Goal: Navigation & Orientation: Find specific page/section

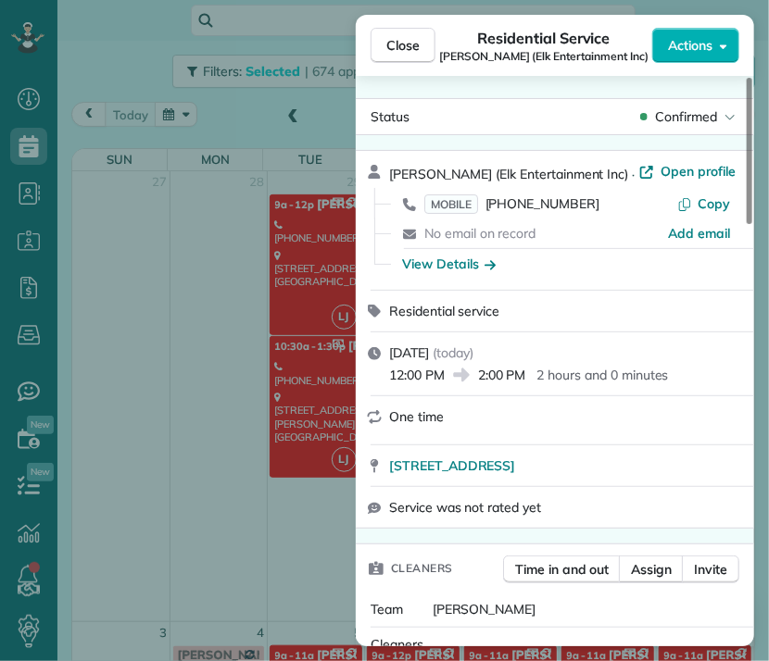
scroll to position [106, 0]
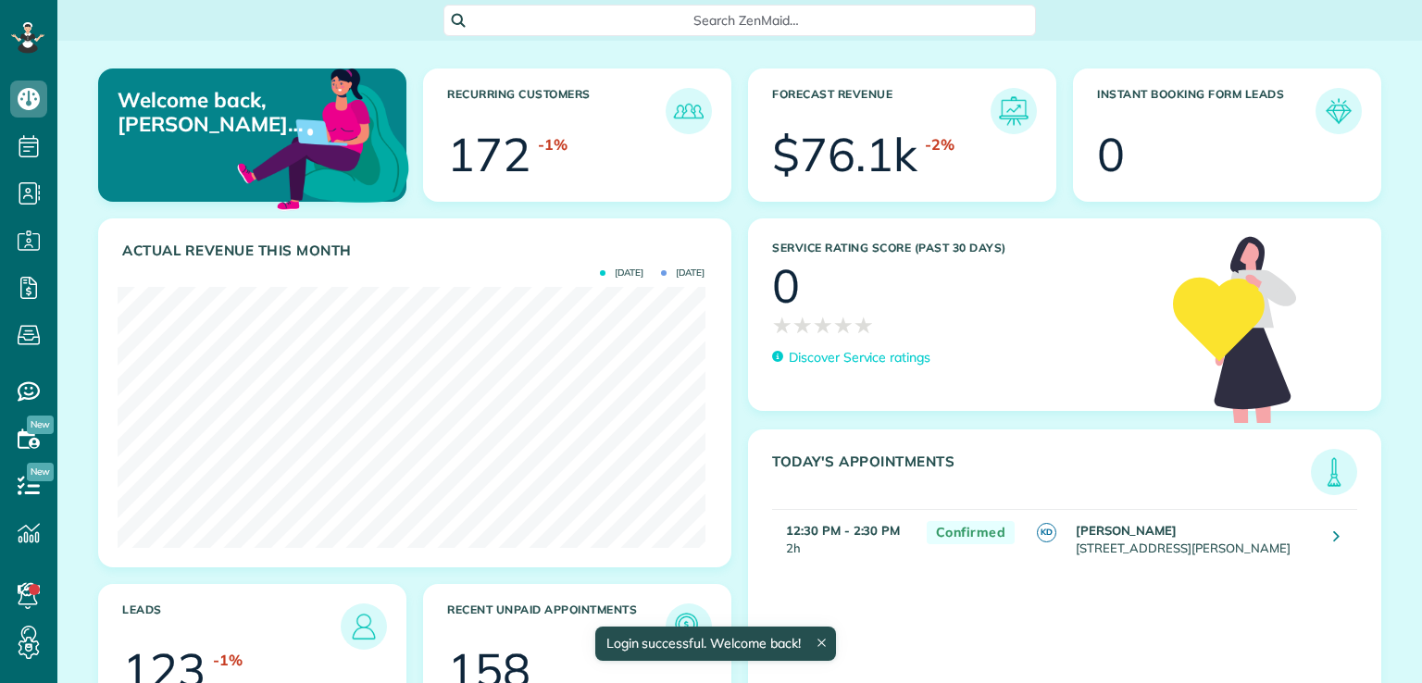
scroll to position [260, 587]
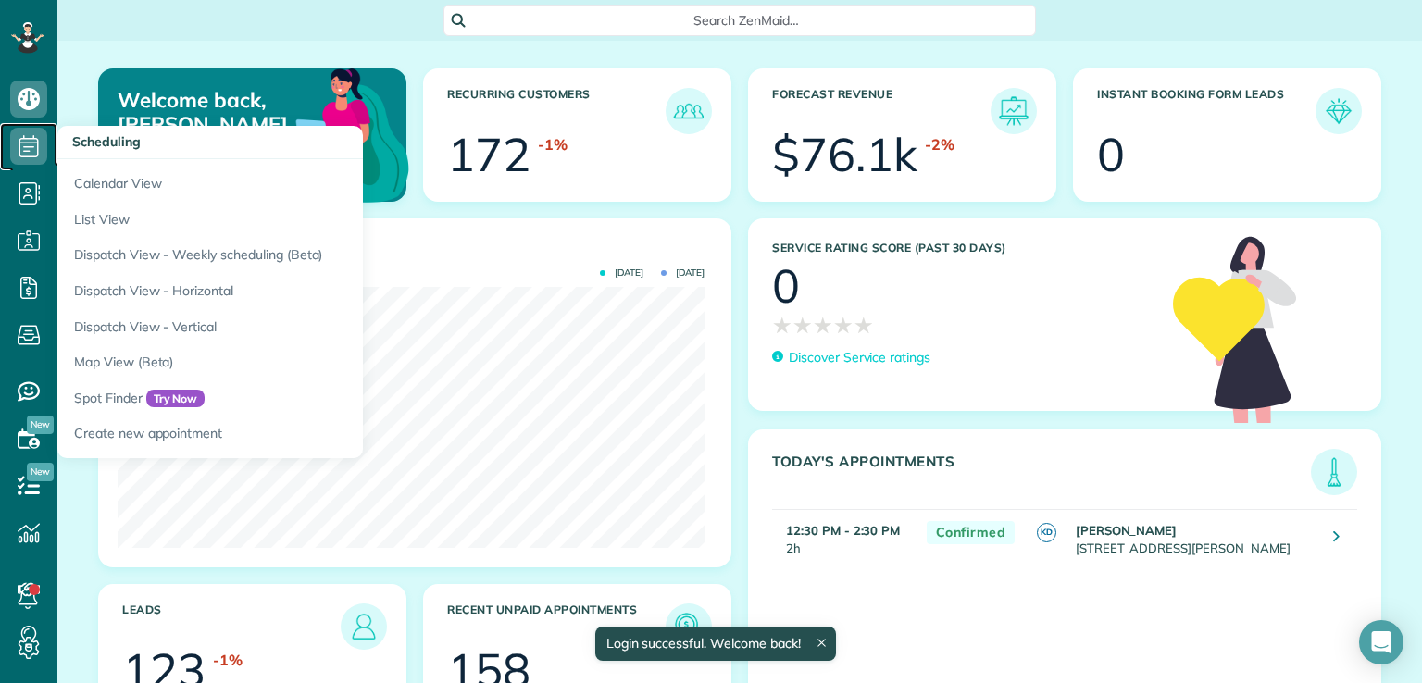
click at [30, 144] on icon at bounding box center [28, 146] width 37 height 37
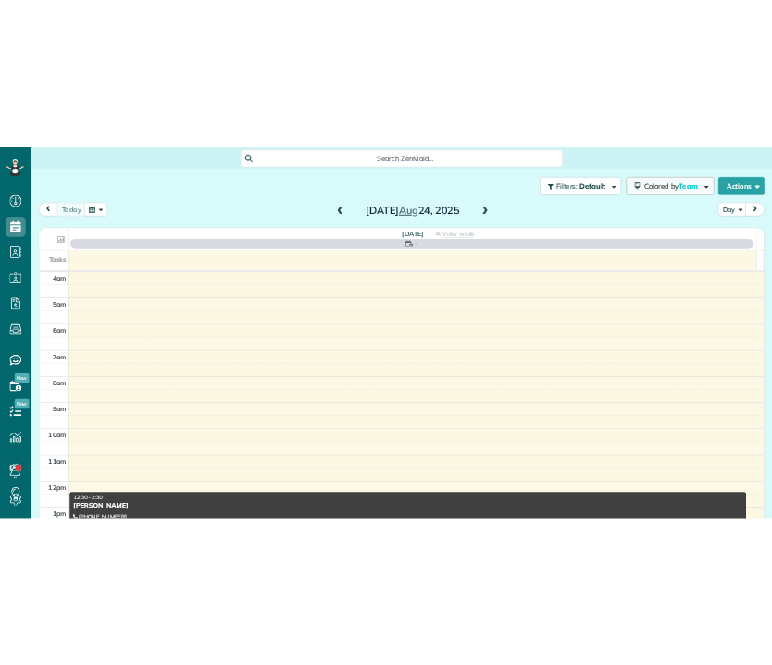
scroll to position [144, 0]
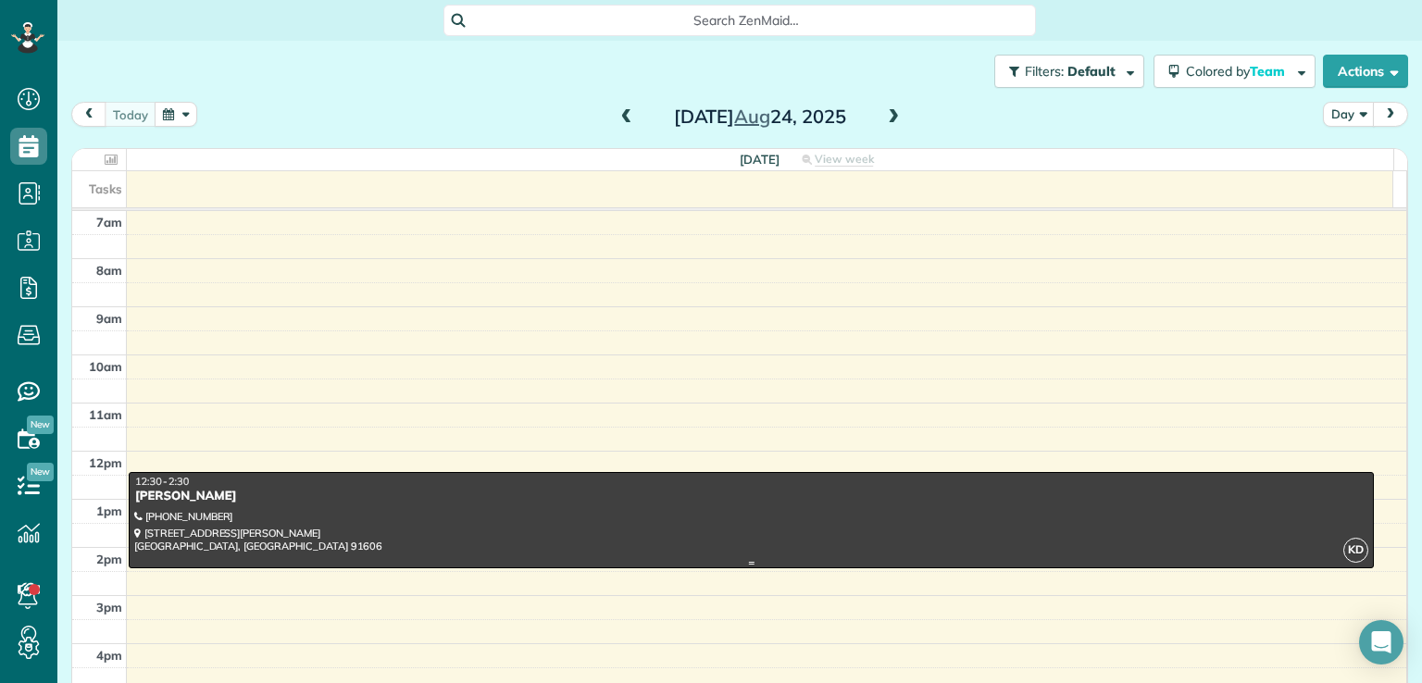
click at [212, 505] on div at bounding box center [752, 520] width 1244 height 94
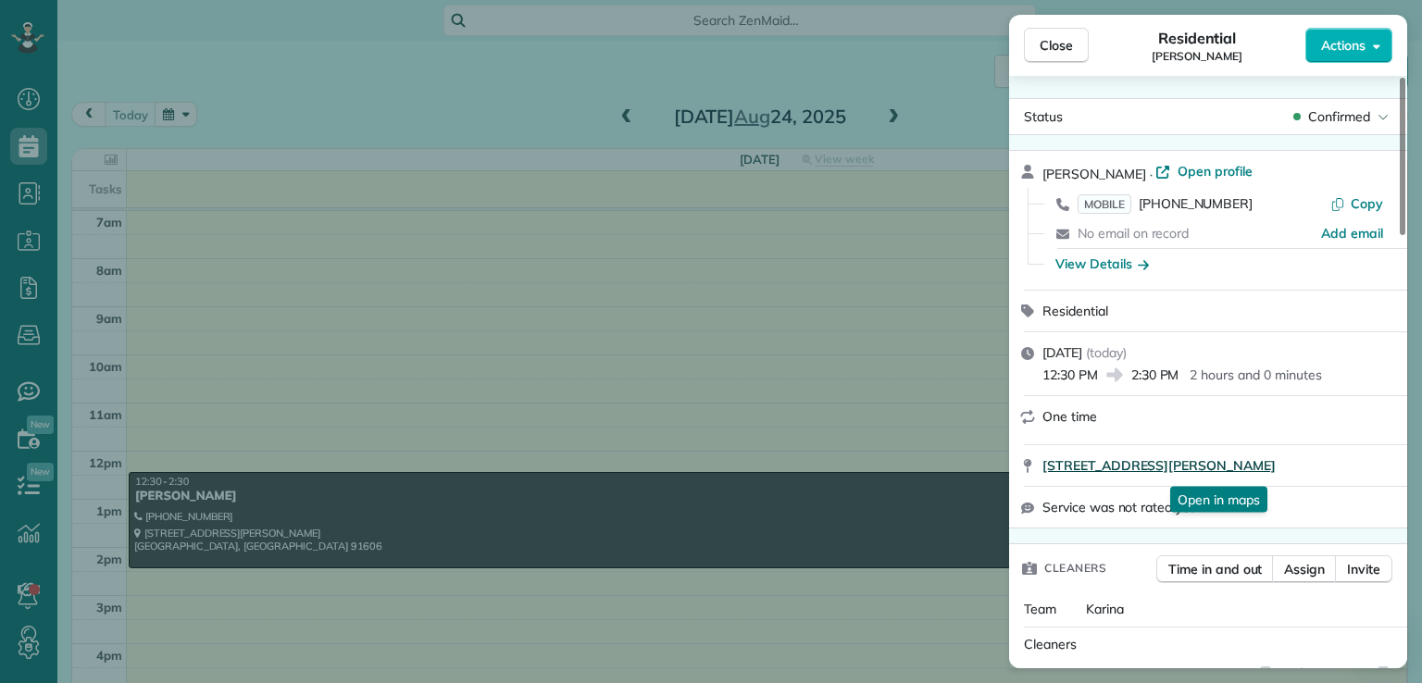
click at [1261, 468] on span "6016 Bonner Avenue Los Angeles CA 91606" at bounding box center [1159, 466] width 233 height 19
click at [1046, 47] on span "Close" at bounding box center [1056, 45] width 33 height 19
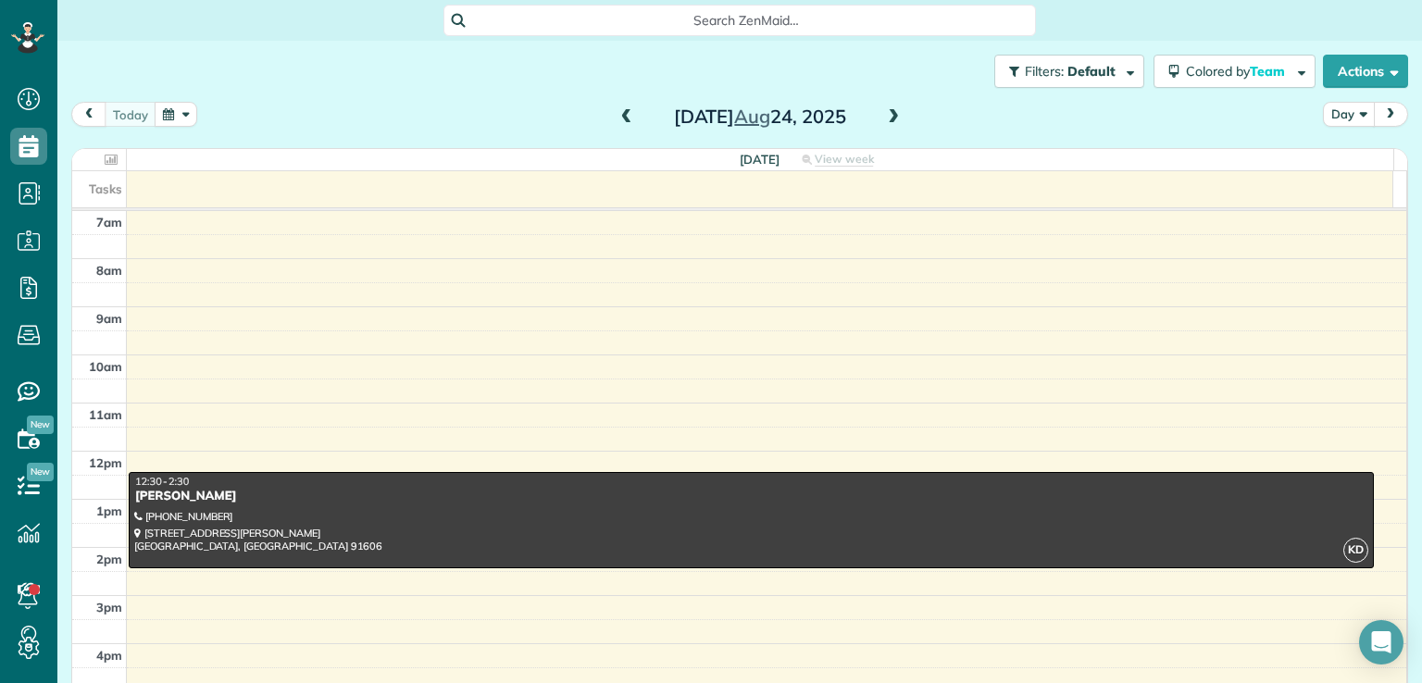
click at [1340, 112] on button "Day" at bounding box center [1349, 114] width 52 height 25
click at [1358, 234] on link "Month" at bounding box center [1397, 231] width 146 height 37
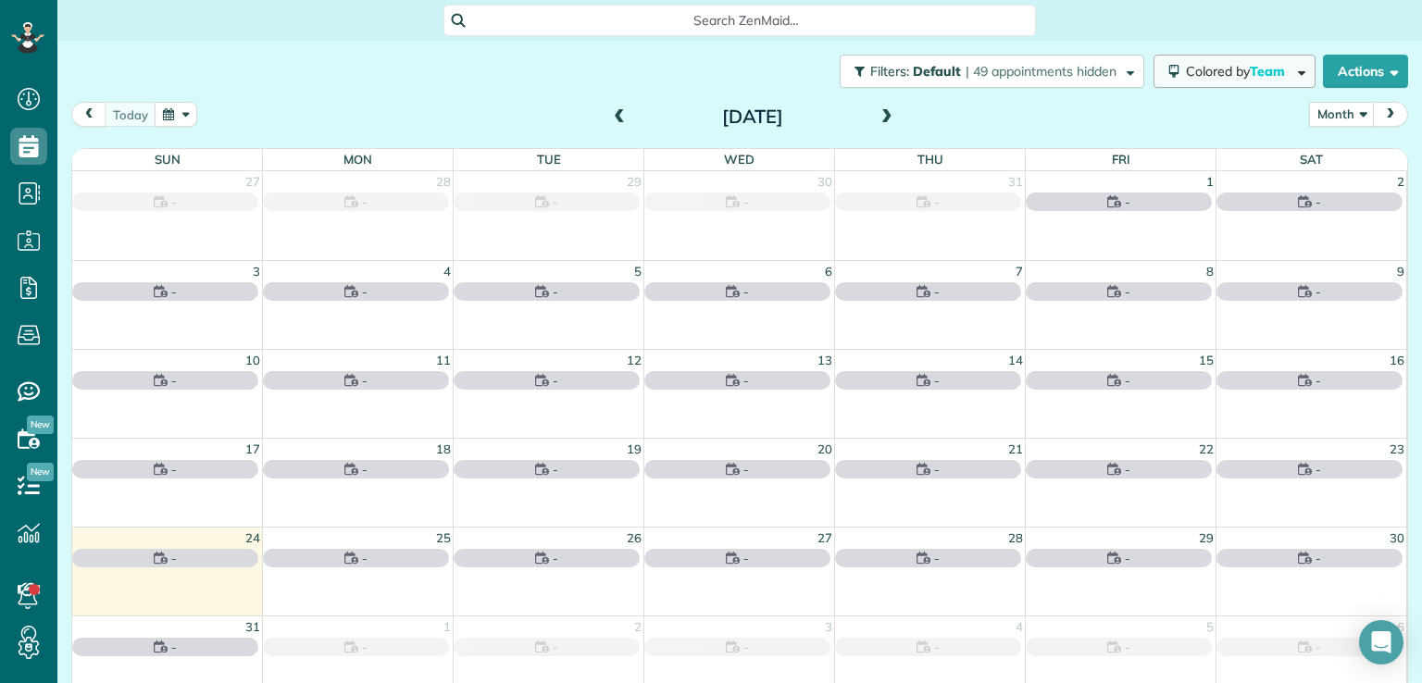
click at [1192, 75] on span "Colored by Team" at bounding box center [1239, 71] width 106 height 17
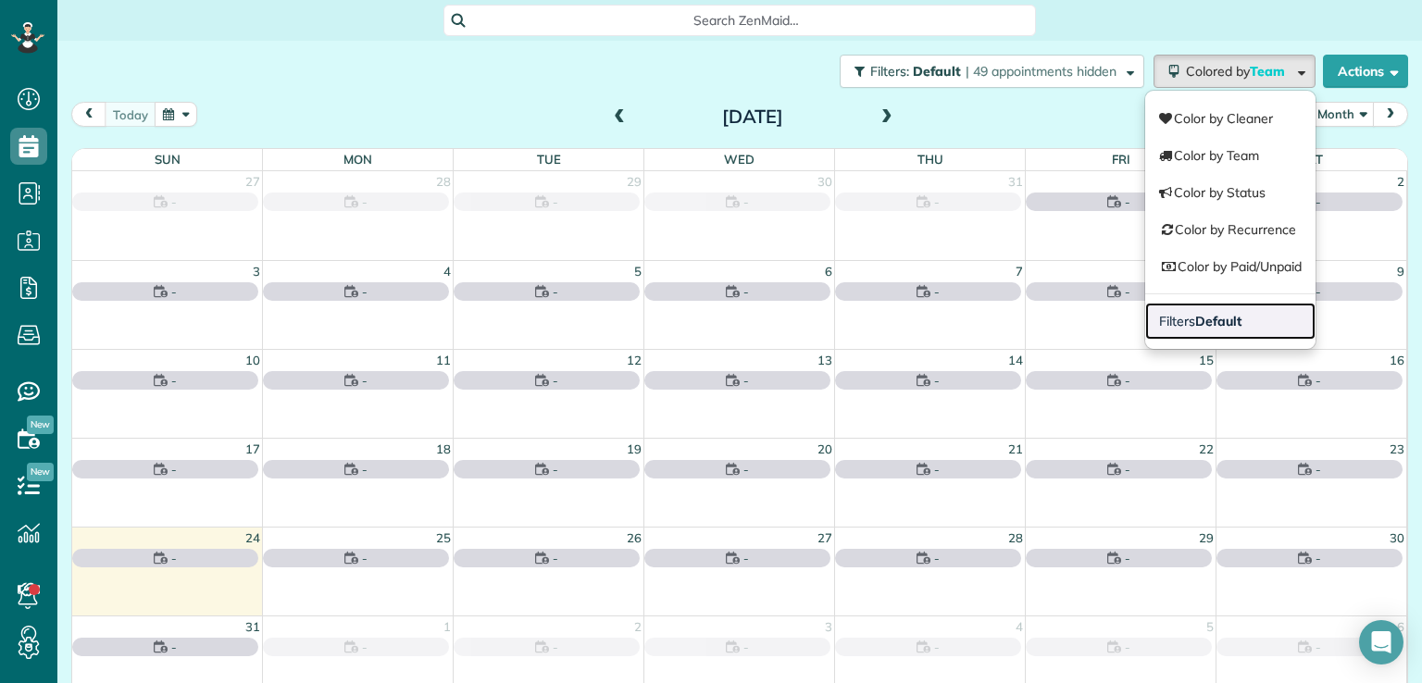
click at [1196, 323] on strong "Default" at bounding box center [1219, 321] width 46 height 17
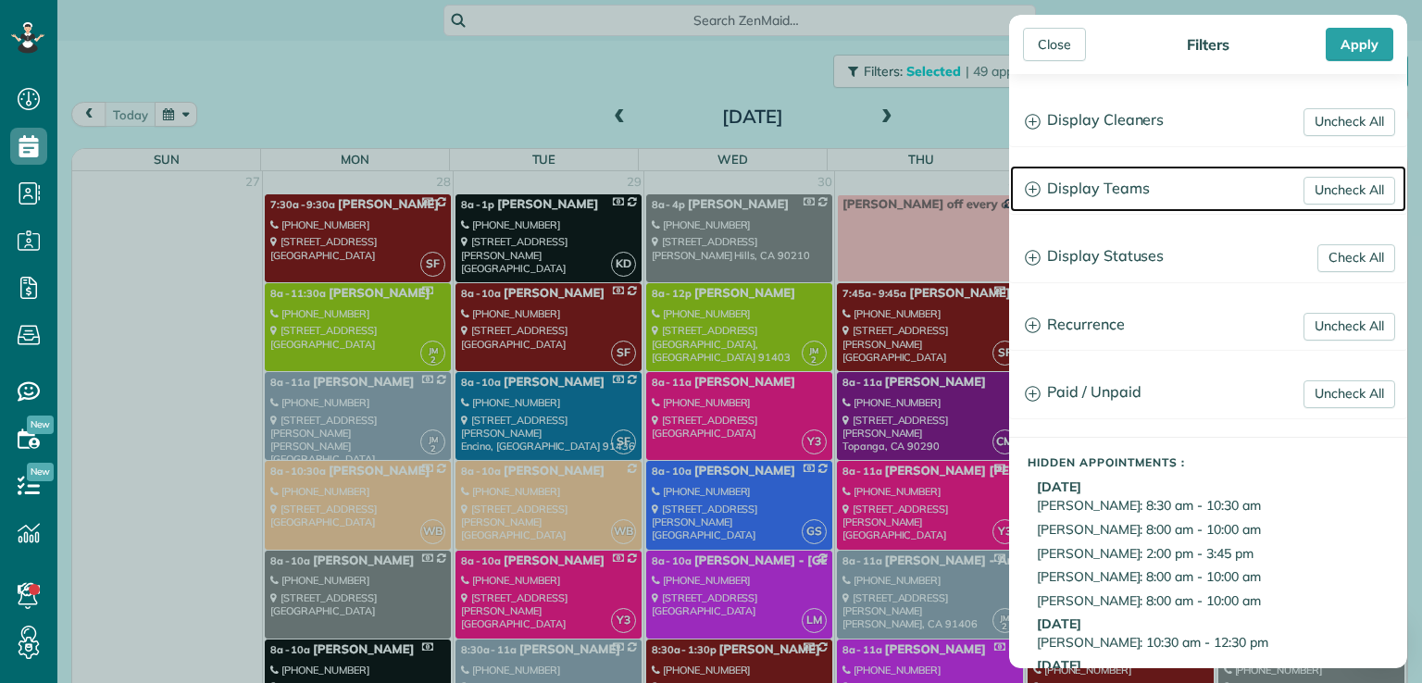
click at [1102, 188] on h3 "Display Teams" at bounding box center [1208, 189] width 396 height 47
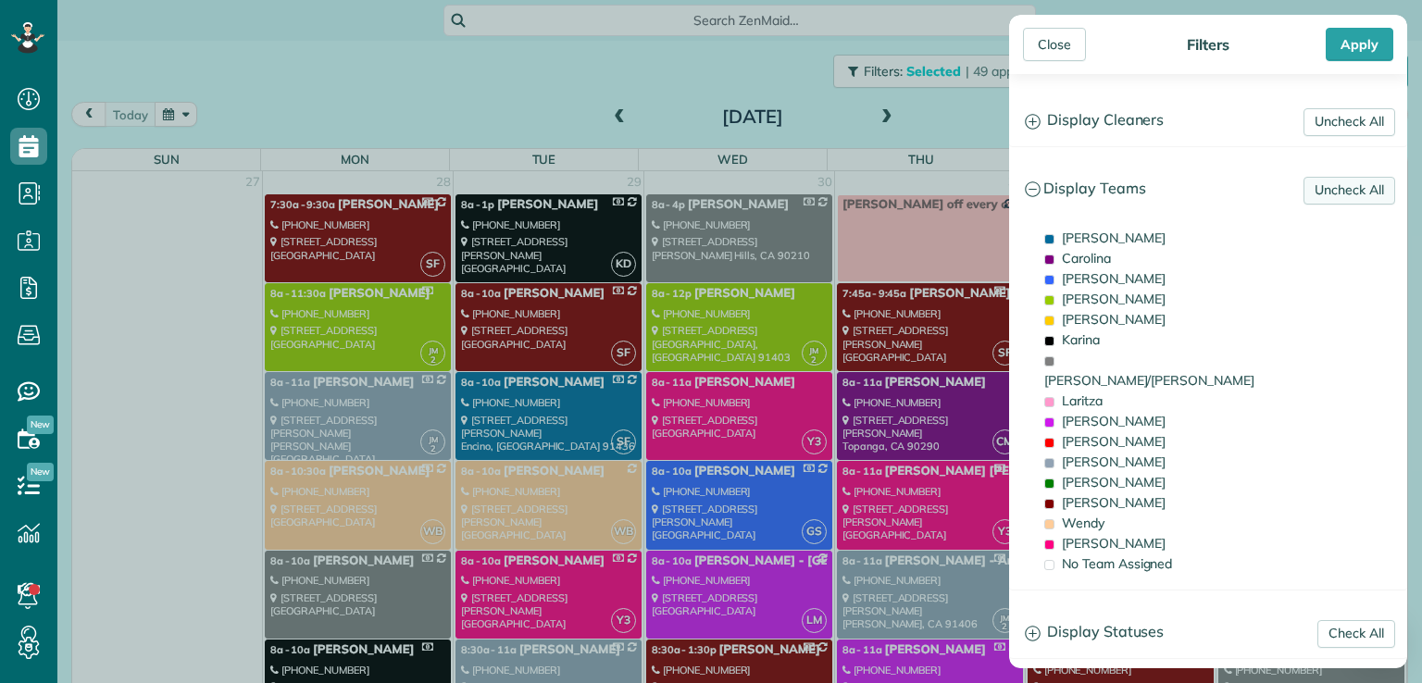
click at [1321, 191] on link "Uncheck All" at bounding box center [1350, 191] width 92 height 28
click at [1330, 117] on link "Uncheck All" at bounding box center [1350, 122] width 92 height 28
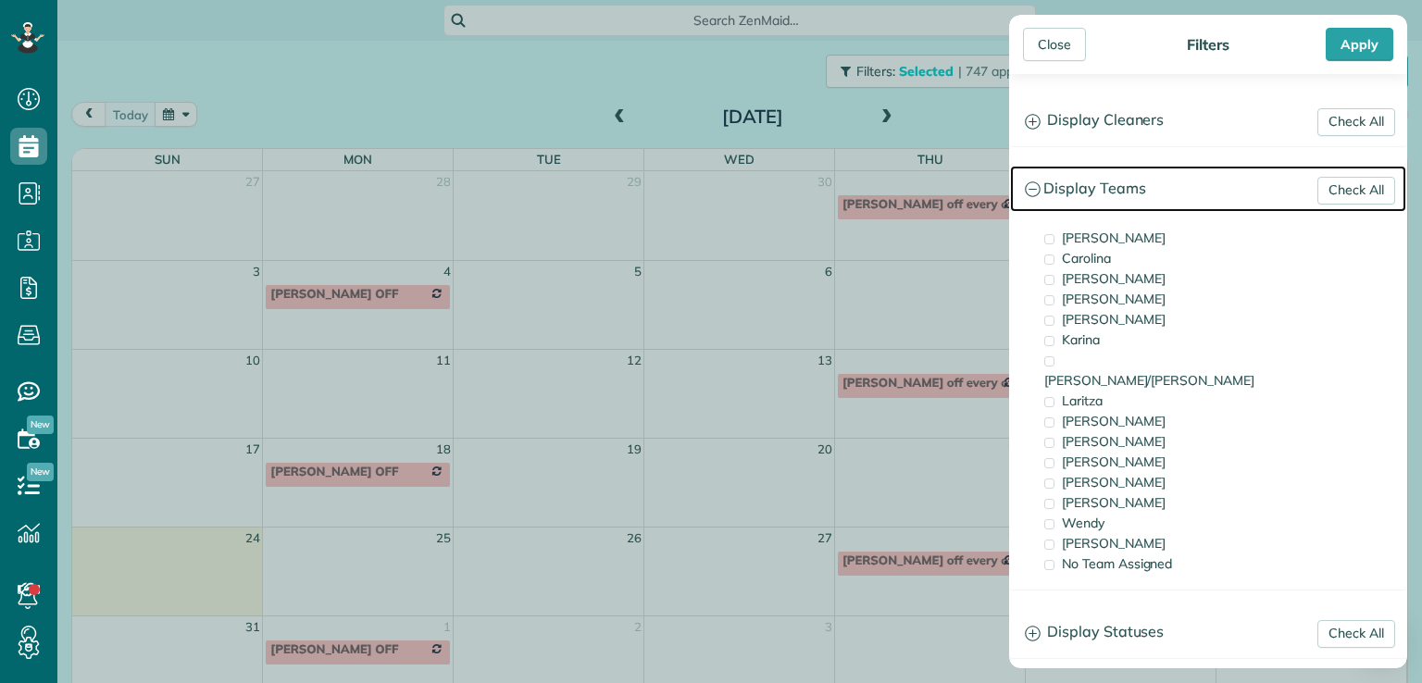
click at [1123, 191] on h3 "Display Teams" at bounding box center [1208, 189] width 396 height 47
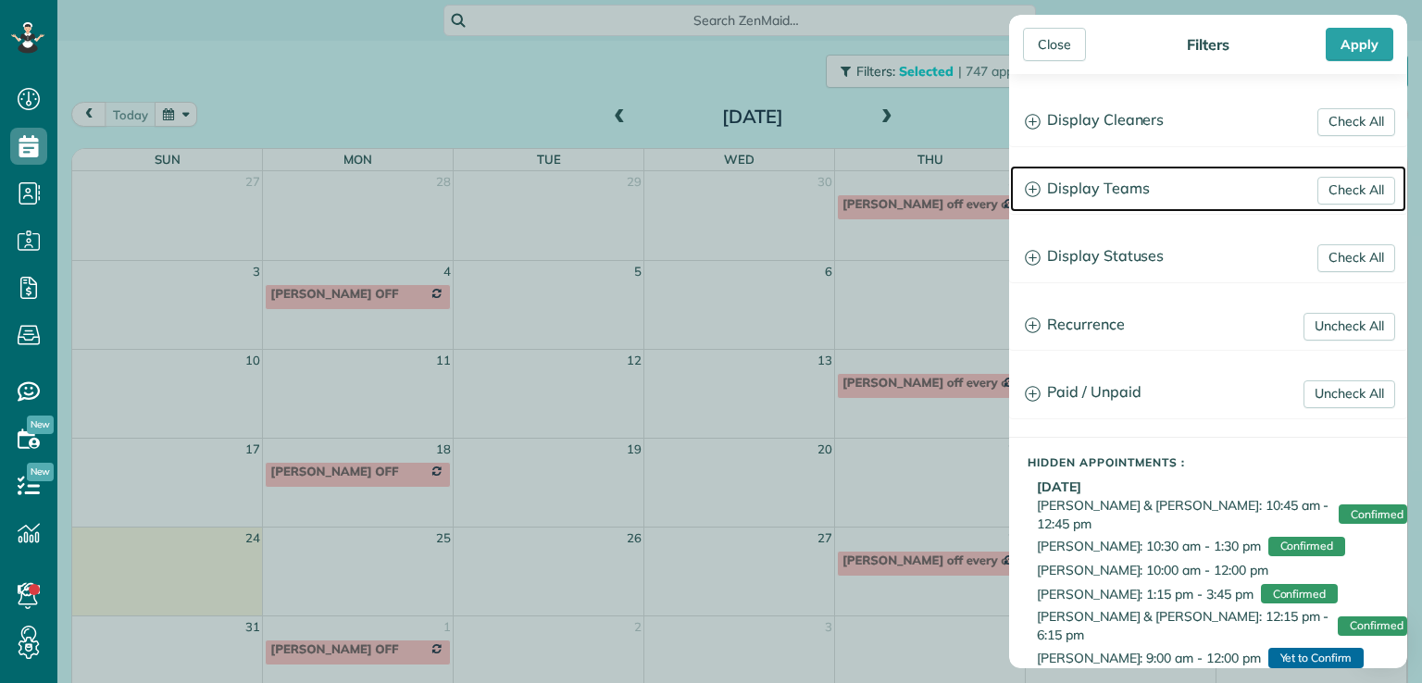
click at [1126, 191] on h3 "Display Teams" at bounding box center [1208, 189] width 396 height 47
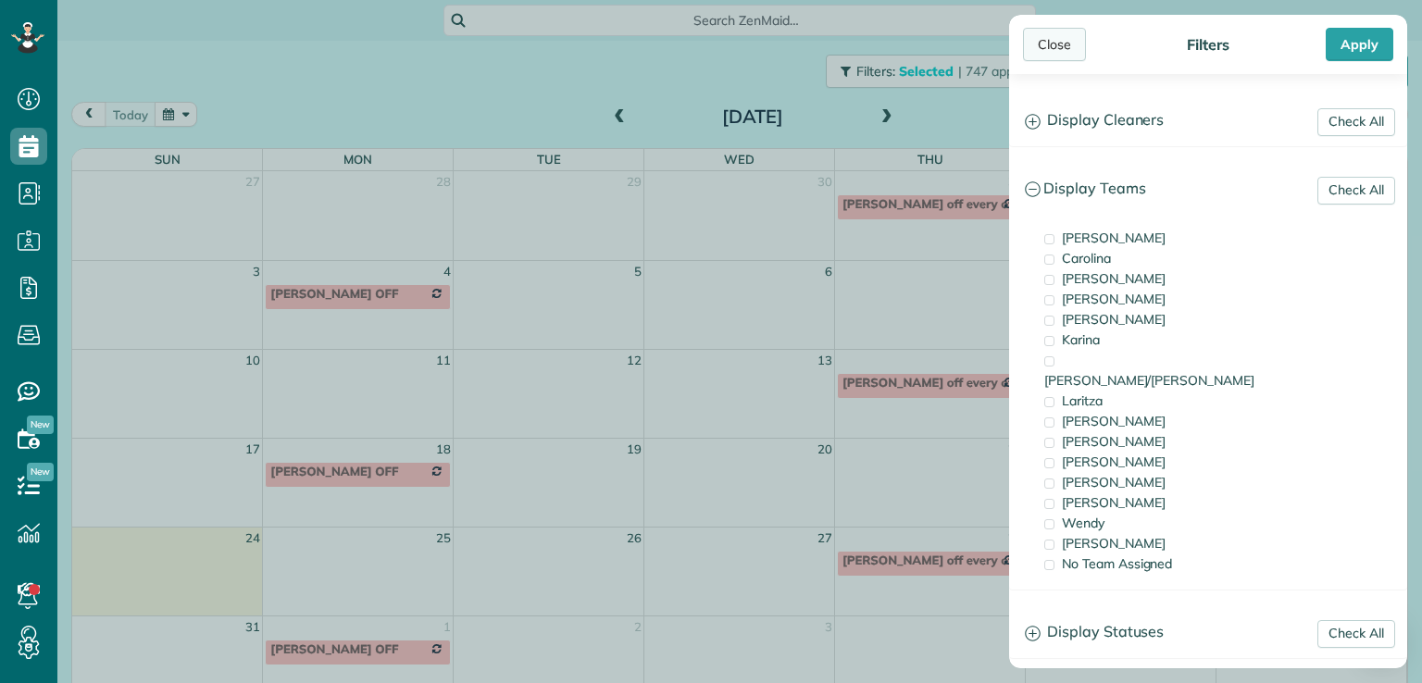
click at [1059, 44] on div "Close" at bounding box center [1054, 44] width 63 height 33
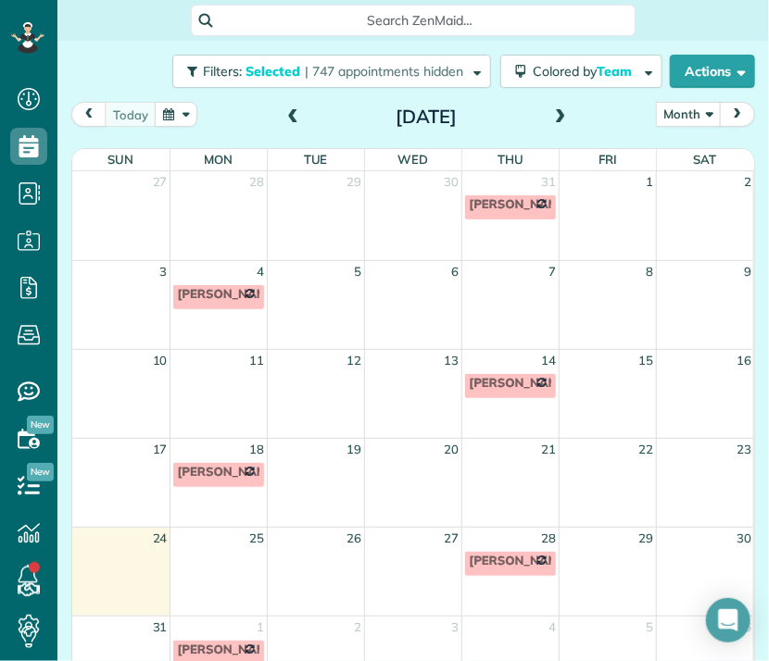
scroll to position [661, 56]
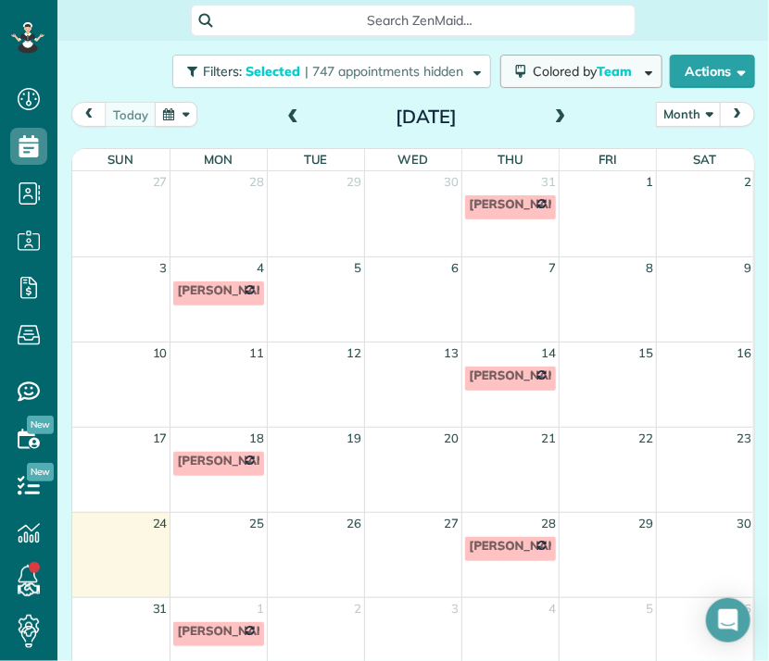
click at [571, 75] on span "Colored by Team" at bounding box center [585, 71] width 106 height 17
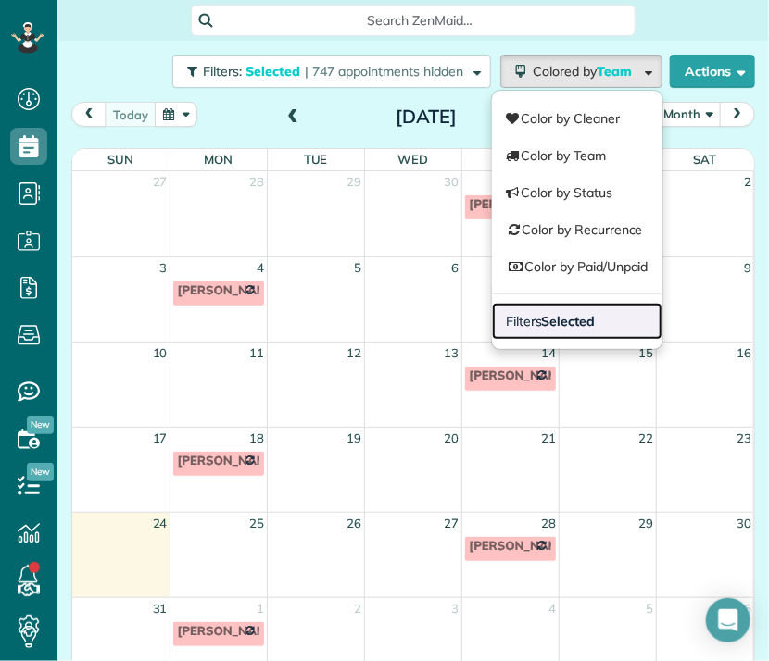
click at [583, 327] on link "Filters Selected" at bounding box center [577, 321] width 170 height 37
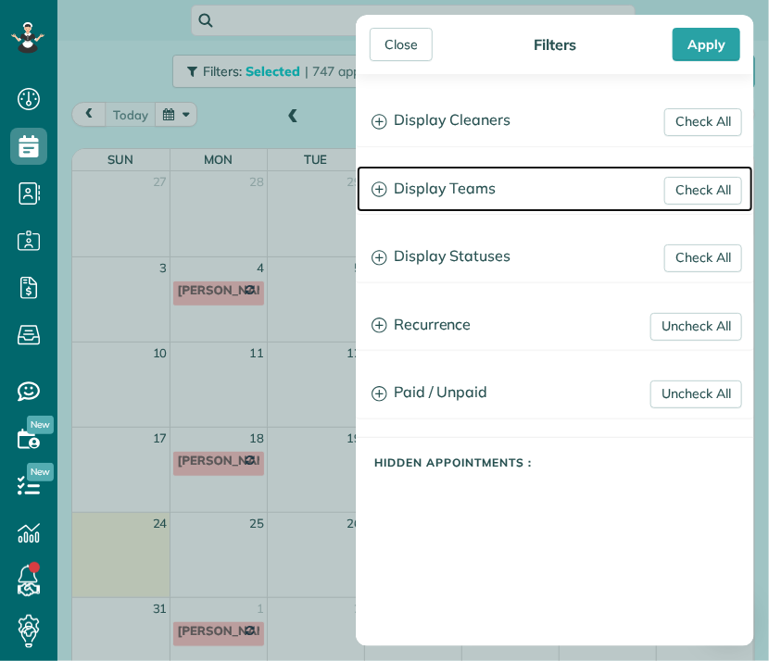
click at [486, 192] on h3 "Display Teams" at bounding box center [555, 189] width 396 height 47
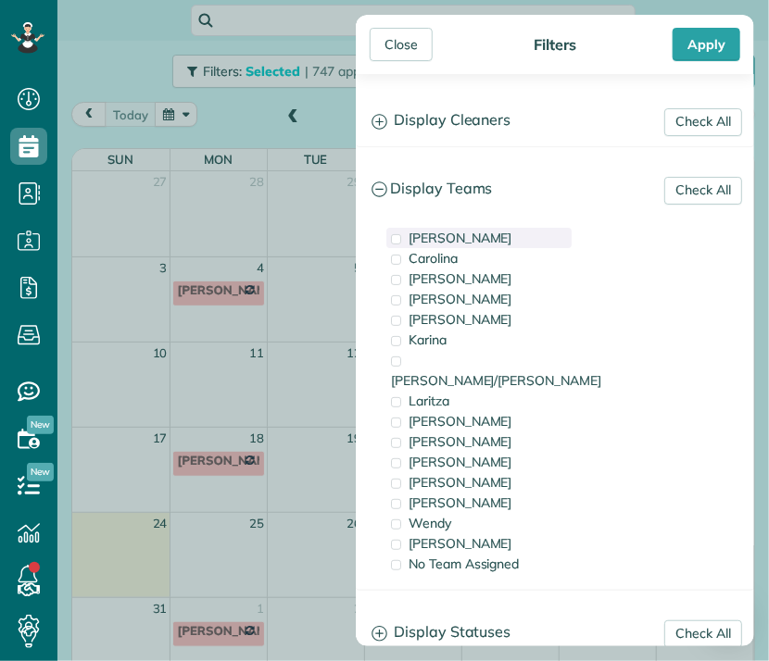
click at [449, 240] on div "Carlos" at bounding box center [478, 238] width 185 height 20
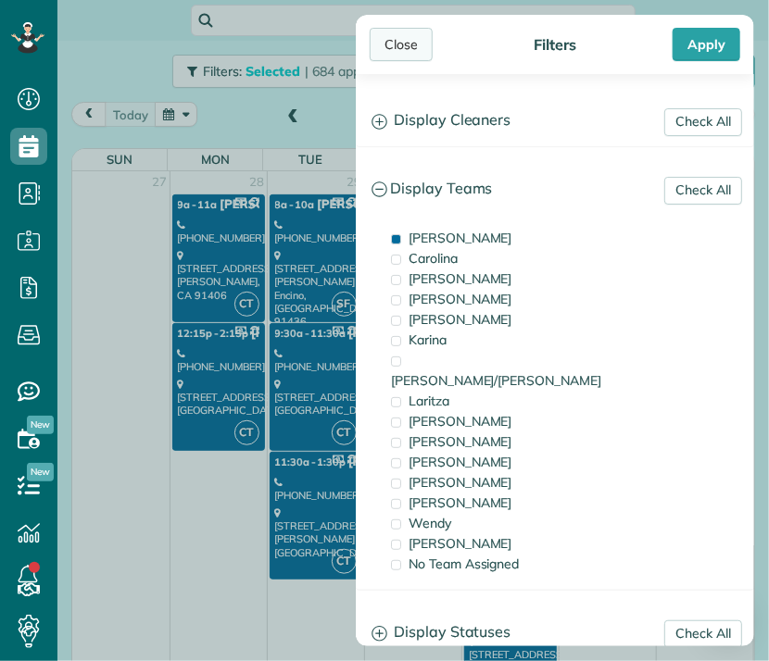
click at [412, 41] on div "Close" at bounding box center [400, 44] width 63 height 33
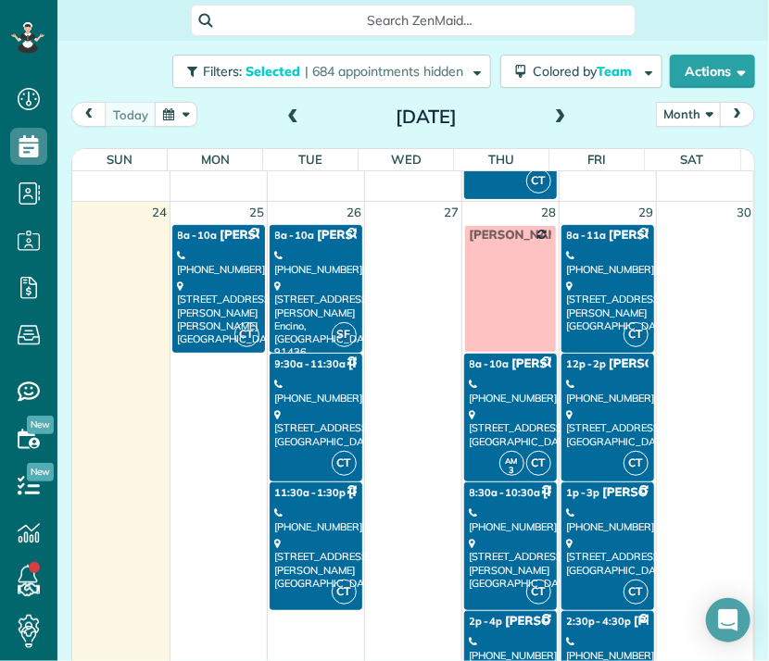
scroll to position [2008, 0]
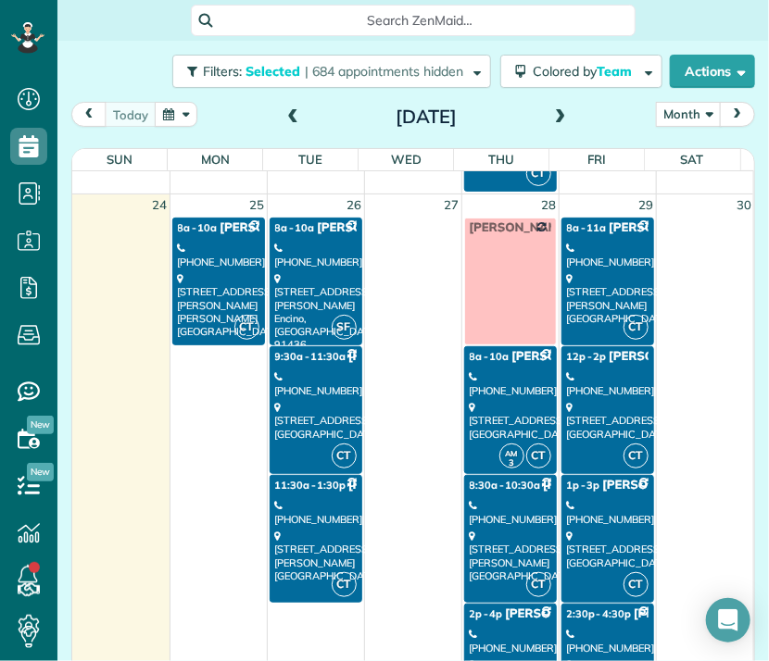
click at [200, 277] on div "15245 La Maida Street Sherman Oaks, CA 91403" at bounding box center [218, 305] width 81 height 66
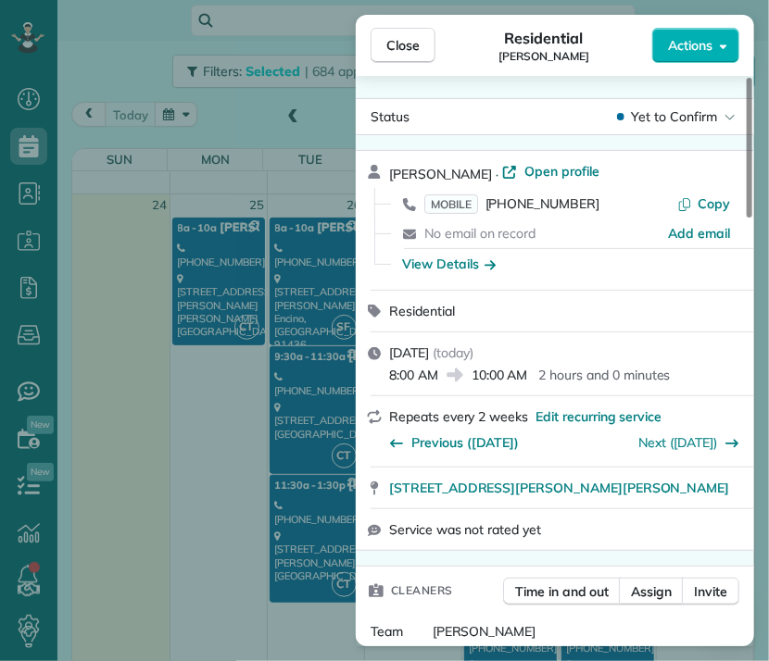
click at [311, 263] on div "Close Residential Sonali Mehta Actions Status Yet to Confirm Sonali Mehta · Ope…" at bounding box center [384, 330] width 769 height 661
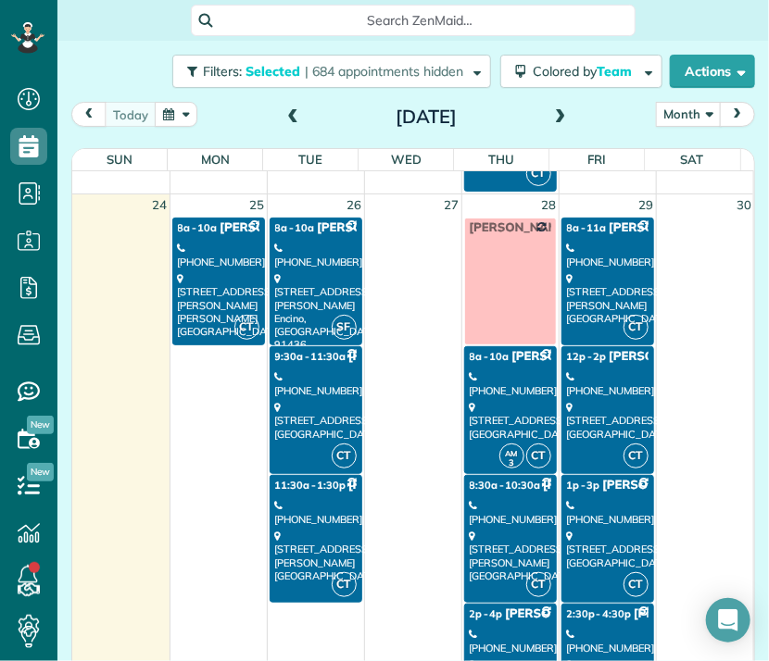
click at [311, 272] on div "4934 Collett Avenue Encino, CA 91436" at bounding box center [315, 312] width 81 height 80
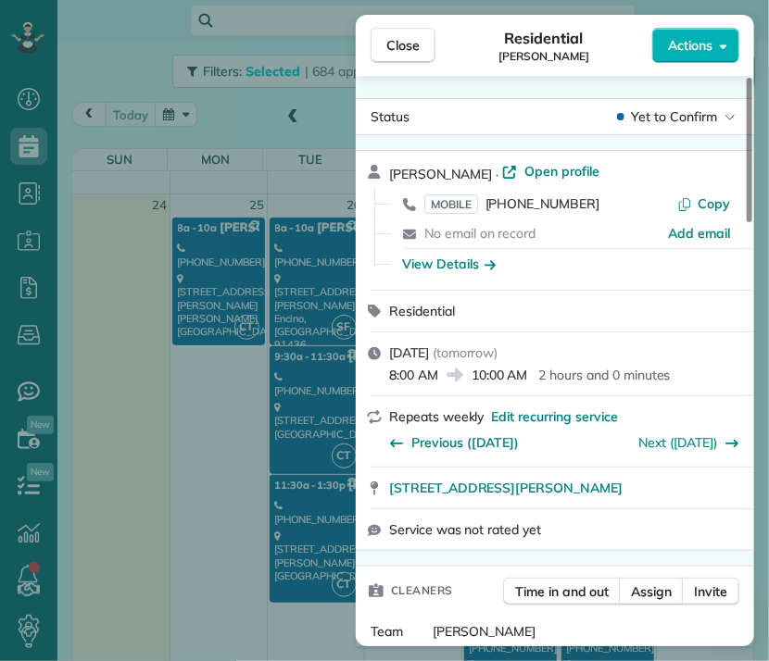
click at [330, 395] on div "Close Residential Sarah Sonnier Actions Status Yet to Confirm Sarah Sonnier · O…" at bounding box center [384, 330] width 769 height 661
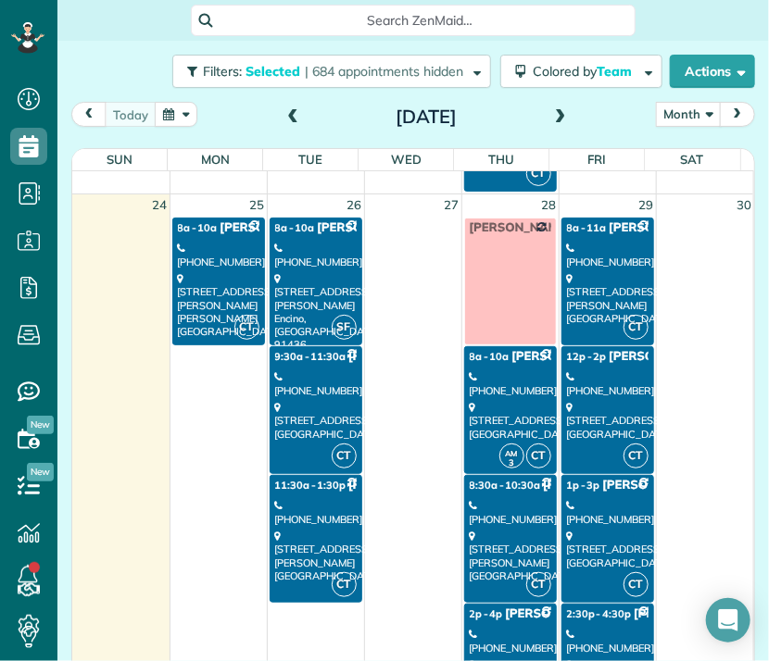
click at [330, 401] on div "1801 West Victory Blvd #102 Burbank, CA 91506" at bounding box center [315, 421] width 81 height 40
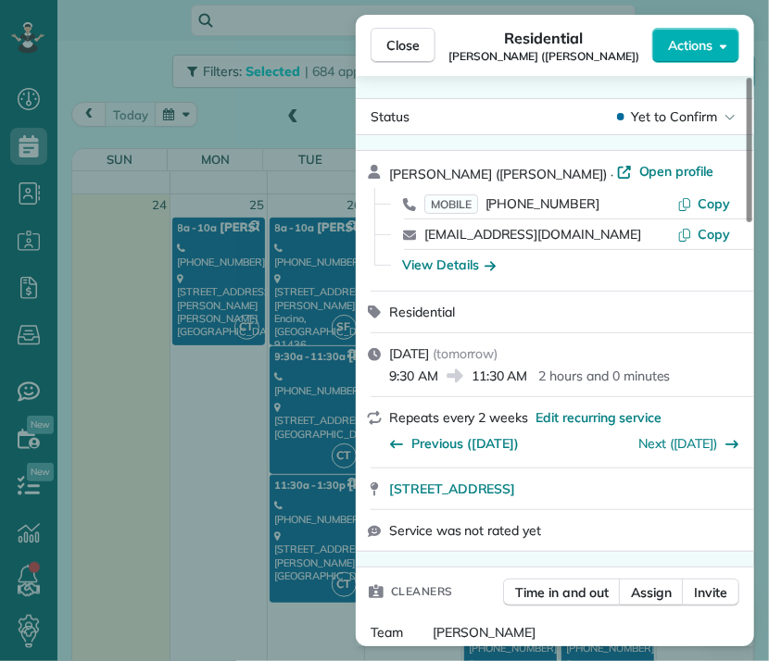
click at [293, 534] on div "Close Residential Jack Palaski (John W. Palaski) Actions Status Yet to Confirm …" at bounding box center [384, 330] width 769 height 661
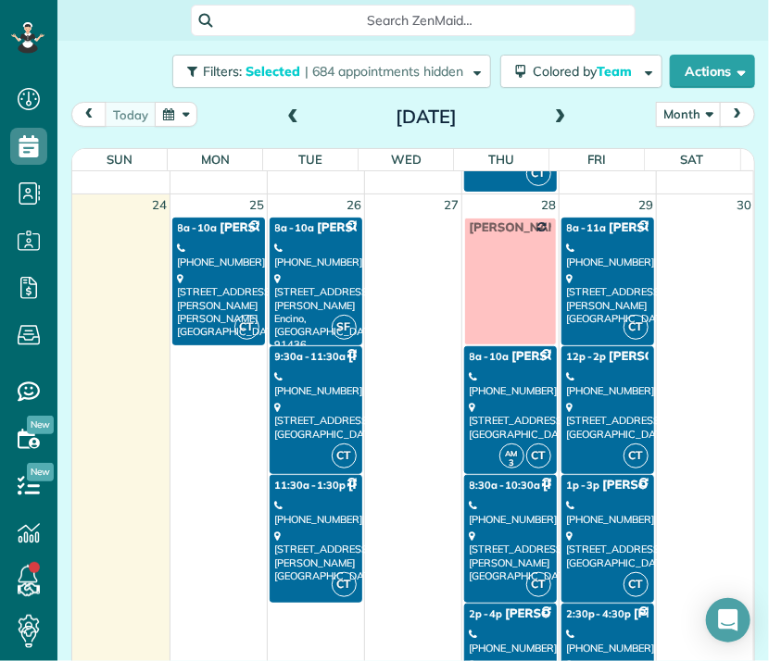
click at [299, 545] on div "8607 Melvin Avenue Northridge, CA 91324" at bounding box center [315, 556] width 81 height 53
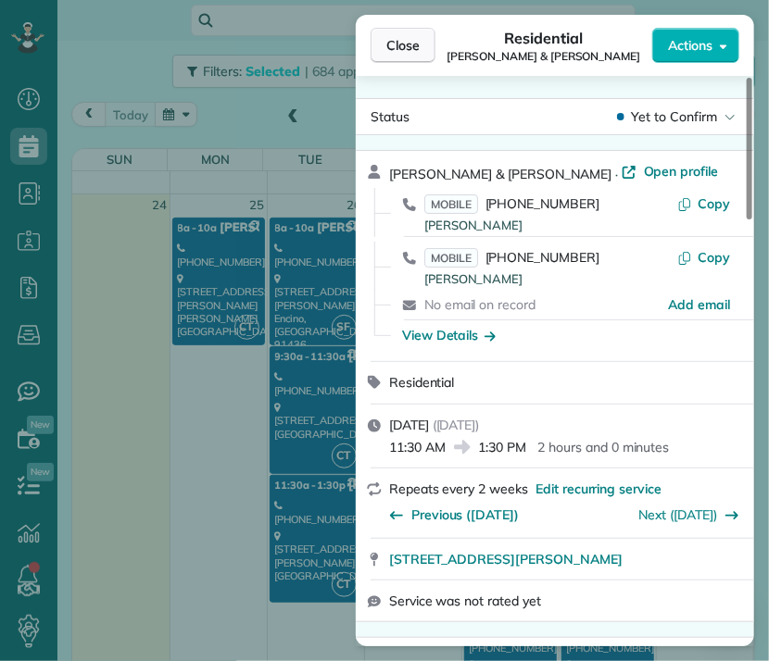
click at [395, 60] on button "Close" at bounding box center [402, 45] width 65 height 35
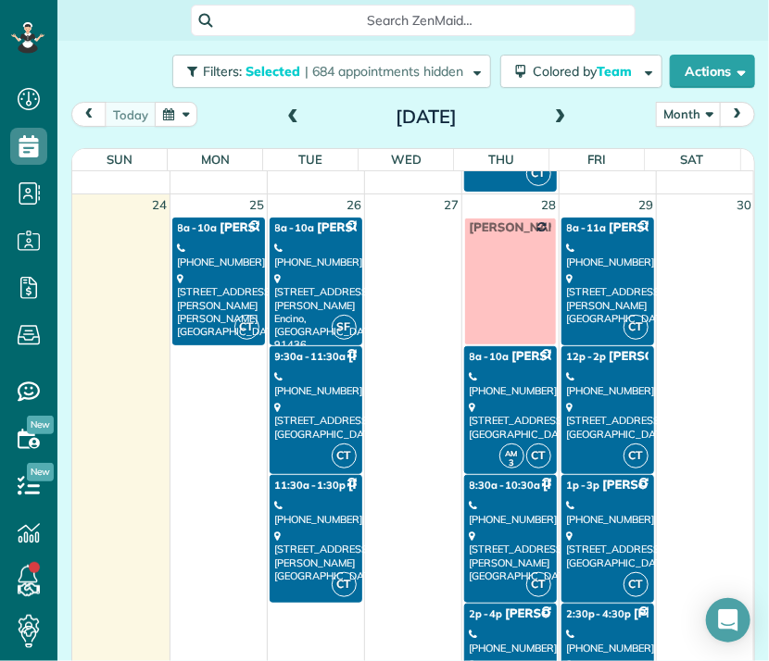
click at [507, 390] on link "AM 3 CT 8a - 10a Jessica Barcellano (951) 252-5439 420 North Mariposa Street Bu…" at bounding box center [510, 410] width 93 height 128
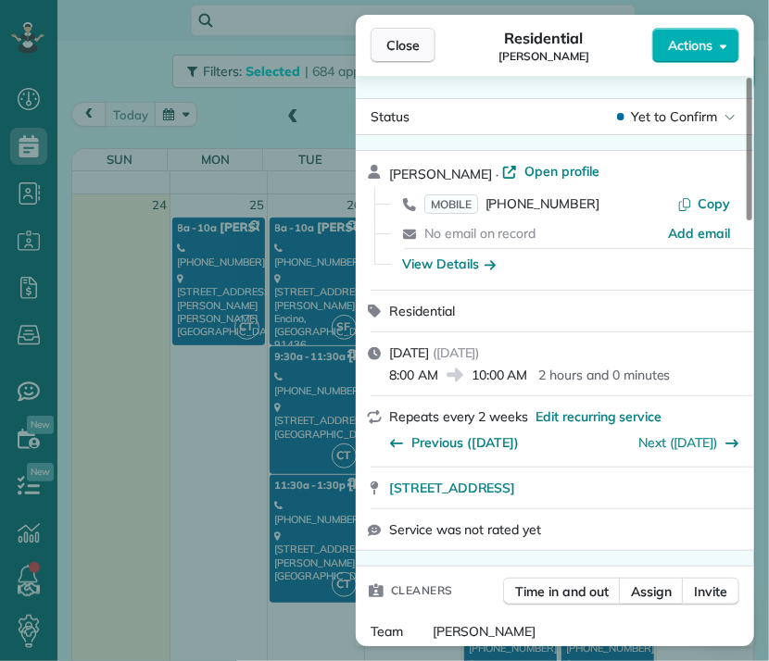
click at [420, 45] on button "Close" at bounding box center [402, 45] width 65 height 35
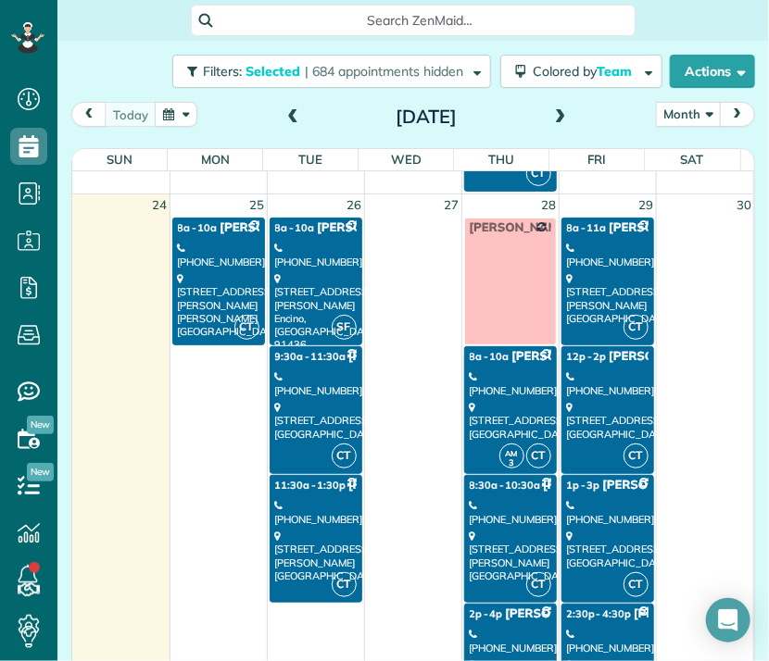
click at [479, 558] on div "3559 Woodcliff Road Sherman Oaks, CA 91403" at bounding box center [510, 556] width 81 height 53
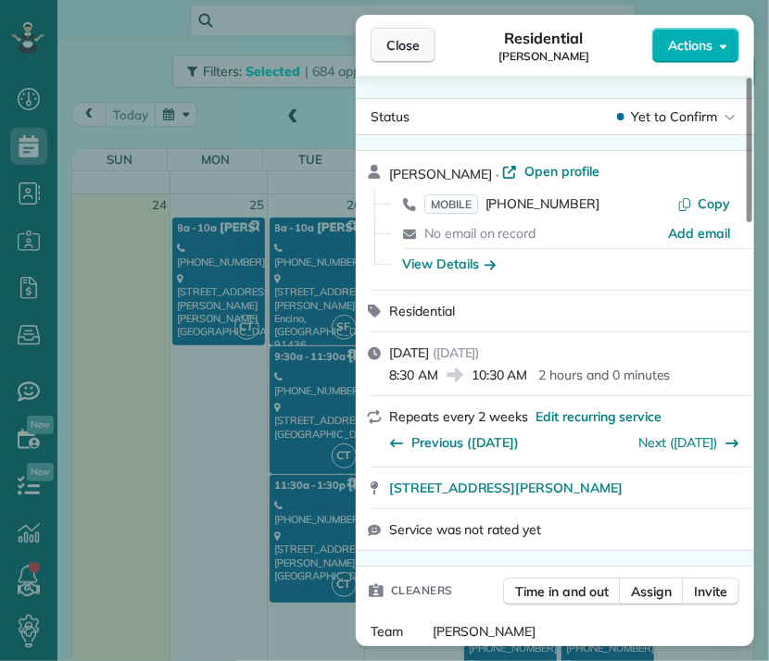
click at [416, 55] on button "Close" at bounding box center [402, 45] width 65 height 35
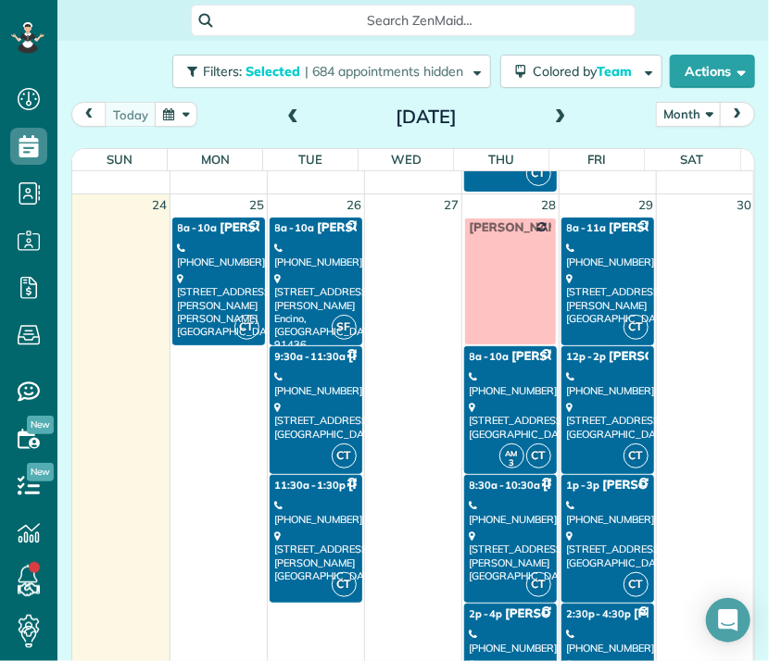
click at [497, 628] on div "(818) 421-2342" at bounding box center [510, 641] width 81 height 27
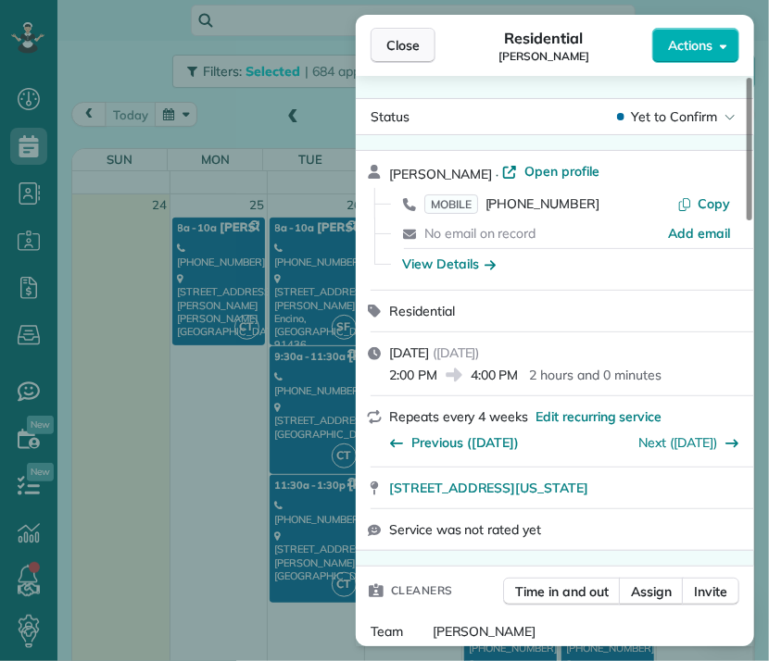
click at [417, 49] on span "Close" at bounding box center [402, 45] width 33 height 19
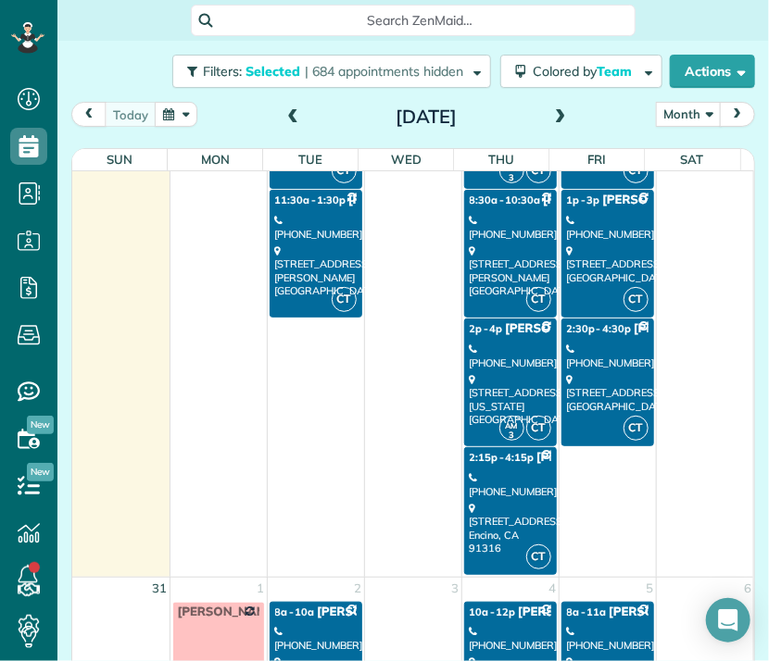
scroll to position [2292, 0]
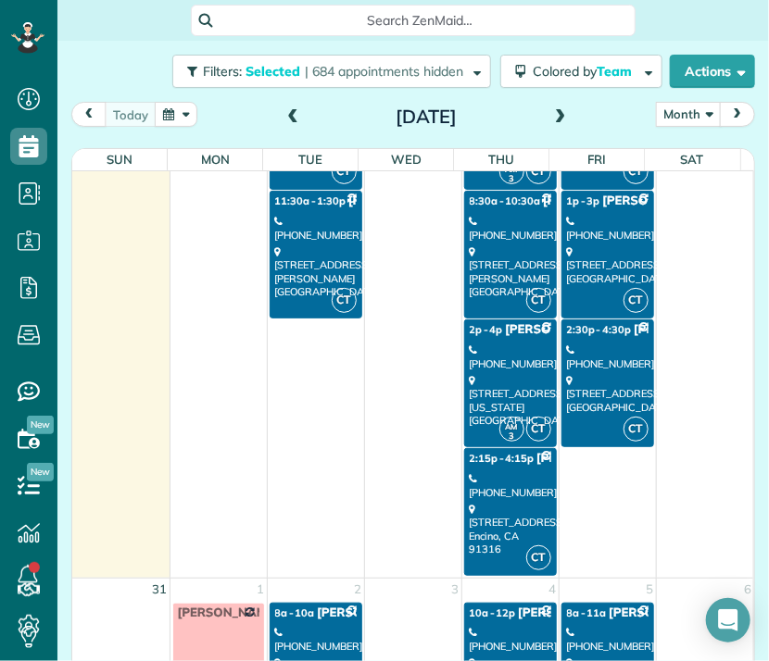
click at [502, 512] on div "5534 Encino Avenue Encino, CA 91316" at bounding box center [510, 529] width 81 height 53
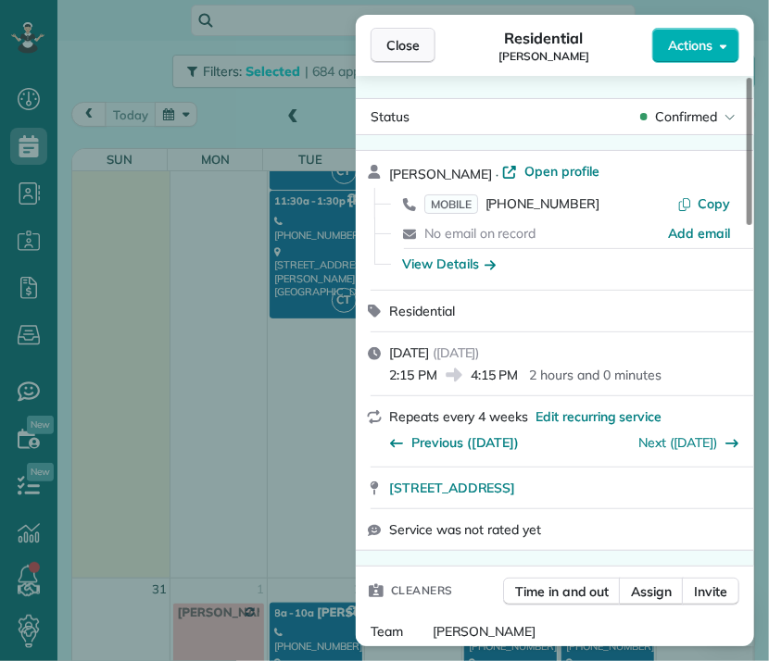
click at [407, 42] on span "Close" at bounding box center [402, 45] width 33 height 19
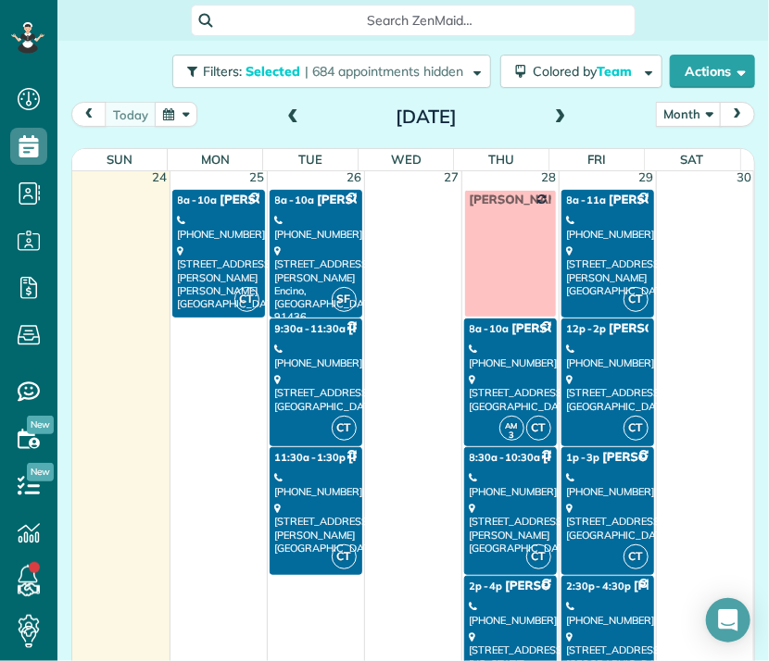
scroll to position [2036, 0]
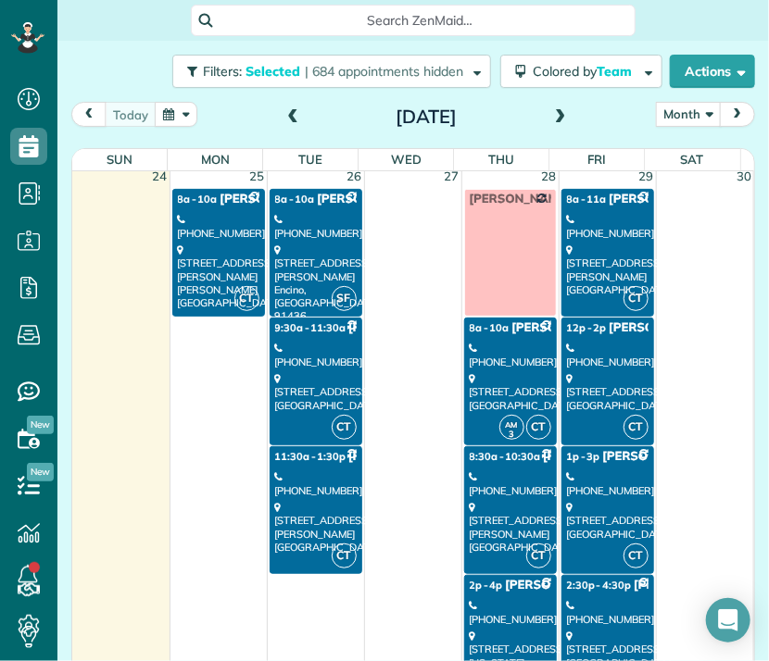
click at [613, 219] on div "(310) 938-6896" at bounding box center [607, 226] width 81 height 27
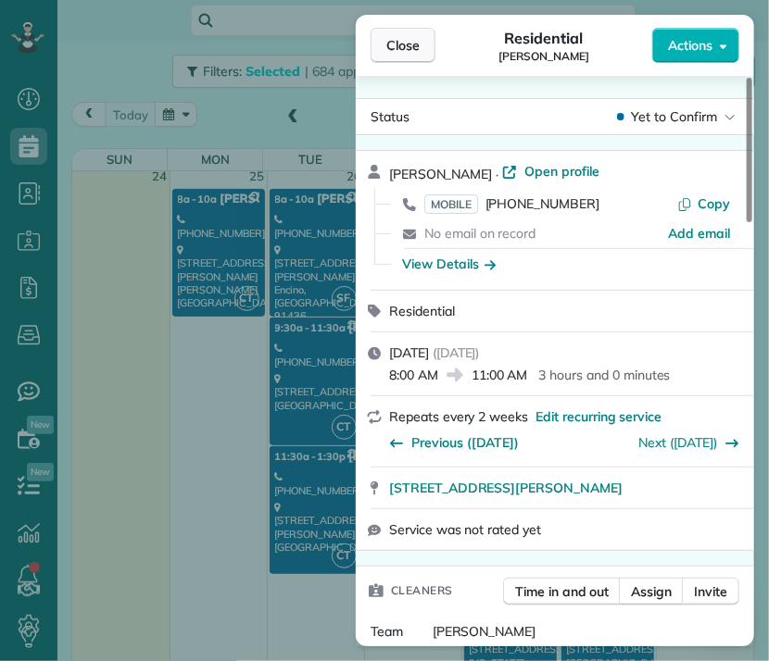
click at [402, 45] on span "Close" at bounding box center [402, 45] width 33 height 19
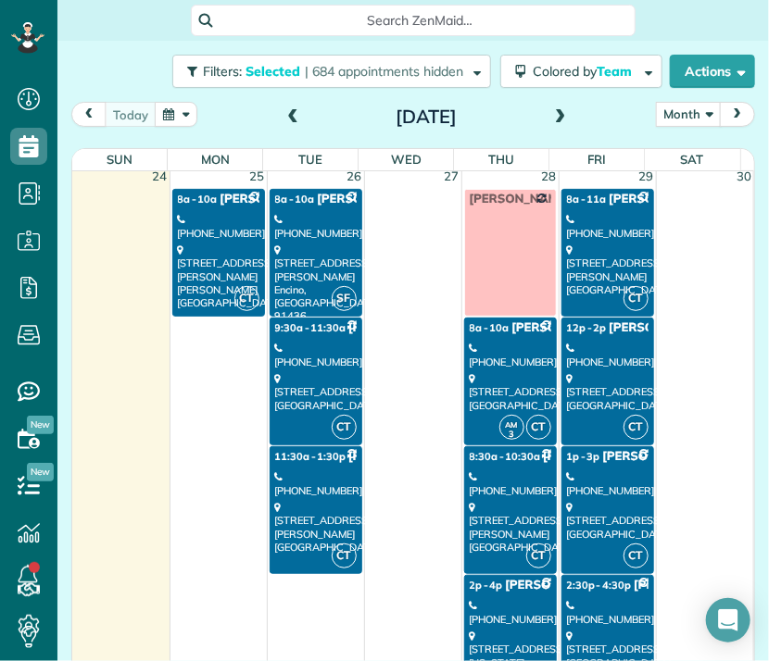
click at [595, 342] on div "(818) 620-4039" at bounding box center [607, 355] width 81 height 27
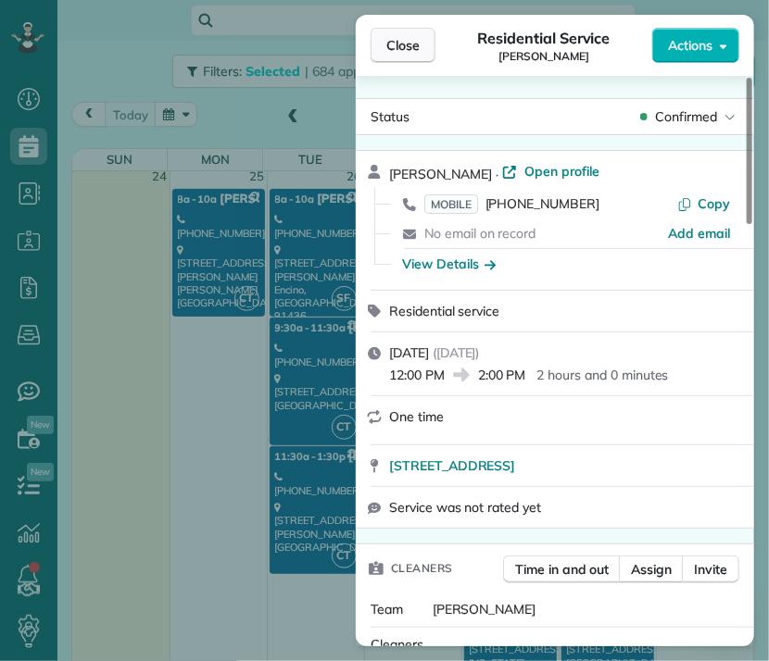
click at [404, 58] on button "Close" at bounding box center [402, 45] width 65 height 35
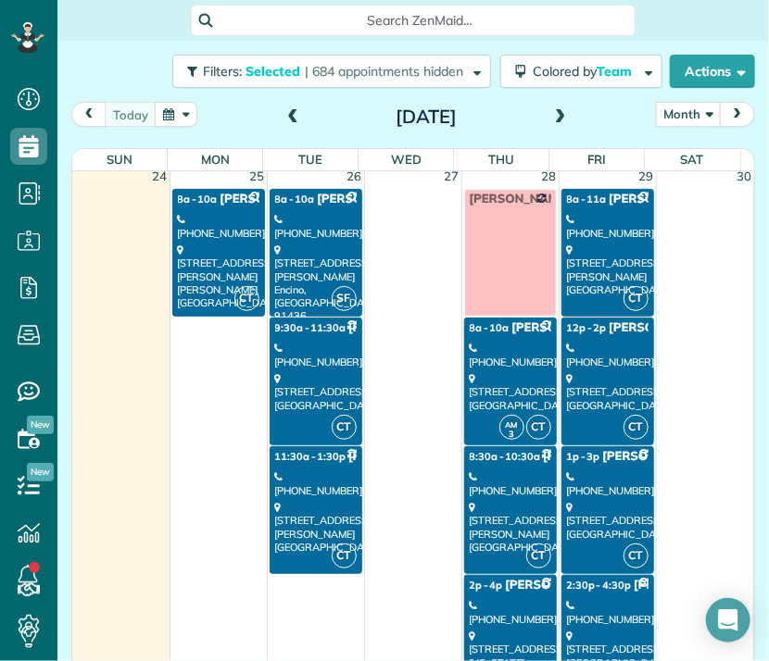
click at [600, 470] on div "(310) 936-0686" at bounding box center [607, 483] width 81 height 27
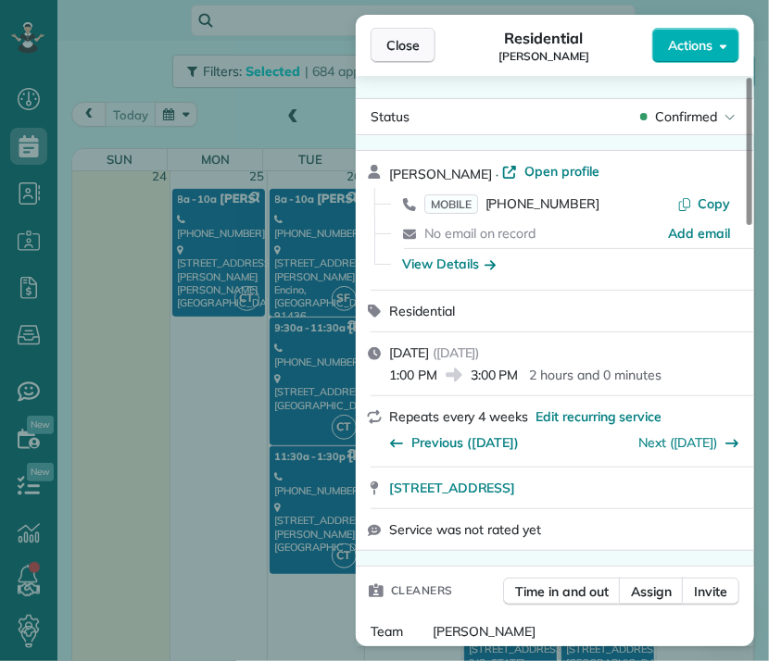
click at [411, 50] on span "Close" at bounding box center [402, 45] width 33 height 19
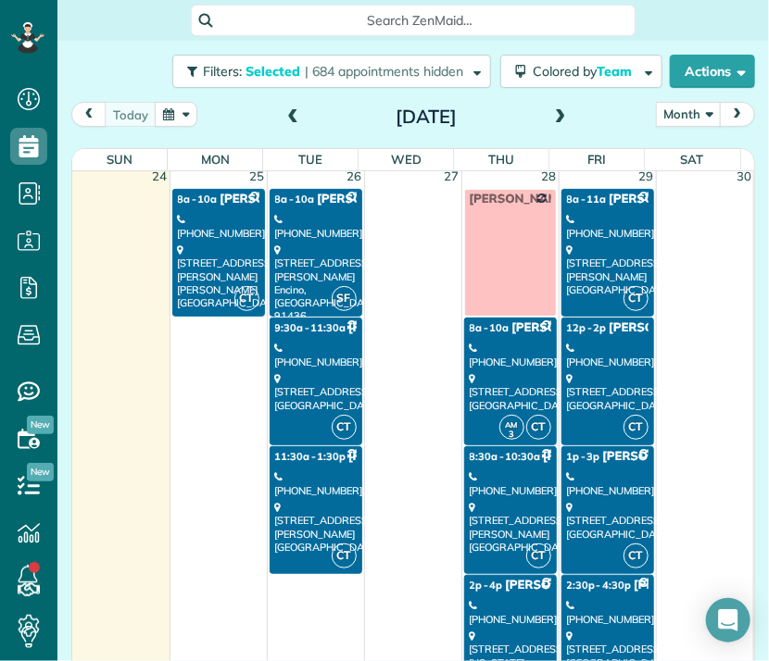
click at [581, 604] on div "(949) 293-3332" at bounding box center [607, 612] width 81 height 27
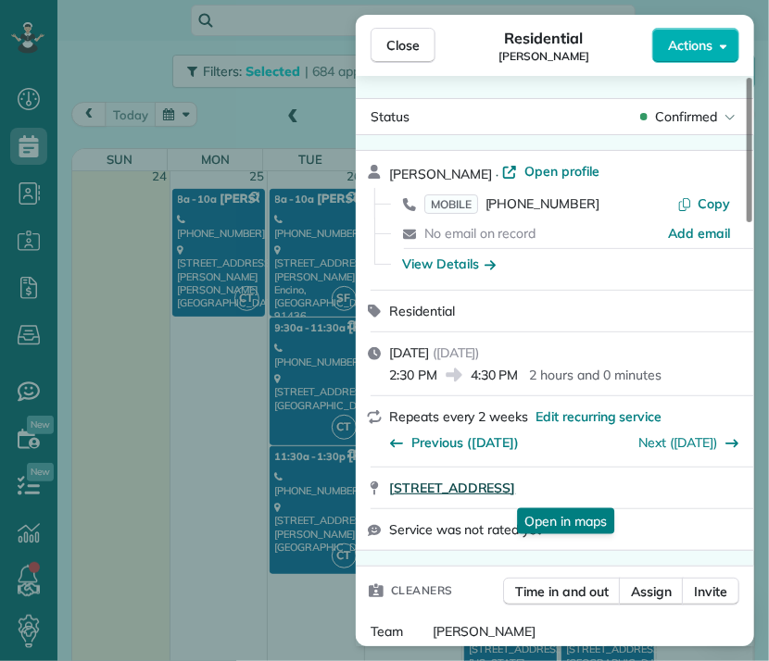
click at [515, 495] on span "3423 Gardenside Lane Los Angeles CA 90039" at bounding box center [452, 488] width 126 height 19
click at [385, 49] on button "Close" at bounding box center [402, 45] width 65 height 35
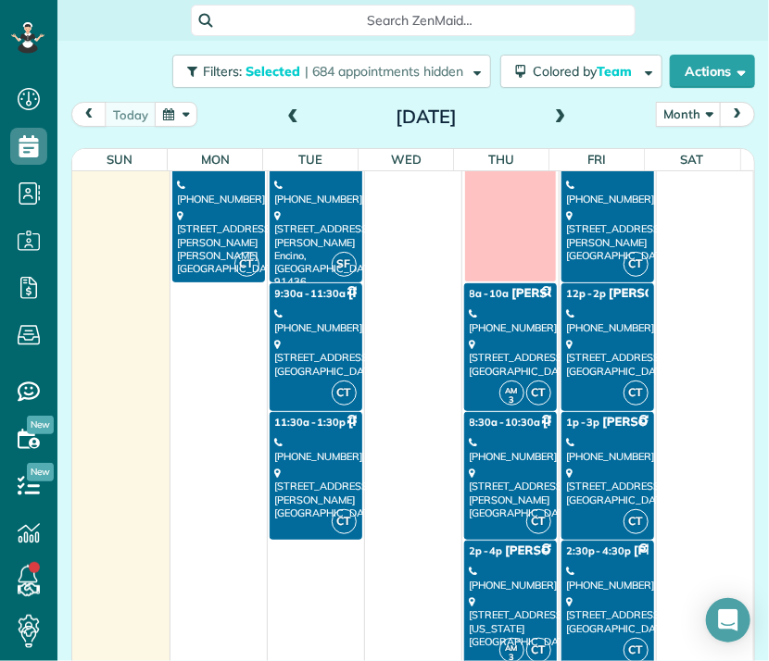
scroll to position [2069, 0]
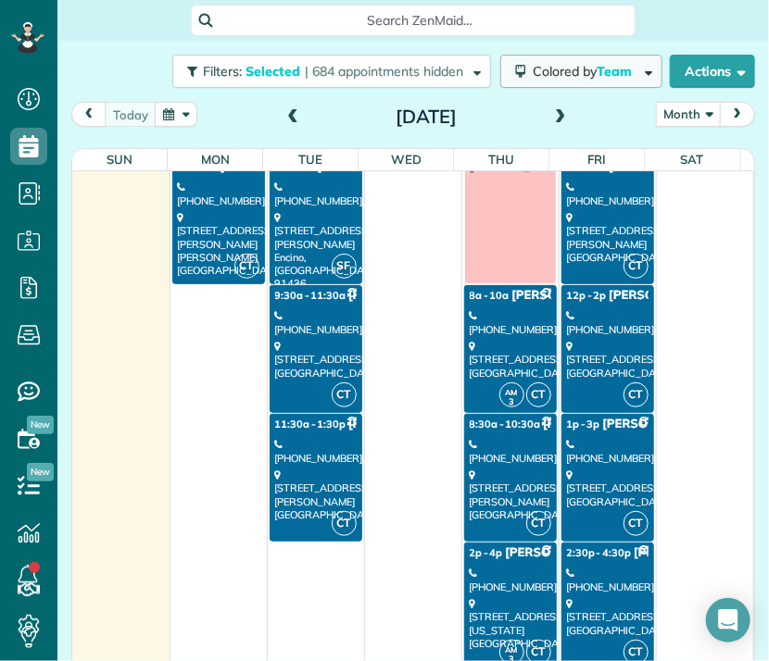
click at [596, 65] on span "Team" at bounding box center [615, 71] width 38 height 17
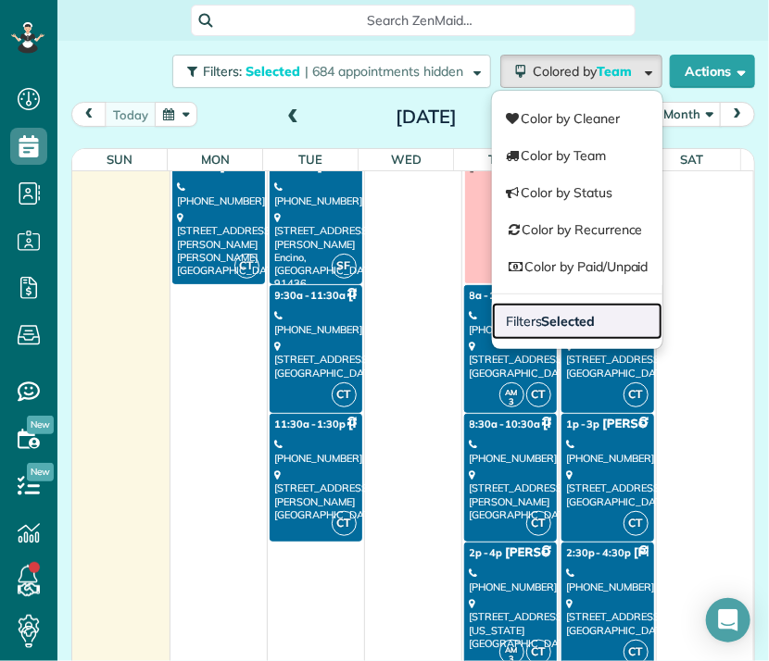
click at [601, 316] on link "Filters Selected" at bounding box center [577, 321] width 170 height 37
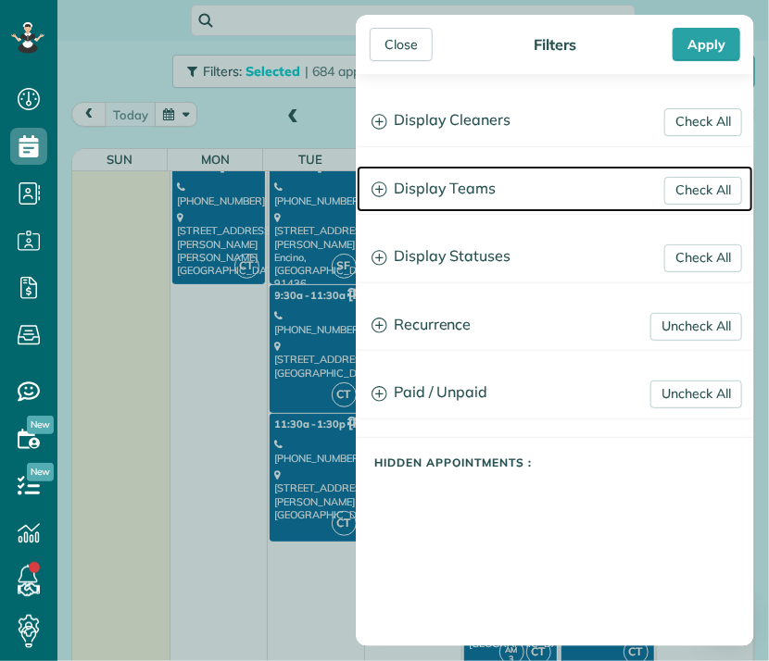
click at [422, 189] on h3 "Display Teams" at bounding box center [555, 189] width 396 height 47
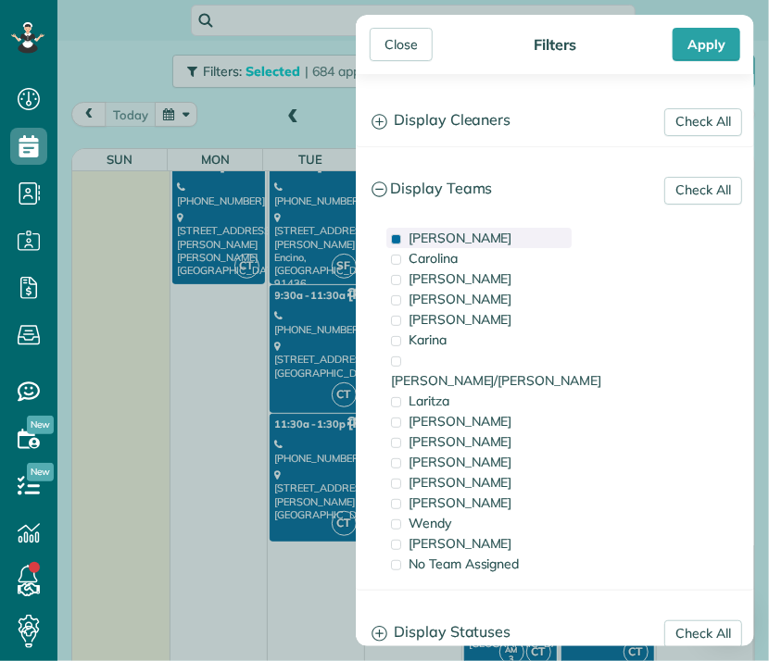
click at [429, 236] on span "Carlos" at bounding box center [460, 238] width 104 height 17
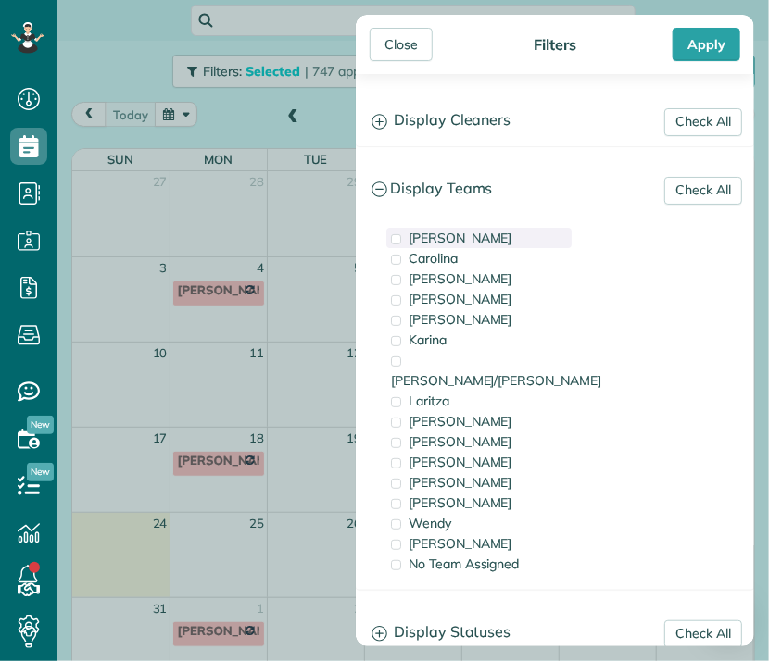
scroll to position [0, 0]
click at [434, 274] on span "Gilma" at bounding box center [460, 278] width 104 height 17
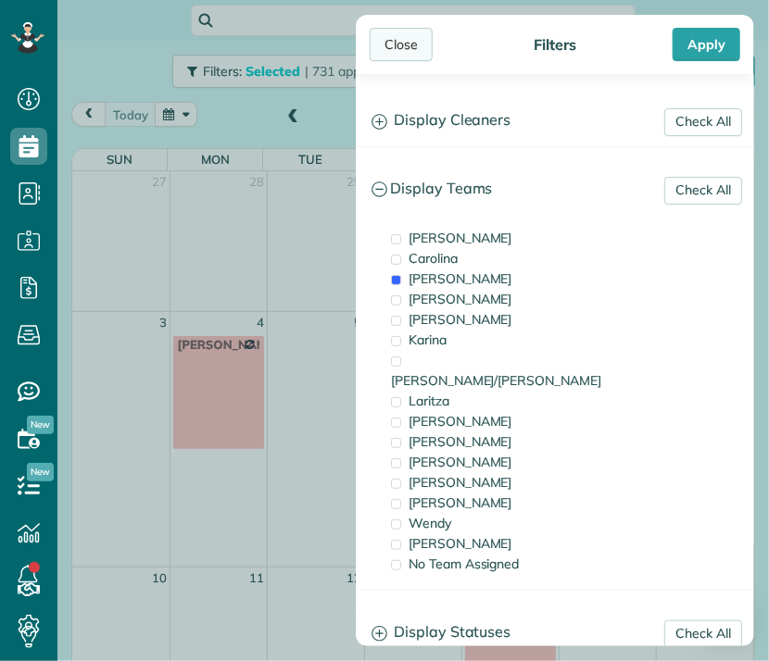
click at [400, 43] on div "Close" at bounding box center [400, 44] width 63 height 33
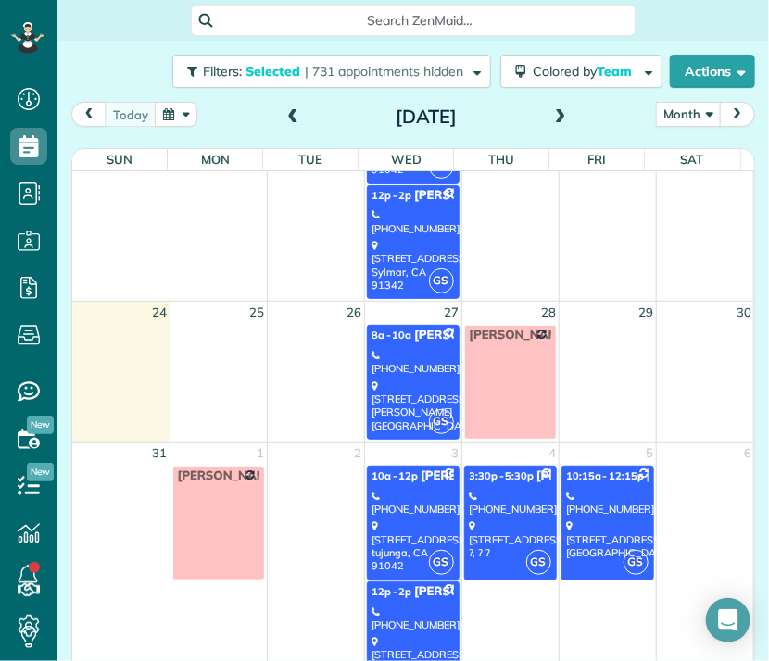
scroll to position [785, 0]
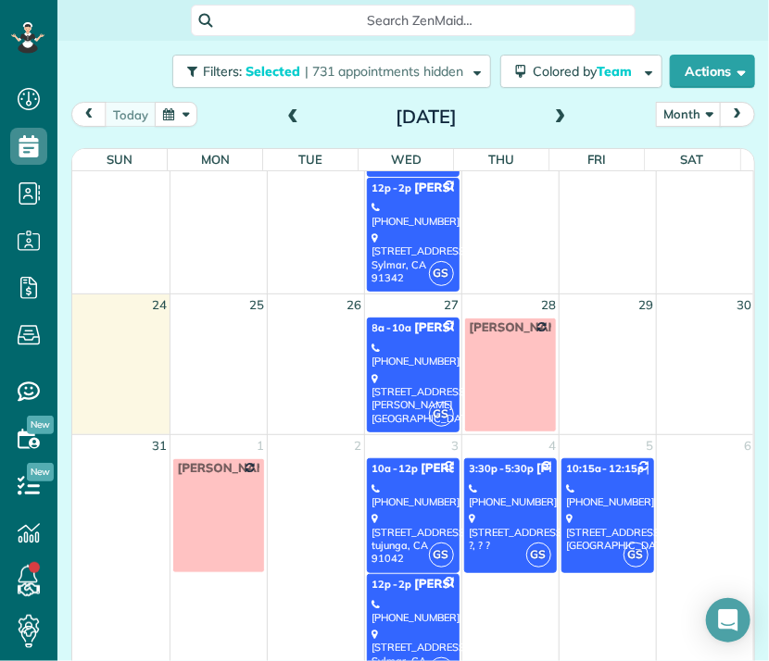
click at [401, 342] on div "(818) 415-1745" at bounding box center [412, 355] width 81 height 27
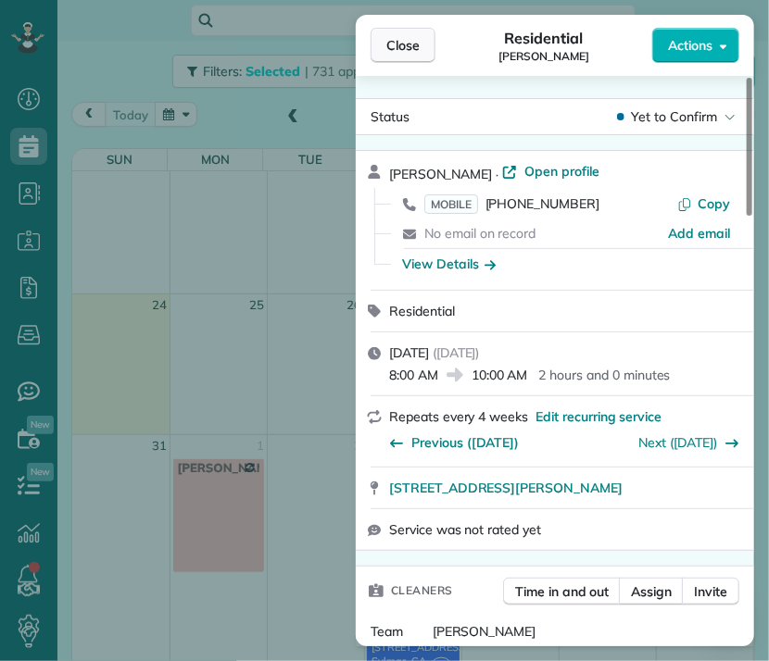
click at [411, 34] on button "Close" at bounding box center [402, 45] width 65 height 35
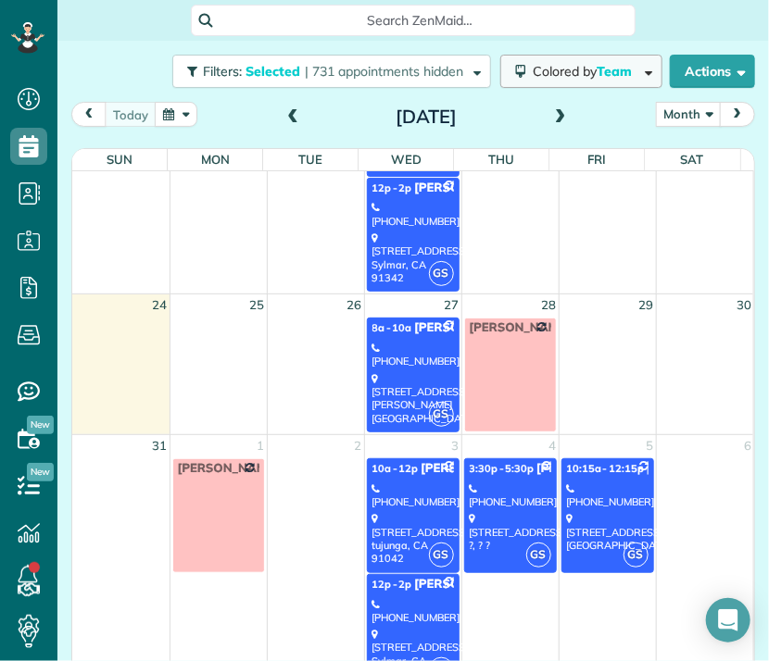
click at [559, 72] on span "Colored by Team" at bounding box center [585, 71] width 106 height 17
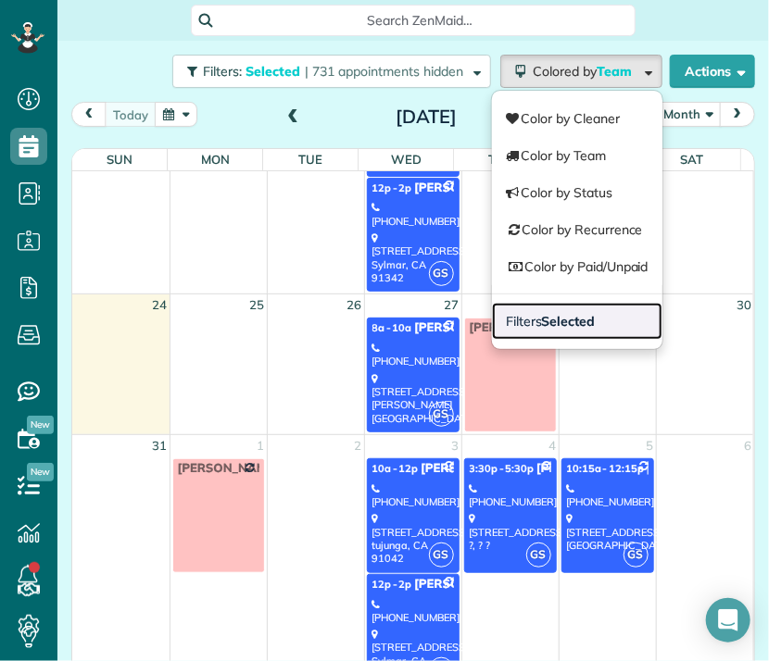
click at [585, 316] on link "Filters Selected" at bounding box center [577, 321] width 170 height 37
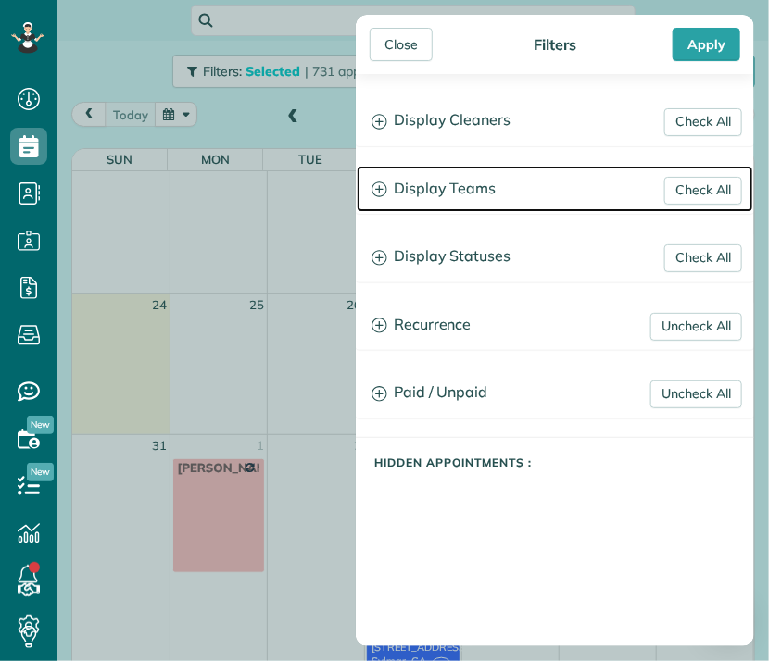
click at [464, 189] on h3 "Display Teams" at bounding box center [555, 189] width 396 height 47
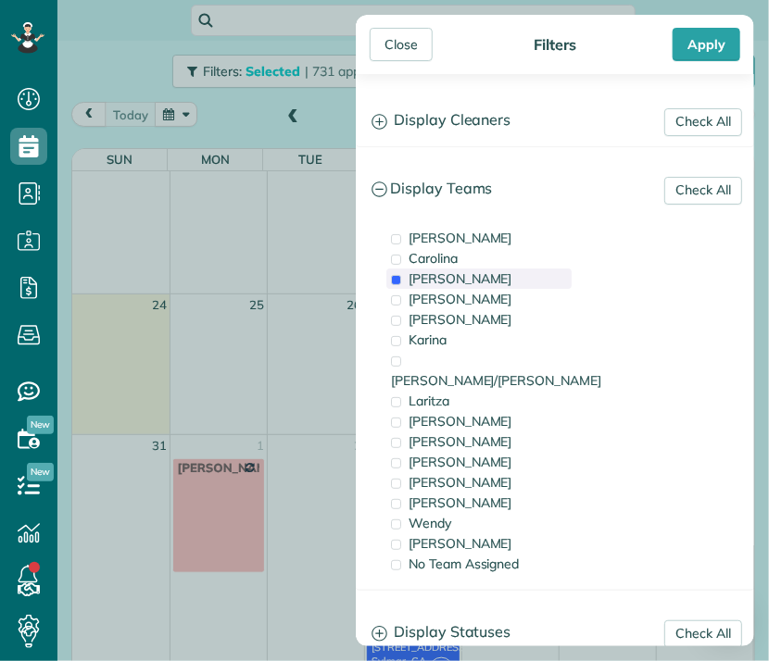
click at [434, 282] on span "Gilma" at bounding box center [460, 278] width 104 height 17
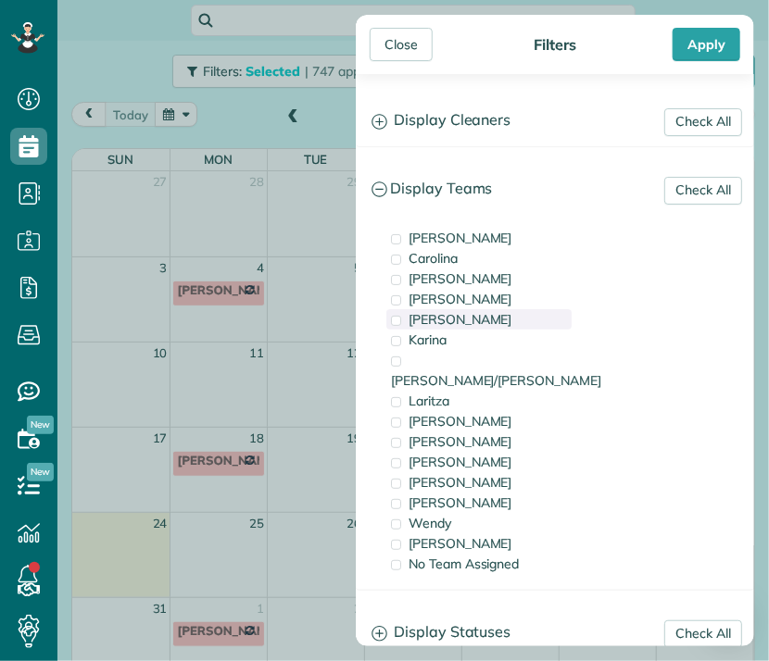
click at [453, 319] on div "Johana" at bounding box center [478, 319] width 185 height 20
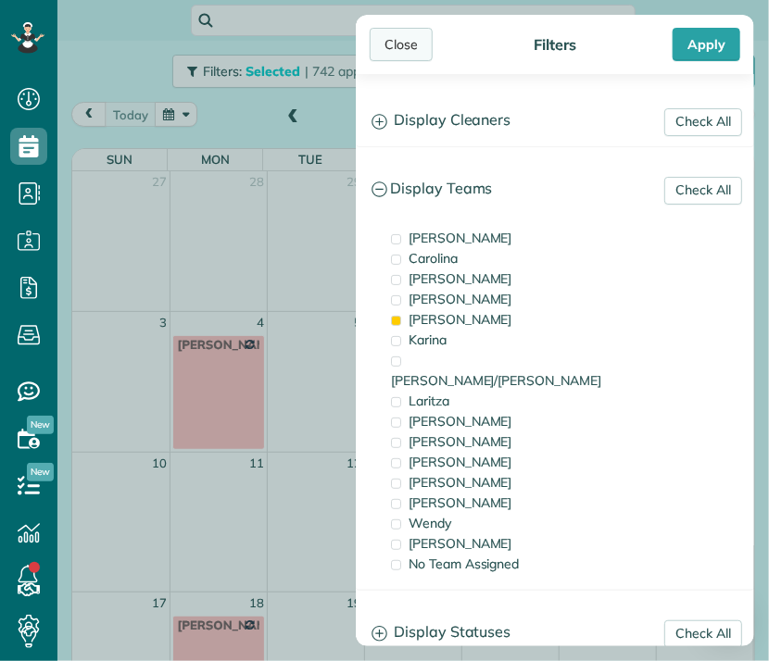
click at [404, 46] on div "Close" at bounding box center [400, 44] width 63 height 33
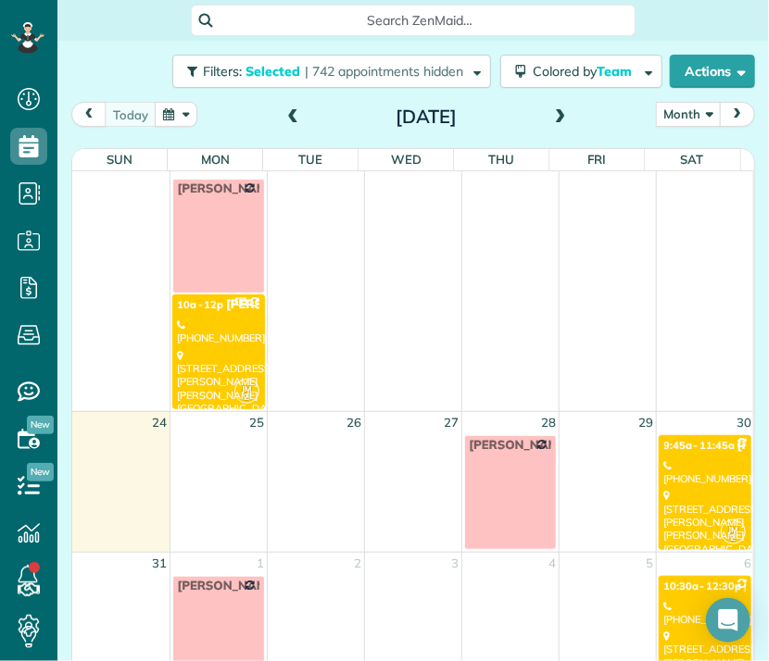
scroll to position [440, 0]
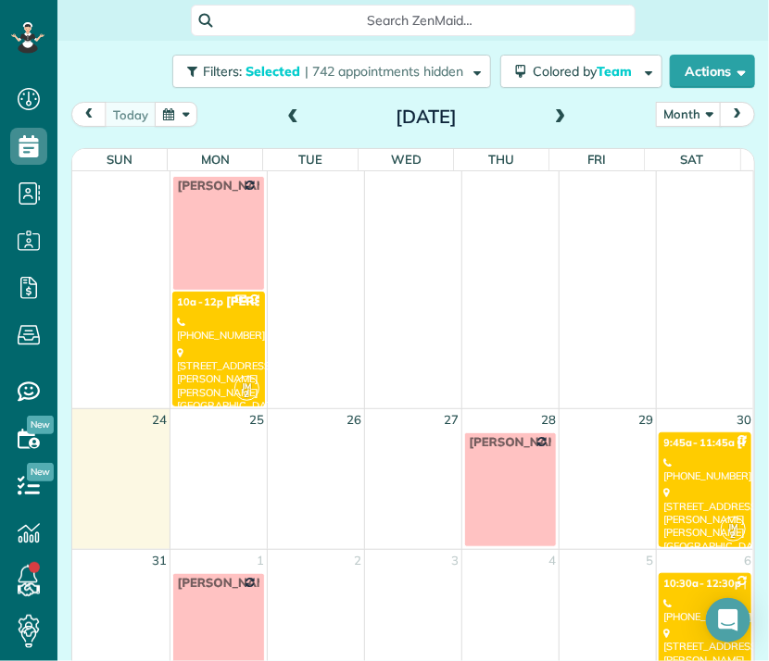
click at [679, 482] on link "JM 2 9:45a - 11:45a Scott Kaufman (818) 621-4340 15033 Dickens Street Sherman O…" at bounding box center [705, 489] width 94 height 115
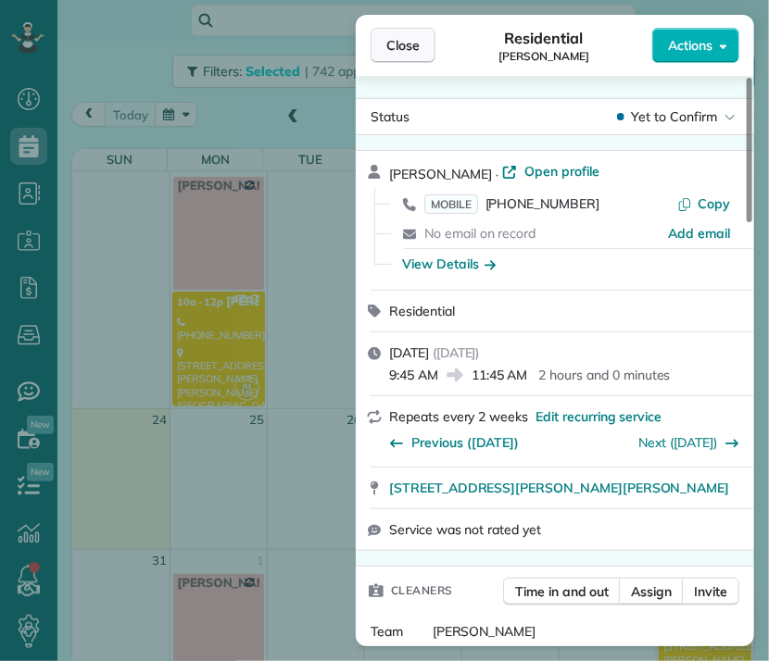
click at [407, 46] on span "Close" at bounding box center [402, 45] width 33 height 19
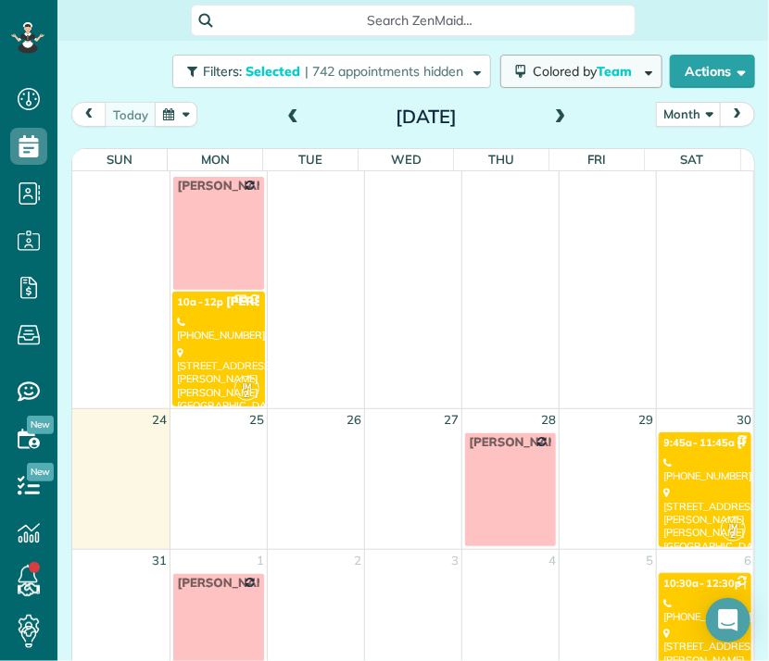
click at [560, 75] on span "Colored by Team" at bounding box center [585, 71] width 106 height 17
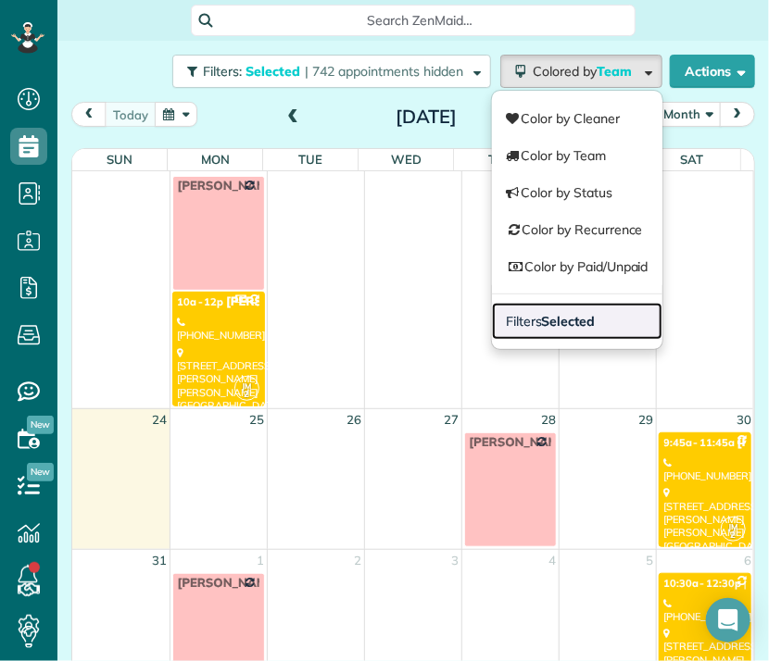
click at [570, 316] on strong "Selected" at bounding box center [569, 321] width 54 height 17
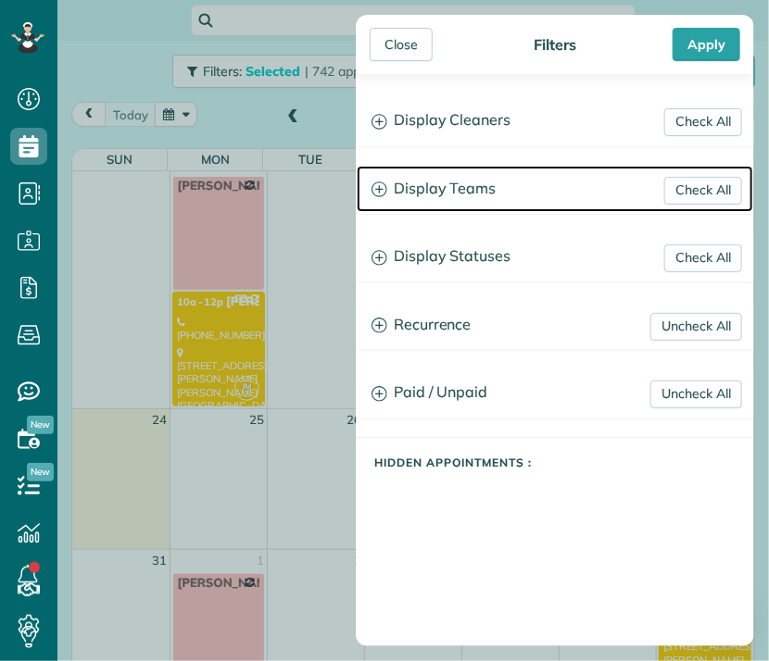
click at [437, 193] on h3 "Display Teams" at bounding box center [555, 189] width 396 height 47
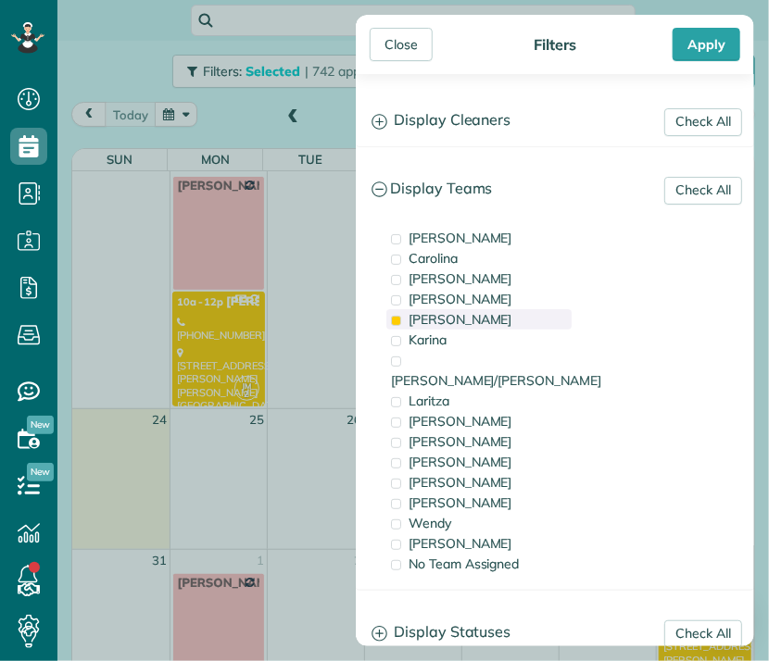
click at [443, 316] on span "Johana" at bounding box center [460, 319] width 104 height 17
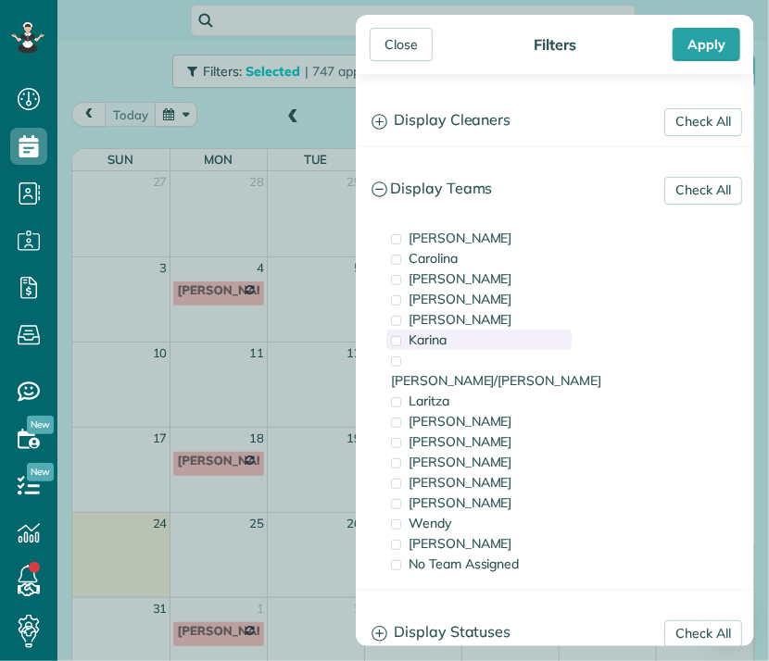
click at [443, 339] on span "Karina" at bounding box center [427, 340] width 38 height 17
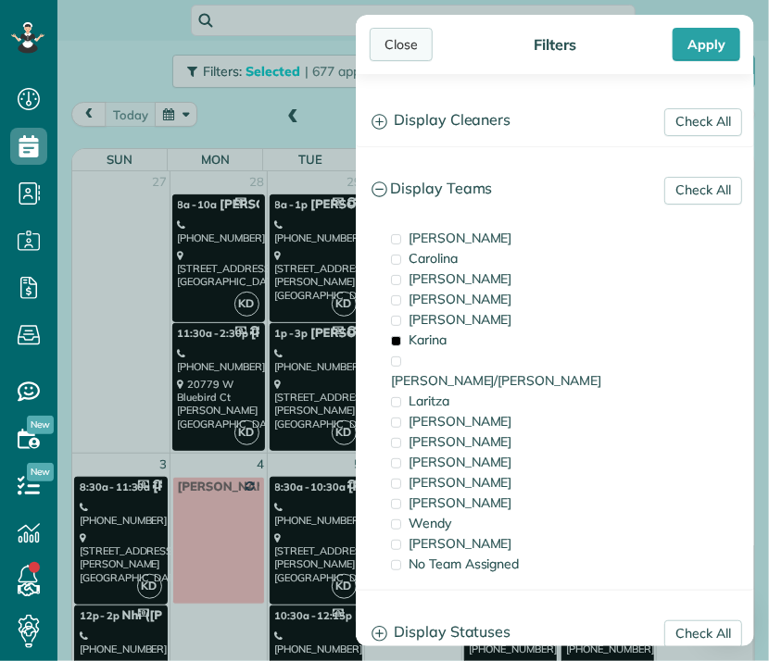
click at [399, 46] on div "Close" at bounding box center [400, 44] width 63 height 33
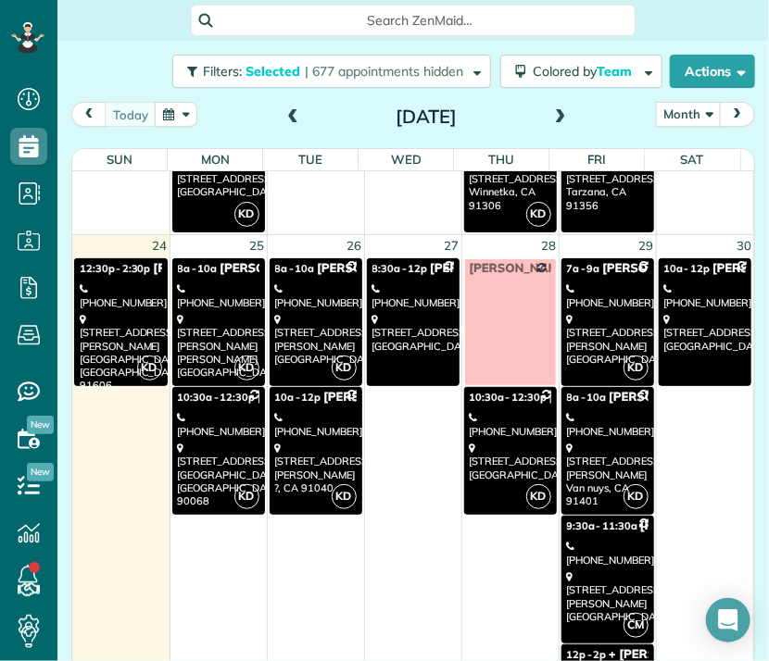
scroll to position [1594, 0]
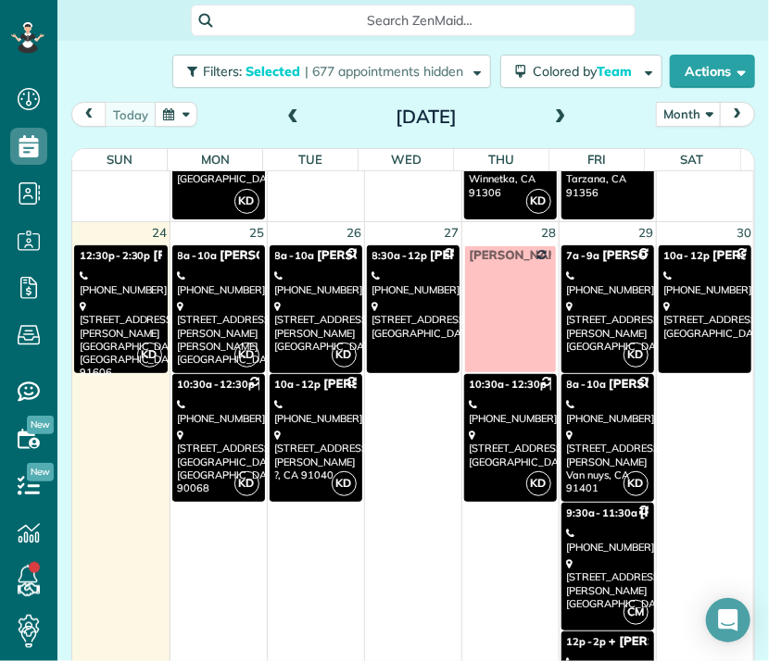
click at [196, 309] on div "15102 Dickens Street Sherman Oaks, CA 91403" at bounding box center [218, 333] width 81 height 66
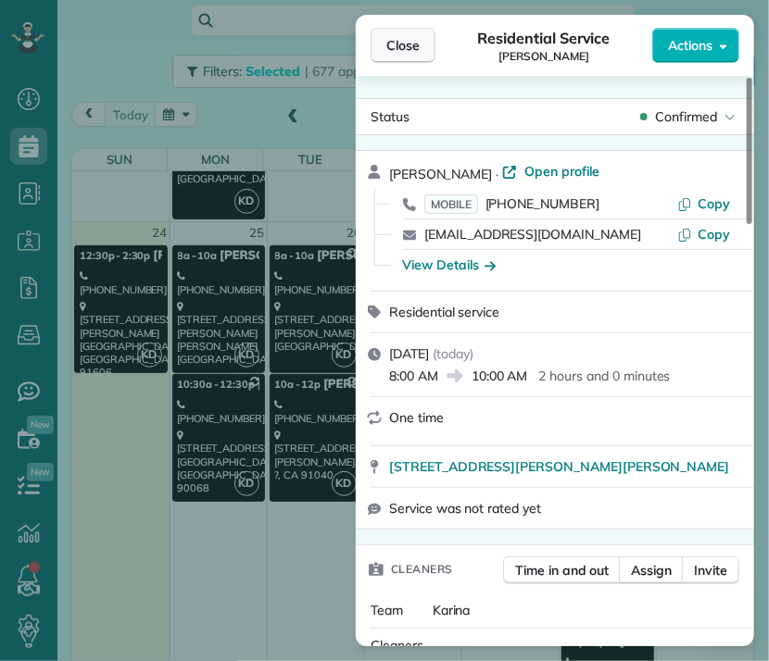
click at [411, 54] on span "Close" at bounding box center [402, 45] width 33 height 19
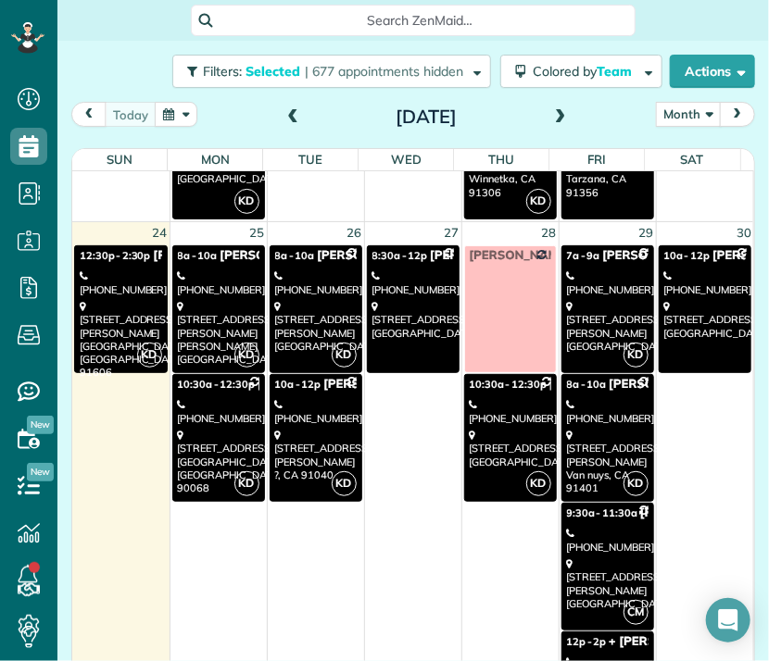
click at [231, 429] on div "2075 Watsonia Terrace Los Angeles, CA 90068" at bounding box center [218, 462] width 81 height 66
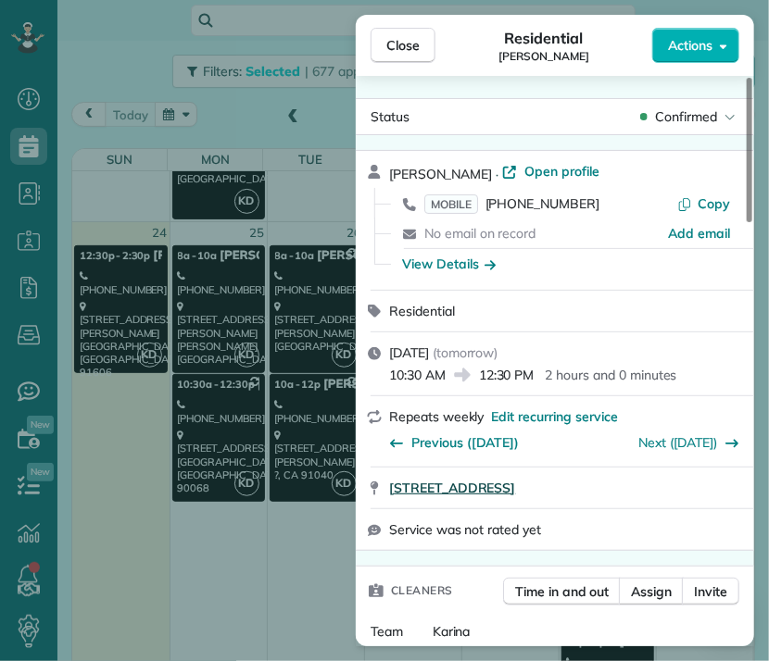
click at [515, 495] on span "2075 Watsonia Terrace Los Angeles CA 90068" at bounding box center [452, 488] width 126 height 19
click at [305, 274] on div "Close Residential Michael Parks Actions Status Confirmed Michael Parks · Open p…" at bounding box center [384, 330] width 769 height 661
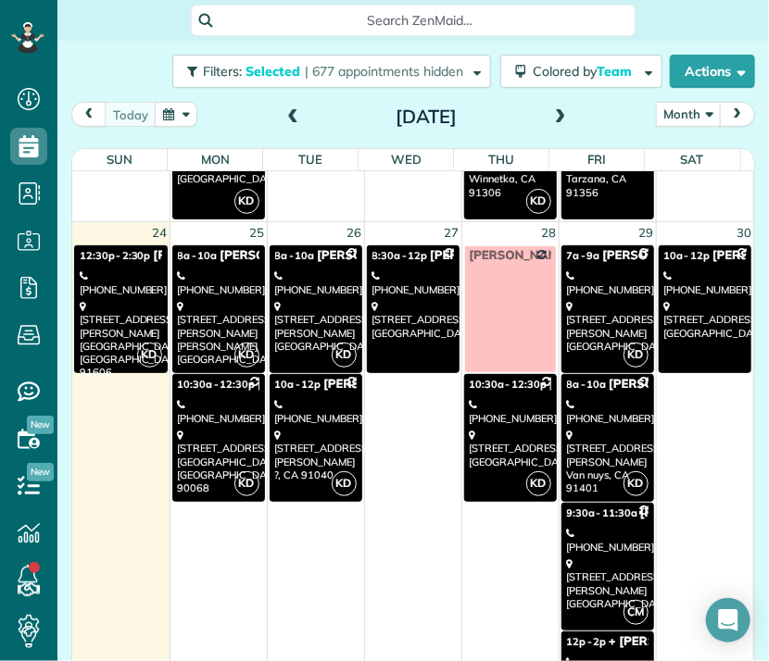
click at [305, 274] on div "(314) 629-5811" at bounding box center [315, 282] width 81 height 27
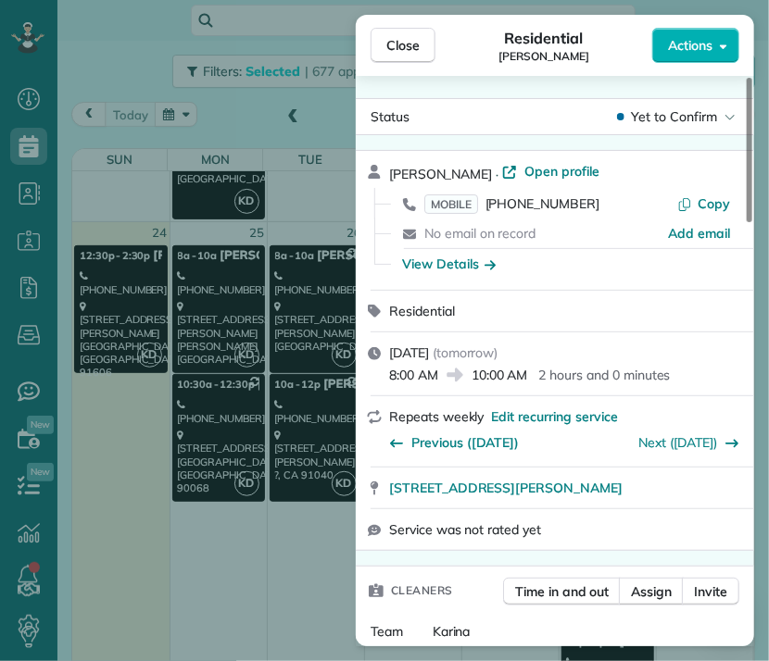
click at [288, 432] on div "Close Residential Anne Stevenson Actions Status Yet to Confirm Anne Stevenson ·…" at bounding box center [384, 330] width 769 height 661
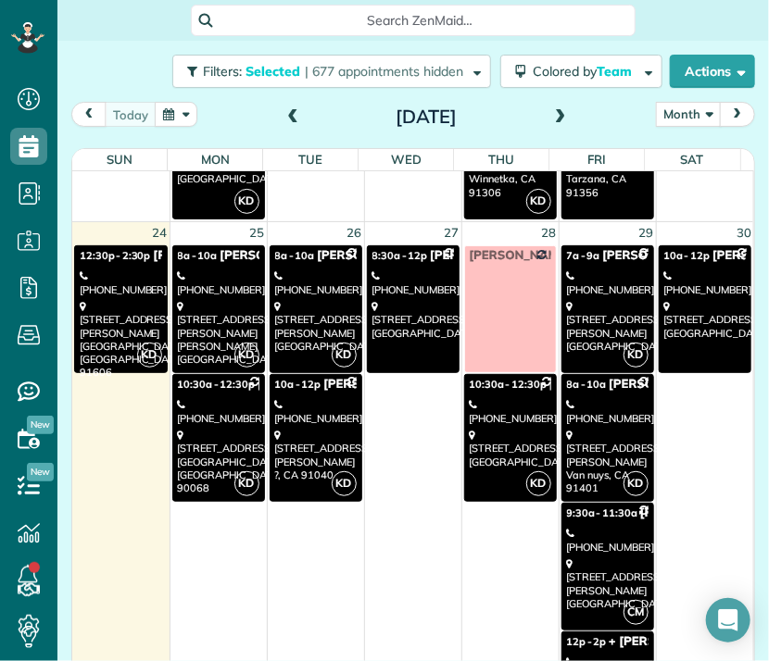
click at [288, 449] on div "10957 Russette Ave Sunland CA ?, CA 91040" at bounding box center [315, 455] width 81 height 53
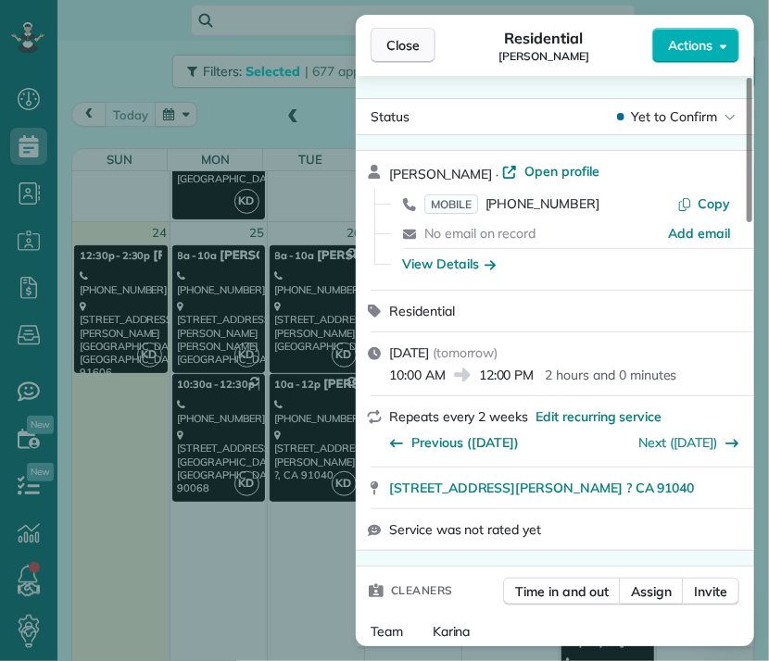
click at [391, 57] on button "Close" at bounding box center [402, 45] width 65 height 35
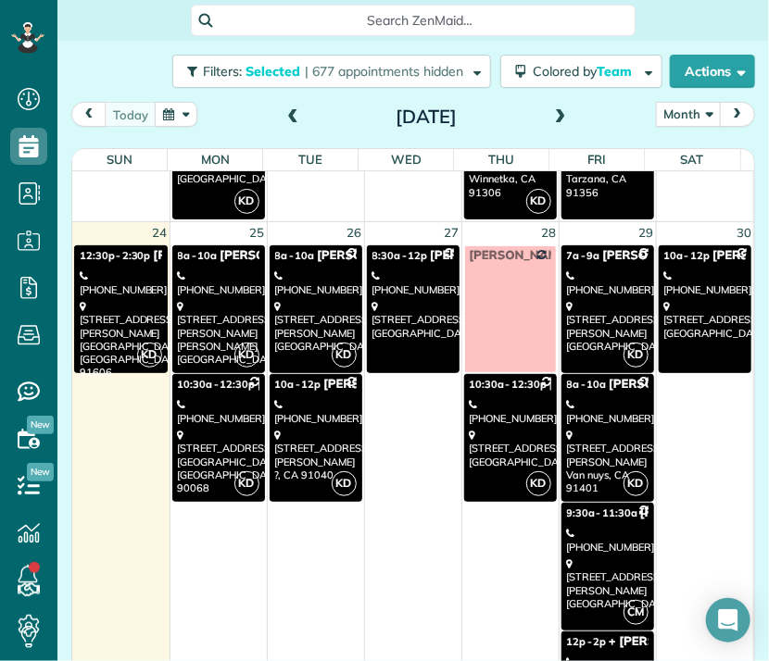
click at [415, 269] on div "(805) 791-0457" at bounding box center [412, 282] width 81 height 27
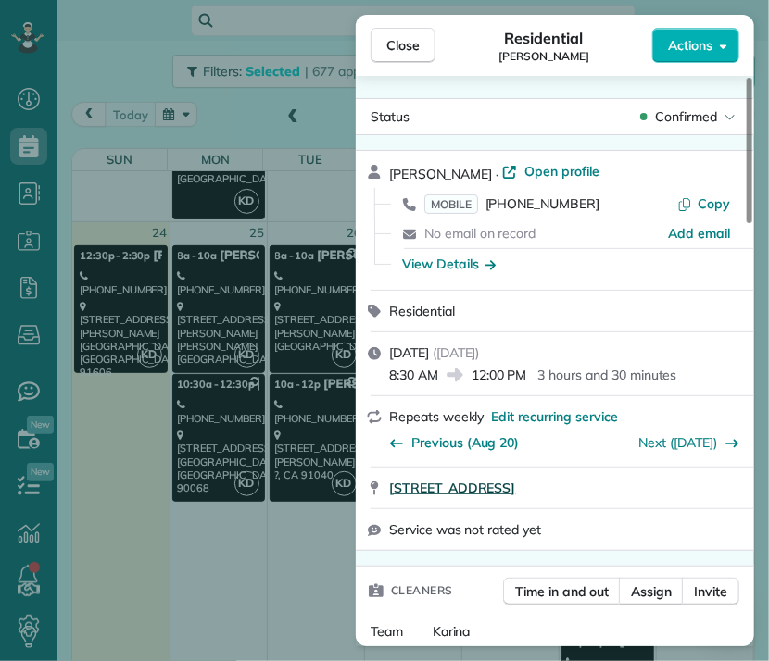
click at [515, 495] on span "1527 Upper Ranch Road Westlake Village CA 91362" at bounding box center [452, 488] width 126 height 19
click at [400, 53] on span "Close" at bounding box center [402, 45] width 33 height 19
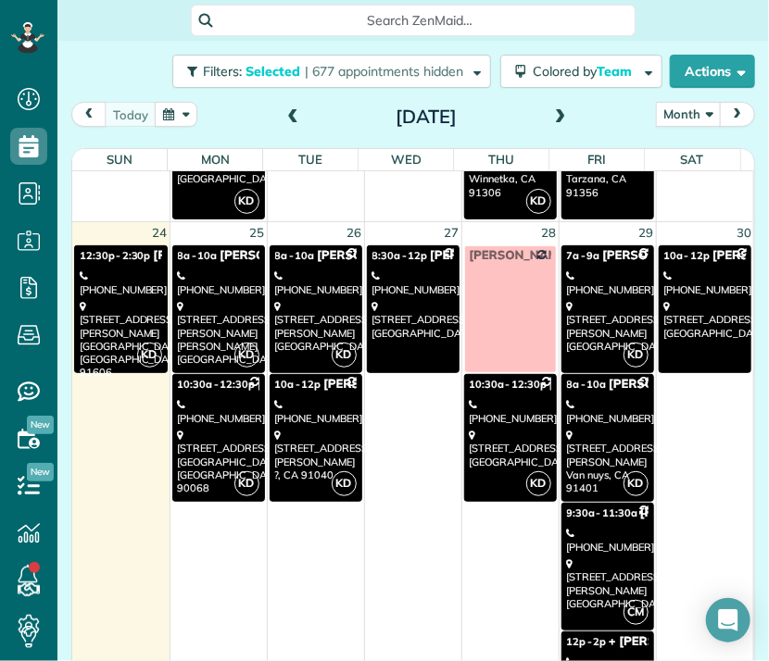
click at [489, 429] on div "1541 Princeton Street #2 Santa Monica, CA 90404" at bounding box center [510, 449] width 81 height 40
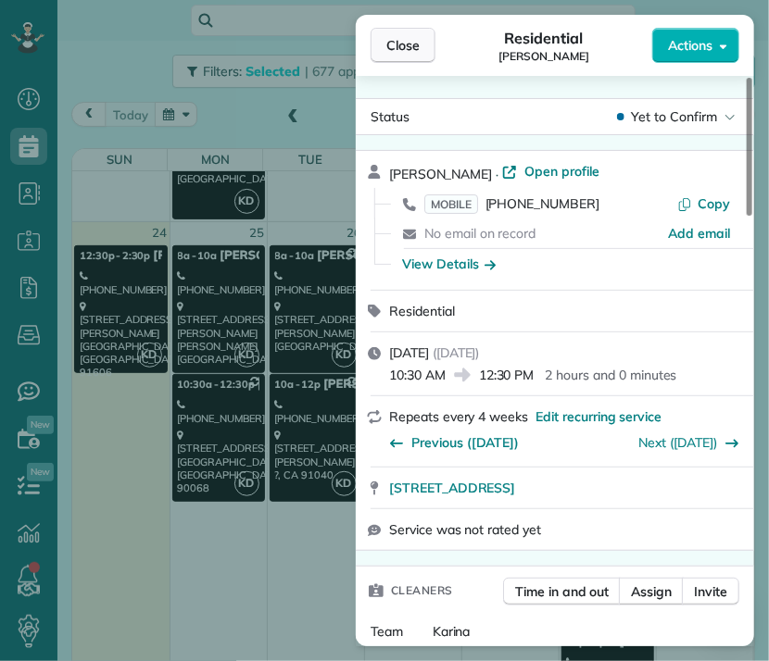
click at [396, 51] on span "Close" at bounding box center [402, 45] width 33 height 19
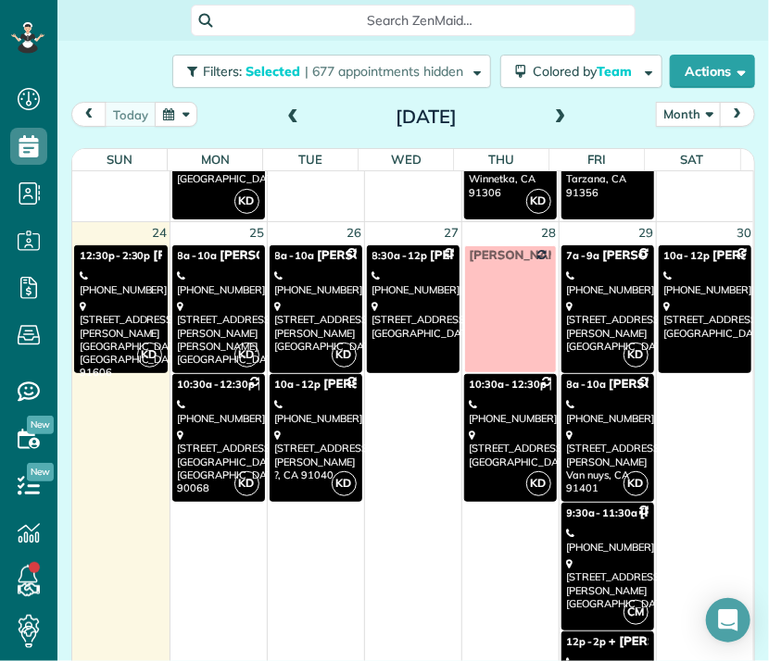
click at [567, 322] on div "13614 Emelita Street Los Angeles, CA 91401" at bounding box center [607, 326] width 81 height 53
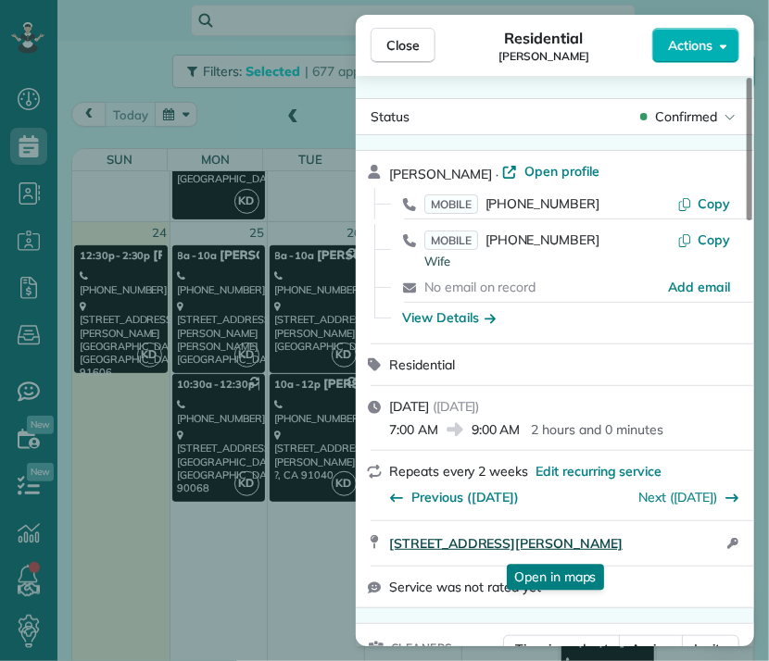
click at [558, 543] on span "13614 Emelita Street Los Angeles CA 91401" at bounding box center [505, 543] width 233 height 19
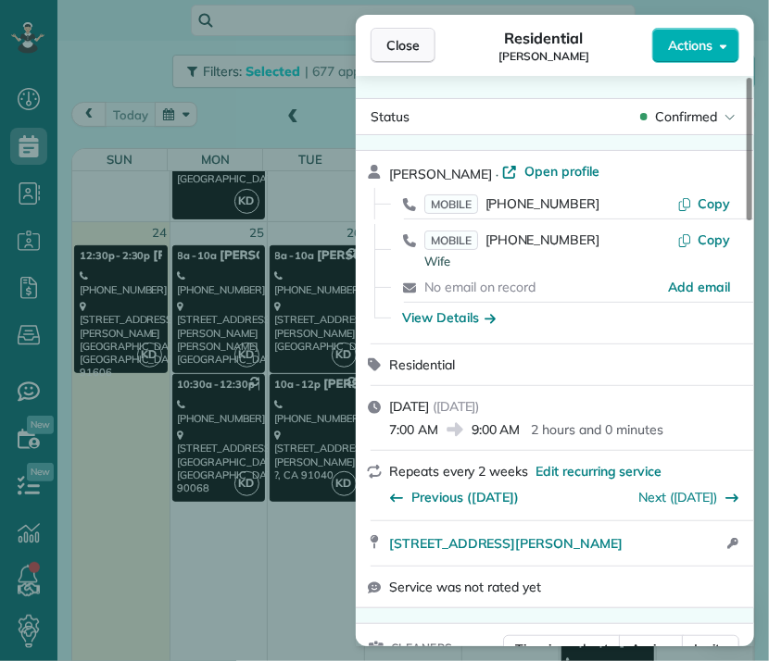
click at [411, 42] on span "Close" at bounding box center [402, 45] width 33 height 19
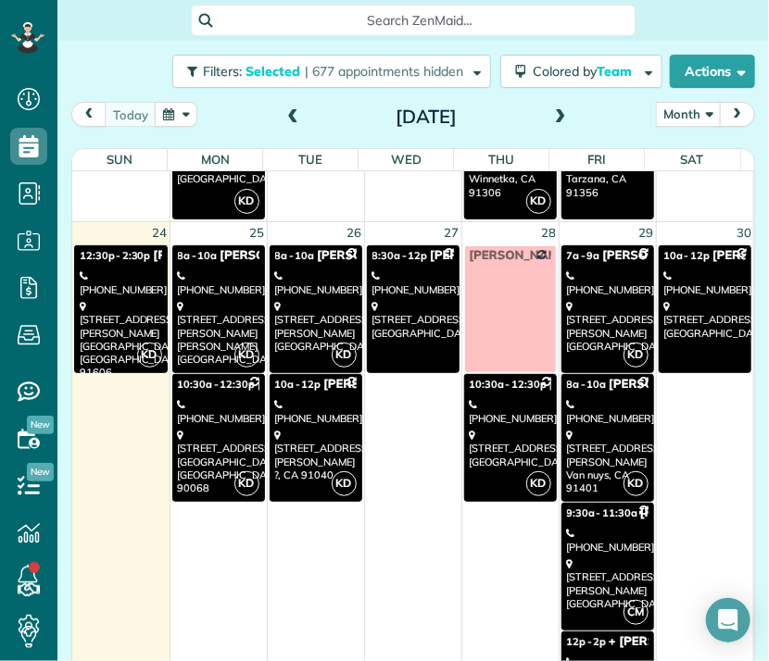
click at [571, 546] on div "(314) 629-5811" at bounding box center [607, 540] width 81 height 27
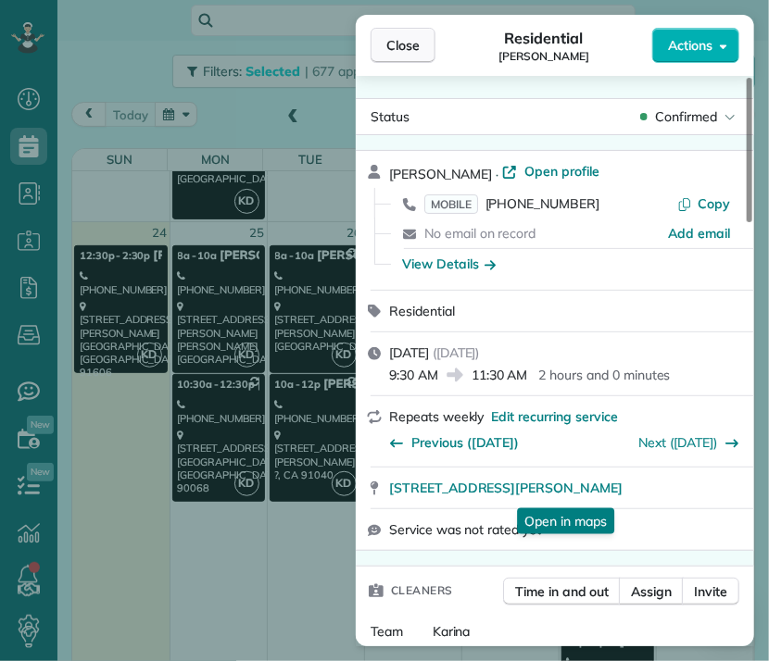
click at [396, 44] on span "Close" at bounding box center [402, 45] width 33 height 19
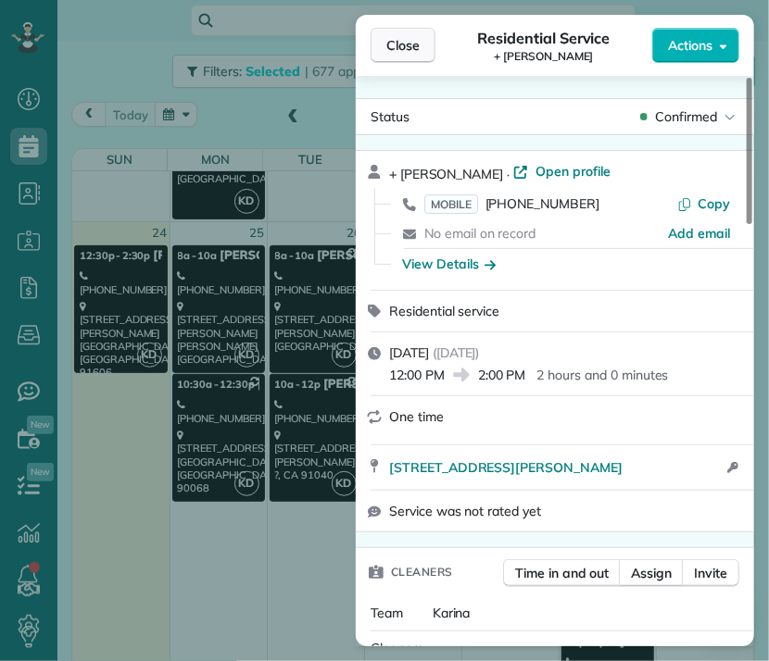
click at [398, 52] on span "Close" at bounding box center [402, 45] width 33 height 19
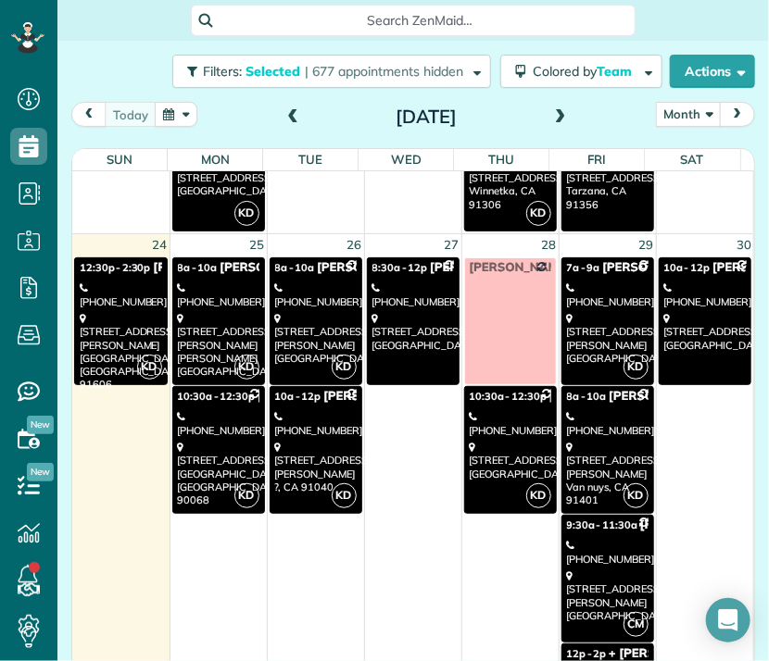
scroll to position [1572, 0]
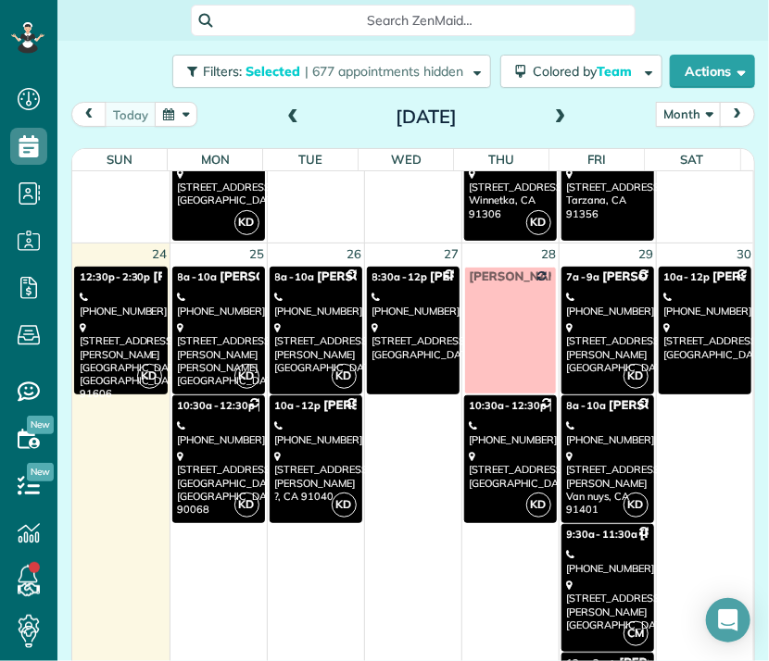
click at [685, 322] on div "5955 Saturn Street Los Angeles, CA 90035" at bounding box center [705, 341] width 82 height 40
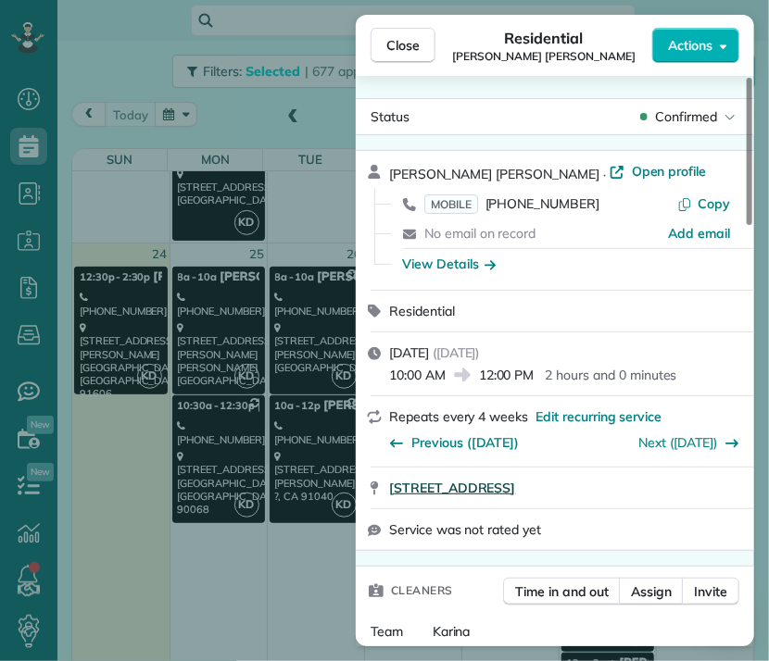
click at [515, 490] on span "5955 Saturn Street apt 402 Los Angeles CA 90035" at bounding box center [452, 488] width 126 height 19
click at [415, 42] on span "Close" at bounding box center [402, 45] width 33 height 19
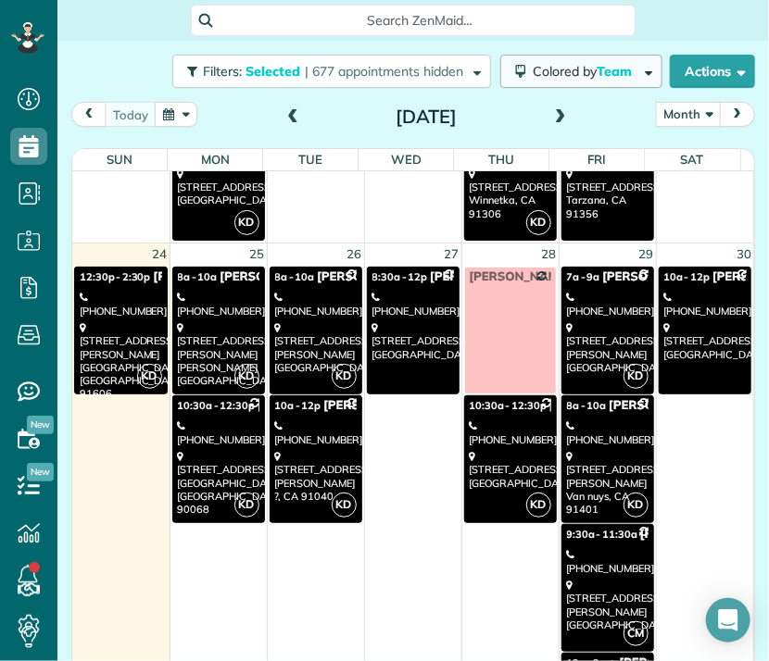
click at [596, 75] on span "Team" at bounding box center [615, 71] width 38 height 17
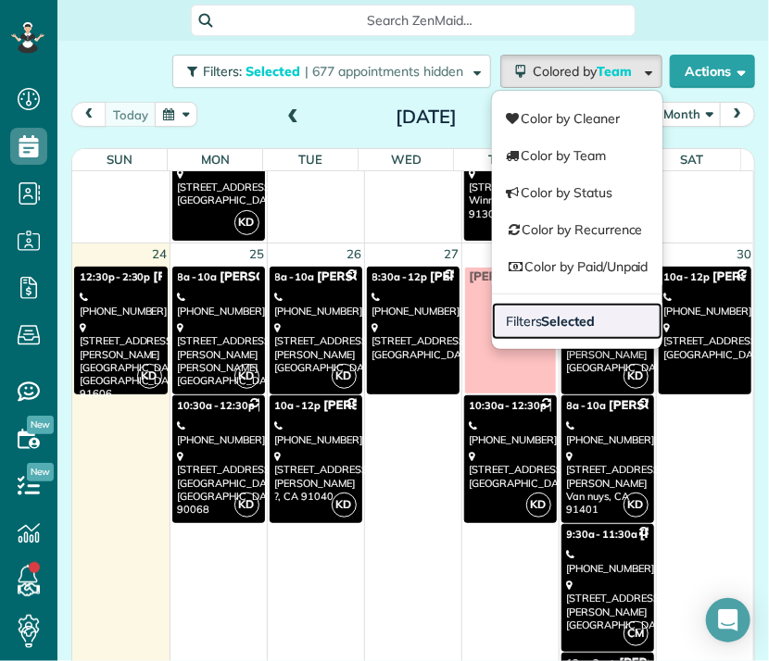
click at [563, 327] on strong "Selected" at bounding box center [569, 321] width 54 height 17
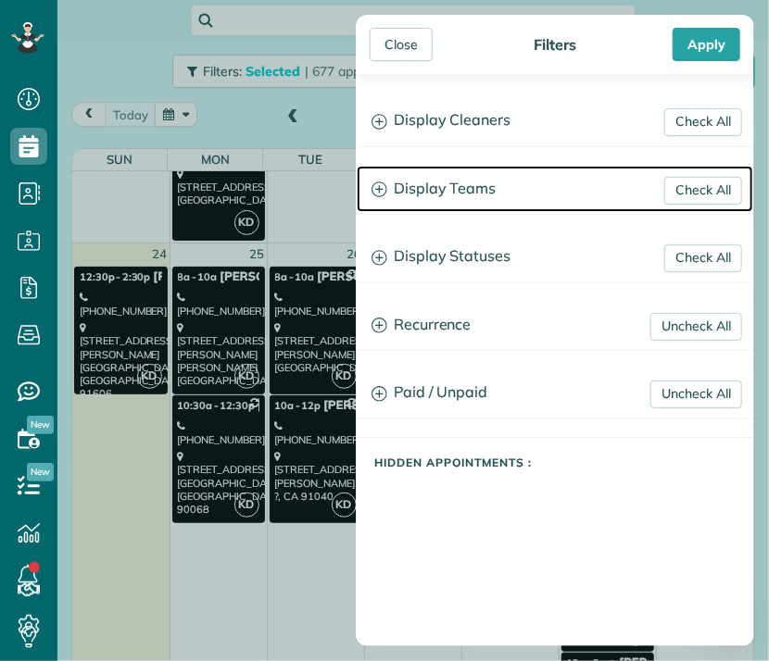
click at [465, 192] on h3 "Display Teams" at bounding box center [555, 189] width 396 height 47
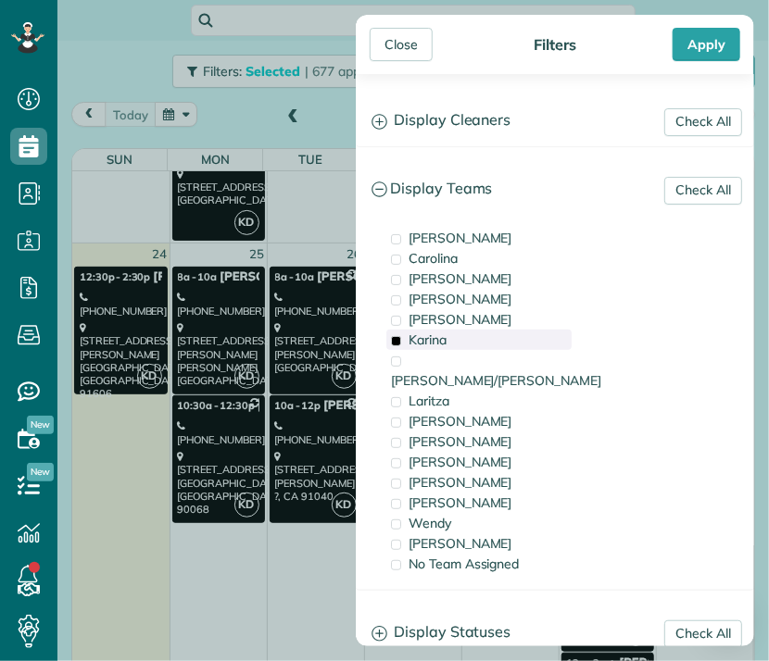
click at [448, 341] on div "Karina" at bounding box center [478, 340] width 185 height 20
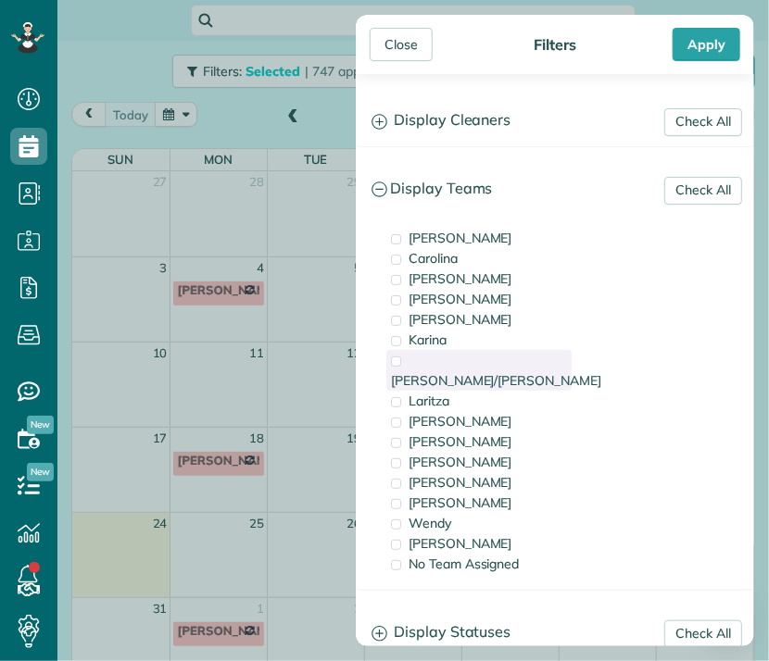
click at [459, 372] on span "Karla/Karina" at bounding box center [496, 380] width 210 height 17
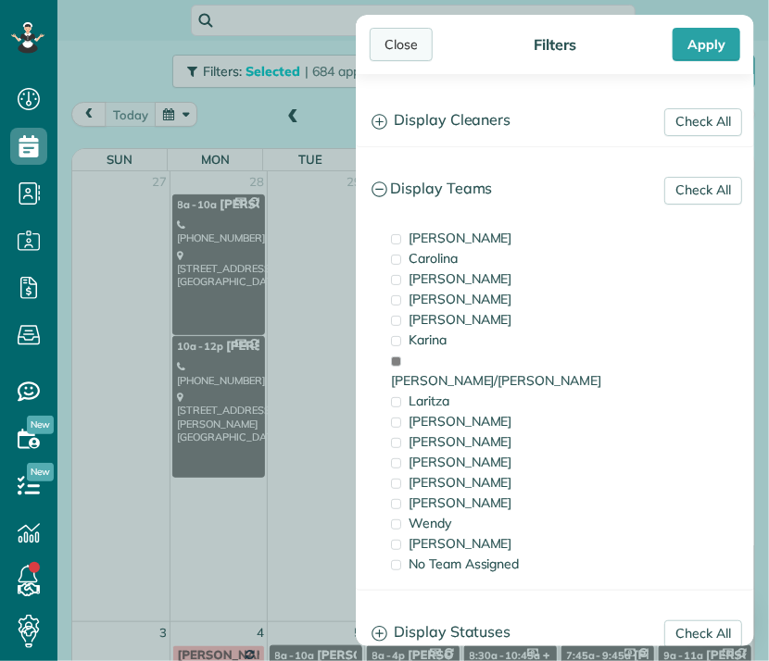
click at [420, 56] on div "Close" at bounding box center [400, 44] width 63 height 33
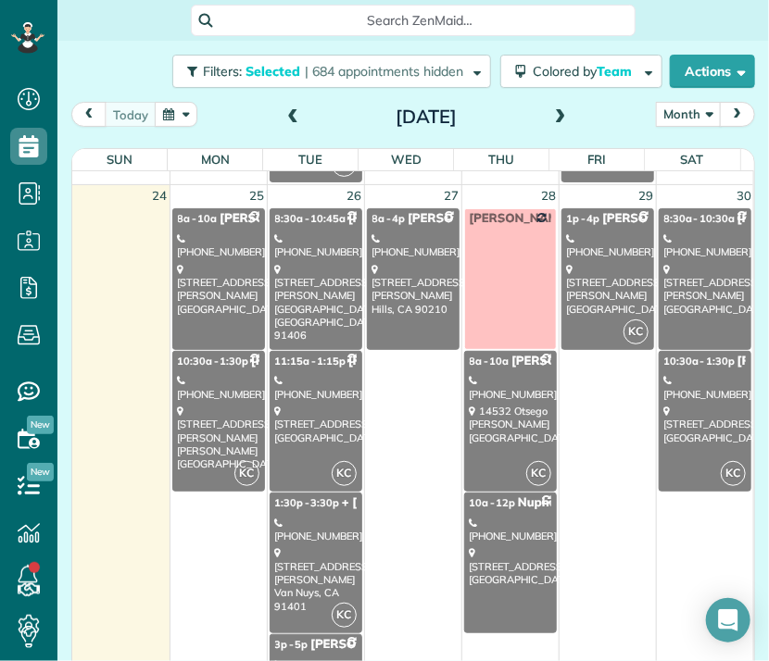
scroll to position [1928, 0]
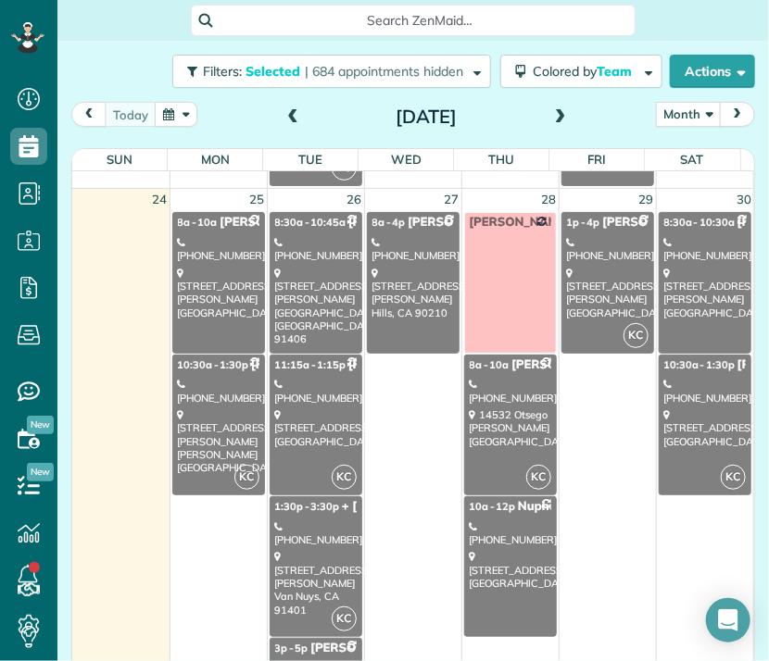
click at [224, 297] on div "648 Isabel Street Los Angeles, CA 90065" at bounding box center [218, 293] width 81 height 53
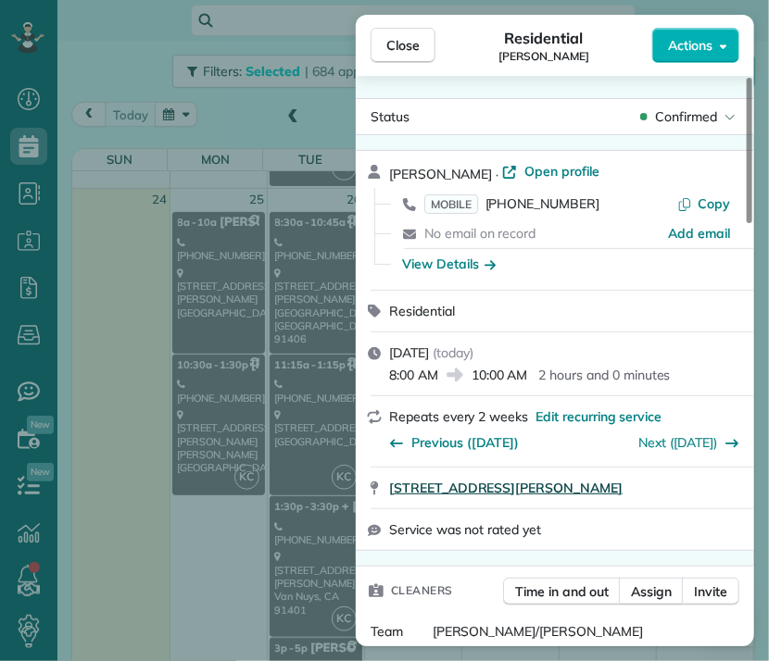
click at [620, 493] on span "648 Isabel Street Los Angeles CA 90065" at bounding box center [505, 488] width 233 height 19
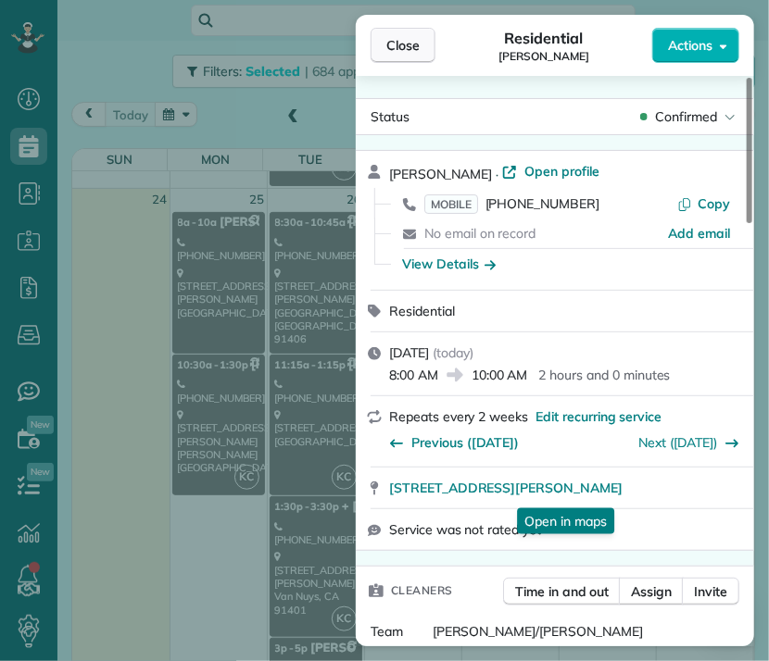
click at [406, 56] on button "Close" at bounding box center [402, 45] width 65 height 35
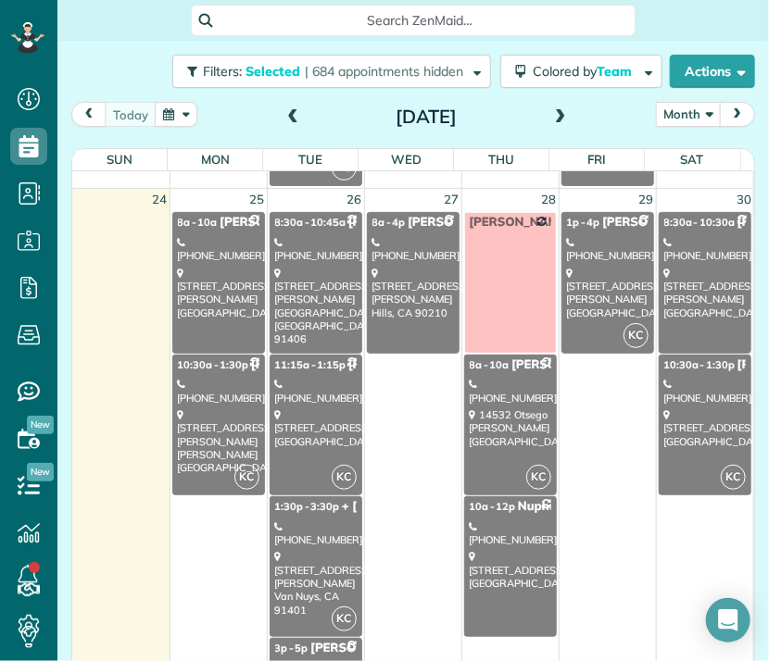
click at [215, 400] on link "KC 10:30a - 1:30p Melissa Yoshimura (310) 210-4636 4630 Morse Avenue Sherman Oa…" at bounding box center [218, 425] width 93 height 141
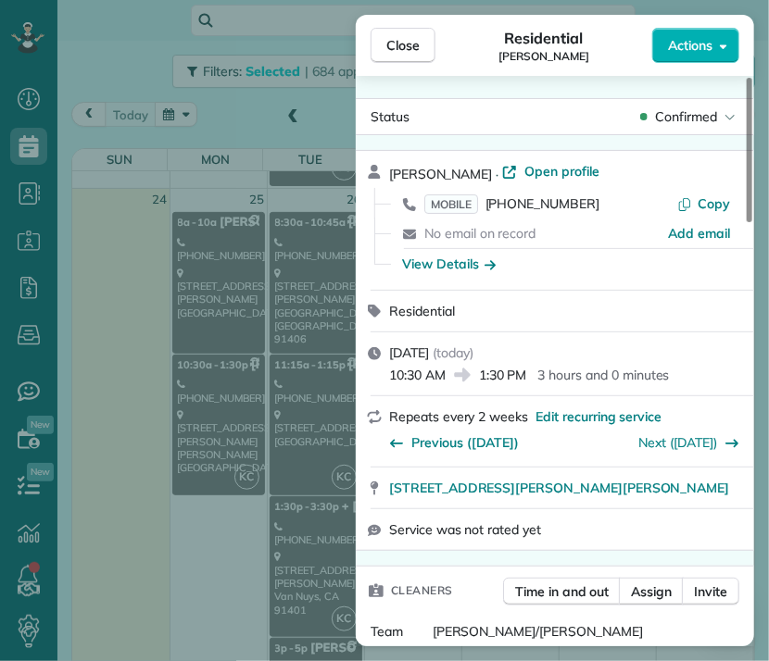
click at [301, 285] on div "Close Residential Melissa Yoshimura Actions Status Confirmed Melissa Yoshimura …" at bounding box center [384, 330] width 769 height 661
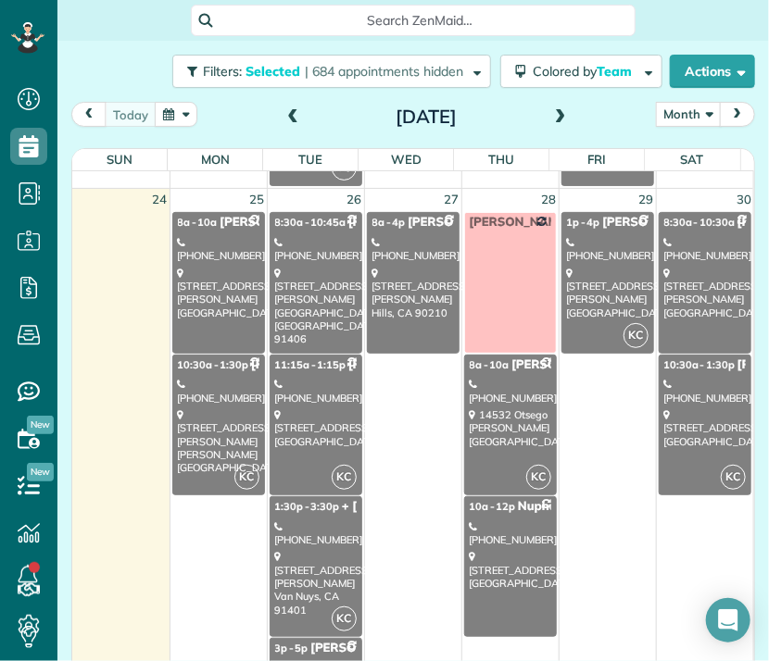
click at [301, 289] on div "16524 Gilmore Street Los Angeles, CA 91406" at bounding box center [315, 307] width 81 height 80
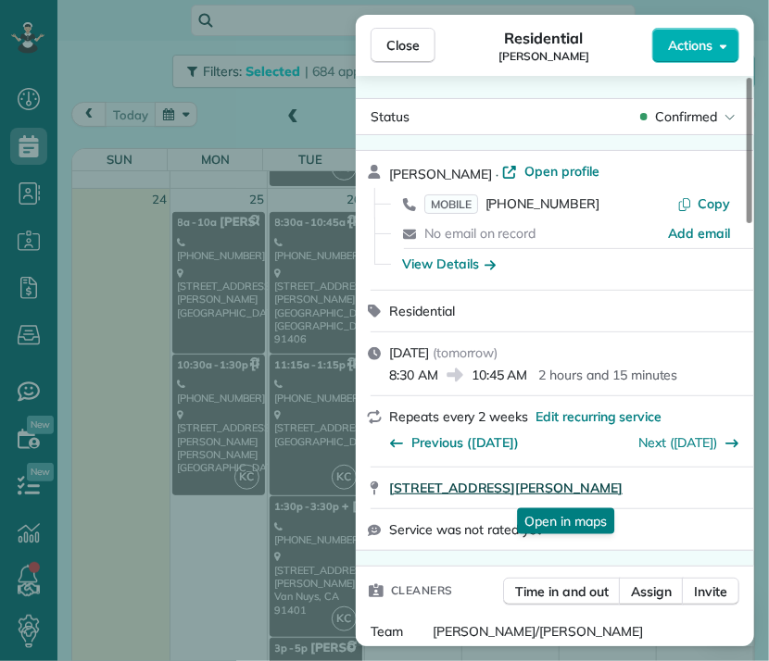
click at [607, 490] on span "16524 Gilmore Street Los Angeles CA 91406" at bounding box center [505, 488] width 233 height 19
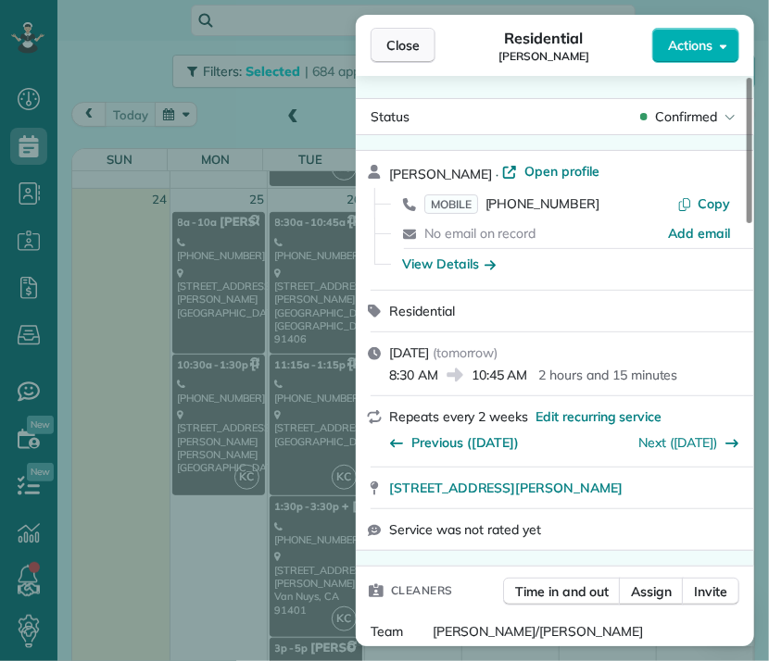
click at [420, 45] on button "Close" at bounding box center [402, 45] width 65 height 35
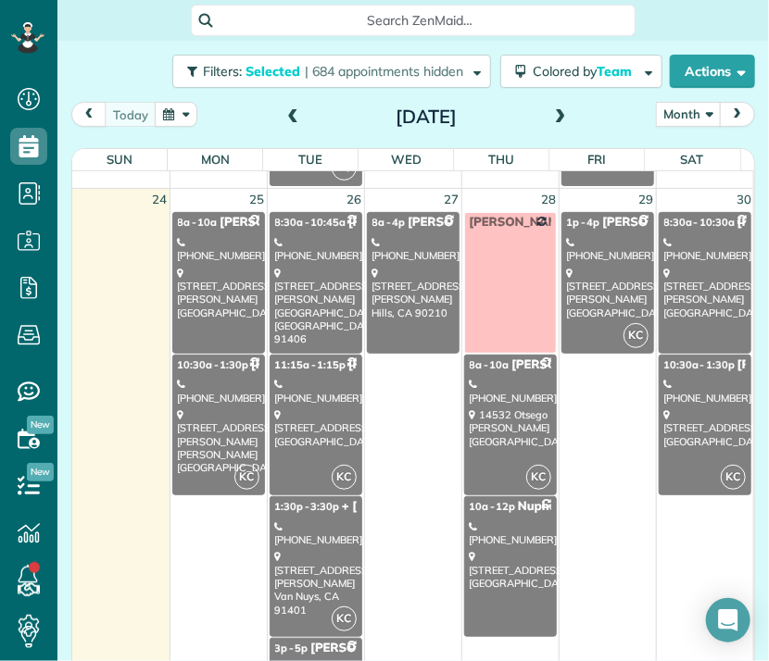
click at [313, 390] on div "(818) 370-6368" at bounding box center [315, 391] width 81 height 27
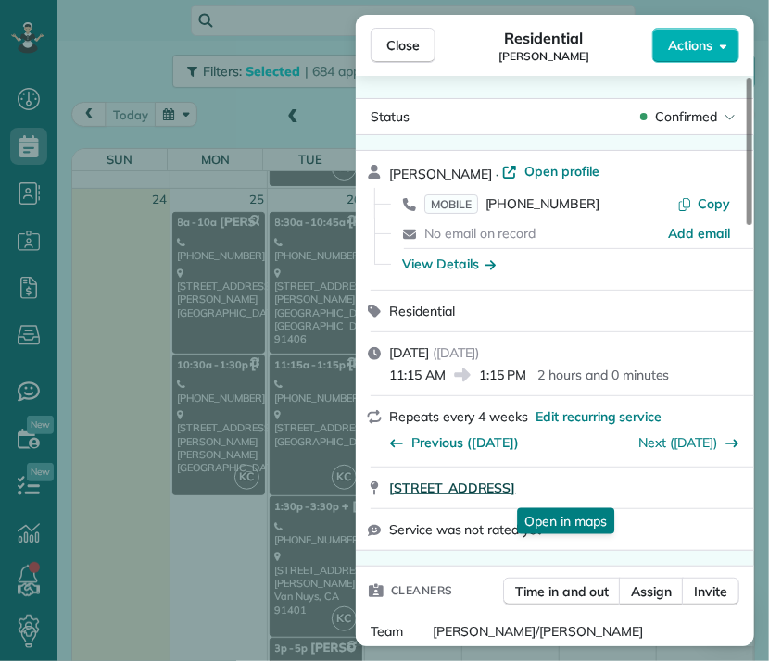
click at [515, 494] on span "13214 Moorpark Street Los Angeles CA 91423" at bounding box center [452, 488] width 126 height 19
click at [407, 44] on span "Close" at bounding box center [402, 45] width 33 height 19
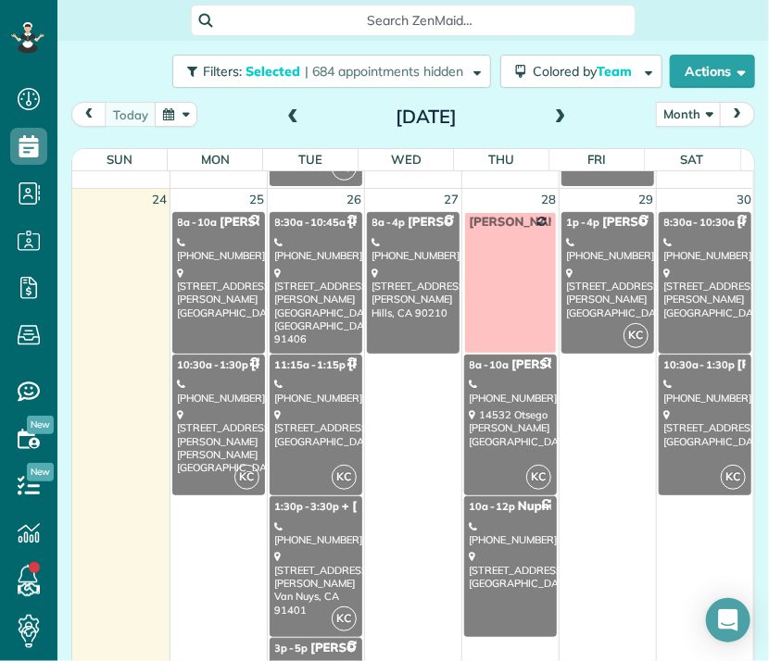
click at [311, 520] on div "(310) 592-1177" at bounding box center [315, 533] width 81 height 27
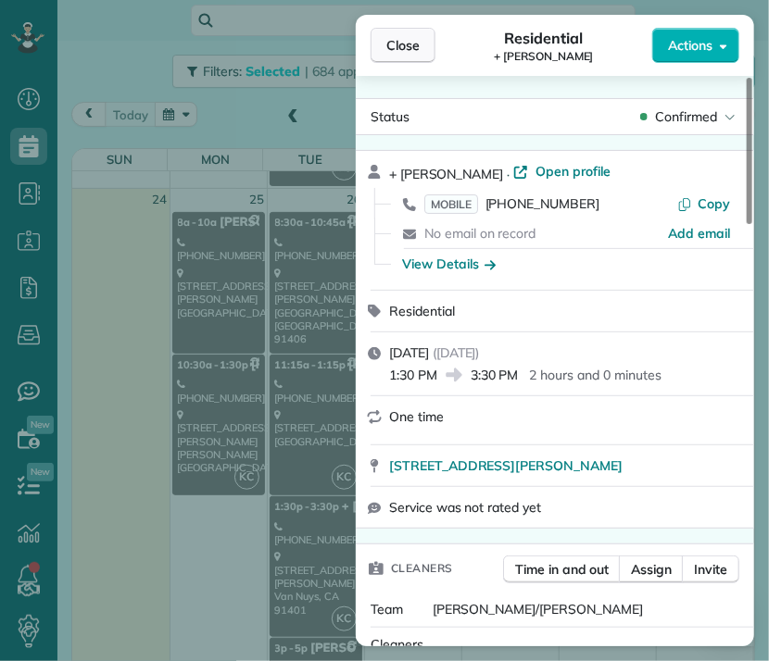
click at [395, 44] on span "Close" at bounding box center [402, 45] width 33 height 19
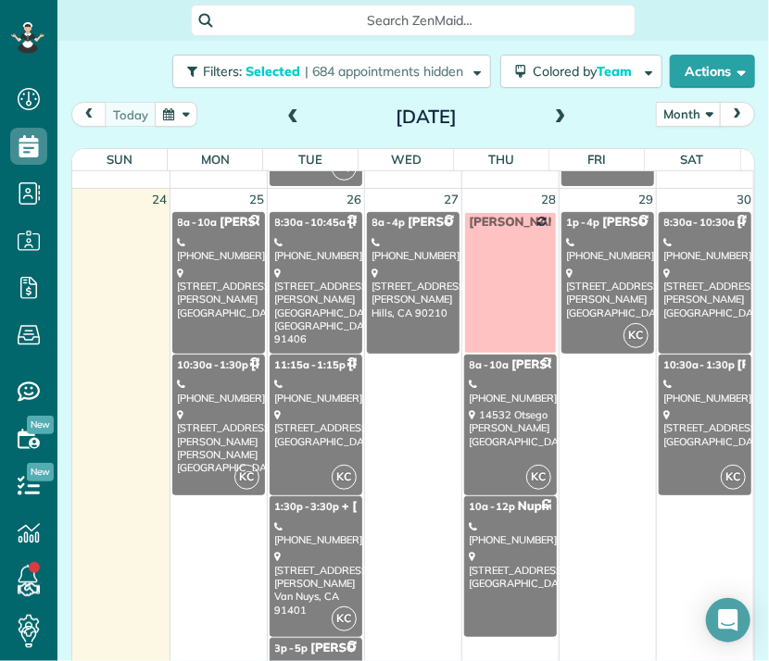
click at [319, 641] on span "Mark Ransom" at bounding box center [360, 648] width 101 height 15
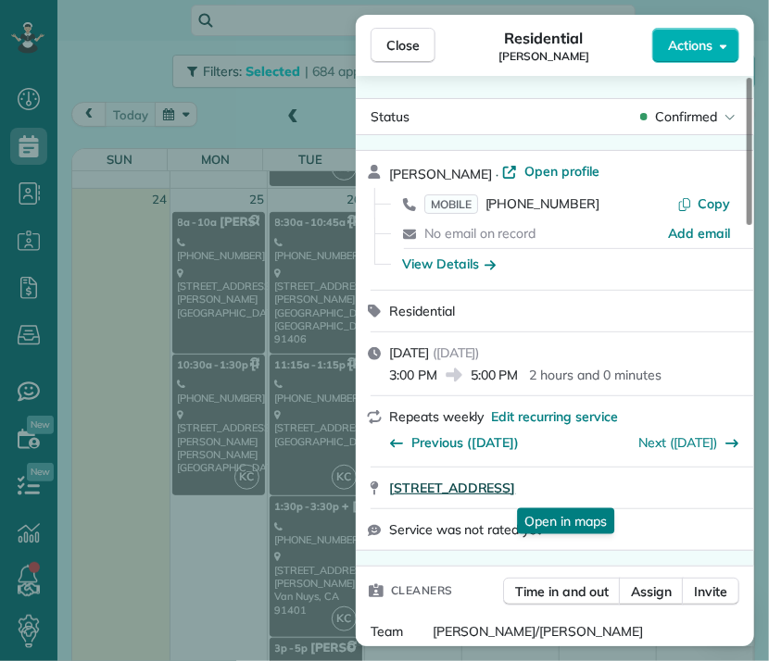
click at [515, 493] on span "2208 Silver Lake Boulevard Los Angeles CA 90039" at bounding box center [452, 488] width 126 height 19
click at [386, 53] on span "Close" at bounding box center [402, 45] width 33 height 19
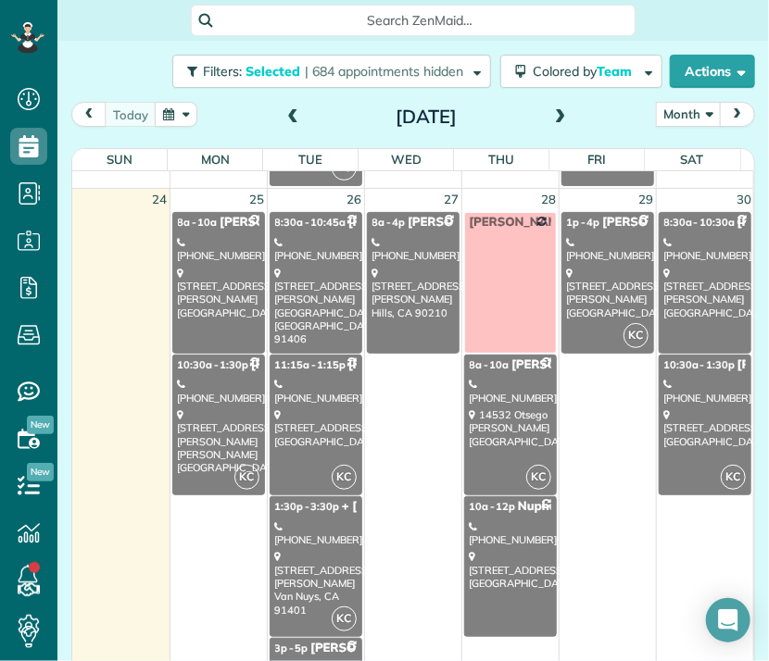
click at [382, 294] on div "1432 Harridge Dr. Berverly Hills, CA 90210" at bounding box center [412, 293] width 81 height 53
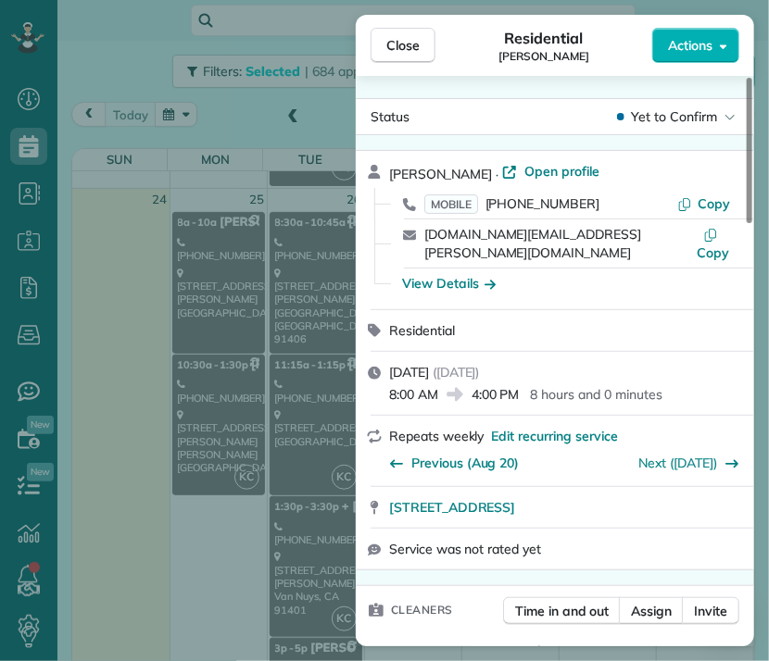
click at [327, 111] on div "Close Residential Yeami Kim Actions Status Yet to Confirm Yeami Kim · Open prof…" at bounding box center [384, 330] width 769 height 661
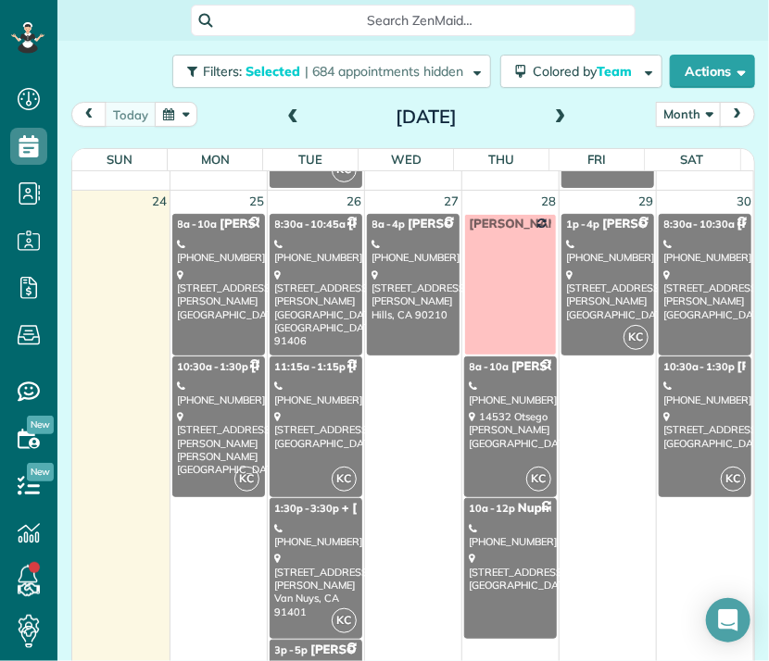
scroll to position [1922, 0]
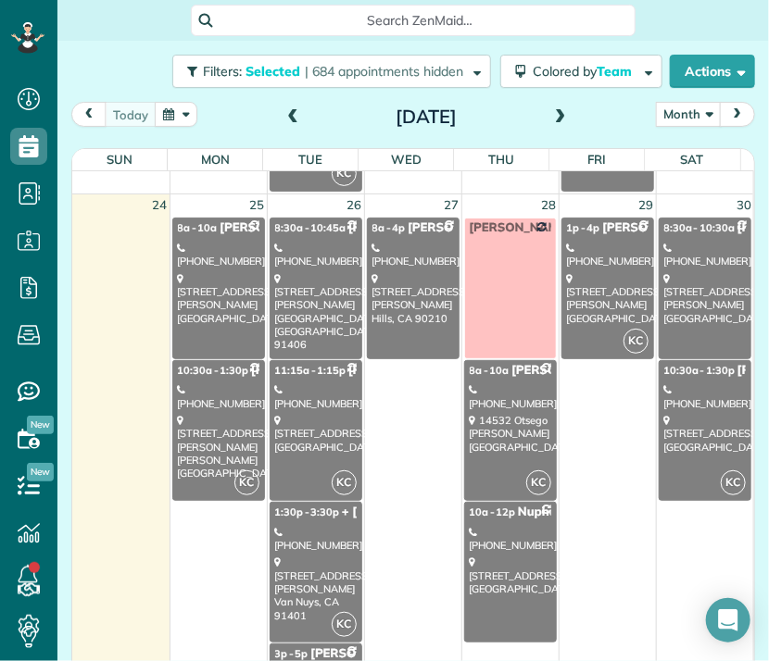
click at [407, 281] on div "1432 Harridge Dr. Berverly Hills, CA 90210" at bounding box center [412, 298] width 81 height 53
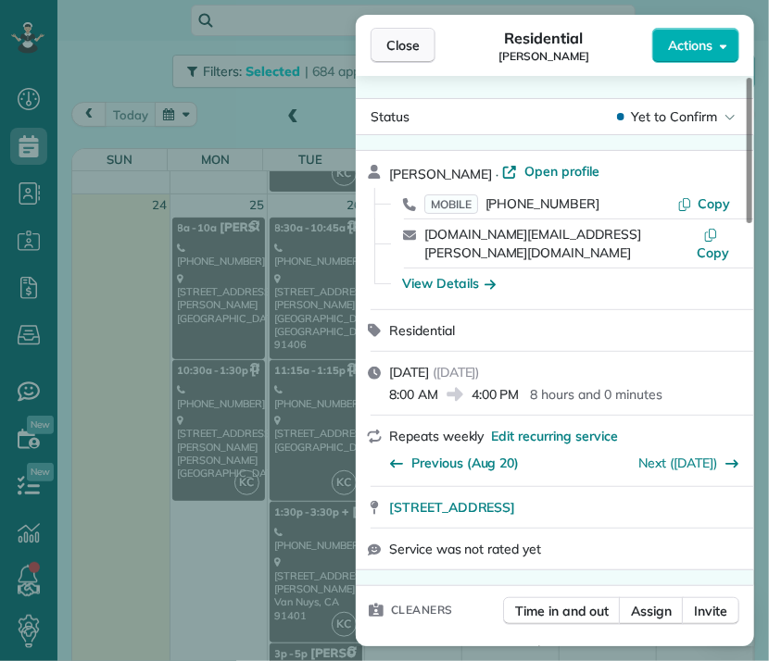
click at [416, 45] on span "Close" at bounding box center [402, 45] width 33 height 19
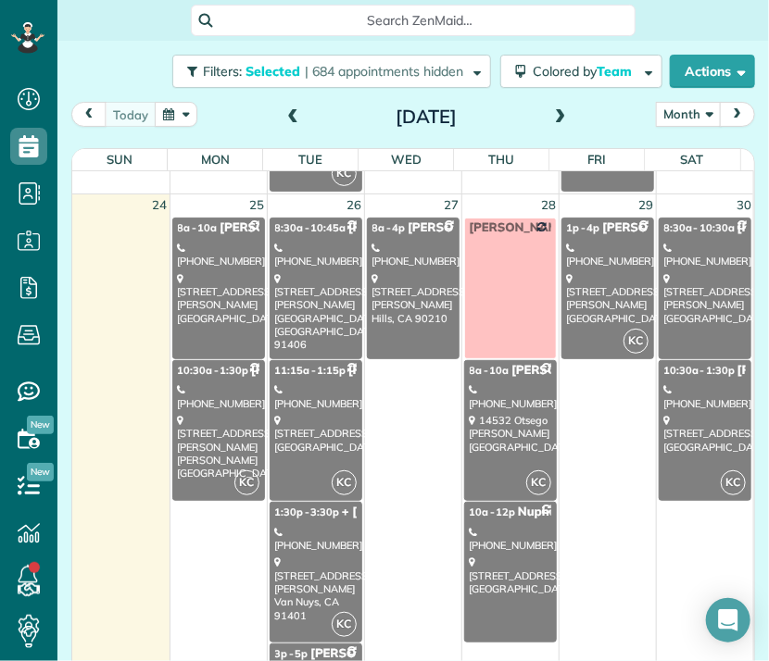
click at [499, 452] on link "KC 8a - 10a Rebecca Simon Smith (323) 806-5386 14532 Otsego Sherman Oaks, CA 91…" at bounding box center [510, 430] width 93 height 141
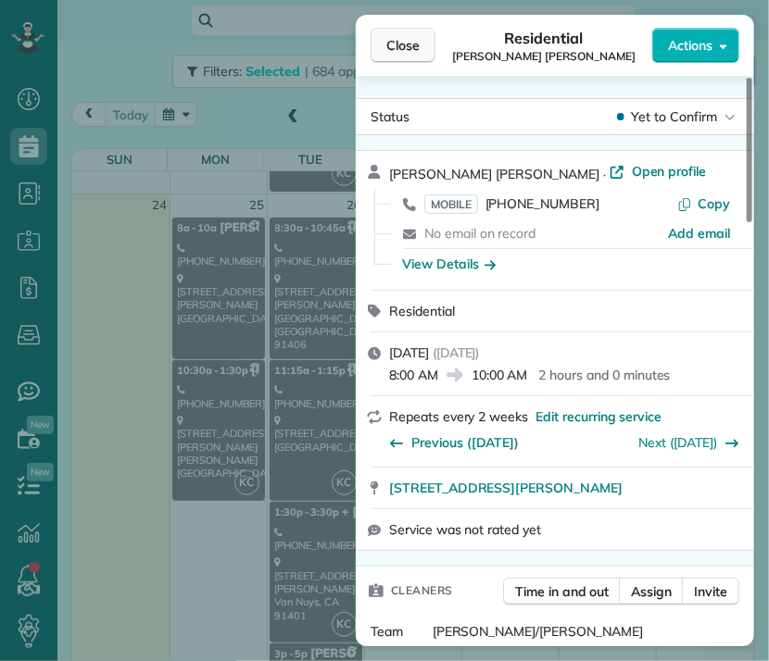
click at [411, 46] on span "Close" at bounding box center [402, 45] width 33 height 19
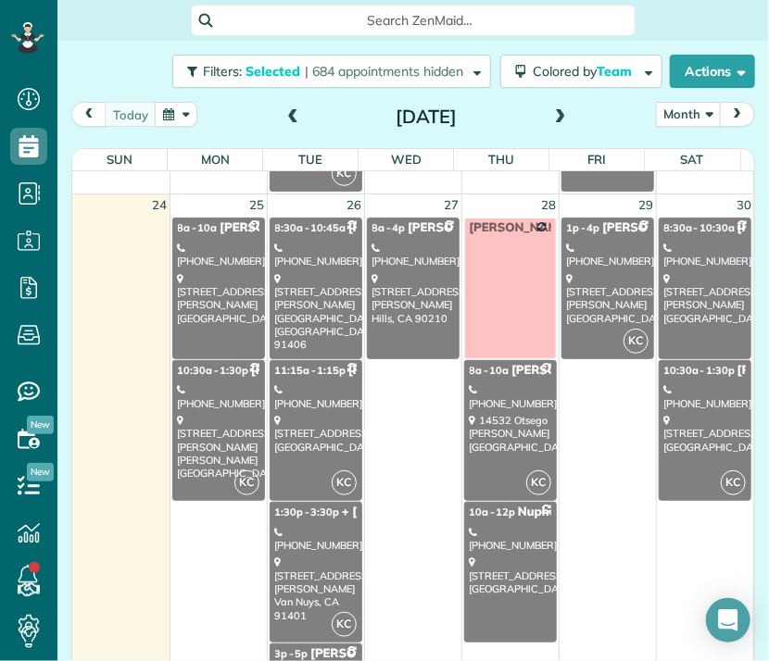
click at [491, 538] on div "(818) 770-9047" at bounding box center [510, 539] width 81 height 27
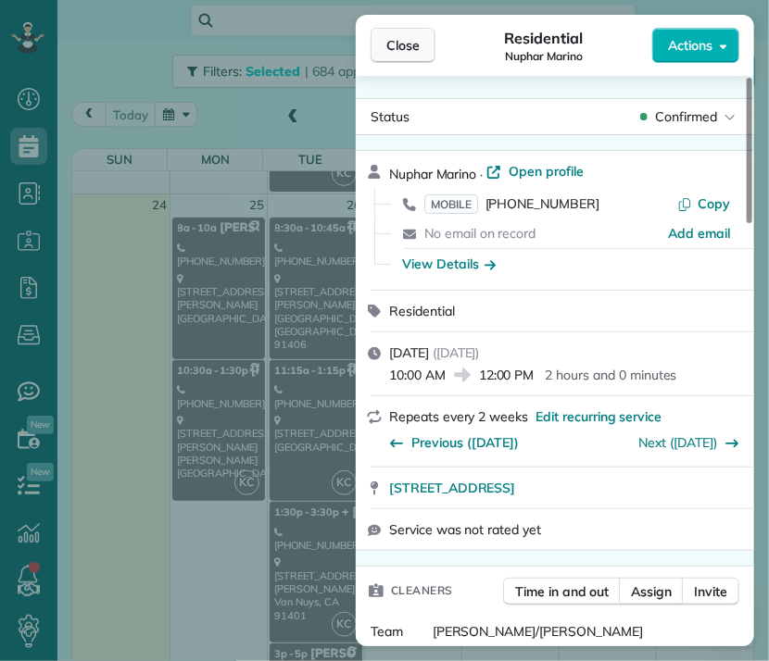
click at [411, 52] on span "Close" at bounding box center [402, 45] width 33 height 19
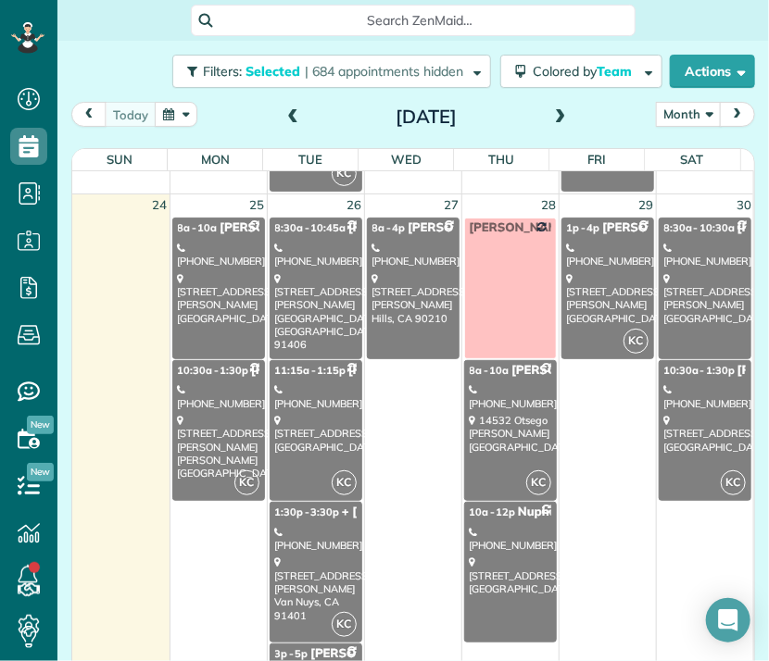
click at [570, 260] on div "(818) 437-1266" at bounding box center [607, 255] width 81 height 27
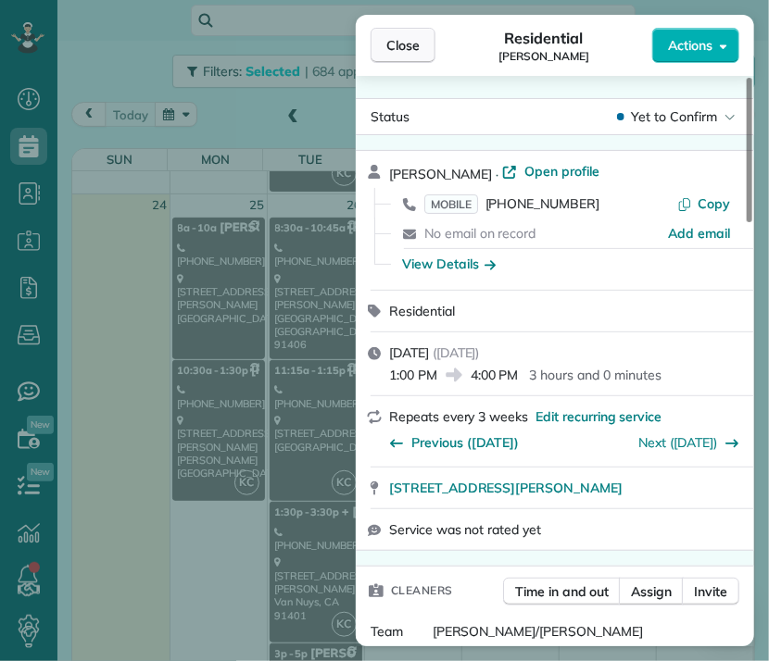
click at [404, 45] on span "Close" at bounding box center [402, 45] width 33 height 19
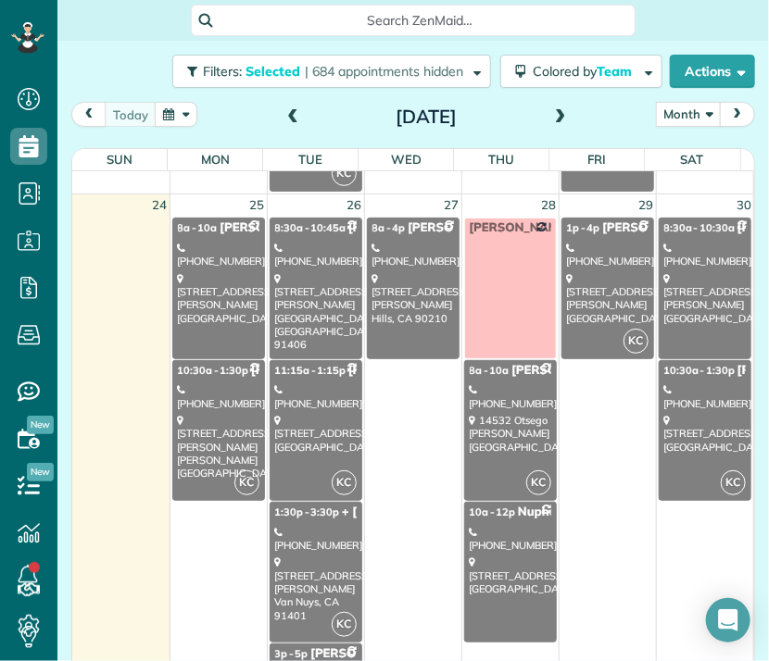
click at [666, 326] on link "8:30a - 10:30a Johanna Lyudmirsky (323) 632-8901 13885 Valley Vista Boulevard S…" at bounding box center [705, 288] width 94 height 141
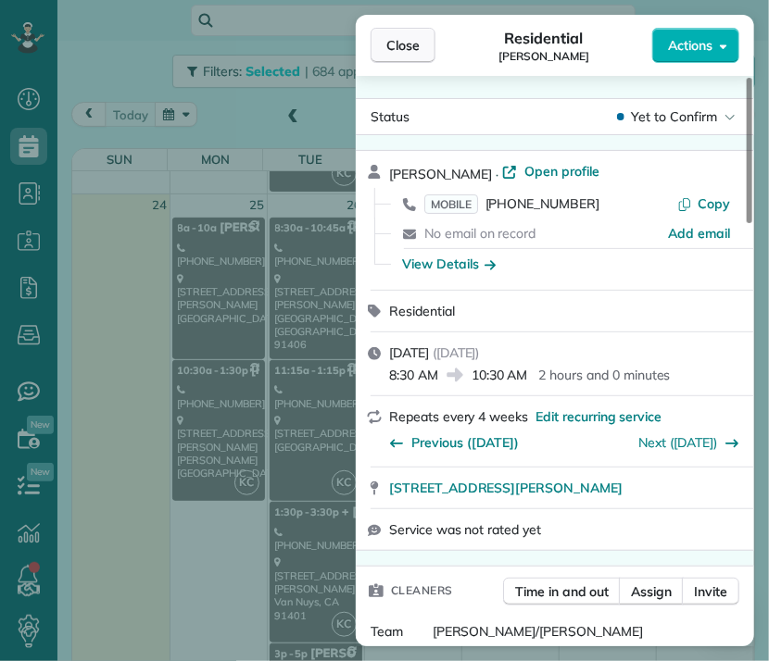
click at [415, 44] on span "Close" at bounding box center [402, 45] width 33 height 19
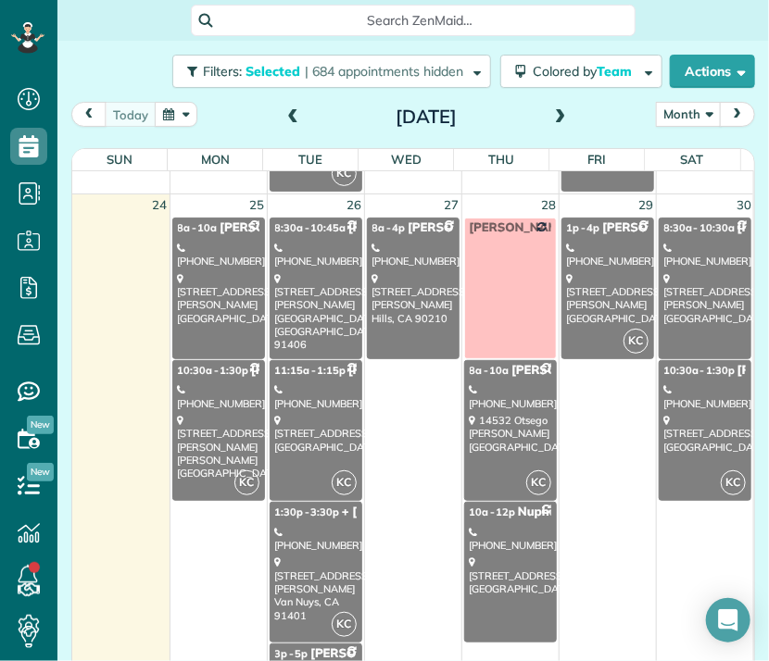
click at [677, 436] on div "5955 Saturn Street Los Angeles, CA 90035" at bounding box center [705, 434] width 82 height 40
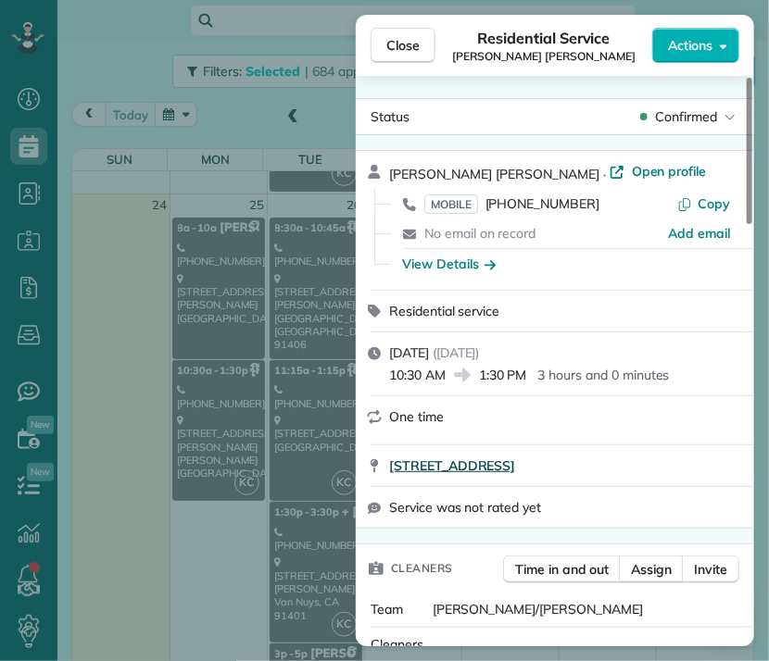
click at [515, 470] on span "5955 Saturn Street apt 402 Los Angeles CA 90035" at bounding box center [452, 466] width 126 height 19
click at [411, 39] on span "Close" at bounding box center [402, 45] width 33 height 19
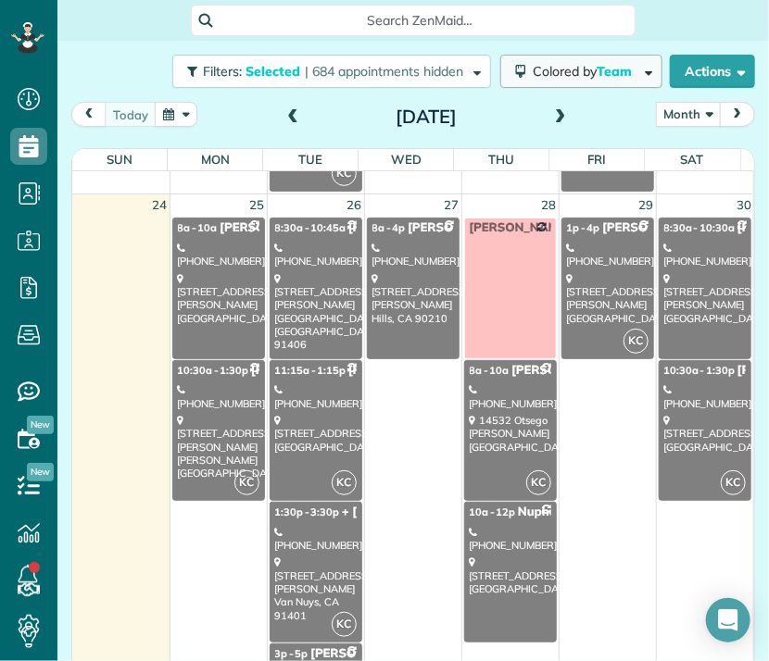
click at [552, 73] on span "Colored by Team" at bounding box center [585, 71] width 106 height 17
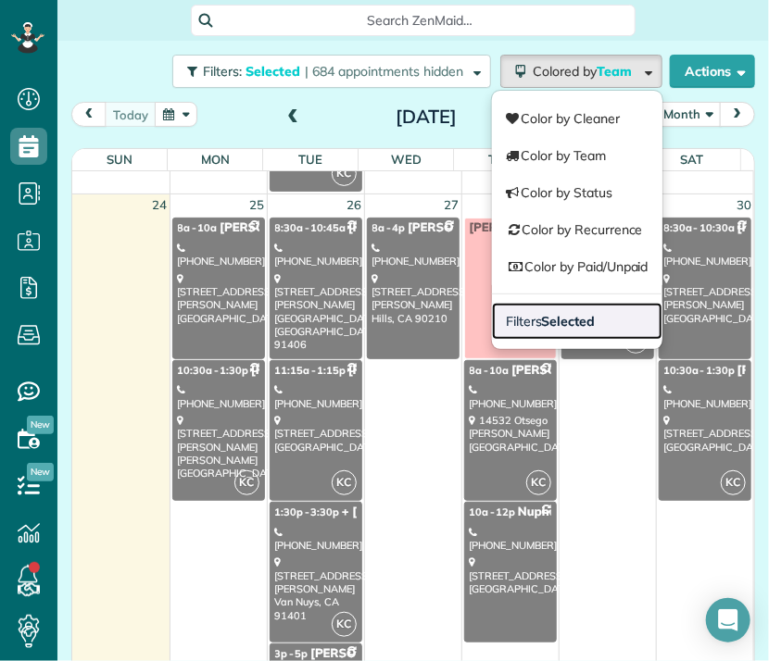
click at [557, 322] on strong "Selected" at bounding box center [569, 321] width 54 height 17
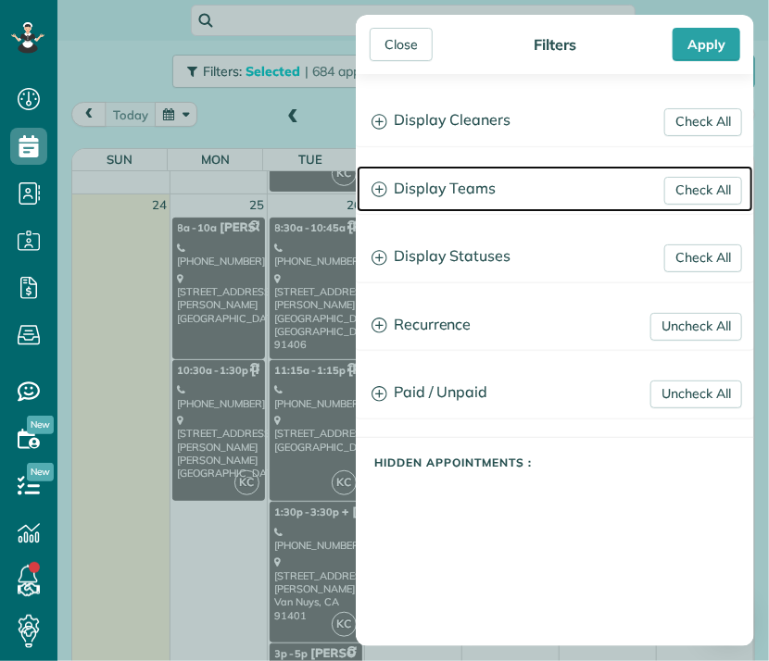
click at [457, 187] on h3 "Display Teams" at bounding box center [555, 189] width 396 height 47
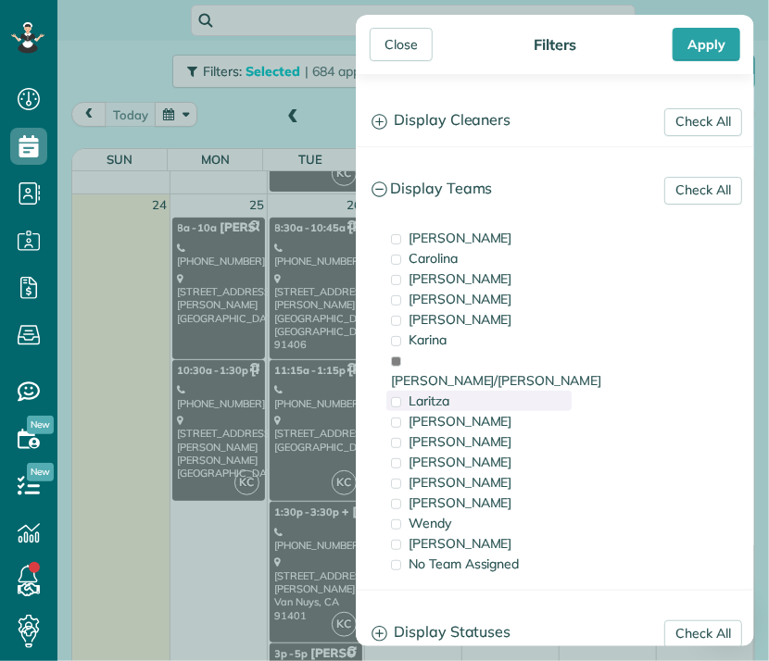
click at [442, 393] on span "Laritza" at bounding box center [428, 401] width 41 height 17
click at [442, 372] on span "Karla/Karina" at bounding box center [496, 380] width 210 height 17
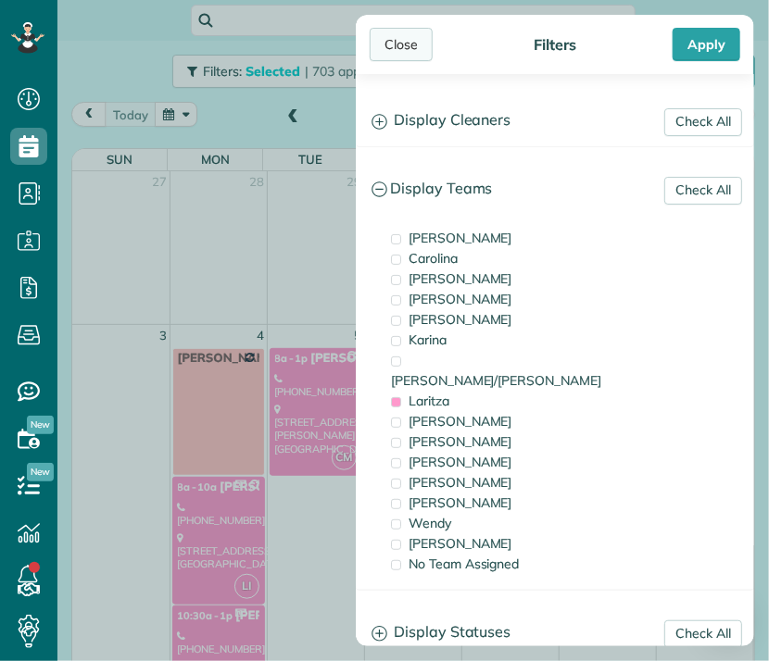
click at [400, 31] on div "Close" at bounding box center [400, 44] width 63 height 33
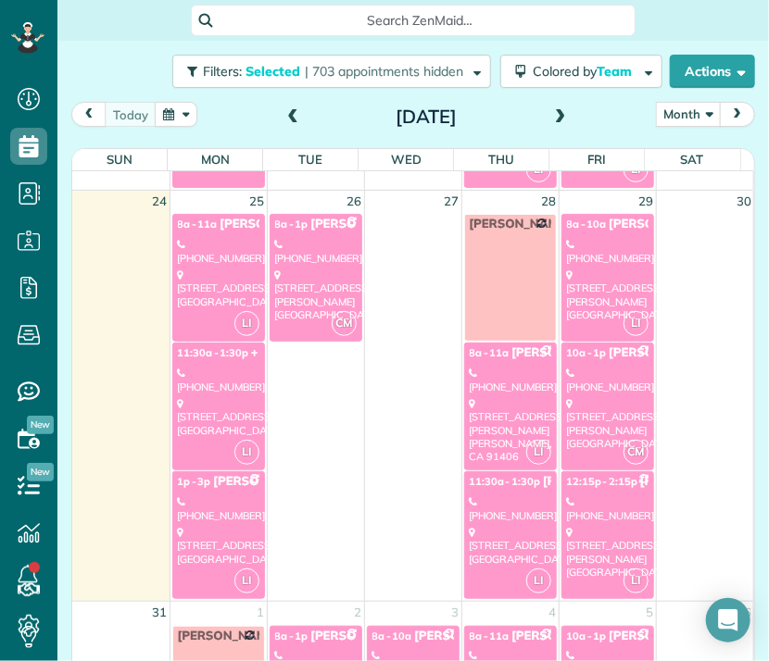
scroll to position [1366, 0]
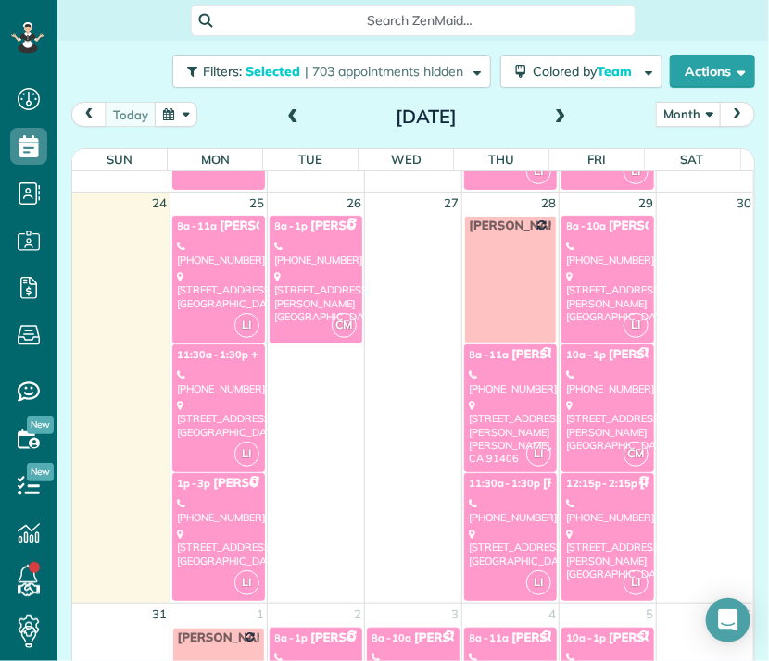
click at [215, 270] on div "5134 Raleigh Street Los Angeles, CA 90004" at bounding box center [218, 290] width 81 height 40
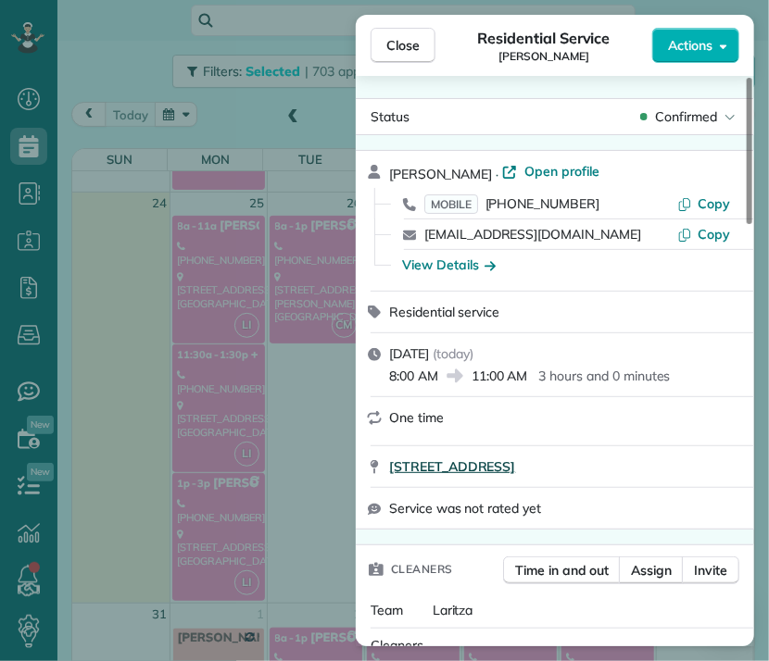
click at [515, 473] on span "5134 Raleigh Street 4 Units Los Angeles CA 90004" at bounding box center [452, 466] width 126 height 19
click at [515, 475] on span "5134 Raleigh Street 4 Units Los Angeles CA 90004" at bounding box center [452, 466] width 126 height 19
click at [417, 50] on span "Close" at bounding box center [402, 45] width 33 height 19
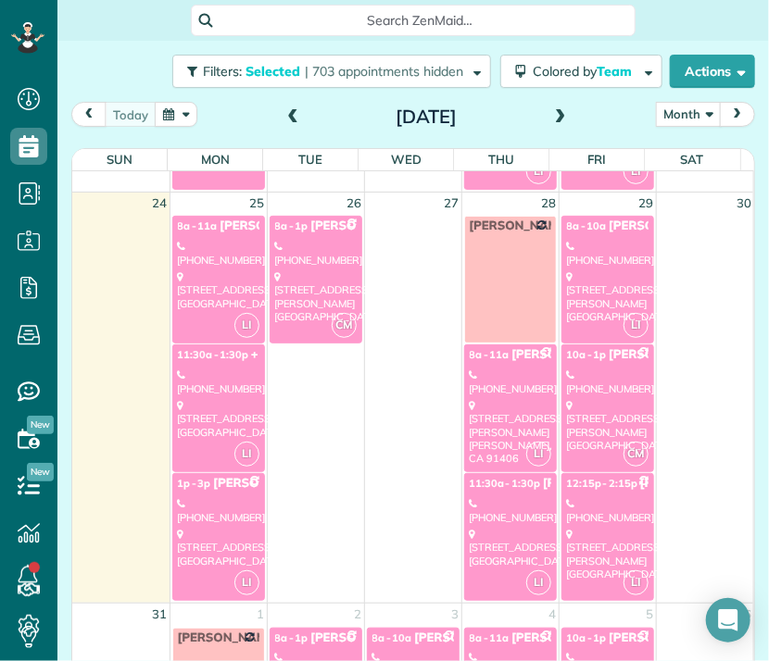
click at [217, 379] on div "(323) 363-8387" at bounding box center [218, 382] width 81 height 27
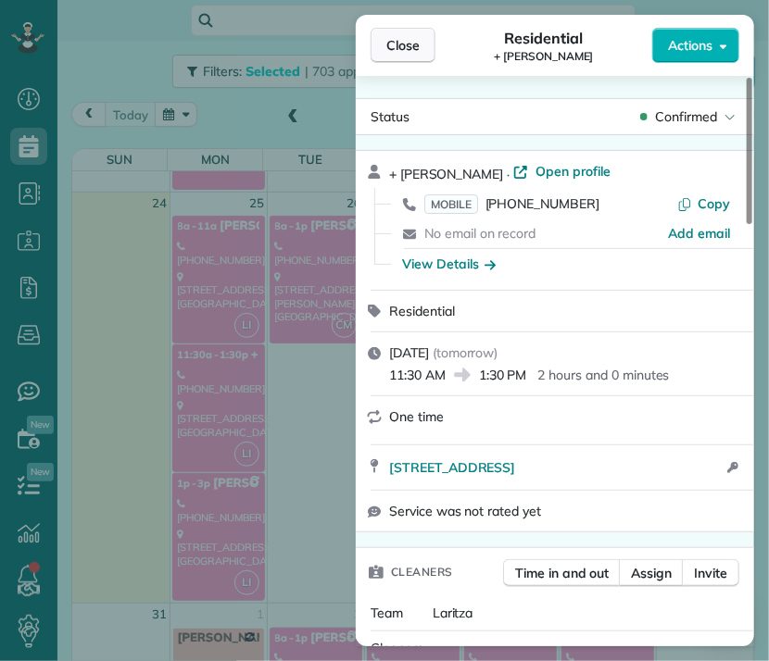
click at [419, 49] on span "Close" at bounding box center [402, 45] width 33 height 19
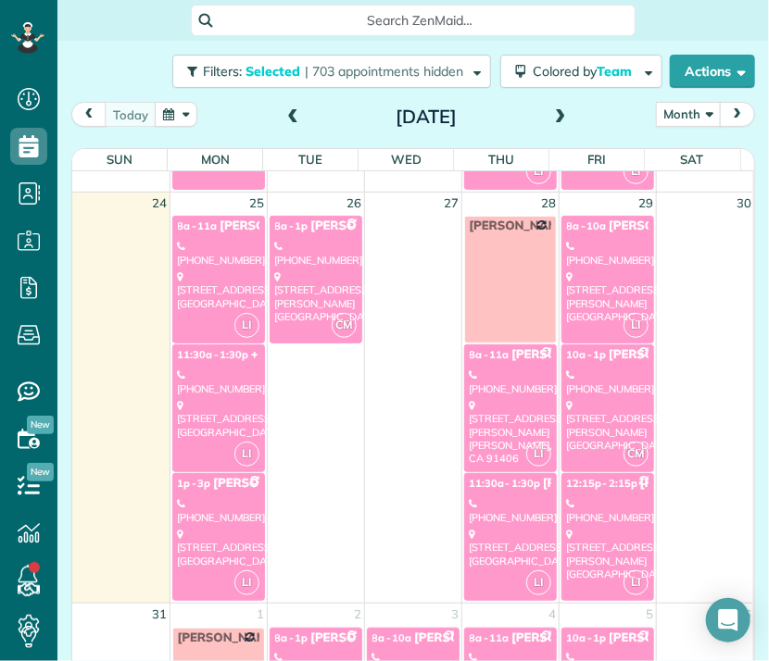
click at [214, 512] on div "[PHONE_NUMBER]" at bounding box center [218, 510] width 81 height 27
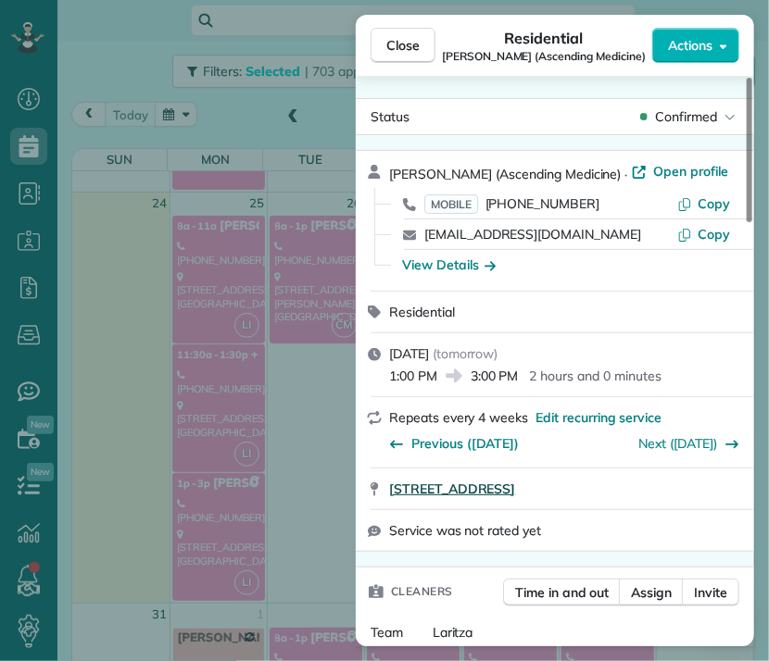
click at [515, 492] on span "8640 West 3rd Street Suite 200 Los Angeles CA 90048" at bounding box center [452, 489] width 126 height 19
click at [405, 42] on span "Close" at bounding box center [402, 45] width 33 height 19
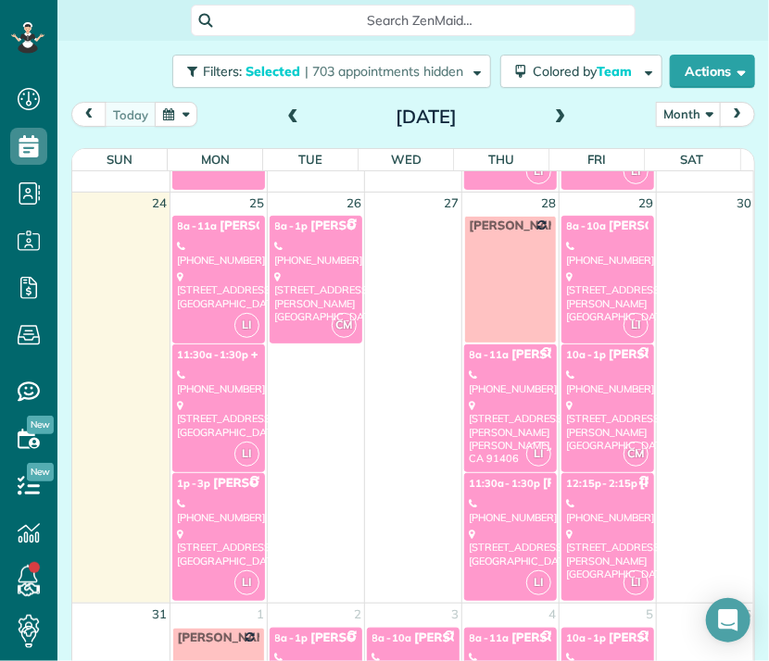
click at [300, 258] on div "(646) 467-4268" at bounding box center [315, 253] width 81 height 27
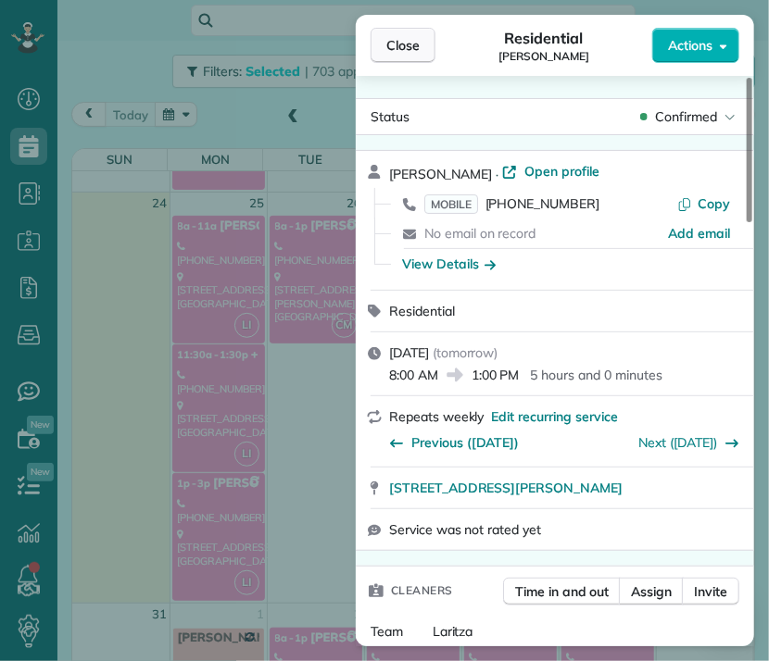
click at [409, 45] on span "Close" at bounding box center [402, 45] width 33 height 19
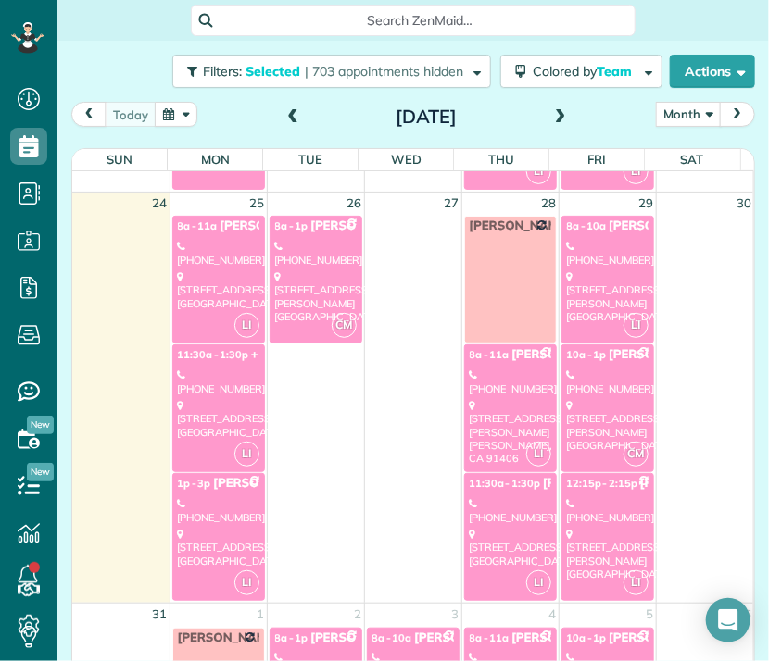
click at [506, 393] on link "LI 8a - 11a Luba Popok - America Professional Ambulance (apa) (626) 236-7118 16…" at bounding box center [510, 408] width 93 height 128
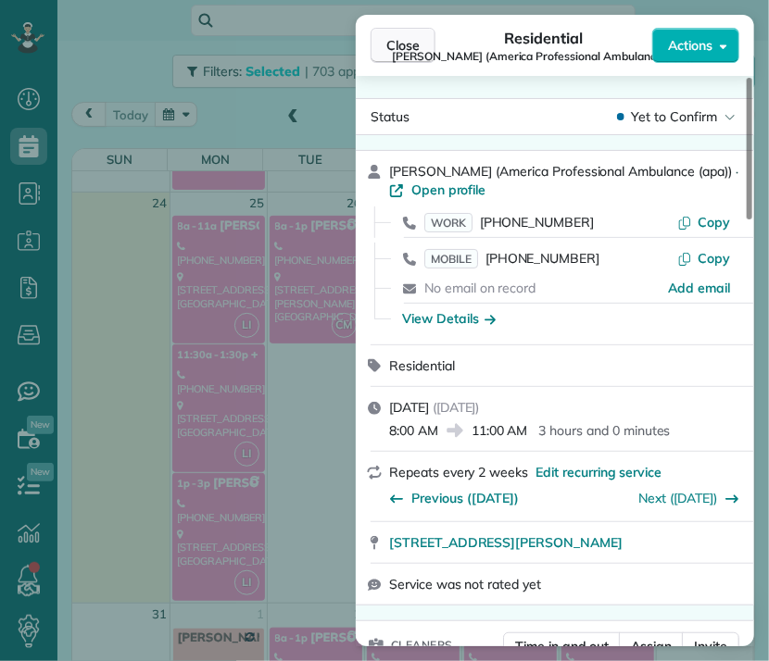
click at [421, 42] on button "Close" at bounding box center [402, 45] width 65 height 35
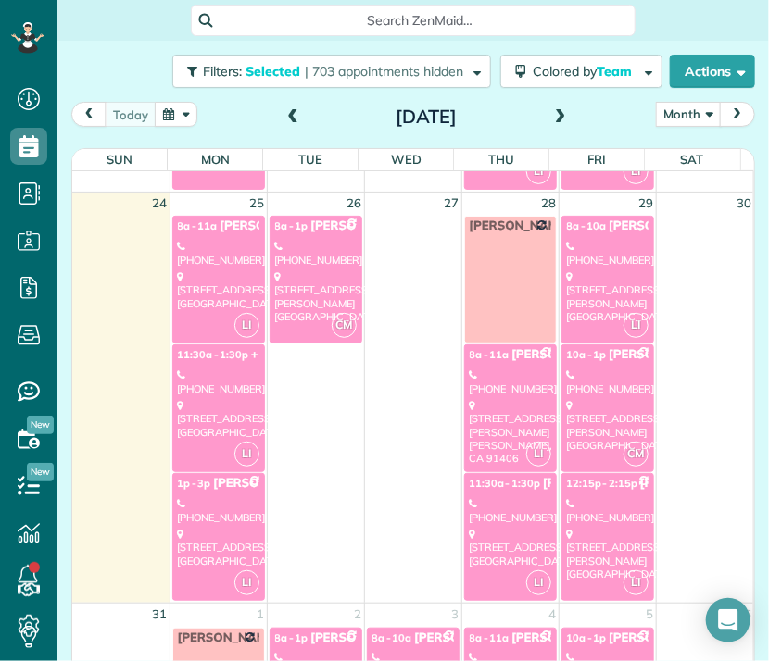
click at [507, 545] on div "12165 Tiara Street Valley Village, CA 91607" at bounding box center [510, 548] width 81 height 40
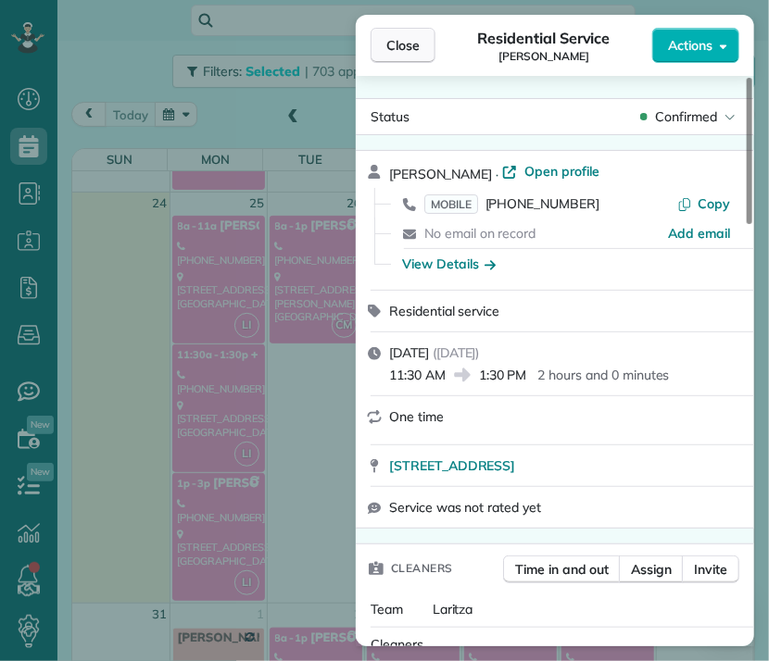
click at [409, 50] on span "Close" at bounding box center [402, 45] width 33 height 19
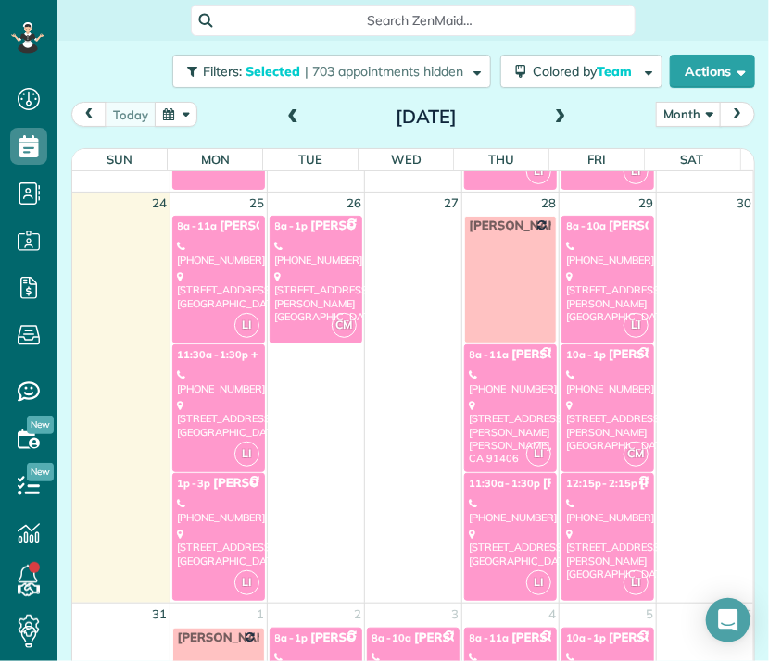
click at [567, 297] on div "5107 Coldwater Canyon Avenue Sherman Oaks, CA 91423" at bounding box center [607, 296] width 81 height 53
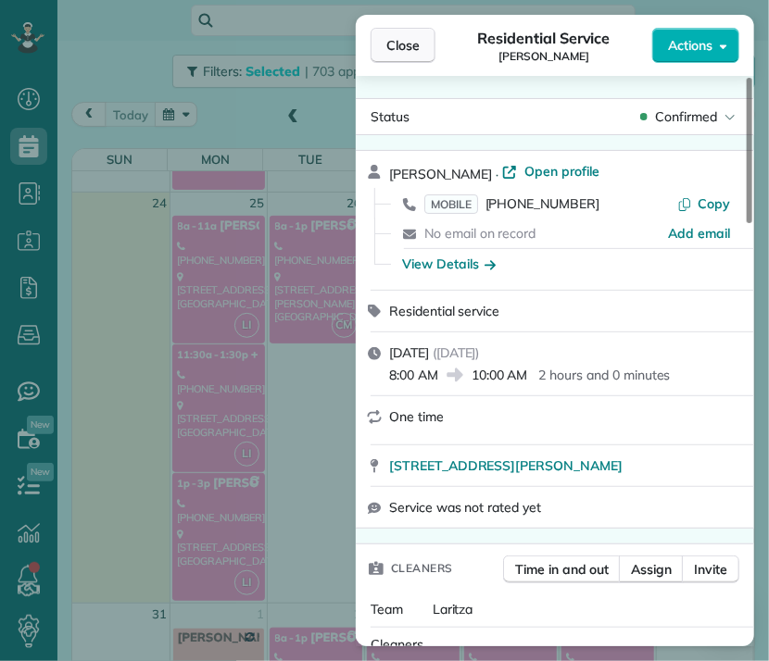
click at [399, 49] on span "Close" at bounding box center [402, 45] width 33 height 19
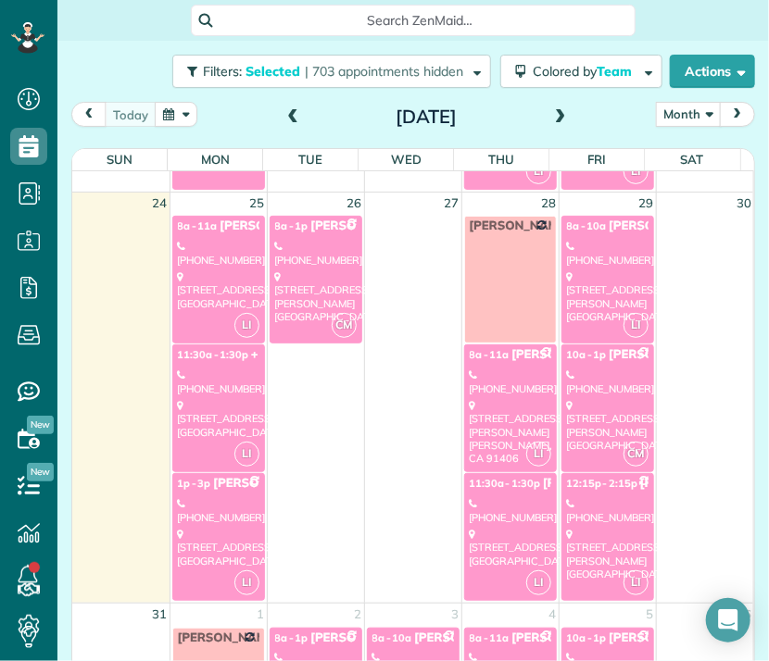
click at [561, 391] on link "CM 10a - 1p Marie Kuehne (646) 467-4268 4257 Beeman Avenue Studio City, CA 91604" at bounding box center [607, 408] width 93 height 128
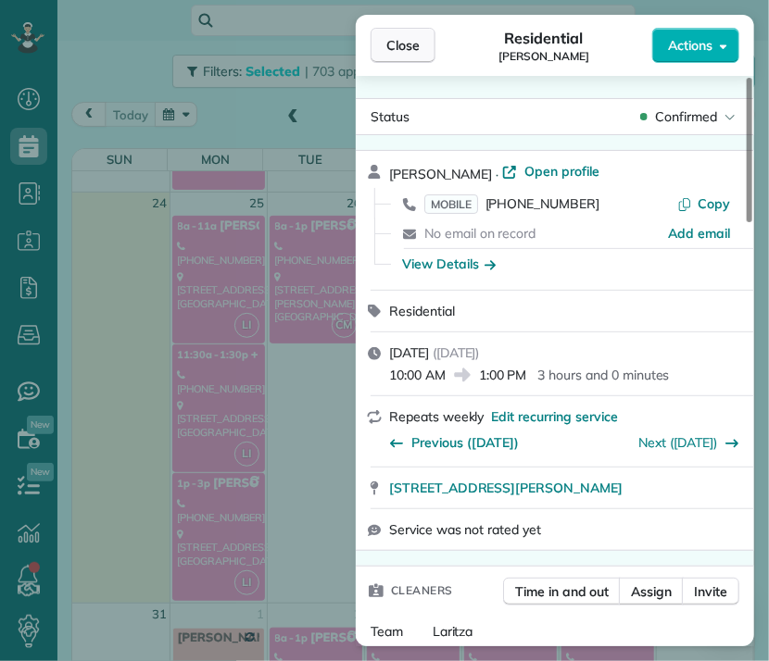
click at [414, 48] on span "Close" at bounding box center [402, 45] width 33 height 19
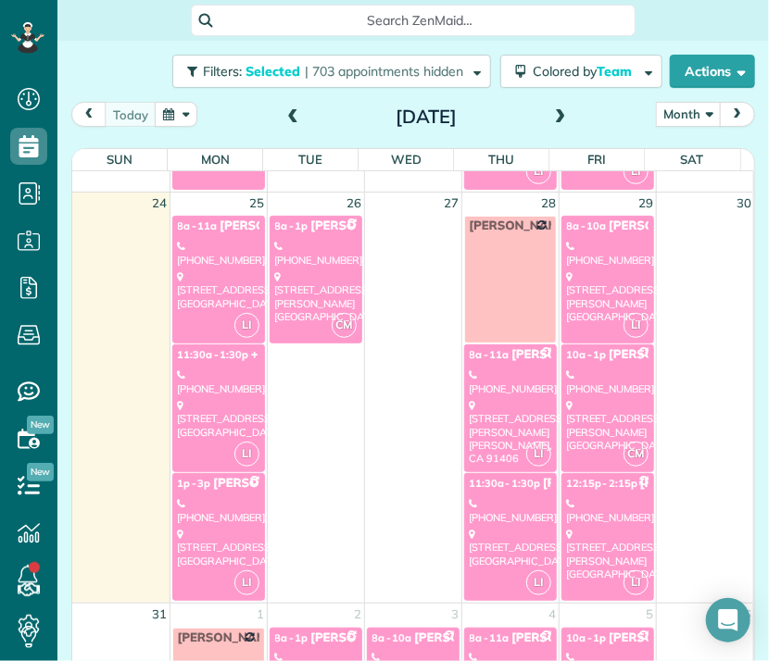
click at [599, 513] on div "(818) 823-9176" at bounding box center [607, 510] width 81 height 27
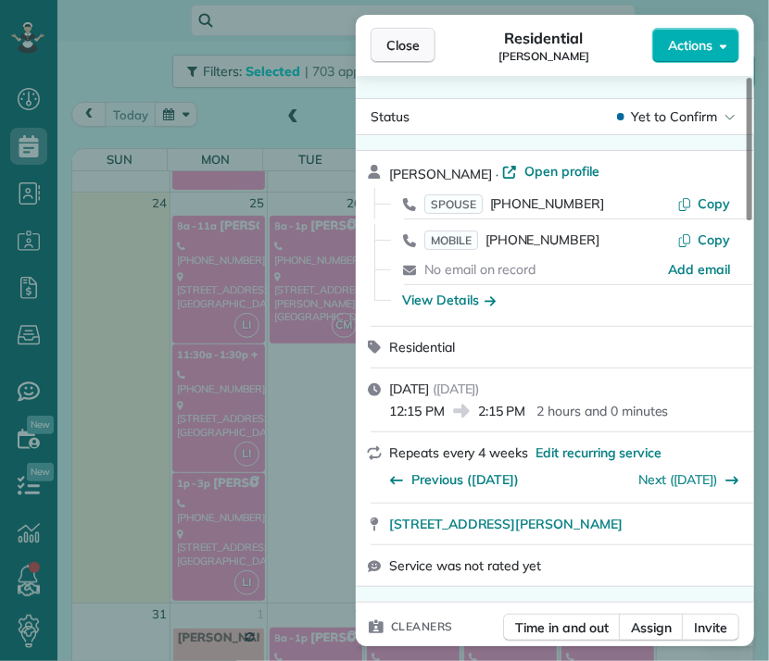
click at [391, 44] on span "Close" at bounding box center [402, 45] width 33 height 19
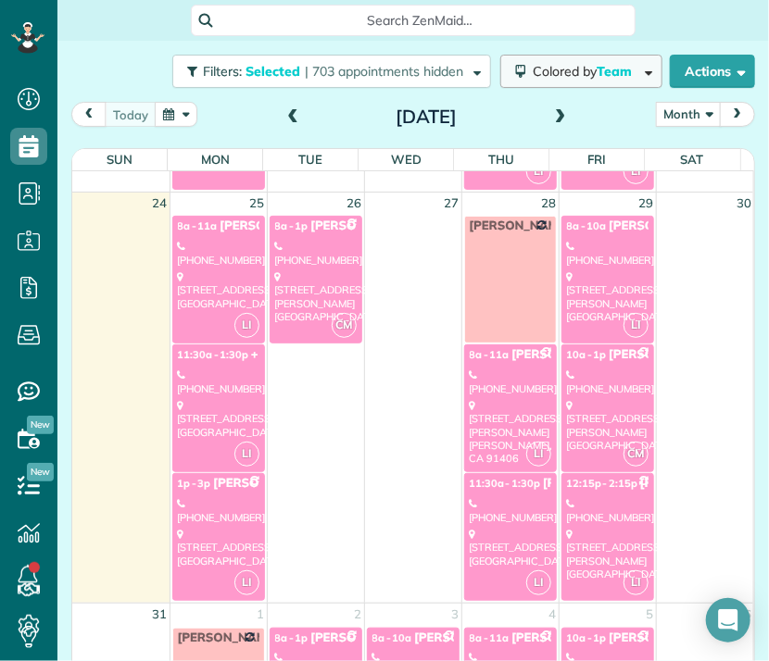
click at [568, 79] on span "Colored by Team" at bounding box center [585, 71] width 106 height 17
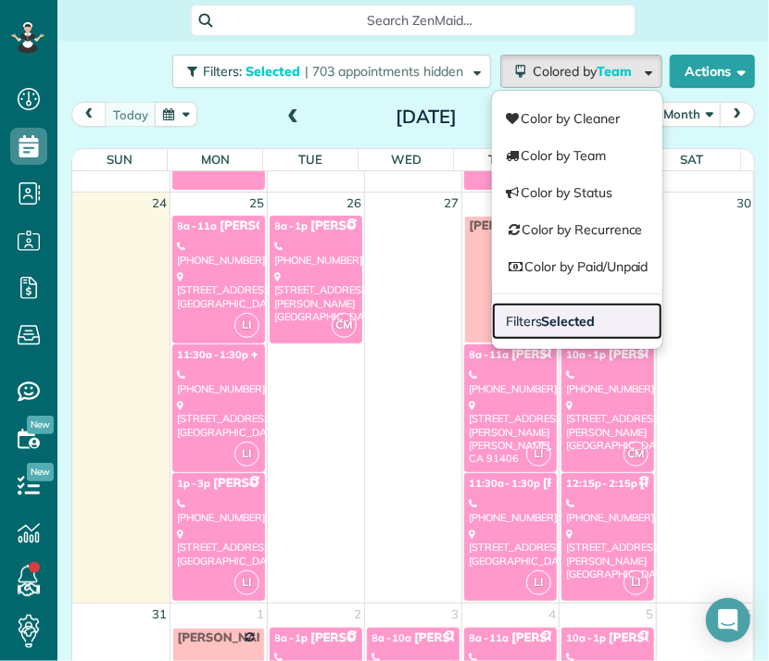
click at [578, 316] on strong "Selected" at bounding box center [569, 321] width 54 height 17
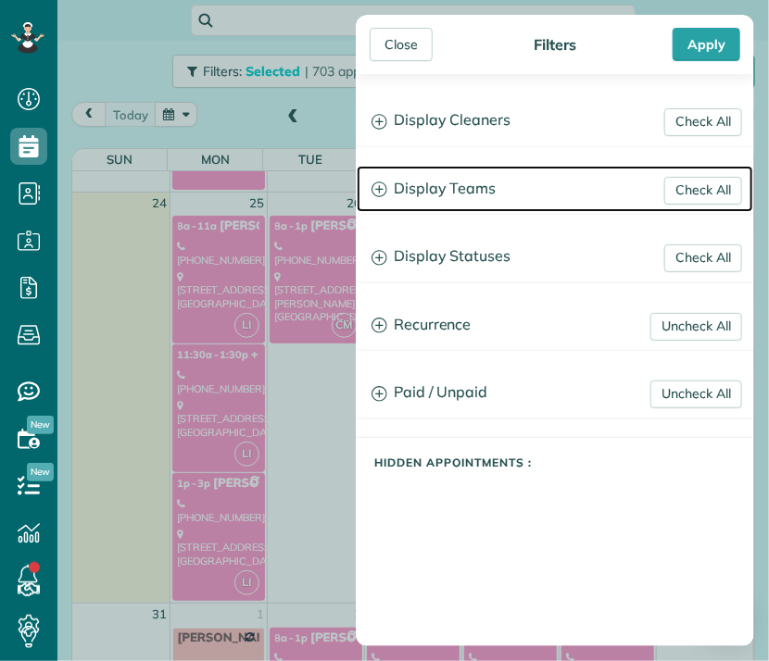
click at [470, 188] on h3 "Display Teams" at bounding box center [555, 189] width 396 height 47
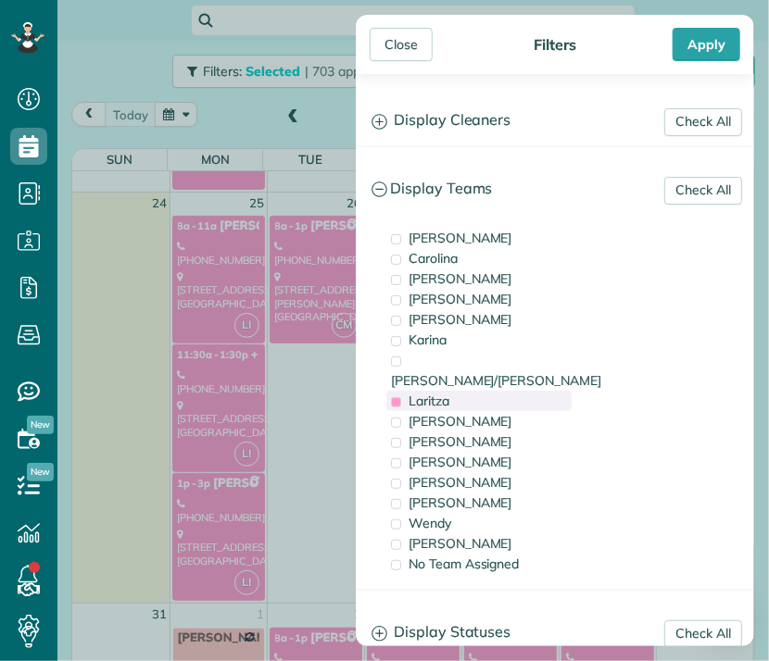
click at [430, 393] on span "Laritza" at bounding box center [428, 401] width 41 height 17
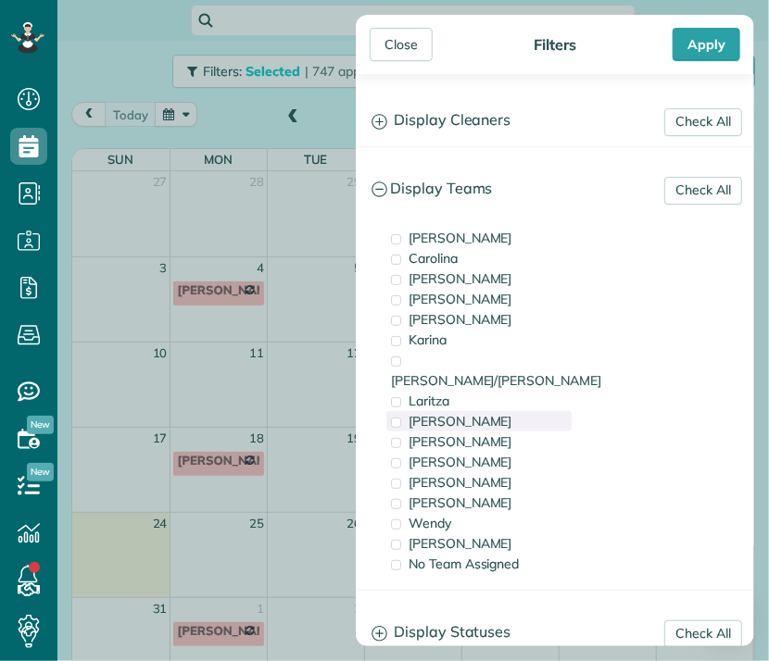
click at [453, 413] on span "Leslie Miranda" at bounding box center [460, 421] width 104 height 17
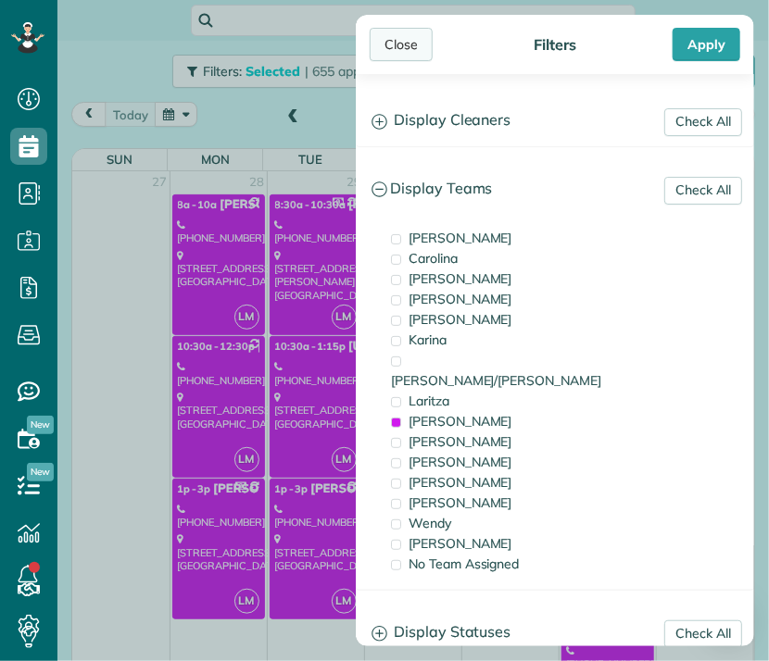
click at [385, 42] on div "Close" at bounding box center [400, 44] width 63 height 33
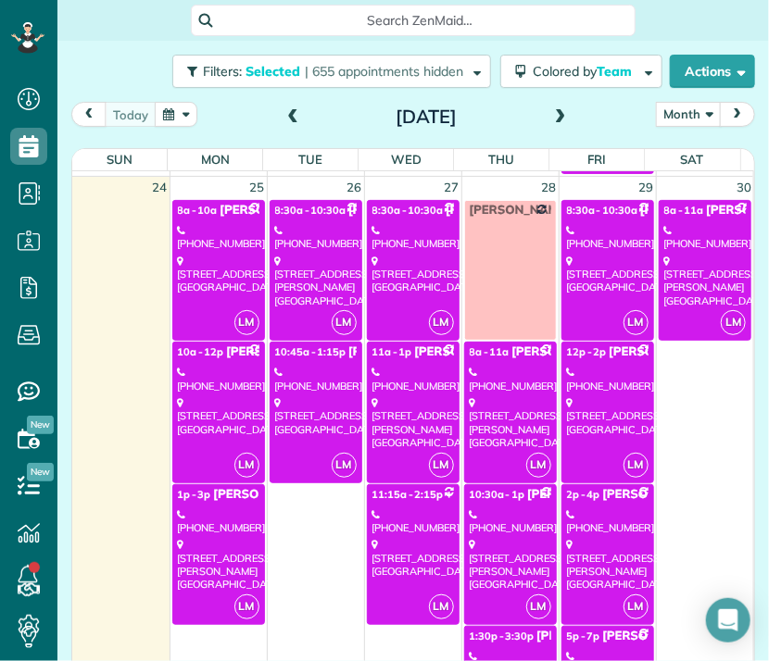
scroll to position [2368, 0]
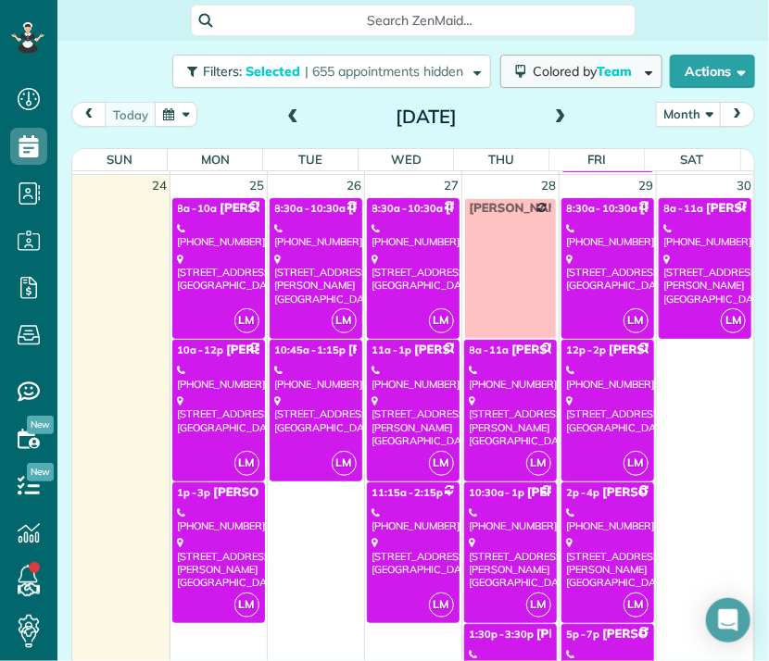
click at [577, 71] on span "Colored by Team" at bounding box center [585, 71] width 106 height 17
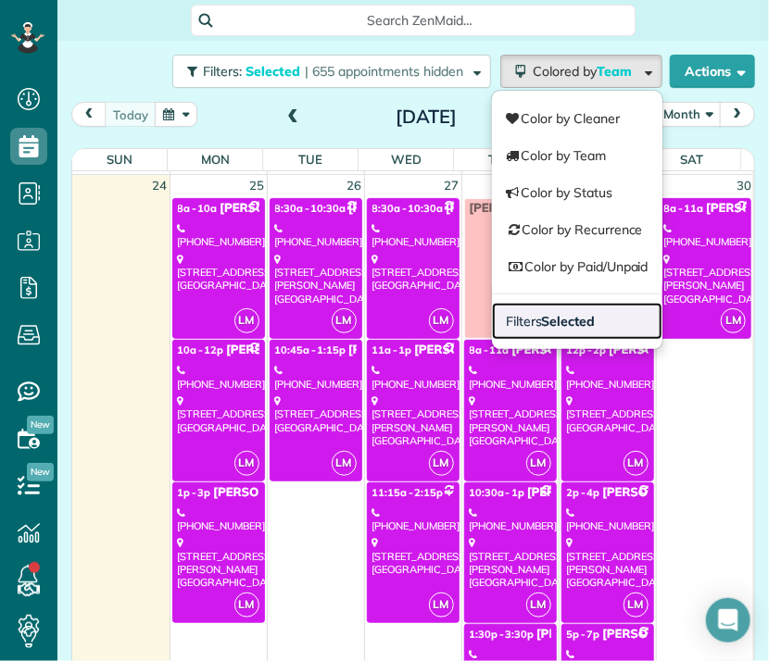
click at [574, 323] on strong "Selected" at bounding box center [569, 321] width 54 height 17
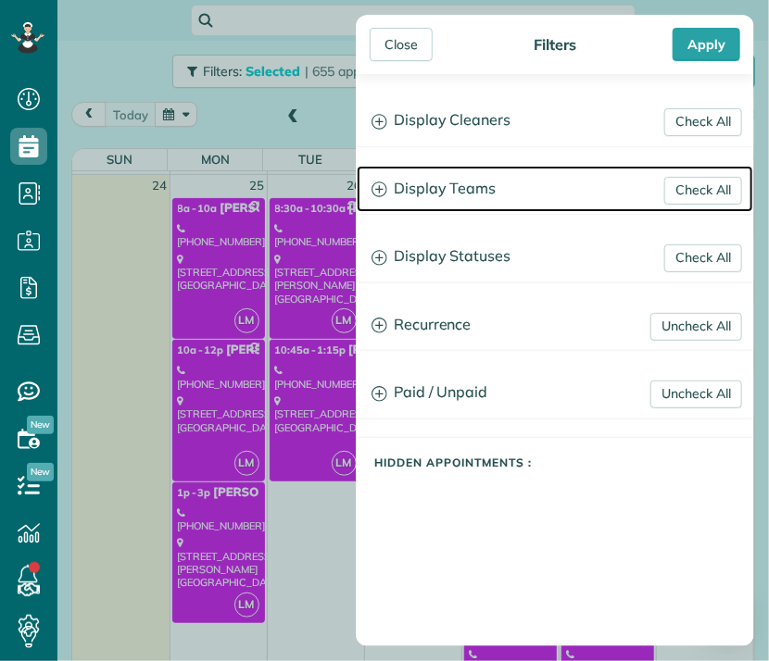
click at [467, 183] on h3 "Display Teams" at bounding box center [555, 189] width 396 height 47
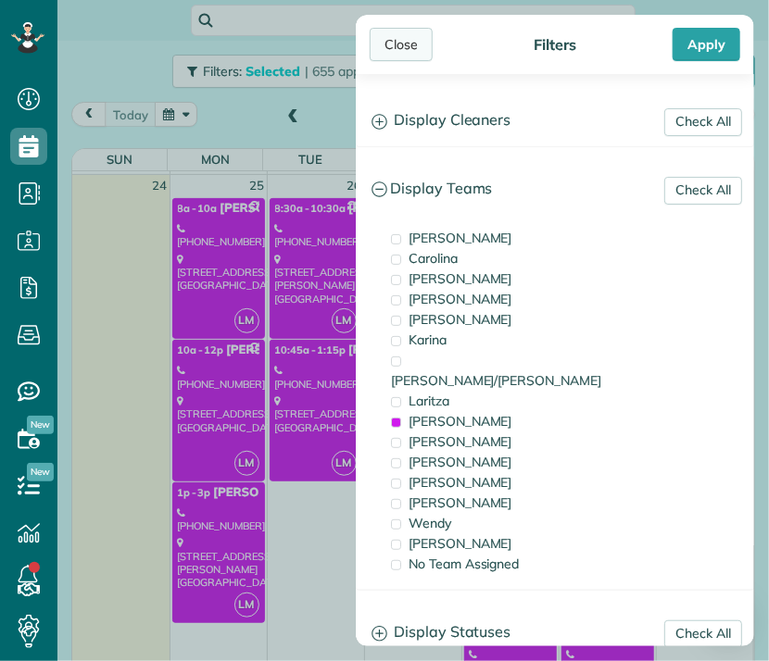
click at [393, 39] on div "Close" at bounding box center [400, 44] width 63 height 33
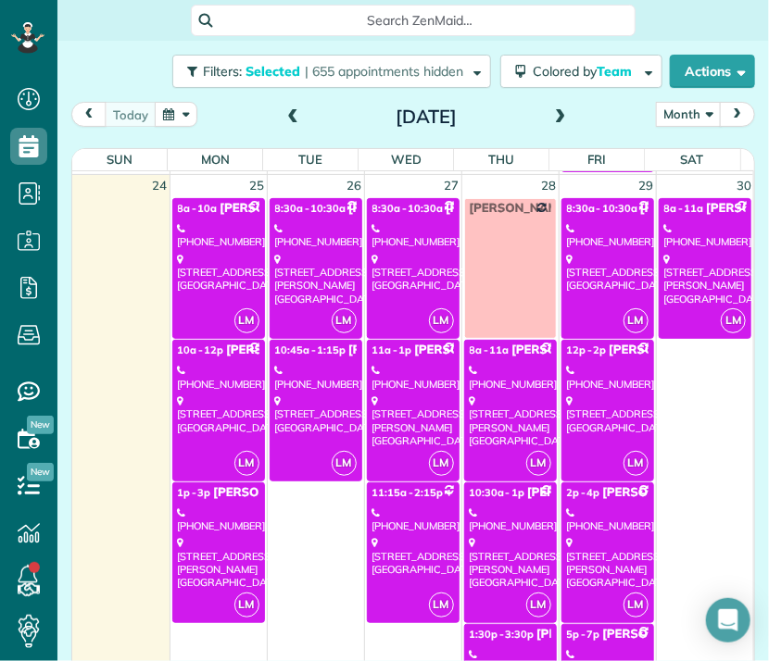
click at [226, 279] on div "21700 Septo Street Chatsworth, CA 91311" at bounding box center [218, 273] width 81 height 40
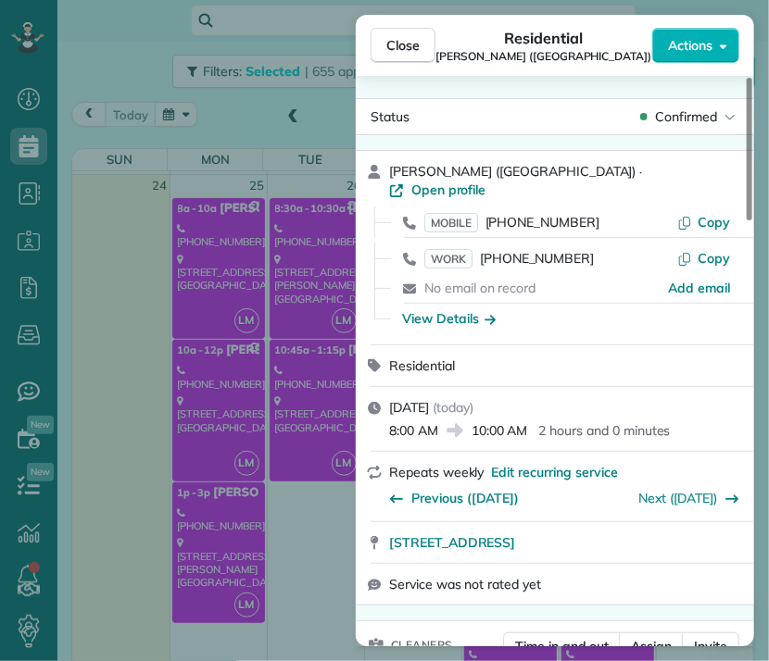
click at [229, 348] on div "Close Residential Evelyn Dierna (Mountain View Manor) Actions Status Confirmed …" at bounding box center [384, 330] width 769 height 661
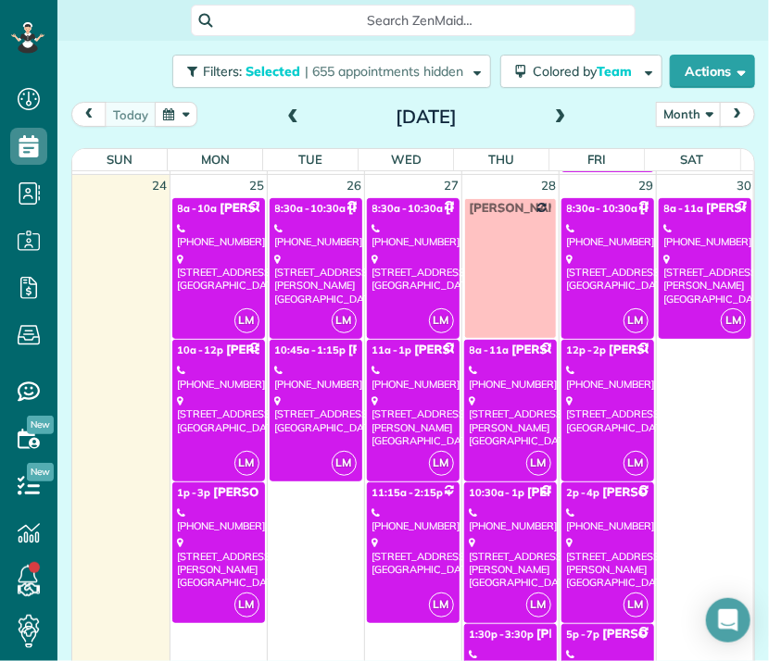
click at [229, 366] on div "(907) 388-3399" at bounding box center [218, 377] width 81 height 27
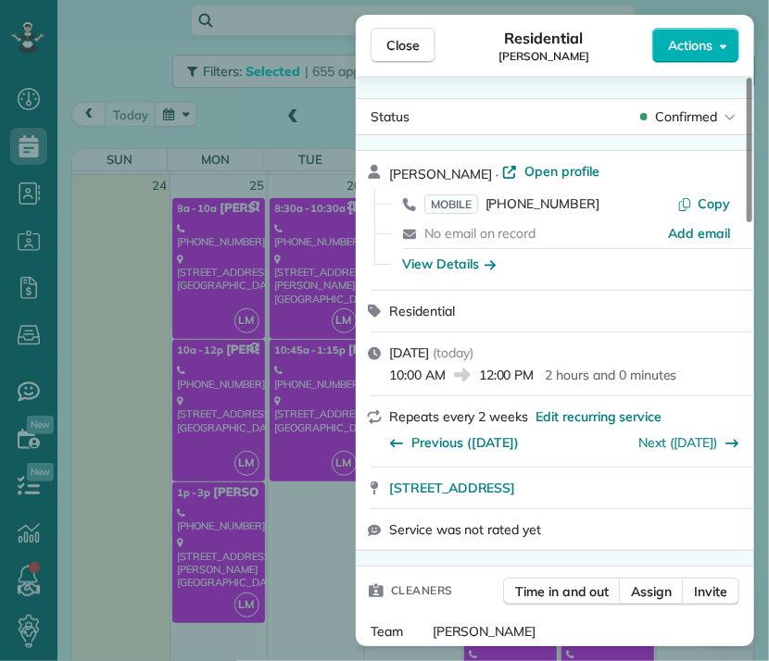
click at [204, 504] on div "Close Residential Carlee Malemute Actions Status Confirmed Carlee Malemute · Op…" at bounding box center [384, 330] width 769 height 661
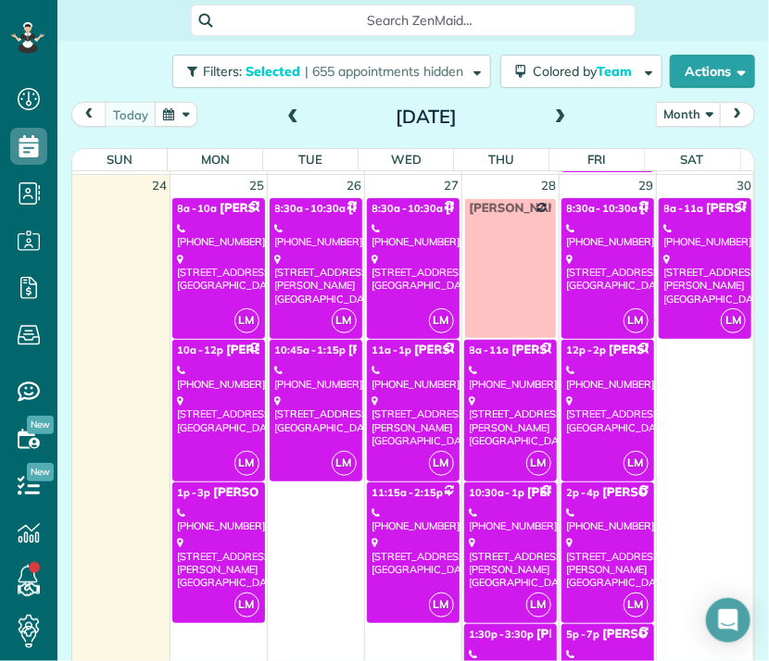
click at [227, 557] on div "5245 Coldwater Canyon Avenue Sherman Oaks, CA 91401" at bounding box center [218, 562] width 81 height 53
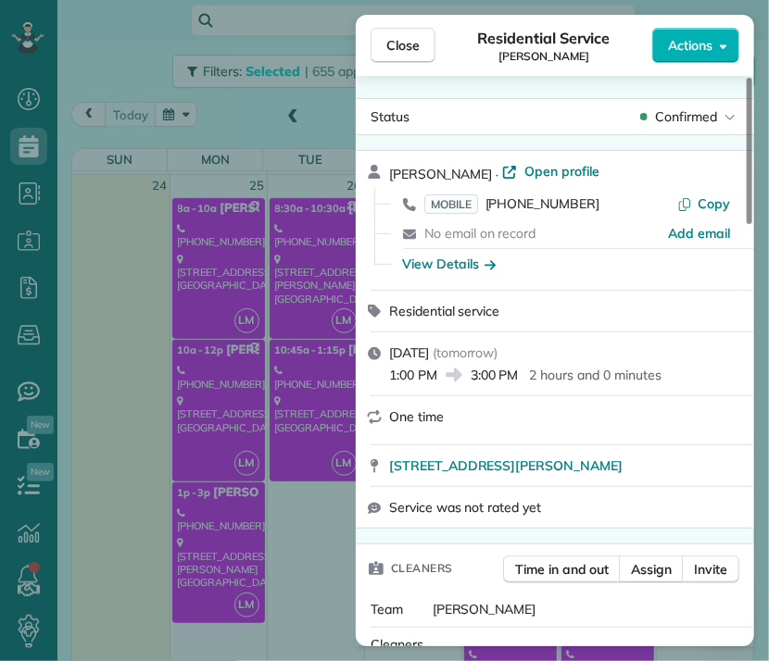
click at [323, 242] on div "Close Residential Service Jordan Worona Actions Status Confirmed Jordan Worona …" at bounding box center [384, 330] width 769 height 661
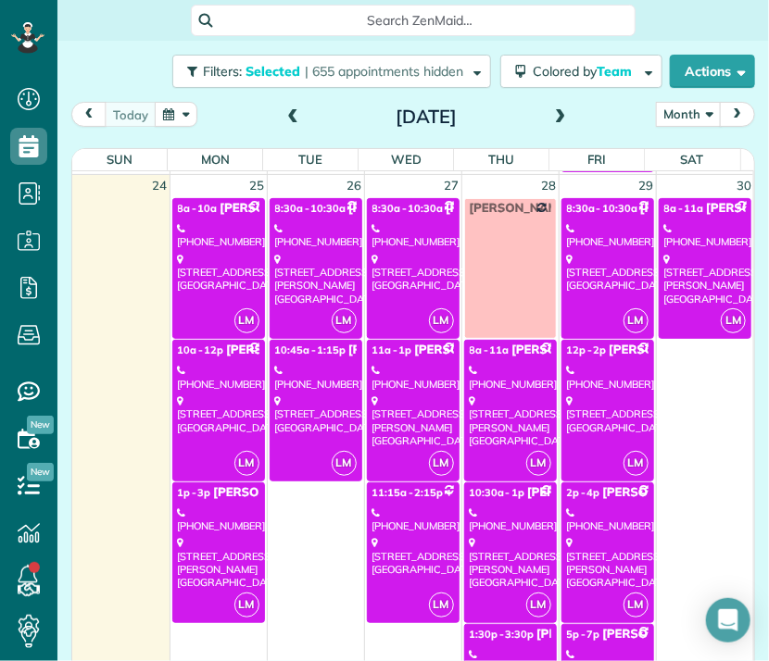
click at [285, 308] on link "LM 8:30a - 10:30a Micheal & noelle Norris (818) 635-9631 1825 Amber Lane Burban…" at bounding box center [315, 268] width 93 height 141
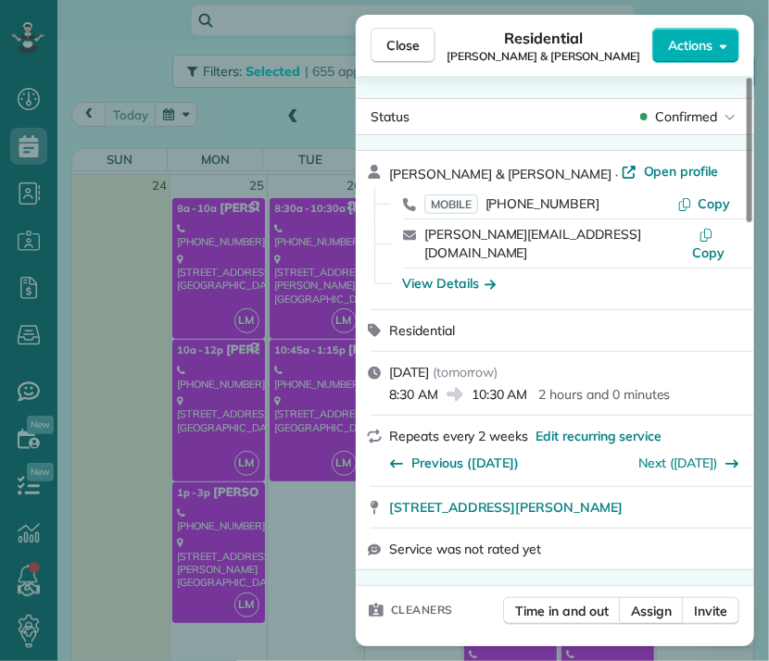
click at [280, 433] on div "Close Residential Micheal & noelle Norris Actions Status Confirmed Micheal & no…" at bounding box center [384, 330] width 769 height 661
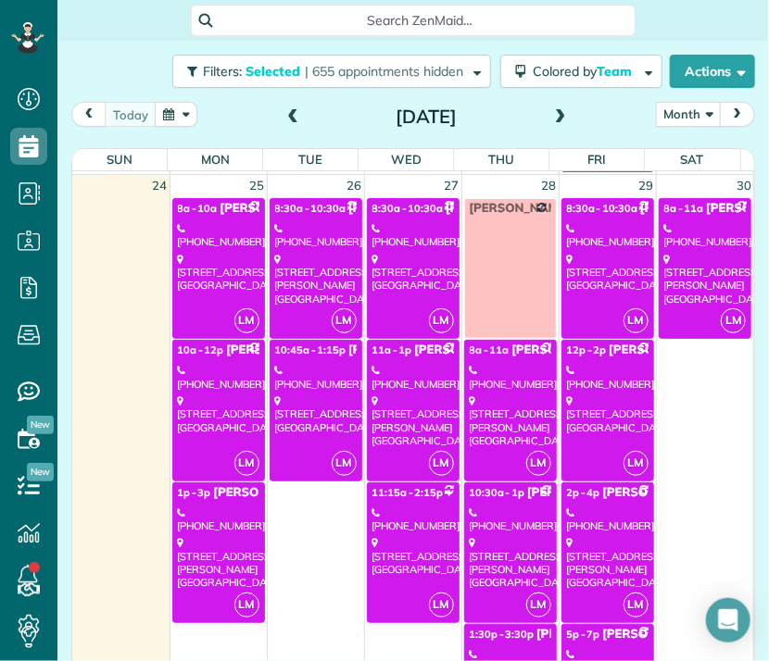
click at [281, 433] on div "1734 Silver Lake Boulevard #3 Los Angeles, CA 90026" at bounding box center [315, 415] width 81 height 40
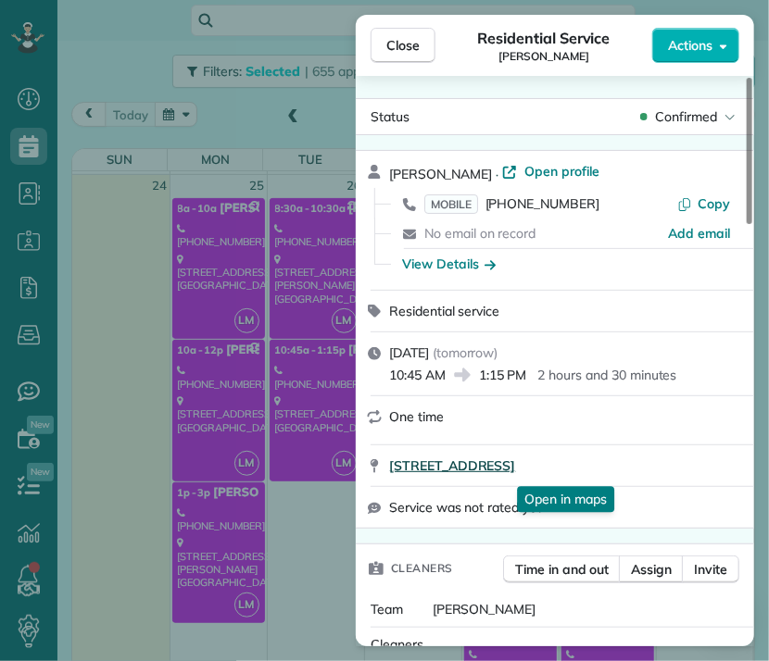
click at [515, 464] on span "1734 Silver Lake Boulevard #3 Los Angeles CA 90026" at bounding box center [452, 466] width 126 height 19
click at [414, 33] on button "Close" at bounding box center [402, 45] width 65 height 35
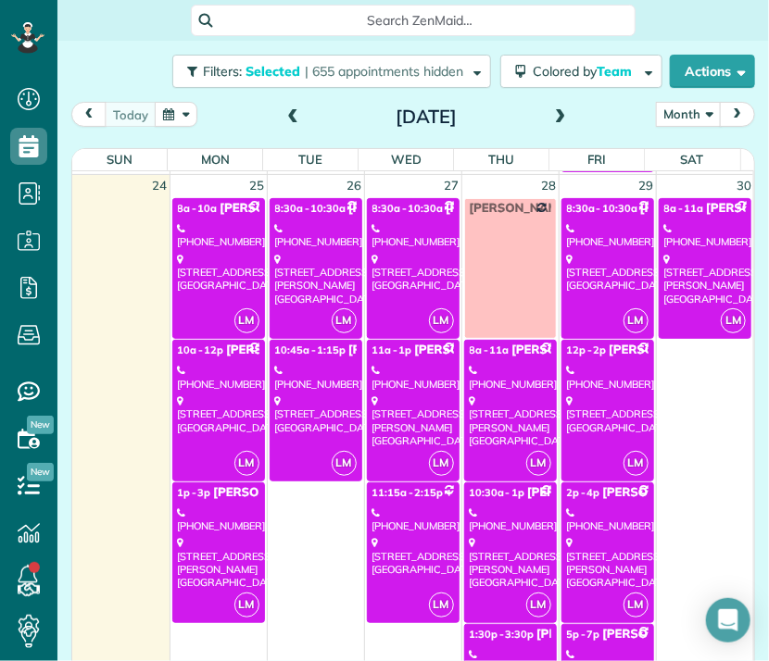
click at [409, 285] on div "21700 Septo Street Chatsworth, CA 91311" at bounding box center [412, 273] width 81 height 40
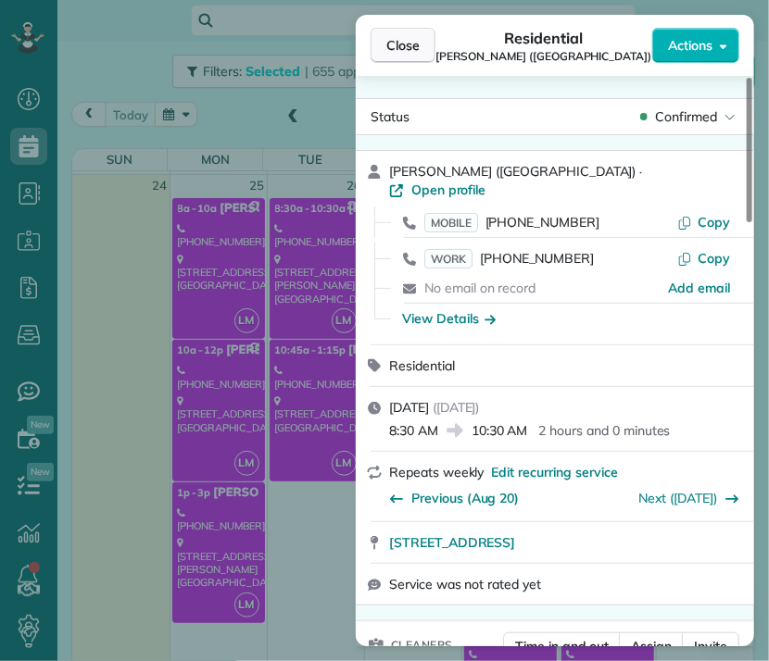
click at [413, 53] on span "Close" at bounding box center [402, 45] width 33 height 19
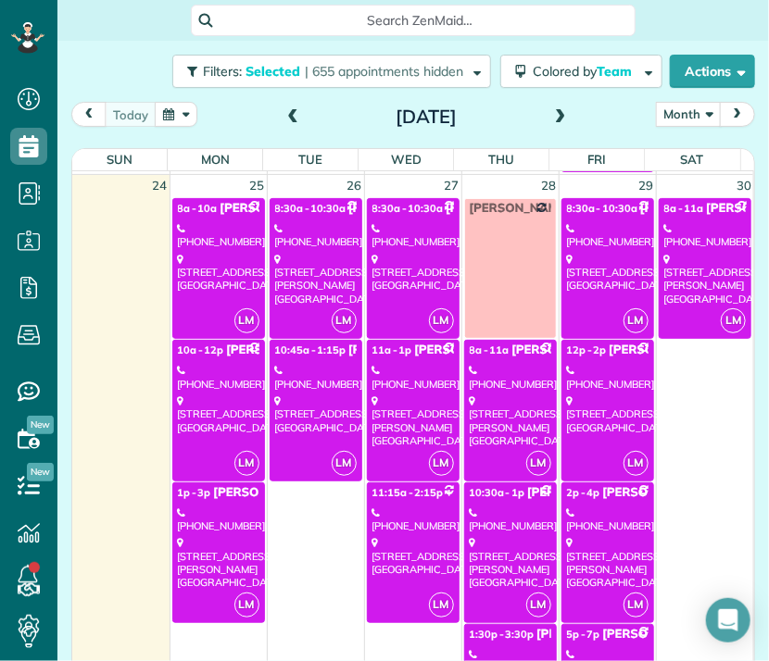
click at [411, 398] on div "13356 Margate Street Sherman oaks, CA 91401" at bounding box center [412, 421] width 81 height 53
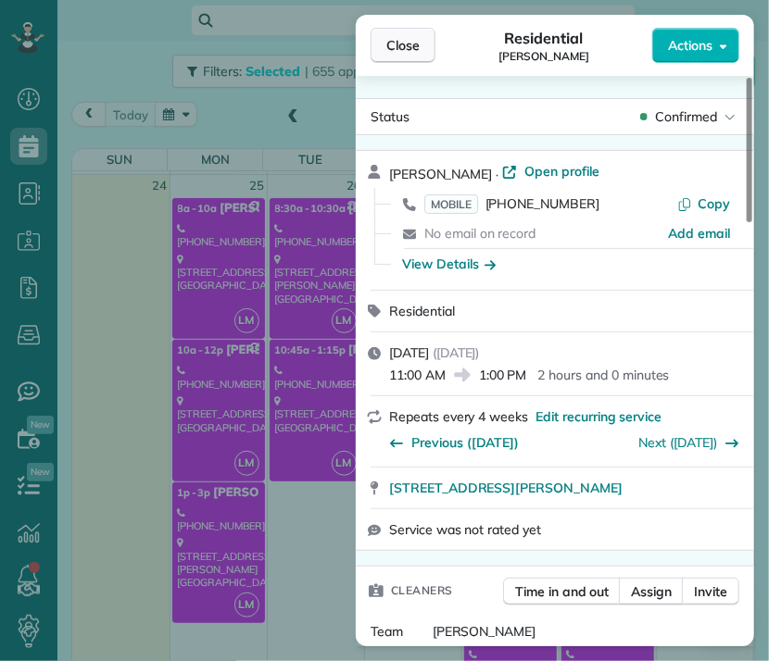
click at [410, 39] on span "Close" at bounding box center [402, 45] width 33 height 19
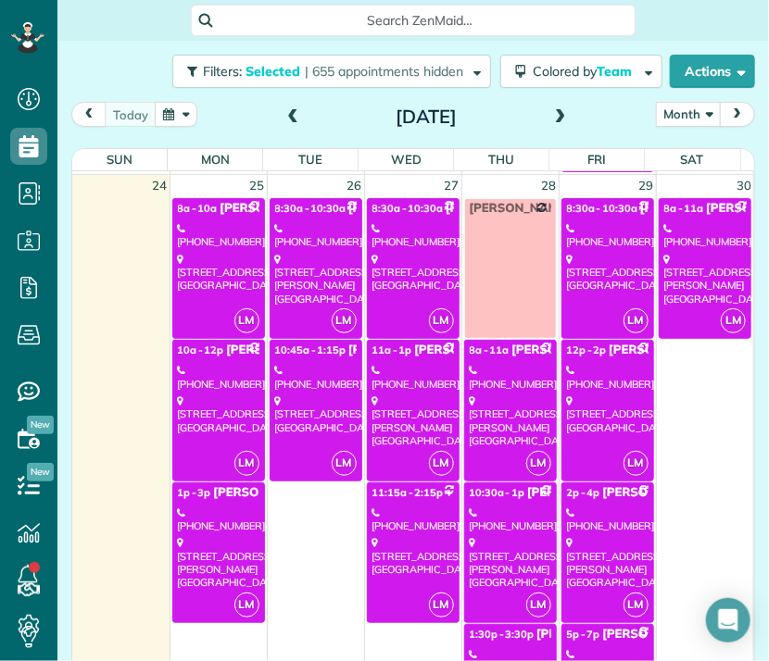
click at [425, 515] on div "(323) 363-8387" at bounding box center [412, 520] width 81 height 27
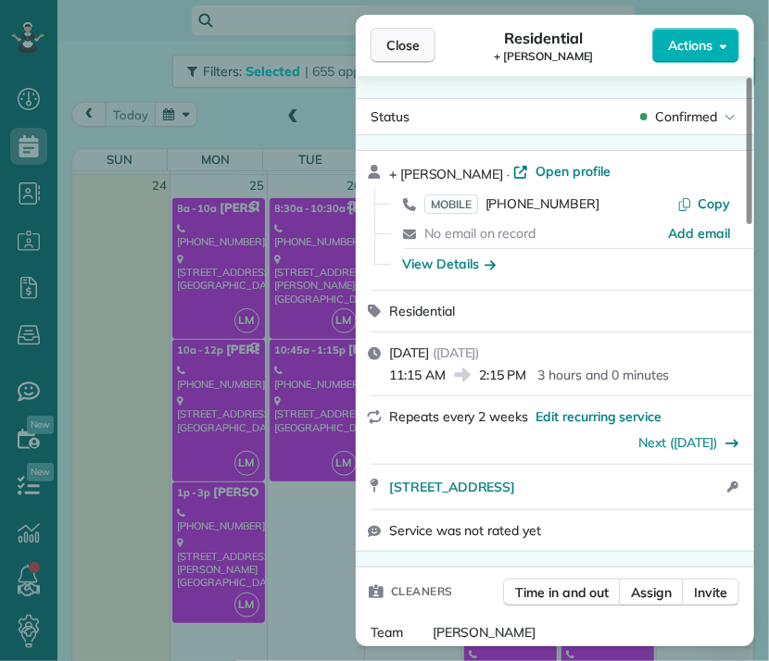
click at [403, 39] on span "Close" at bounding box center [402, 45] width 33 height 19
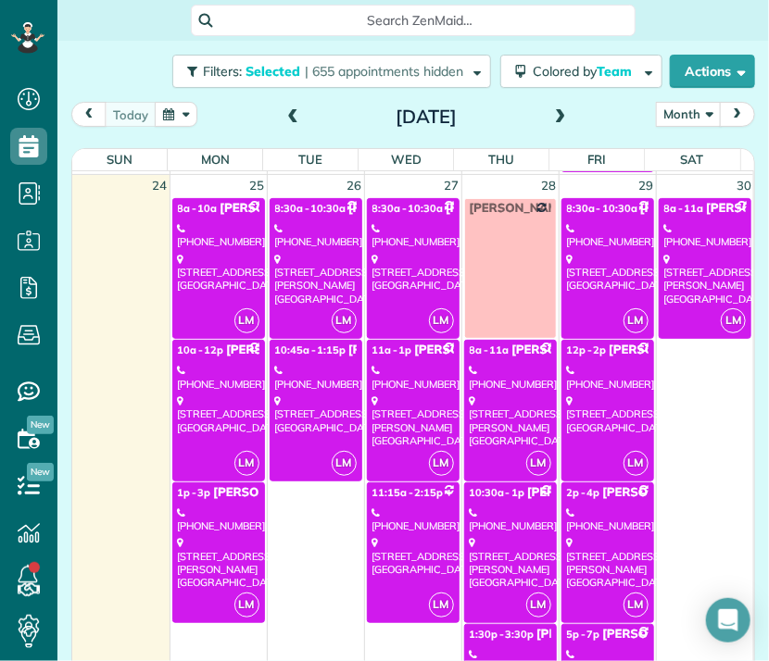
click at [496, 445] on link "LM 8a - 11a Erin Oremland (310) 666-5838 3546 Loadstone Drive Sherman oaks, CA …" at bounding box center [510, 410] width 93 height 141
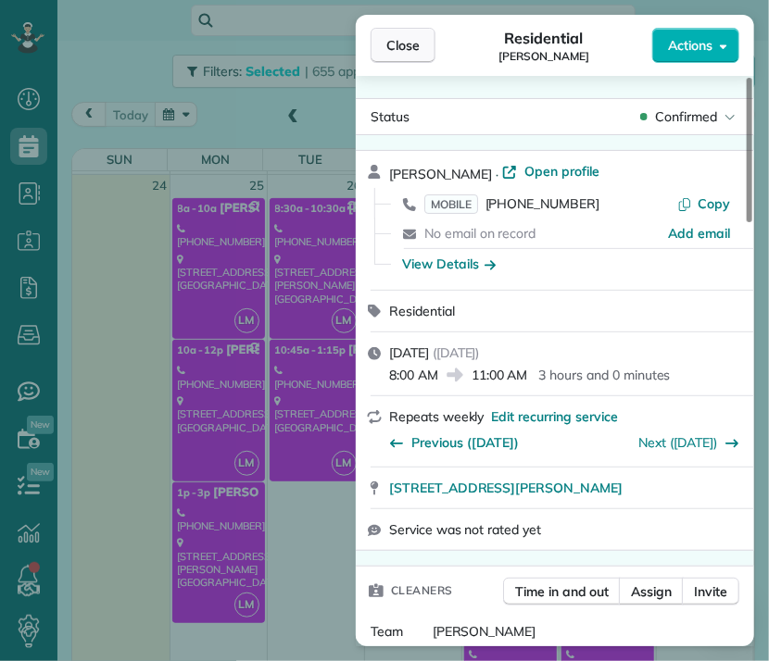
click at [401, 48] on span "Close" at bounding box center [402, 45] width 33 height 19
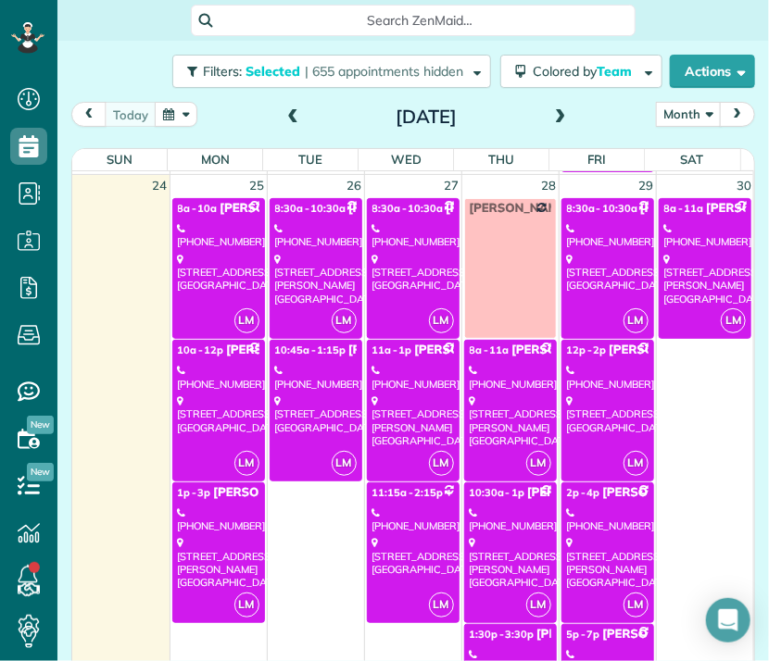
click at [500, 523] on div "(267) 414-3007" at bounding box center [510, 520] width 81 height 27
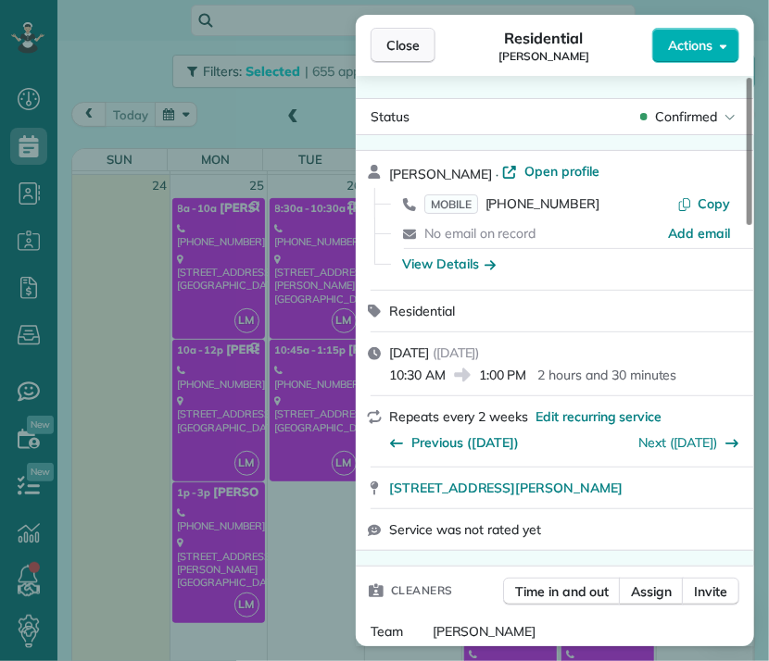
click at [399, 34] on button "Close" at bounding box center [402, 45] width 65 height 35
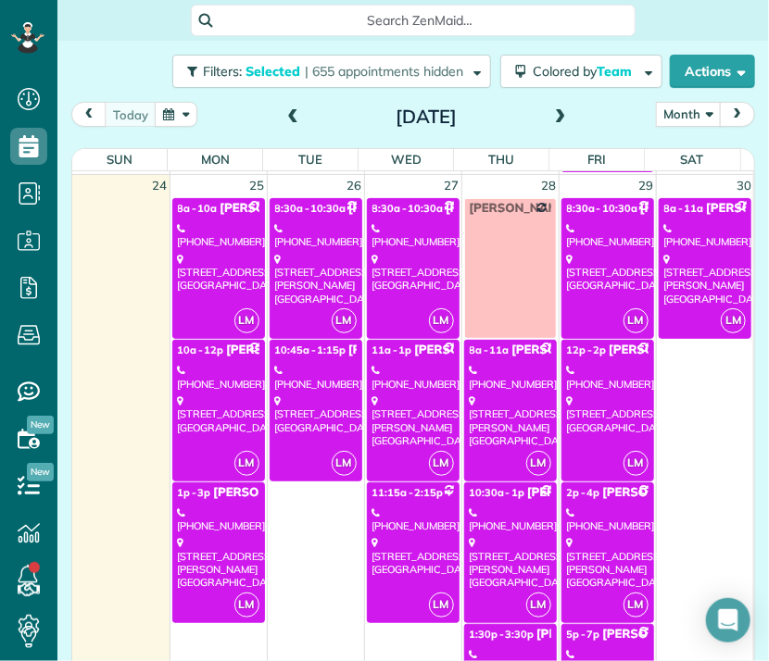
click at [497, 628] on span "1:30p - 3:30p" at bounding box center [502, 634] width 65 height 13
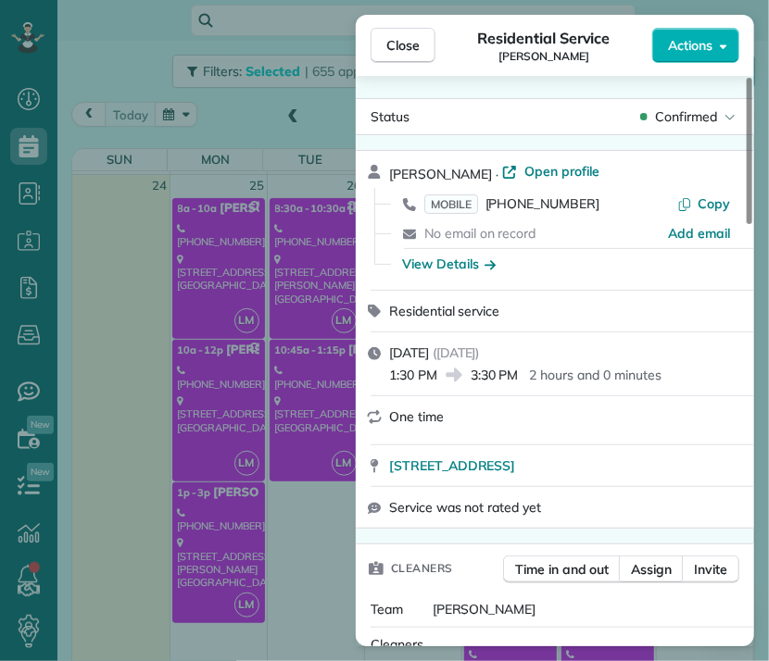
drag, startPoint x: 169, startPoint y: 140, endPoint x: 251, endPoint y: 84, distance: 99.4
click at [169, 140] on div "Close Residential Service Ana Kesaryan Actions Status Confirmed Ana Kesaryan · …" at bounding box center [384, 330] width 769 height 661
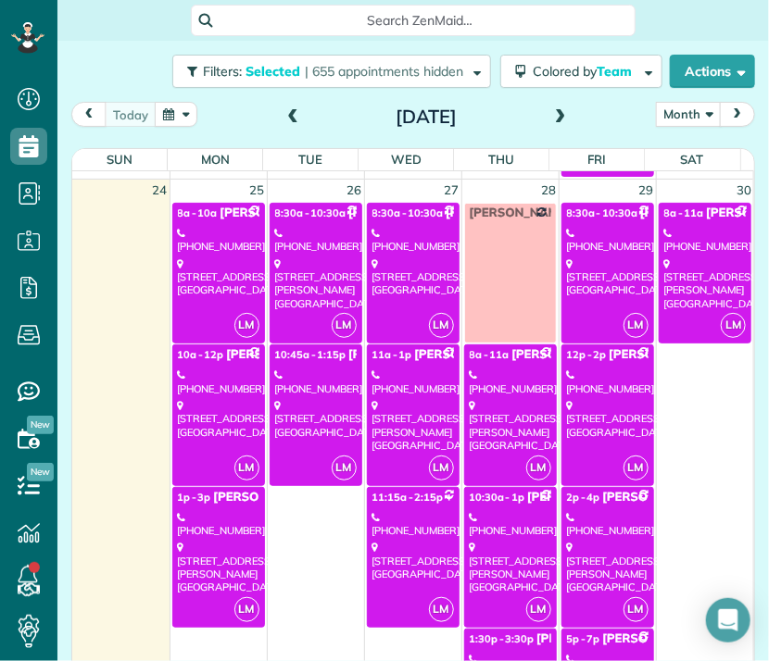
scroll to position [2363, 0]
click at [604, 270] on div "21700 Septo Street Chatsworth, CA 91311" at bounding box center [607, 277] width 81 height 40
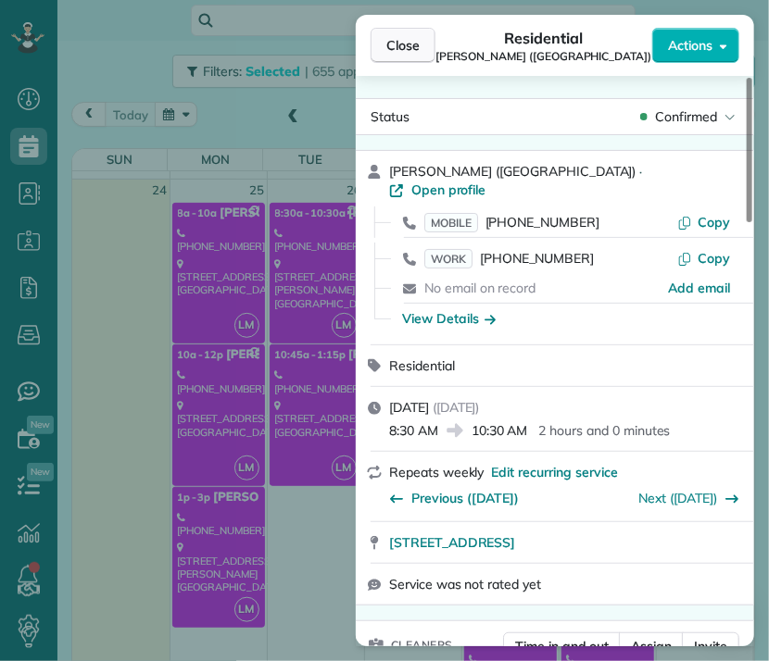
click at [412, 49] on span "Close" at bounding box center [402, 45] width 33 height 19
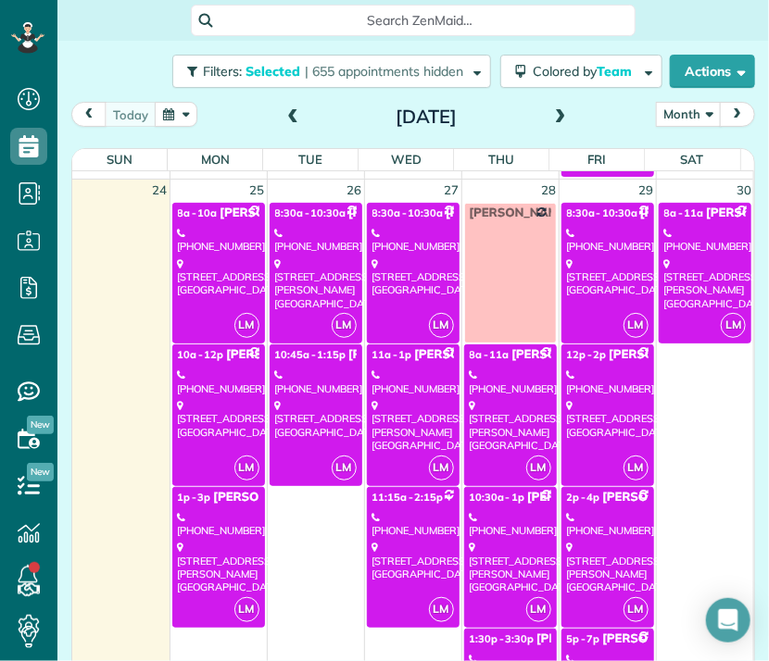
click at [582, 399] on div "825 South Myrtle Avenue #337 Monrovia, CA 91016" at bounding box center [607, 419] width 81 height 40
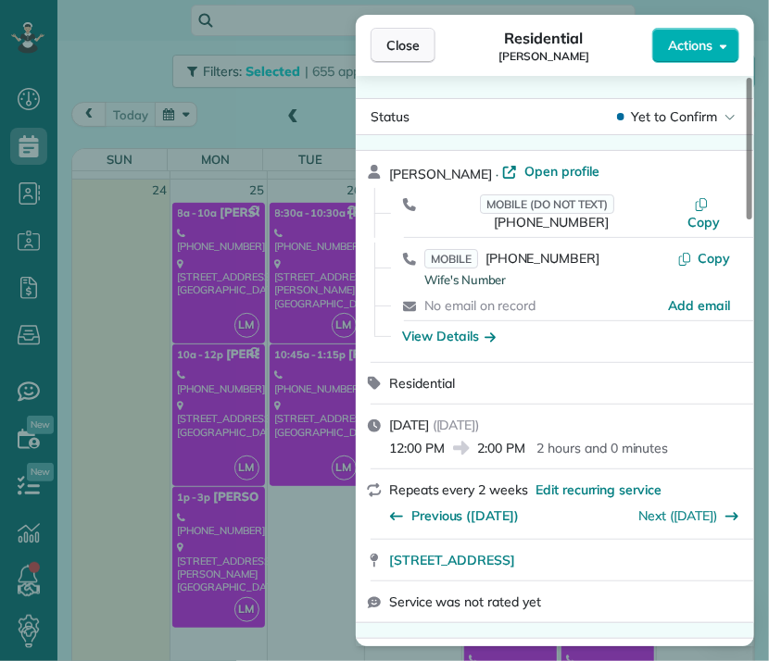
click at [411, 41] on span "Close" at bounding box center [402, 45] width 33 height 19
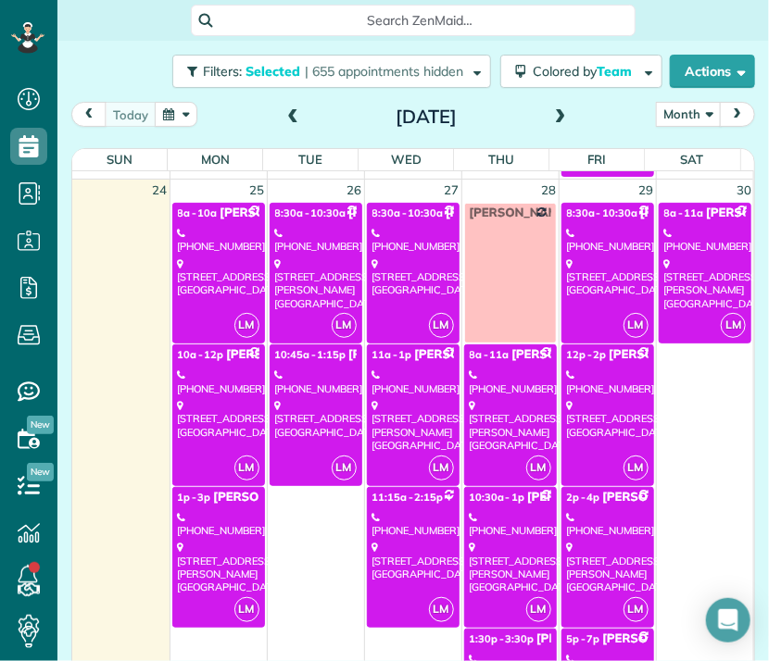
click at [592, 531] on link "LM 2p - 4p Cristina Ciminelli (310) 892-0690 3551 Knobhill Drive Sherman Oaks, …" at bounding box center [607, 557] width 93 height 141
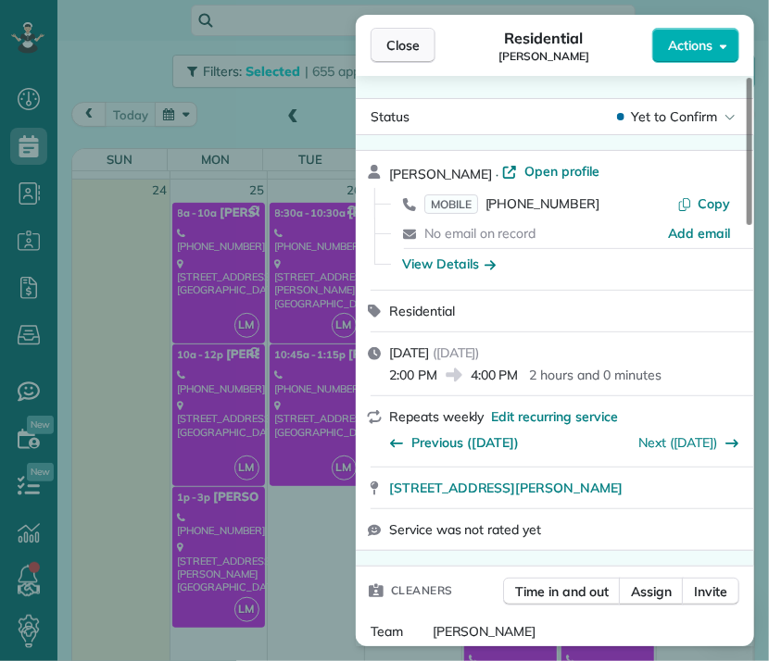
click at [407, 36] on span "Close" at bounding box center [402, 45] width 33 height 19
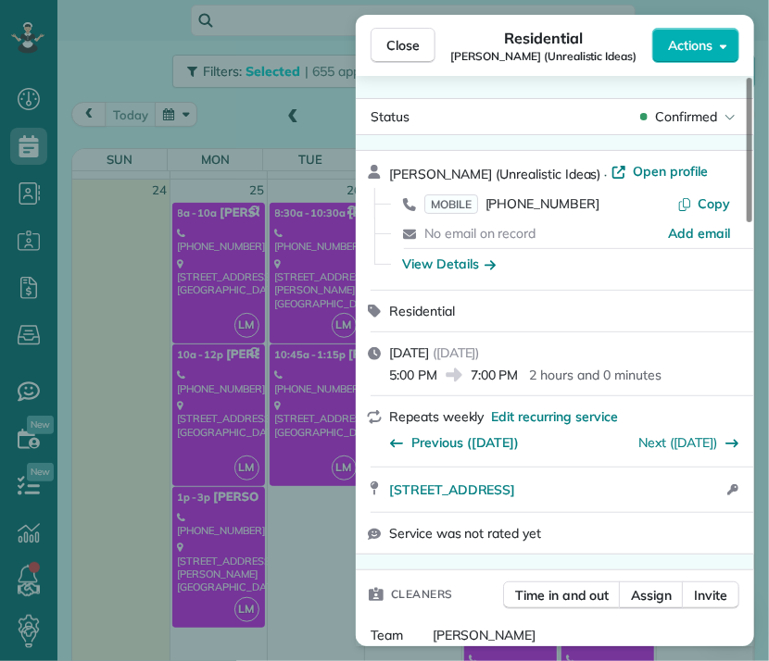
drag, startPoint x: 339, startPoint y: 94, endPoint x: 363, endPoint y: 64, distance: 38.9
click at [339, 94] on div "Close Residential Grace Bellamy (Unrealistic Ideas) Actions Status Confirmed Gr…" at bounding box center [384, 330] width 769 height 661
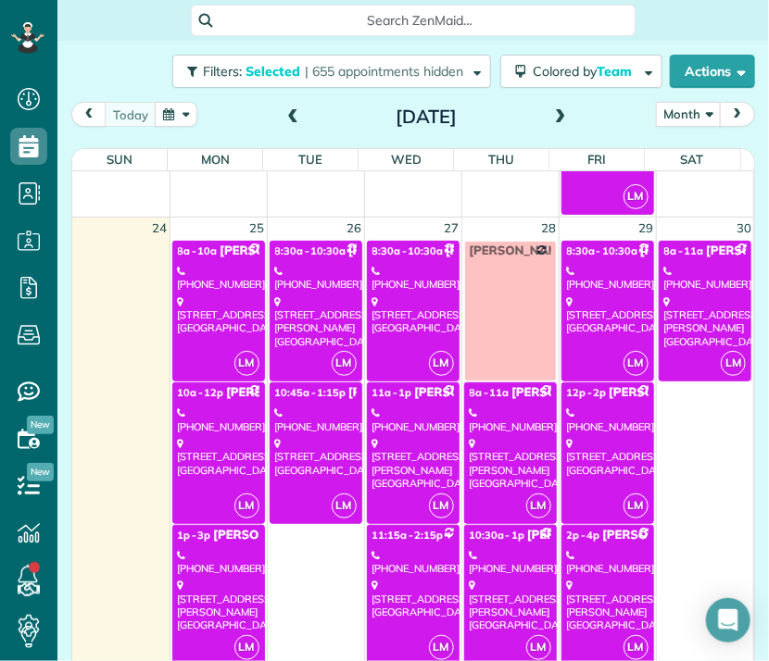
scroll to position [2313, 0]
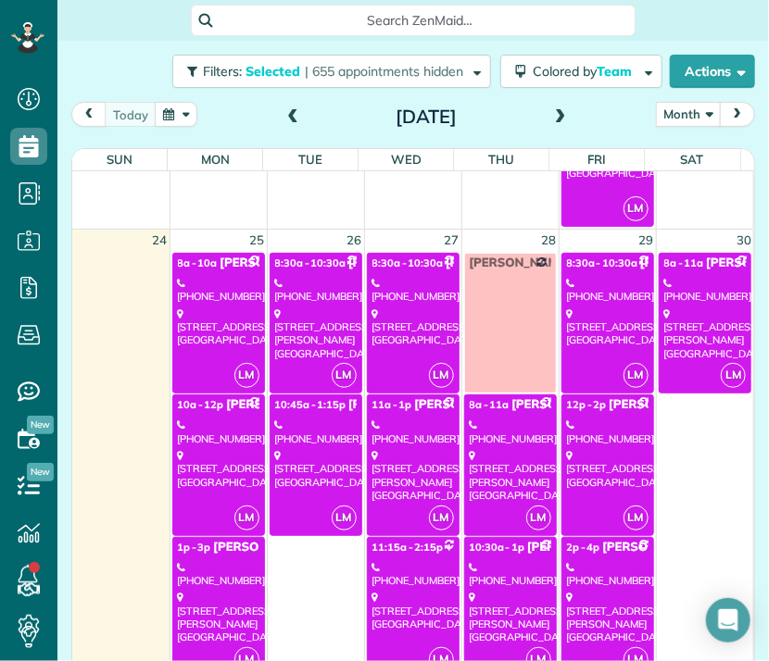
click at [685, 317] on div "3546 Loadstone Drive Sherman oaks, CA 91403" at bounding box center [705, 333] width 82 height 53
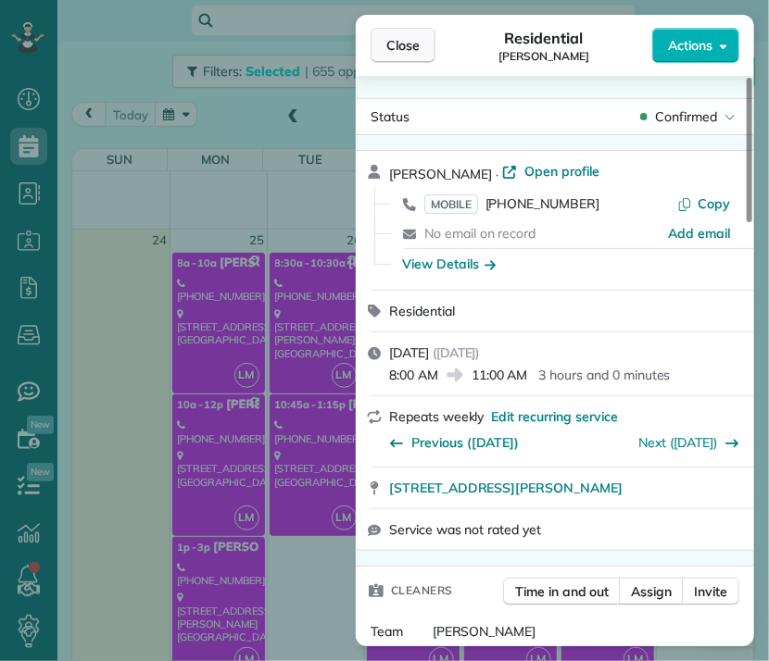
click at [419, 46] on span "Close" at bounding box center [402, 45] width 33 height 19
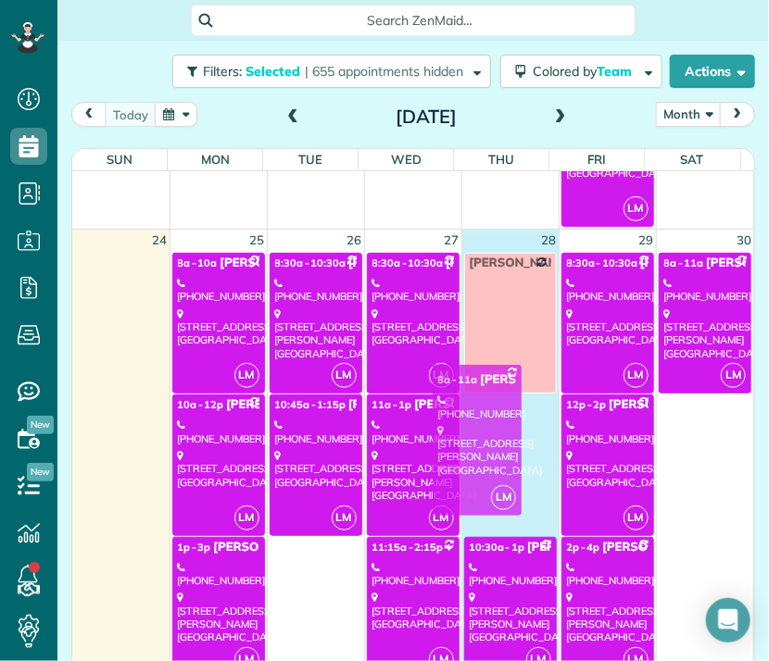
drag, startPoint x: 471, startPoint y: 407, endPoint x: 437, endPoint y: 389, distance: 38.9
click at [437, 389] on div "Sun Mon Tue Wed Thu Fri Sat 27 28 29 30 31 1 2 LM 8a - 10a Evelyn Dierna - Moun…" at bounding box center [413, 417] width 682 height 537
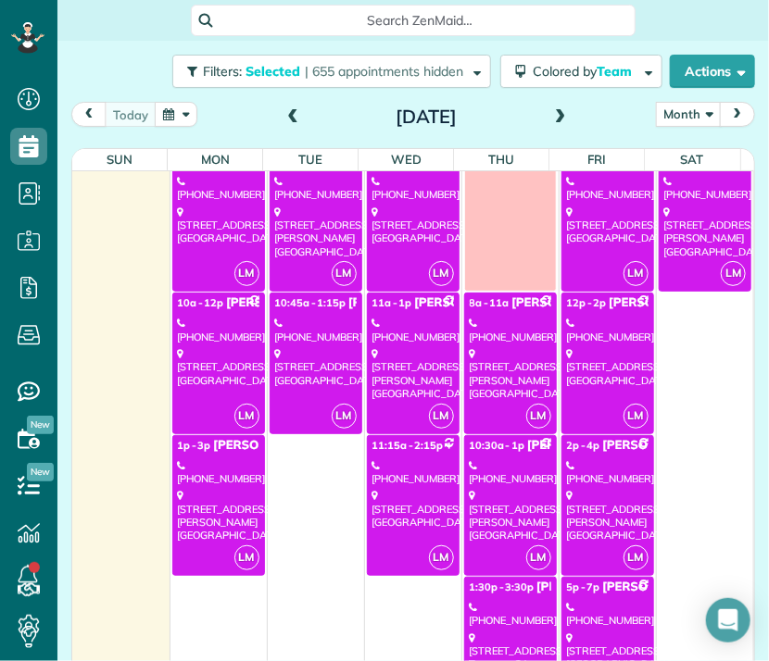
scroll to position [2414, 0]
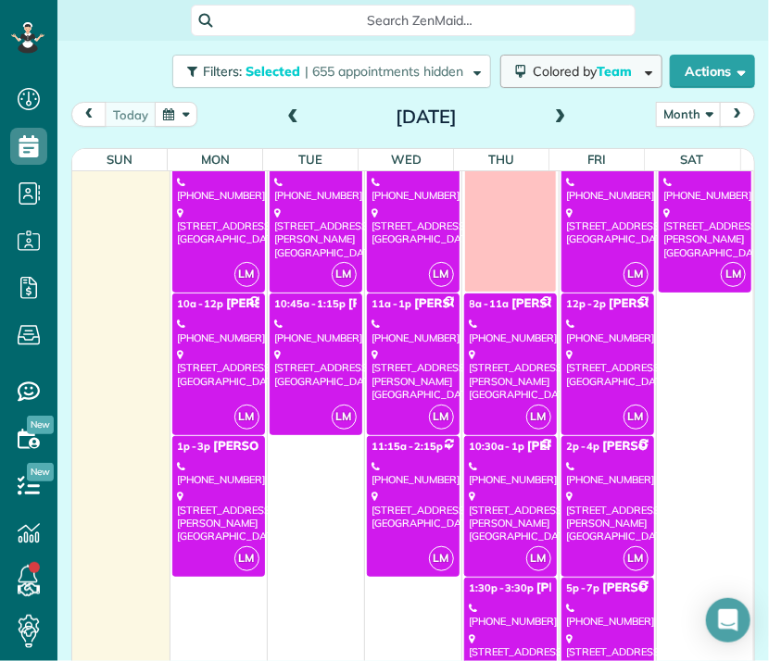
click at [574, 74] on span "Colored by Team" at bounding box center [585, 71] width 106 height 17
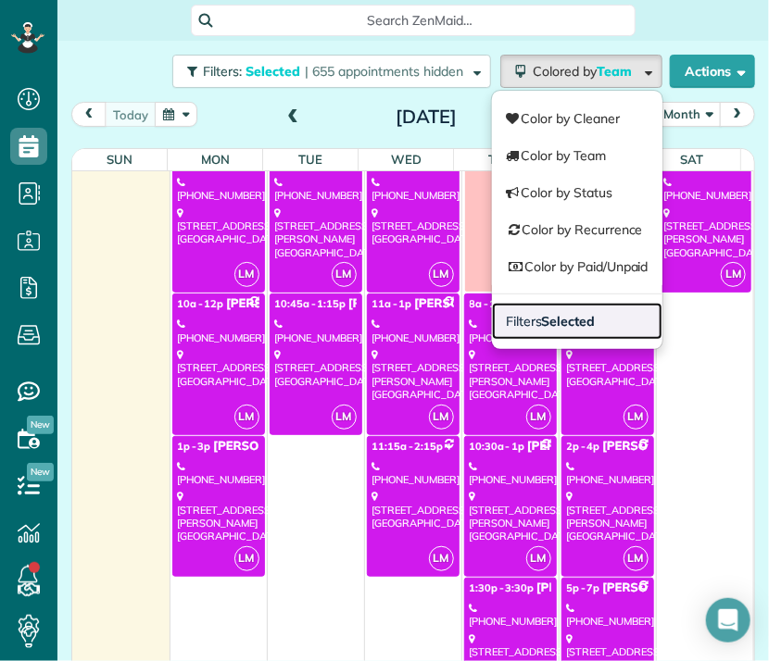
click at [565, 323] on strong "Selected" at bounding box center [569, 321] width 54 height 17
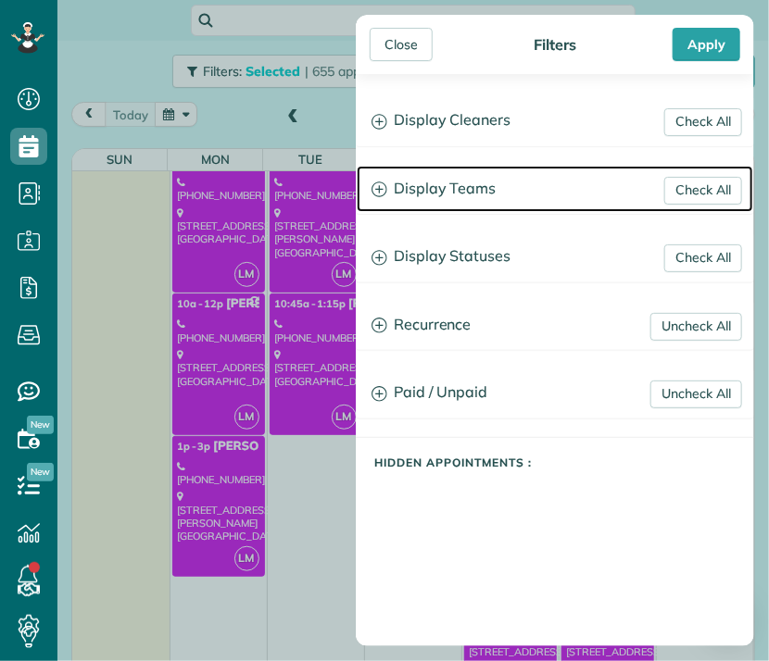
click at [448, 184] on h3 "Display Teams" at bounding box center [555, 189] width 396 height 47
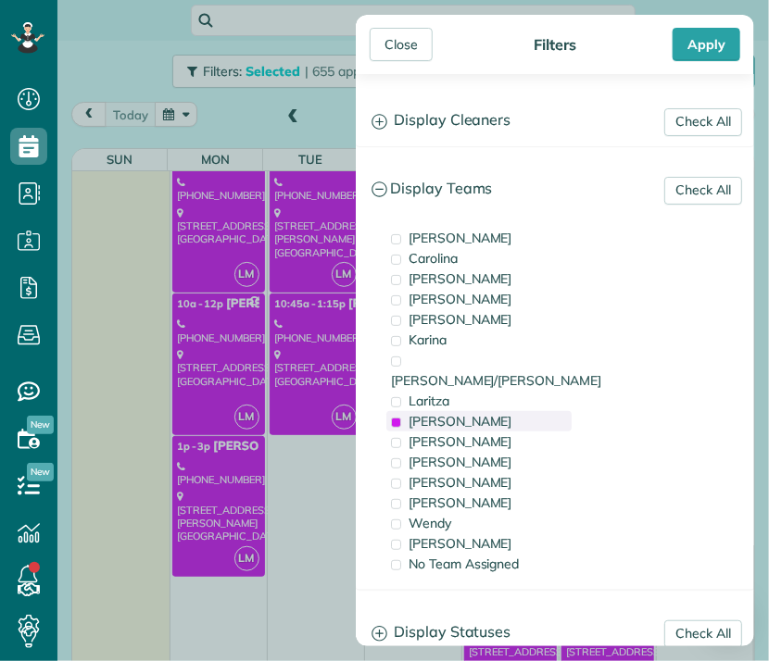
click at [460, 413] on span "Leslie Miranda" at bounding box center [460, 421] width 104 height 17
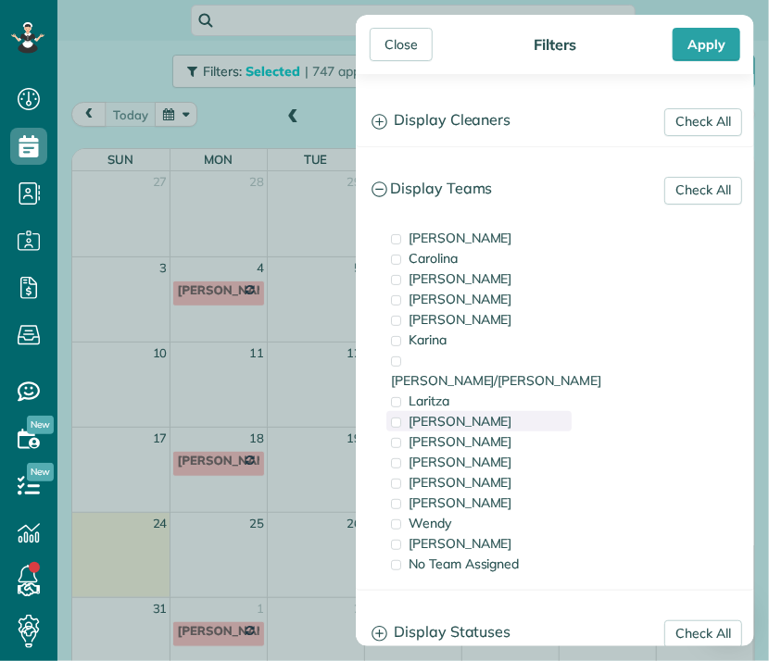
scroll to position [0, 0]
click at [450, 432] on div "[PERSON_NAME]" at bounding box center [478, 442] width 185 height 20
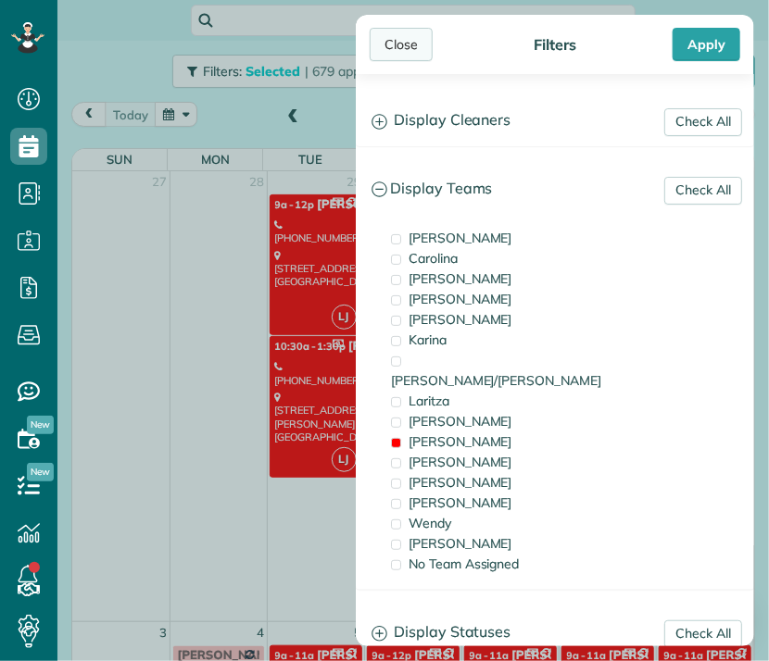
click at [407, 46] on div "Close" at bounding box center [400, 44] width 63 height 33
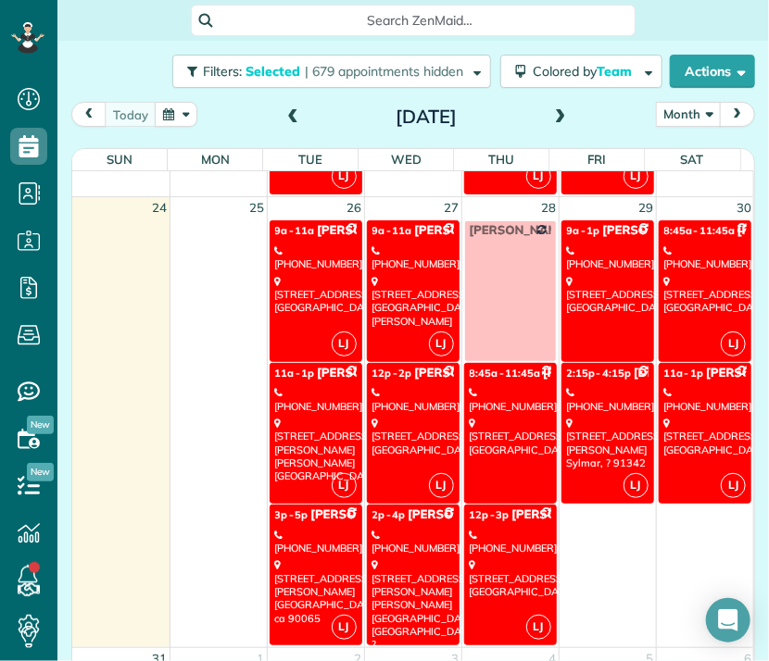
scroll to position [1924, 0]
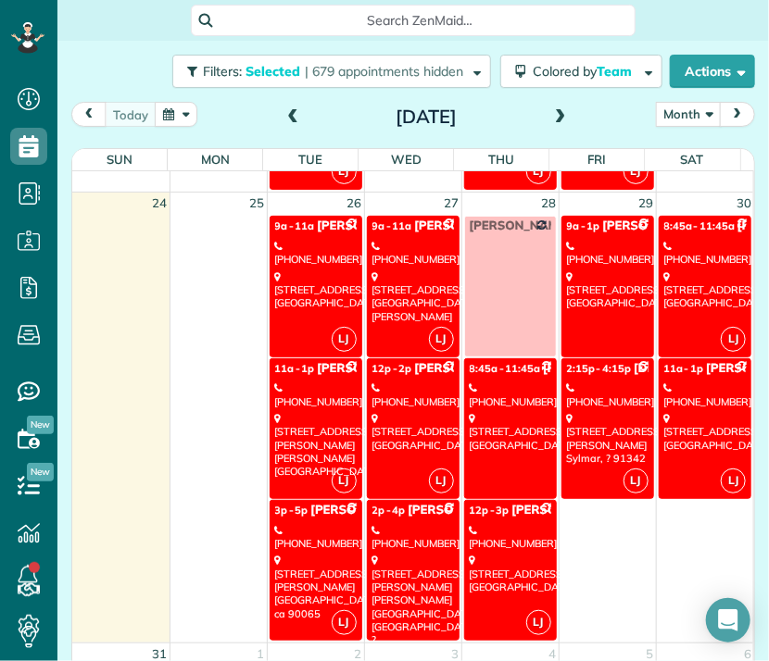
click at [296, 320] on link "LJ 9a - 11a Paula Kirchner (805) 432-5617 8735 oak park ave. Northridge, CA 913…" at bounding box center [315, 286] width 93 height 141
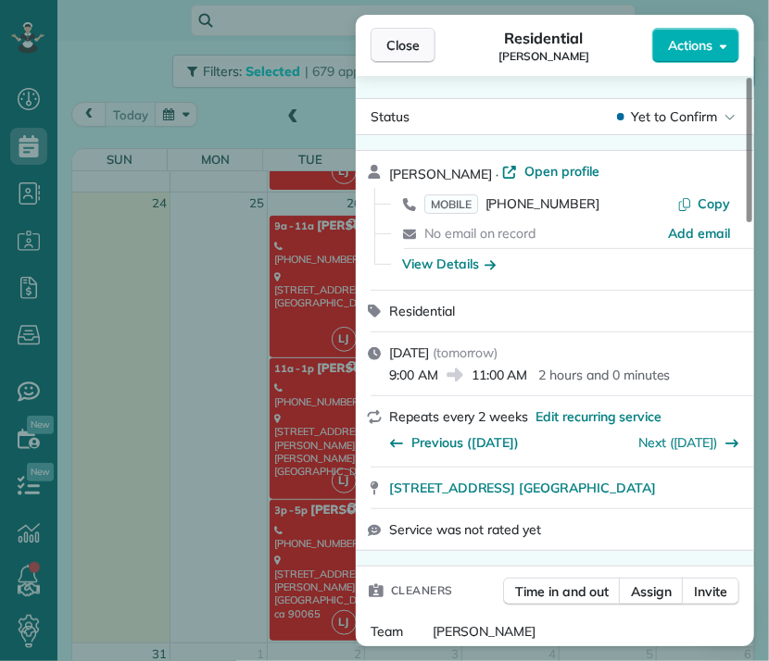
click at [400, 48] on span "Close" at bounding box center [402, 45] width 33 height 19
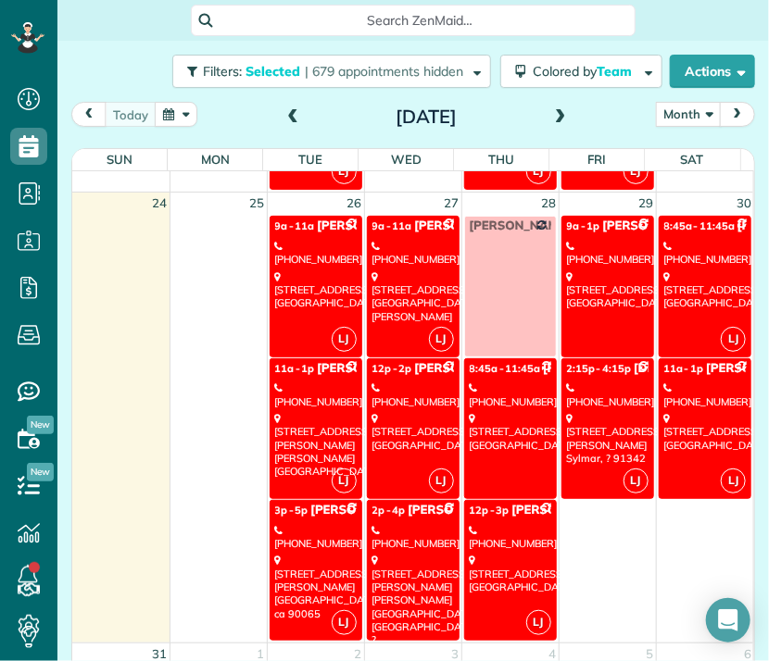
click at [327, 398] on div "[PHONE_NUMBER]" at bounding box center [315, 395] width 81 height 27
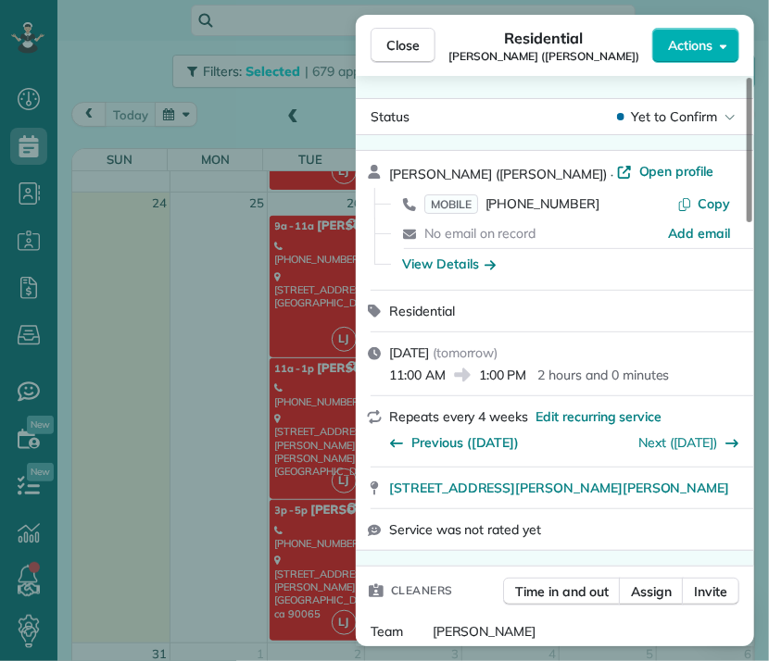
click at [309, 532] on div "Close Residential Paul Vargas (Laura Neustaedter) Actions Status Yet to Confirm…" at bounding box center [384, 330] width 769 height 661
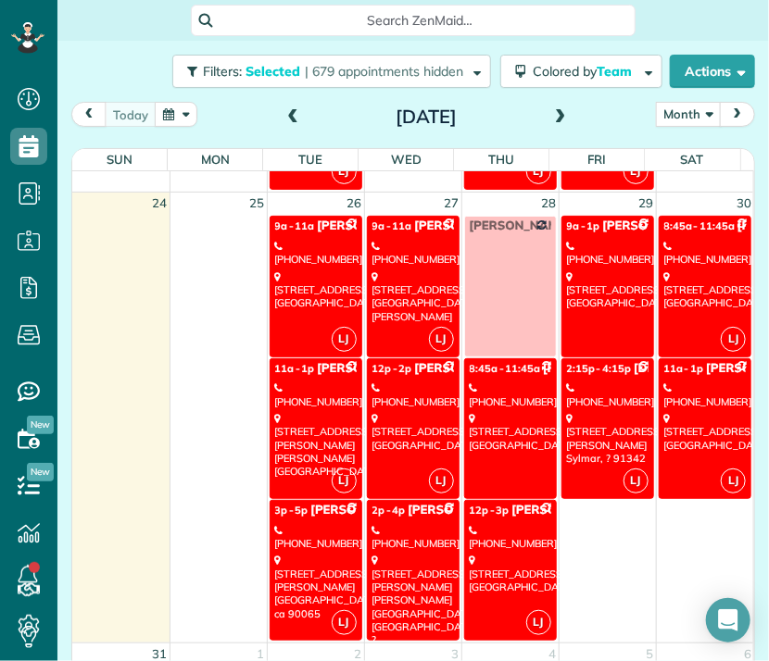
click at [309, 533] on div "[PHONE_NUMBER]" at bounding box center [315, 537] width 81 height 27
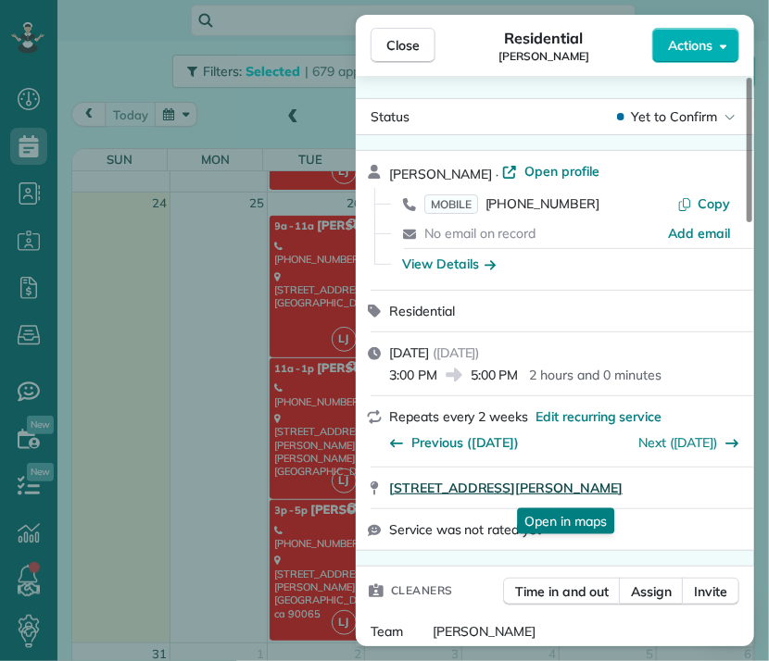
click at [582, 491] on span "1713 Kilbourn st Los Angeles ca 90065" at bounding box center [505, 488] width 233 height 19
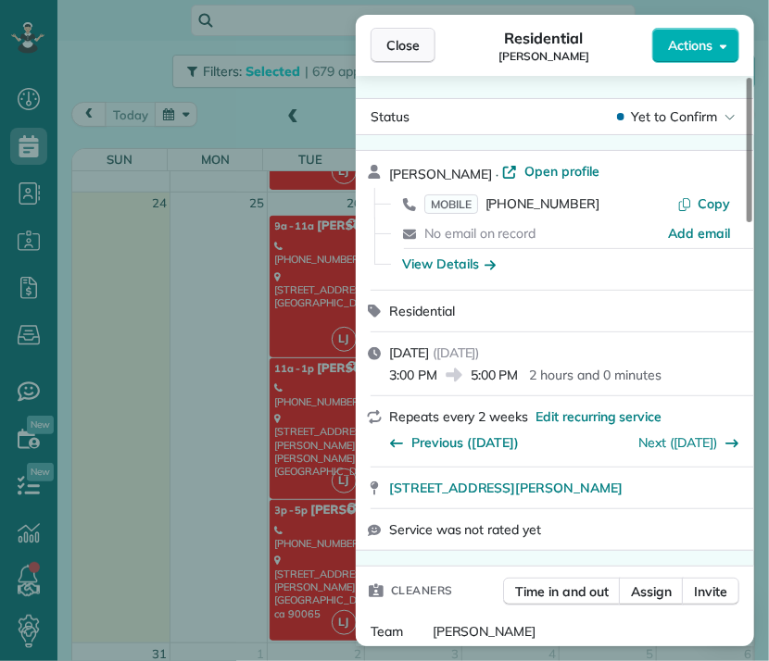
click at [407, 49] on span "Close" at bounding box center [402, 45] width 33 height 19
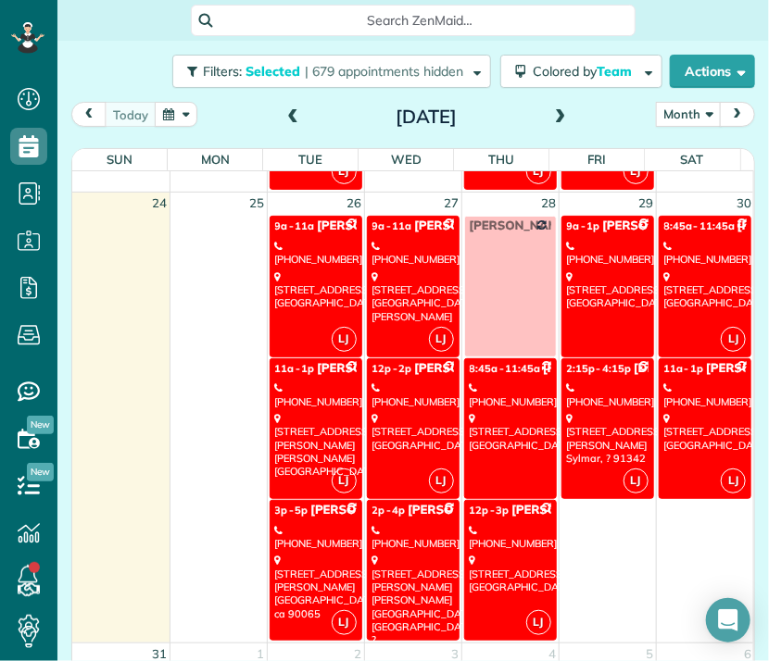
click at [395, 287] on div "6722 Cantaloupe Avenue Valley Glen, CA 91405" at bounding box center [412, 296] width 81 height 53
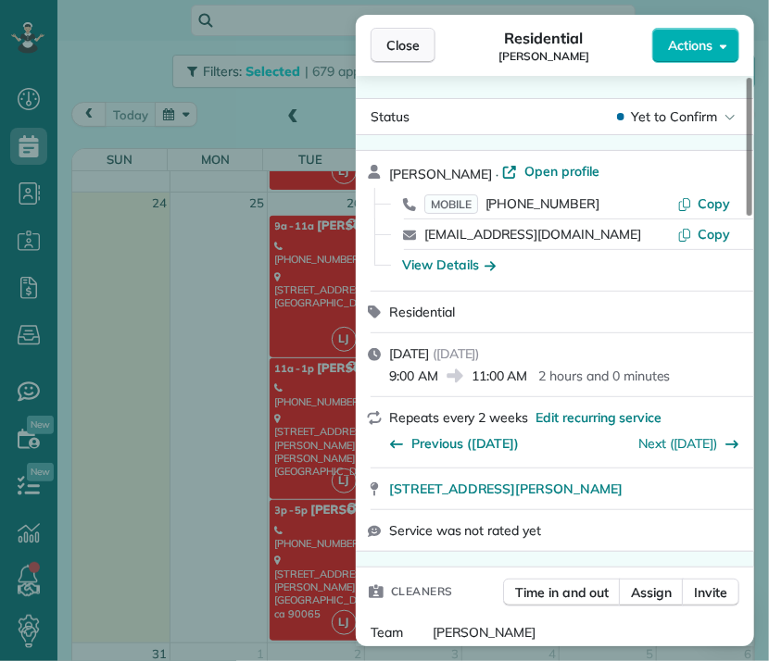
click at [420, 39] on button "Close" at bounding box center [402, 45] width 65 height 35
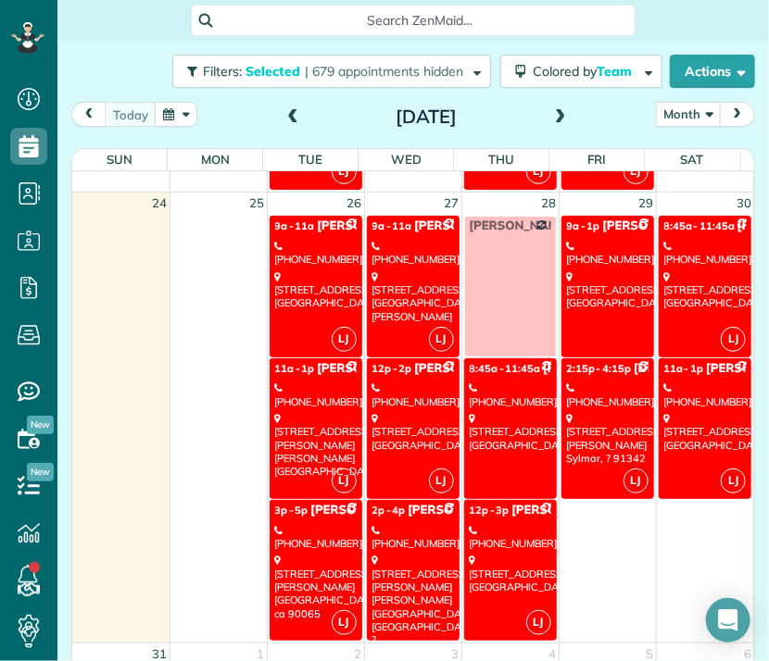
click at [398, 450] on div "890 San Remo Road Pasadena, CA 91105" at bounding box center [412, 432] width 81 height 40
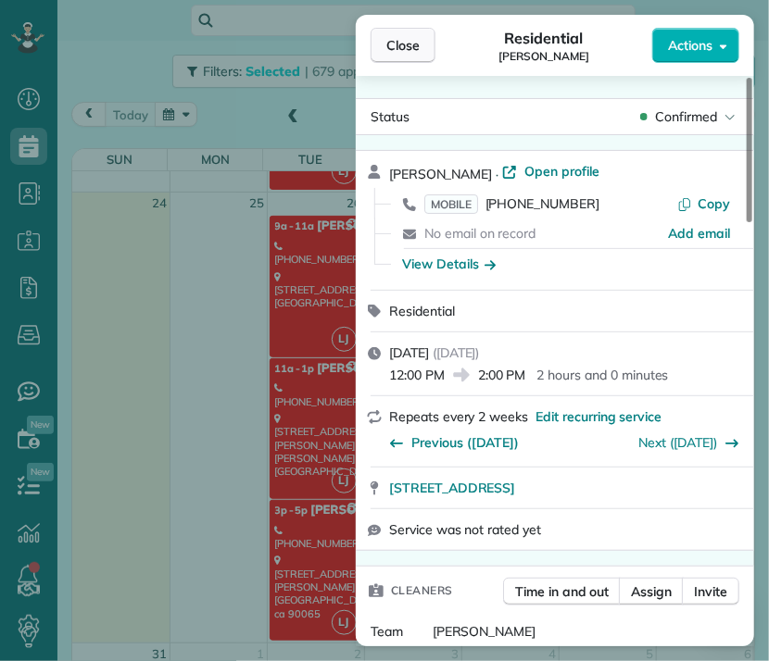
click at [426, 48] on button "Close" at bounding box center [402, 45] width 65 height 35
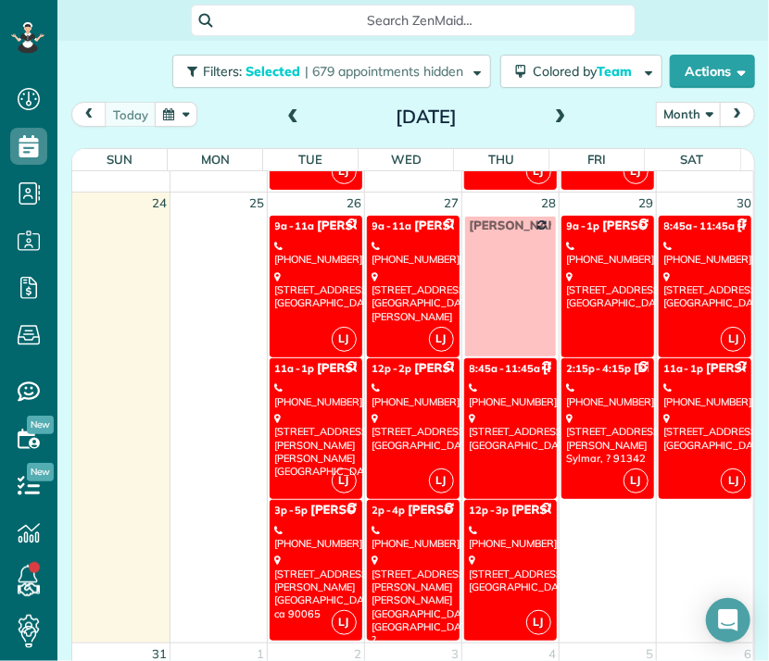
click at [405, 528] on div "[PHONE_NUMBER]" at bounding box center [412, 537] width 81 height 27
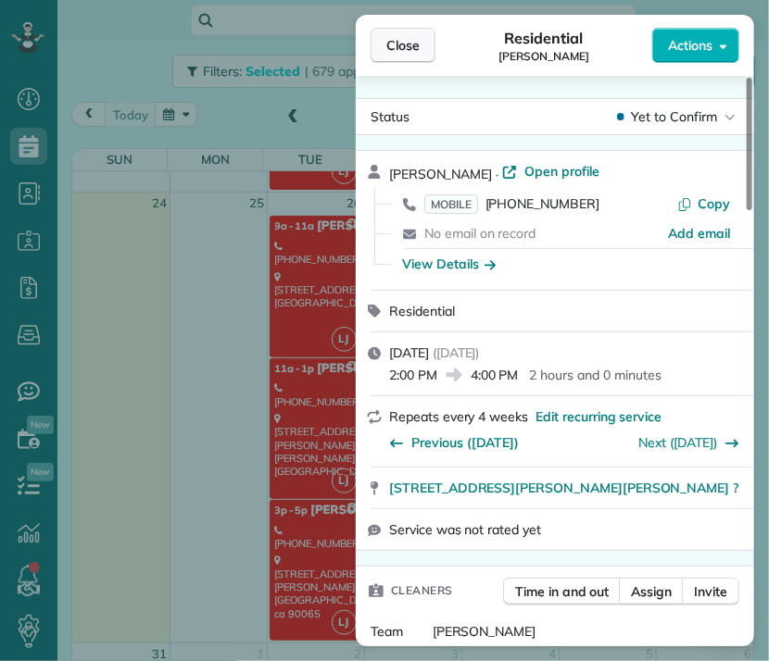
click at [413, 53] on span "Close" at bounding box center [402, 45] width 33 height 19
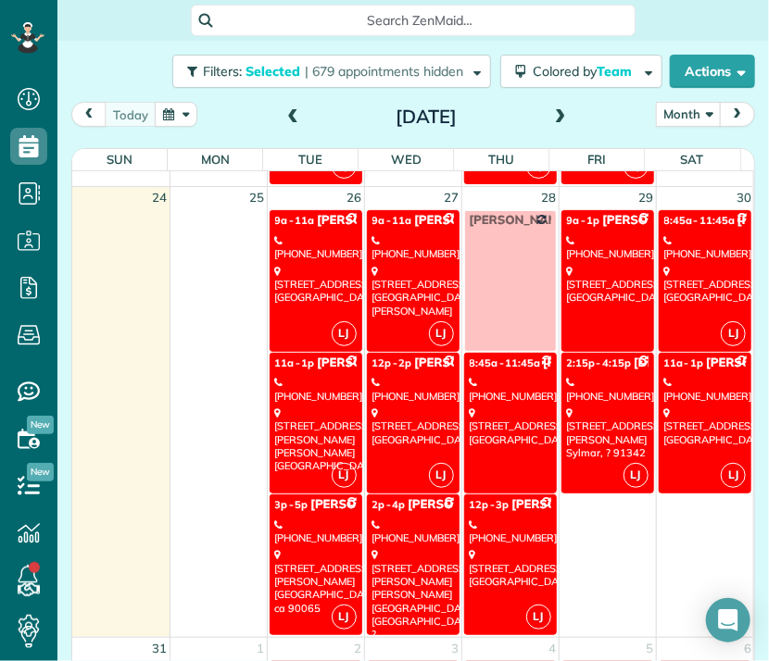
scroll to position [1945, 0]
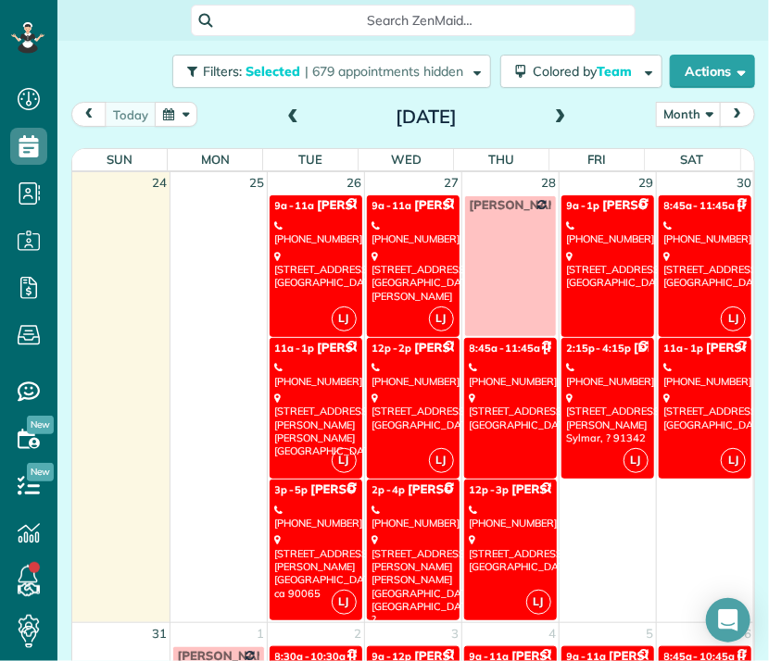
click at [496, 405] on div "4041 Balcony Dr. Calabasas, CA 91302" at bounding box center [510, 412] width 81 height 40
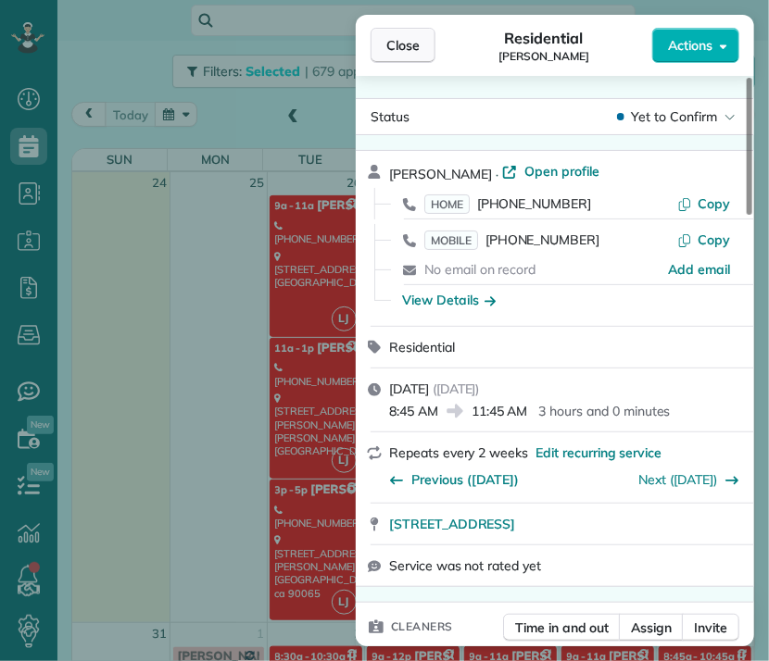
click at [407, 37] on span "Close" at bounding box center [402, 45] width 33 height 19
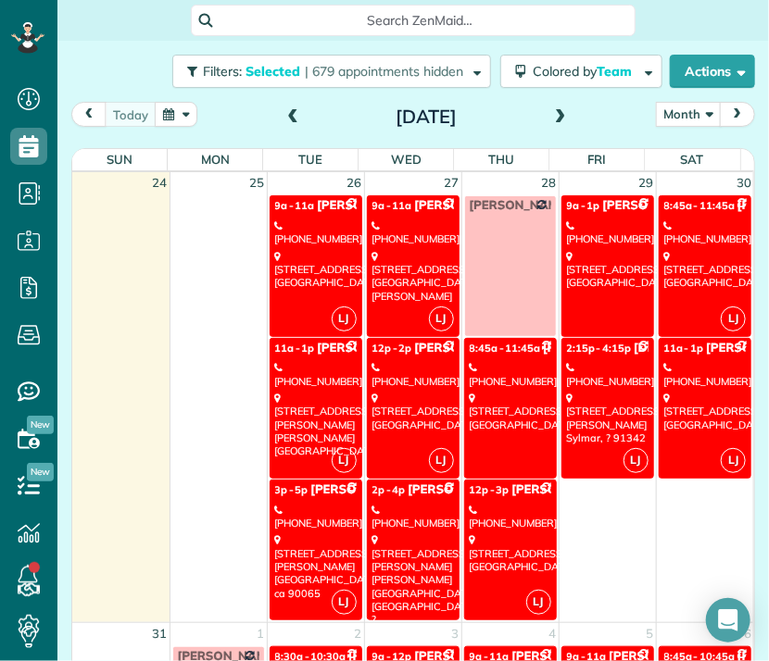
click at [528, 512] on div "[PHONE_NUMBER]" at bounding box center [510, 517] width 81 height 27
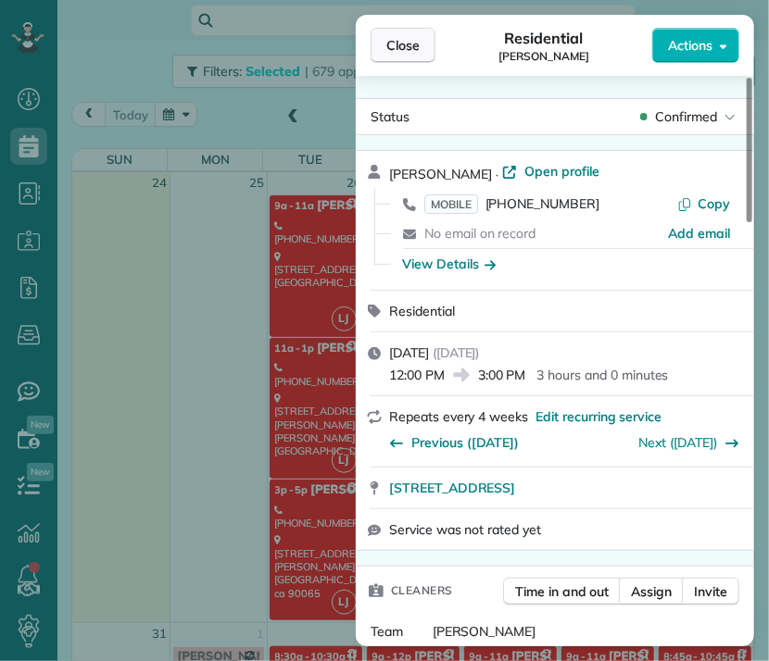
click at [426, 42] on button "Close" at bounding box center [402, 45] width 65 height 35
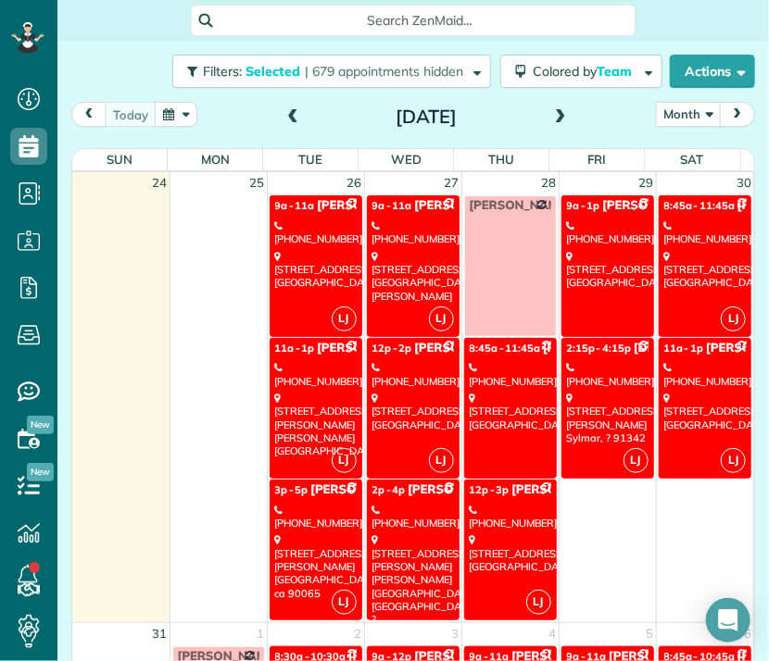
click at [591, 250] on div "536 w. highland ave Sierra Madre, CA 91024" at bounding box center [607, 270] width 81 height 40
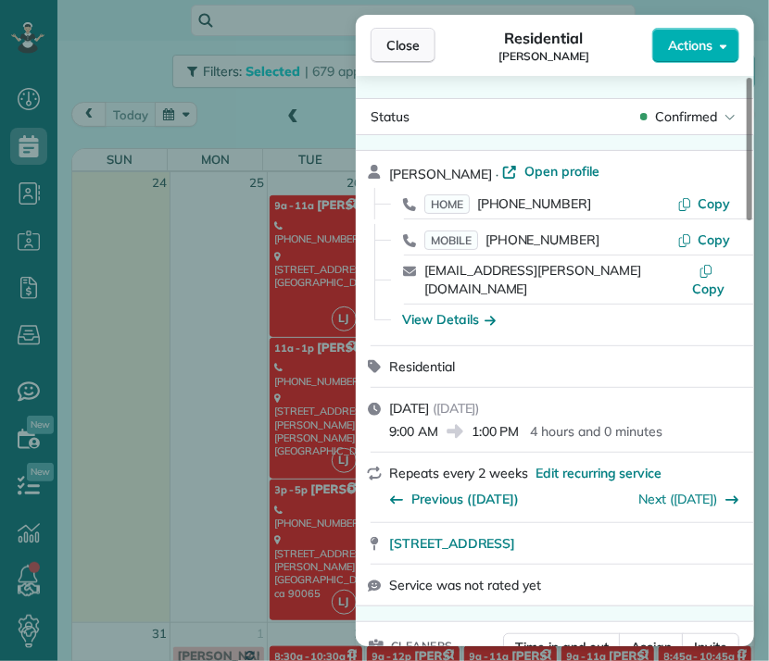
click at [393, 45] on span "Close" at bounding box center [402, 45] width 33 height 19
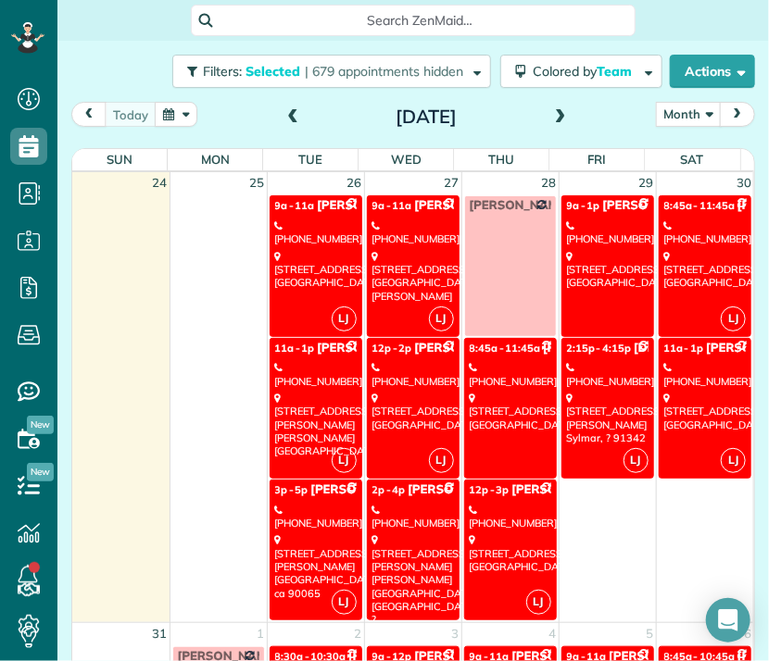
click at [609, 382] on link "LJ 2:15p - 4:15p Kristen Larson (818) 317-6406 11461 Cassara Ave Sylmar, ? 91342" at bounding box center [607, 408] width 93 height 141
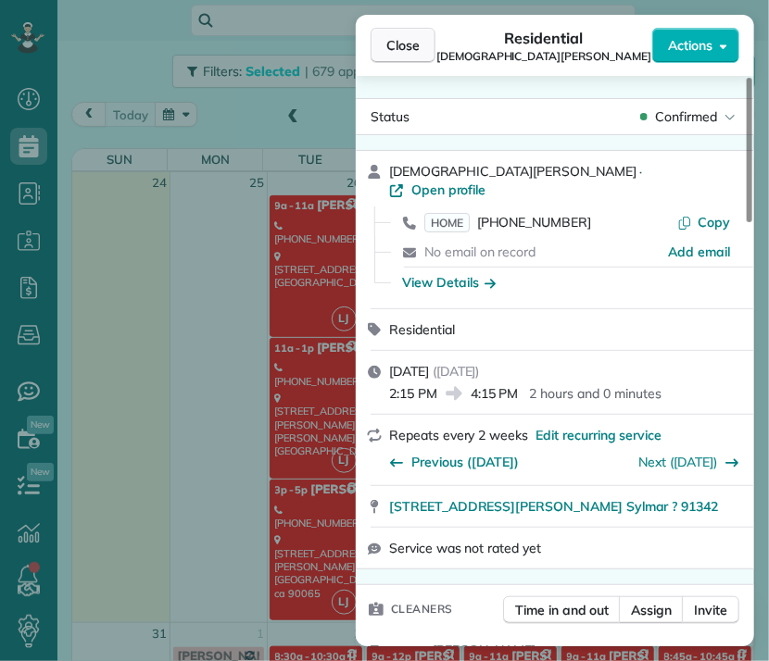
click at [404, 36] on span "Close" at bounding box center [402, 45] width 33 height 19
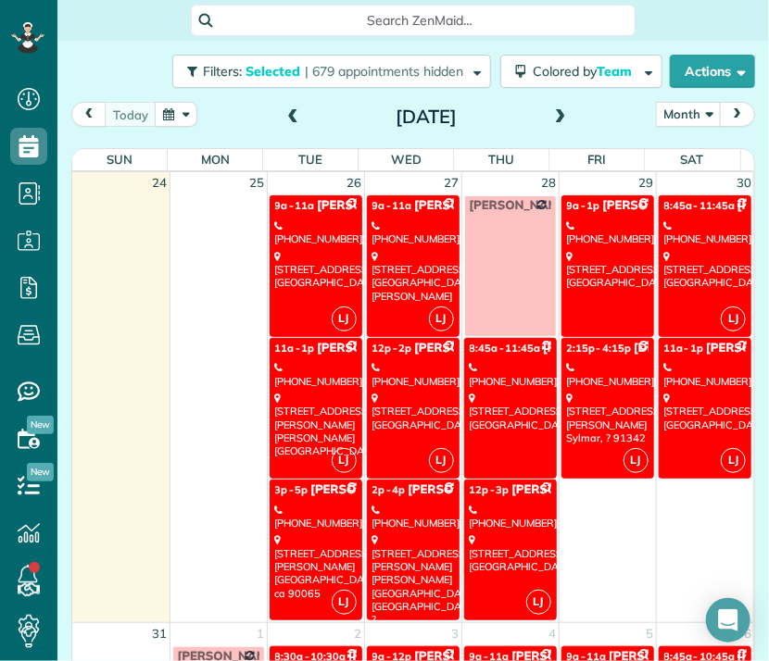
click at [664, 250] on div "1325 South Orange Drive Los Angeles, CA 90019" at bounding box center [705, 270] width 82 height 40
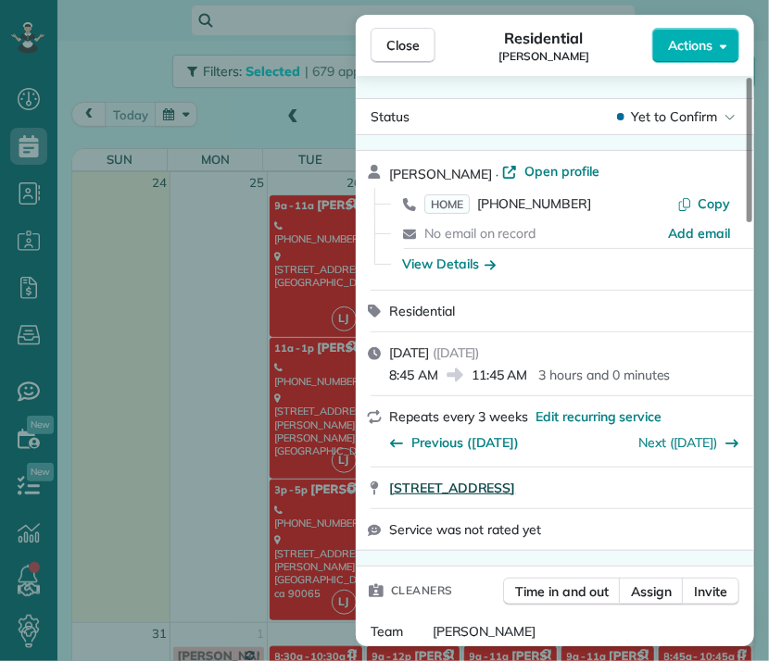
click at [515, 495] on span "1325 South Orange Drive Los Angeles CA 90019" at bounding box center [452, 488] width 126 height 19
click at [398, 38] on span "Close" at bounding box center [402, 45] width 33 height 19
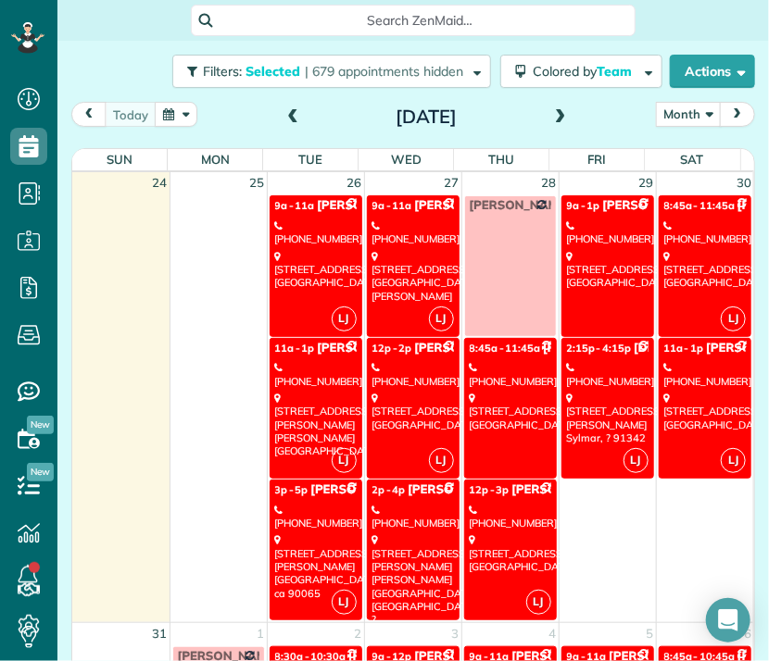
click at [694, 392] on div "901 Calle La Primavera Glendale, CA 91208" at bounding box center [705, 412] width 82 height 40
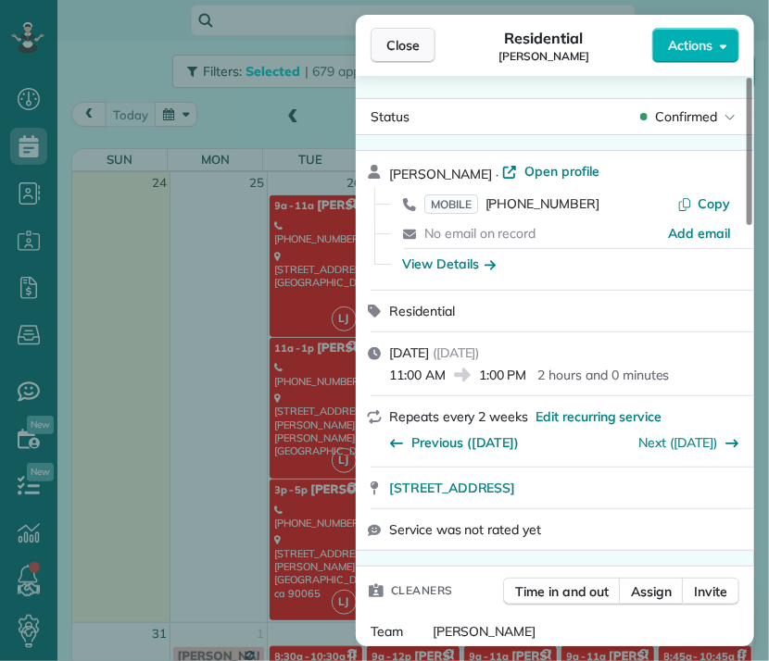
click at [391, 36] on span "Close" at bounding box center [402, 45] width 33 height 19
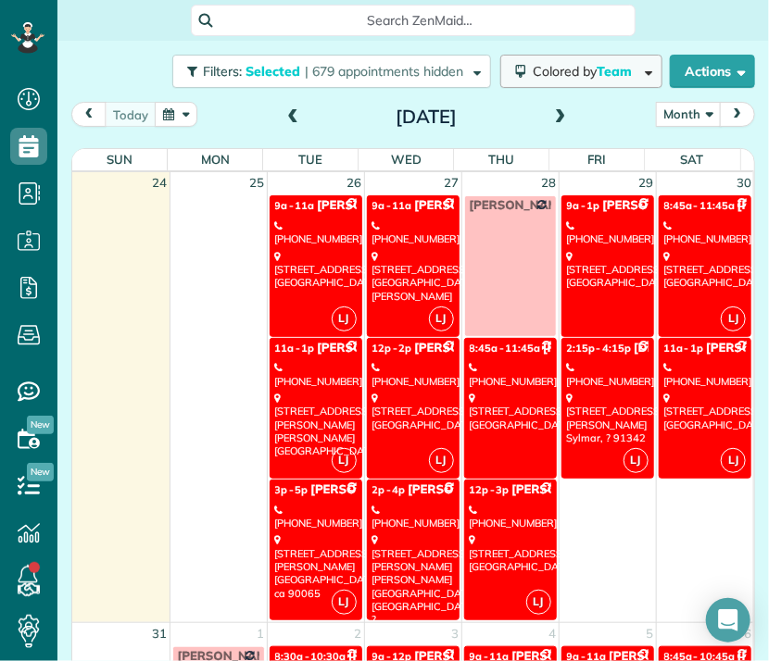
click at [579, 70] on span "Colored by Team" at bounding box center [585, 71] width 106 height 17
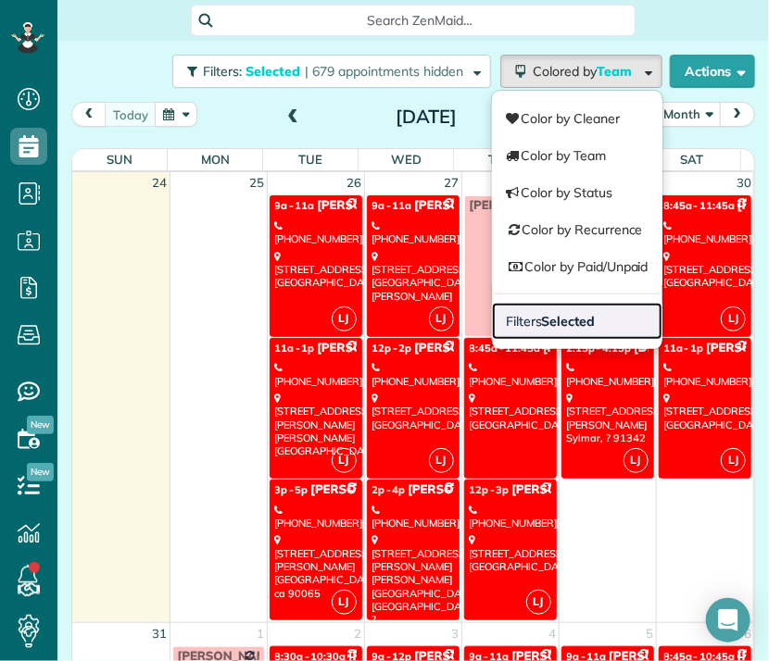
click at [561, 329] on link "Filters Selected" at bounding box center [577, 321] width 170 height 37
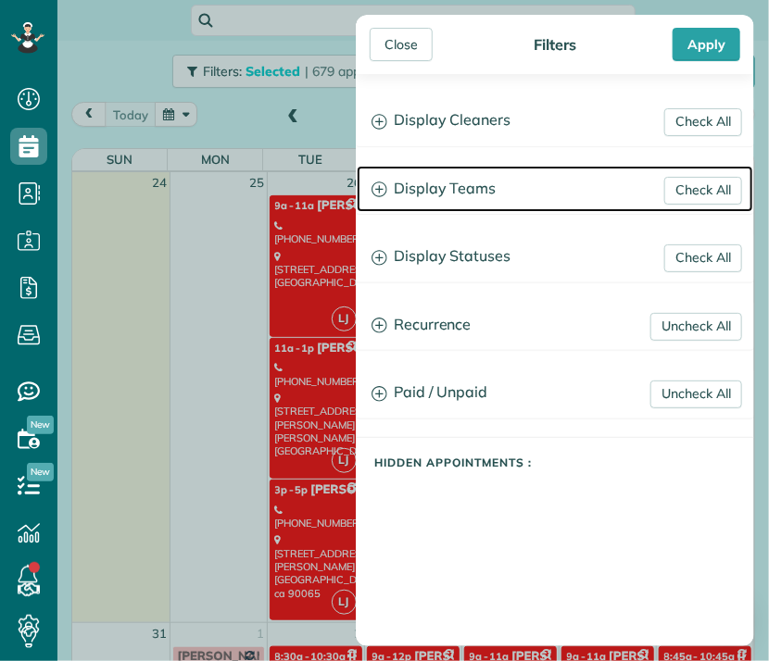
click at [428, 183] on h3 "Display Teams" at bounding box center [555, 189] width 396 height 47
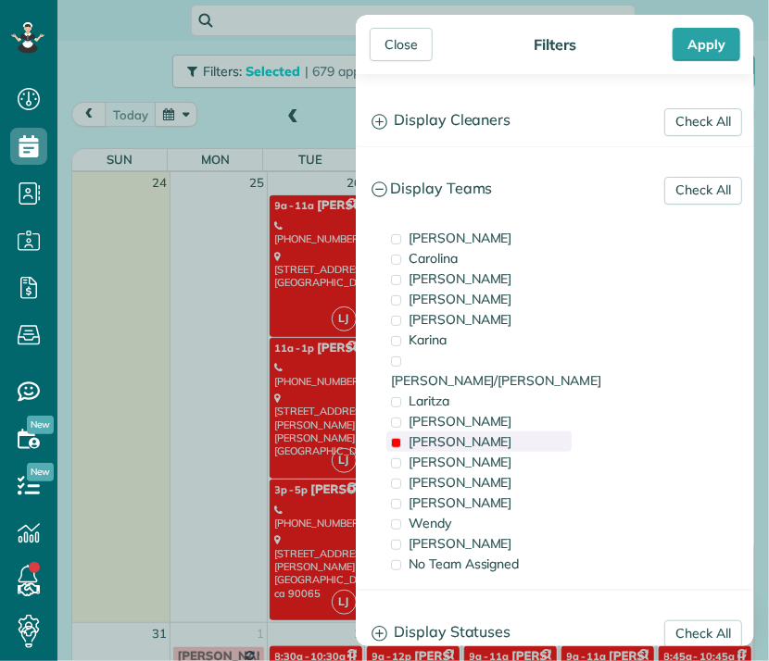
click at [433, 433] on span "[PERSON_NAME]" at bounding box center [460, 441] width 104 height 17
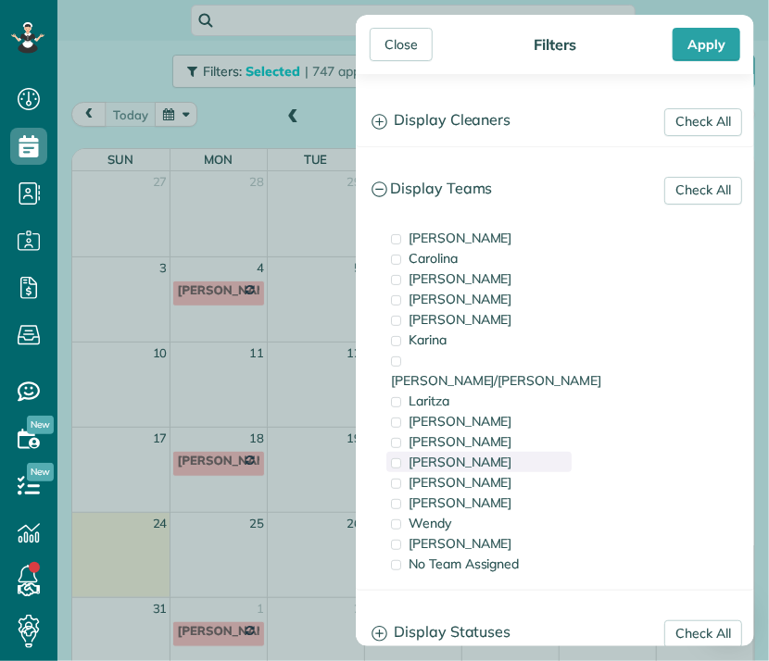
click at [437, 454] on span "Maria" at bounding box center [460, 462] width 104 height 17
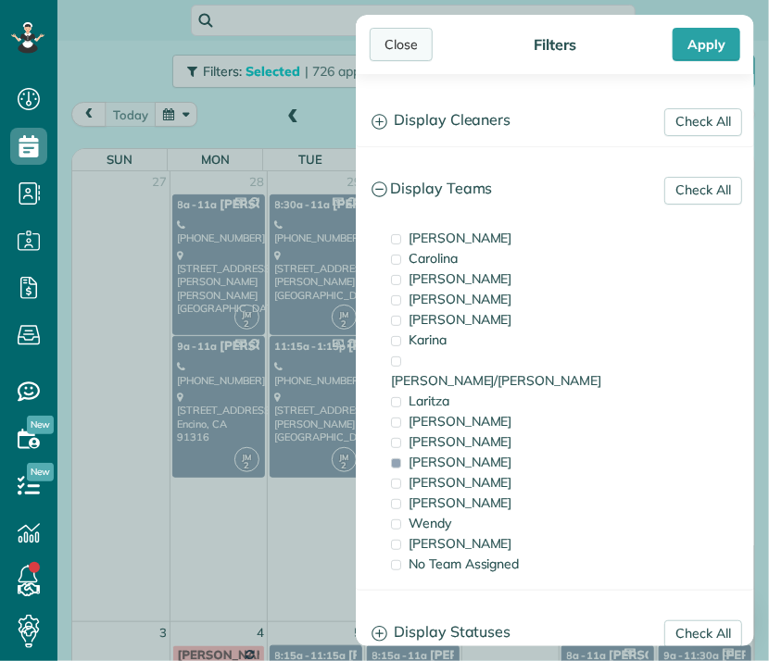
click at [408, 32] on div "Close" at bounding box center [400, 44] width 63 height 33
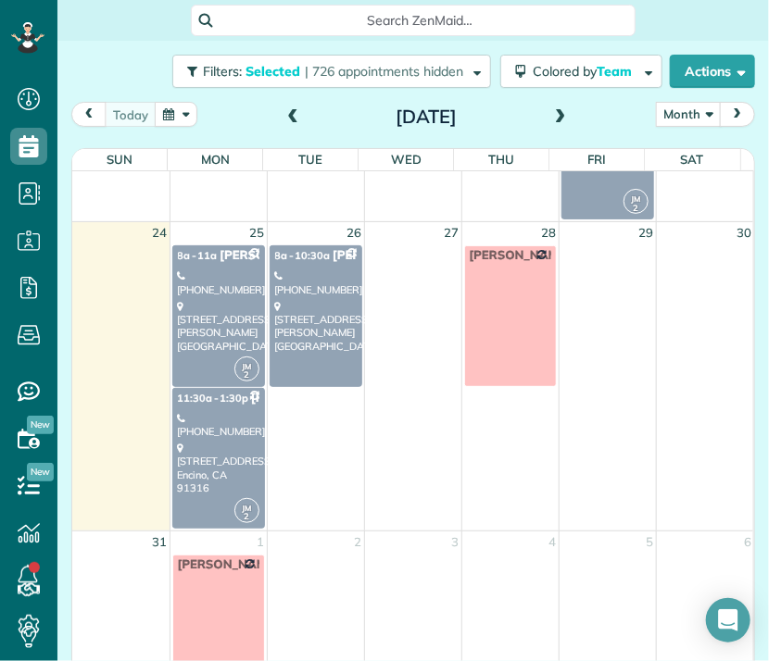
scroll to position [1474, 0]
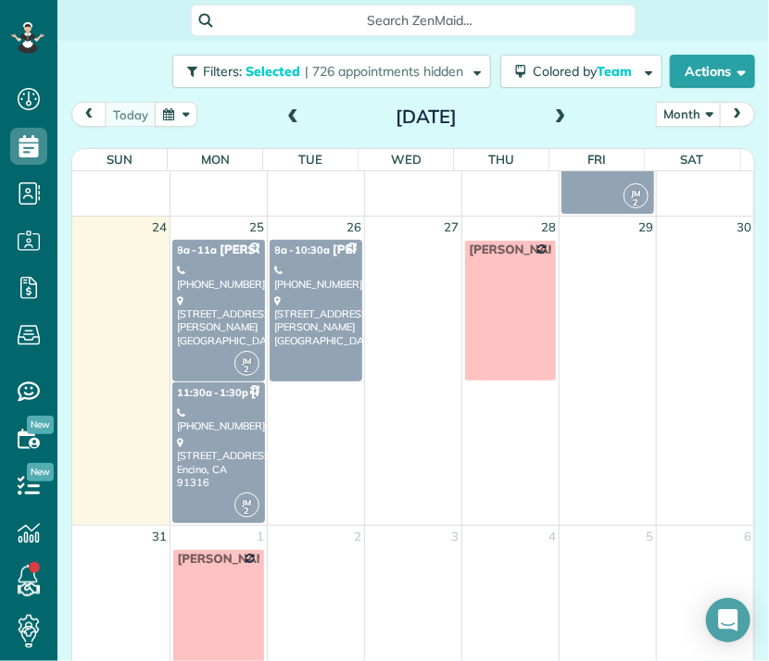
click at [211, 294] on div "3714 Patrick Henry Place Agoura Hills, CA 91301" at bounding box center [218, 320] width 81 height 53
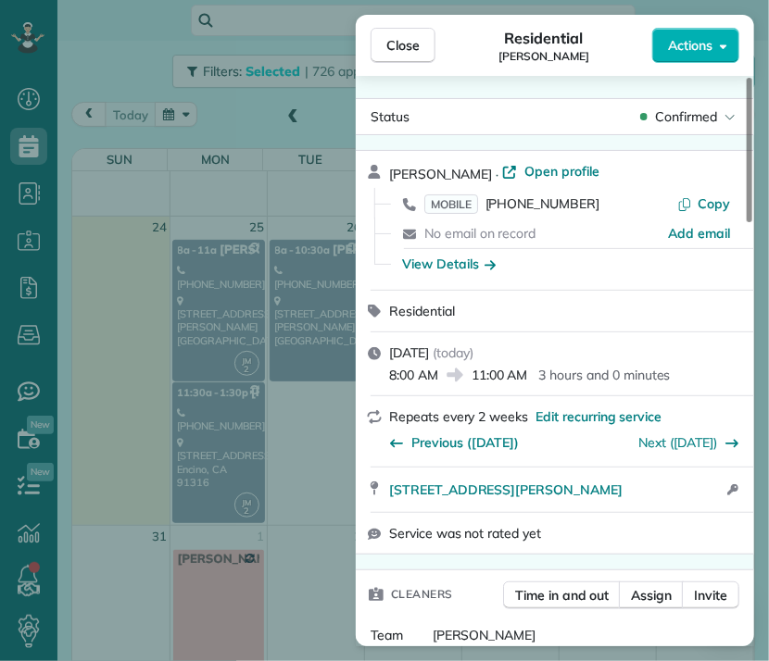
scroll to position [24, 0]
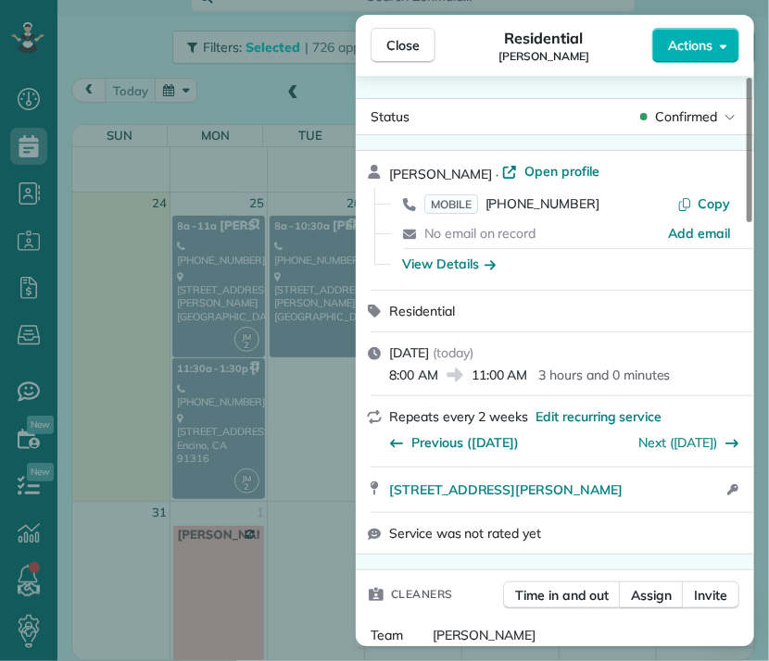
click at [225, 393] on div "Close Residential Klaudia Moran Actions Status Confirmed Klaudia Moran · Open p…" at bounding box center [384, 330] width 769 height 661
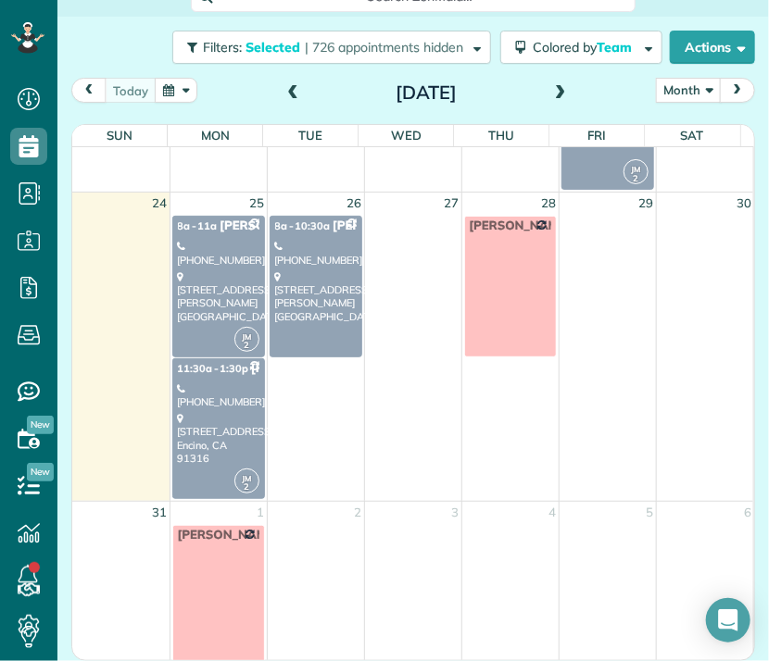
click at [226, 394] on div "(818) 264-9617" at bounding box center [218, 395] width 81 height 27
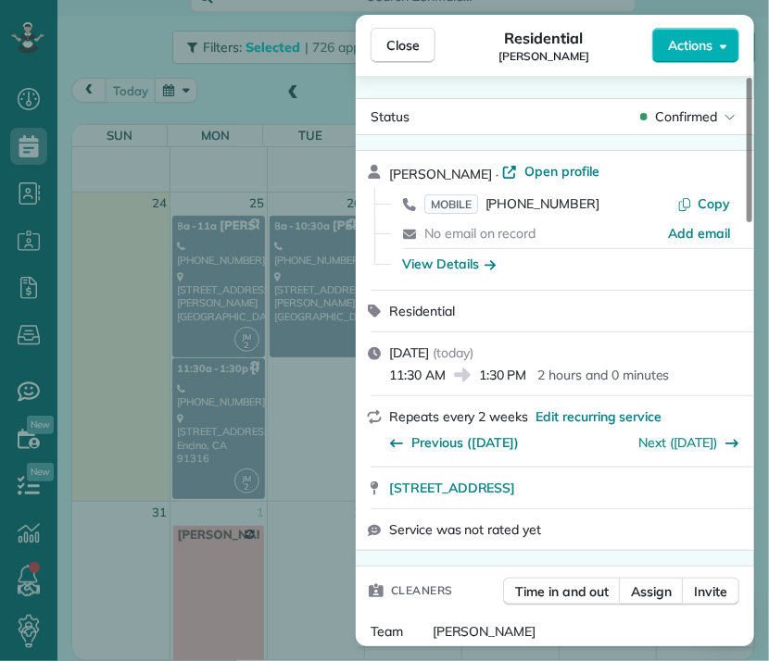
click at [293, 279] on div "Close Residential Benjamin Brody Actions Status Confirmed Benjamin Brody · Open…" at bounding box center [384, 330] width 769 height 661
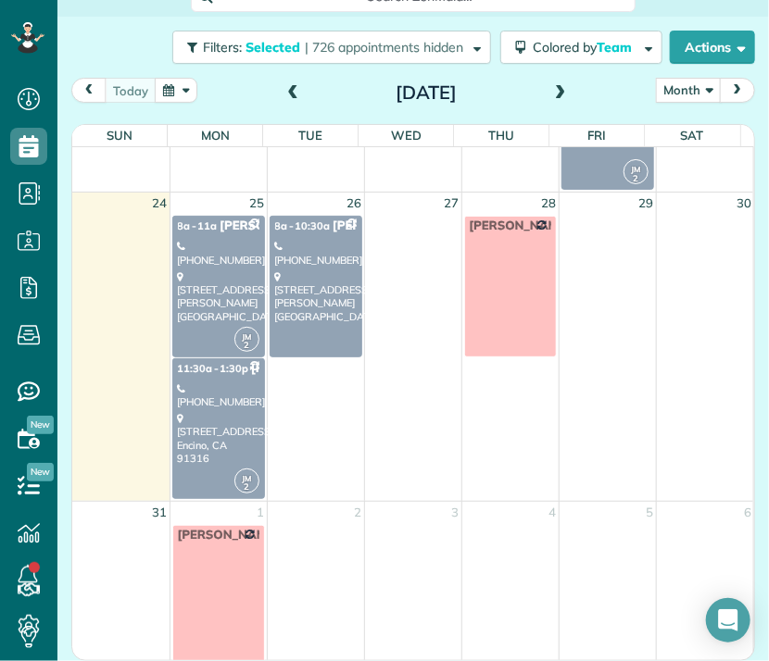
click at [293, 280] on div "5100 Matilija Avenue Sherman Oaks, CA 91423" at bounding box center [315, 296] width 81 height 53
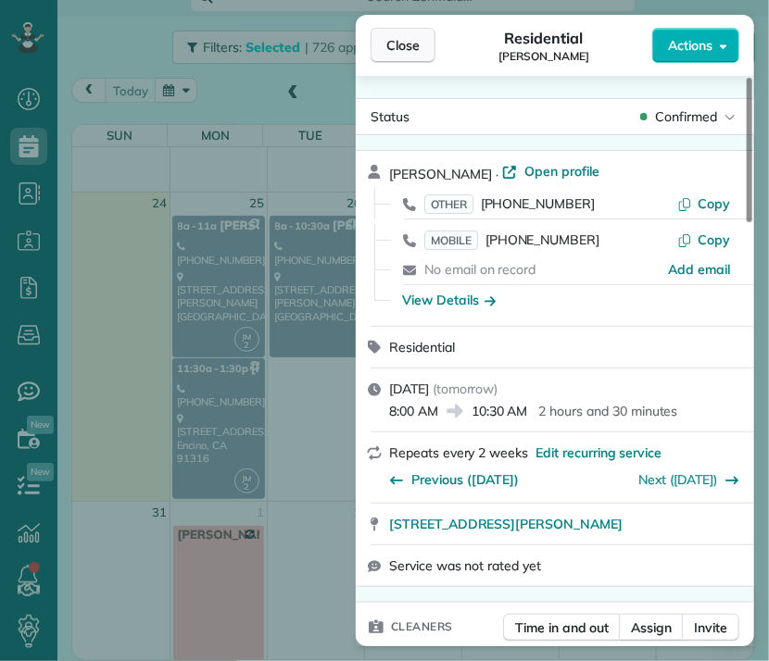
click at [406, 53] on span "Close" at bounding box center [402, 45] width 33 height 19
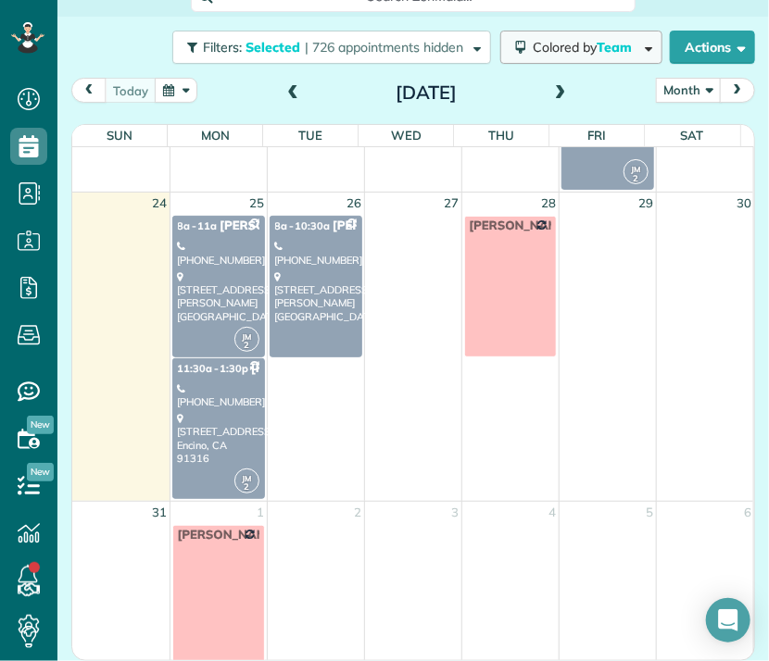
click at [540, 49] on span "Colored by Team" at bounding box center [585, 47] width 106 height 17
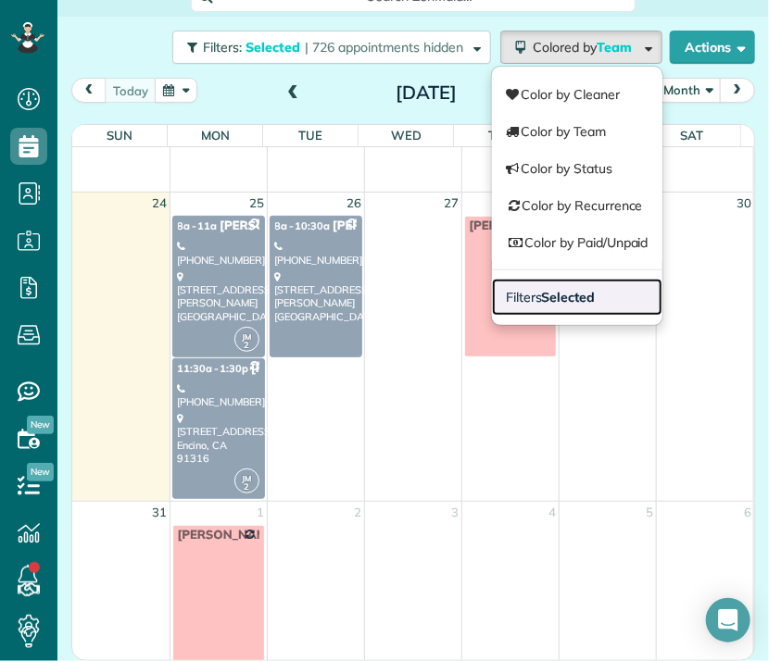
click at [545, 289] on strong "Selected" at bounding box center [569, 297] width 54 height 17
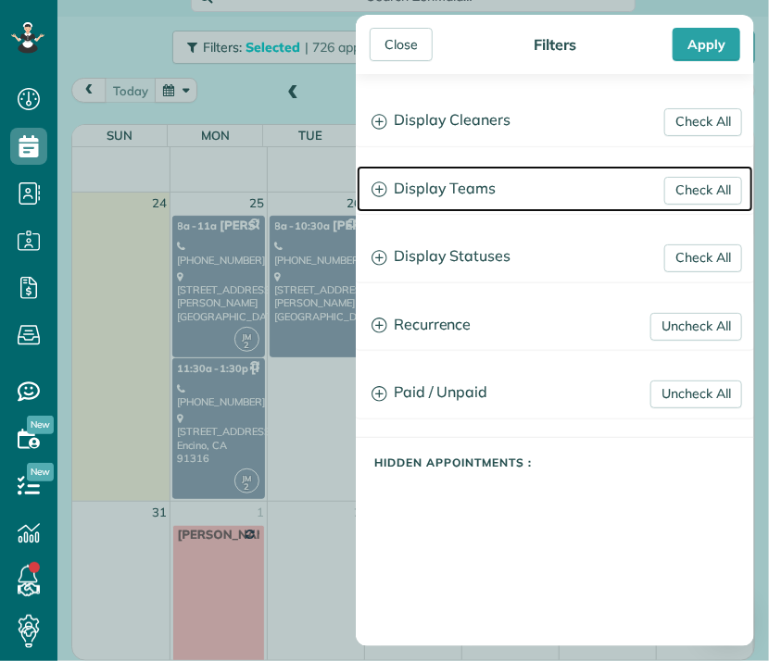
click at [436, 190] on h3 "Display Teams" at bounding box center [555, 189] width 396 height 47
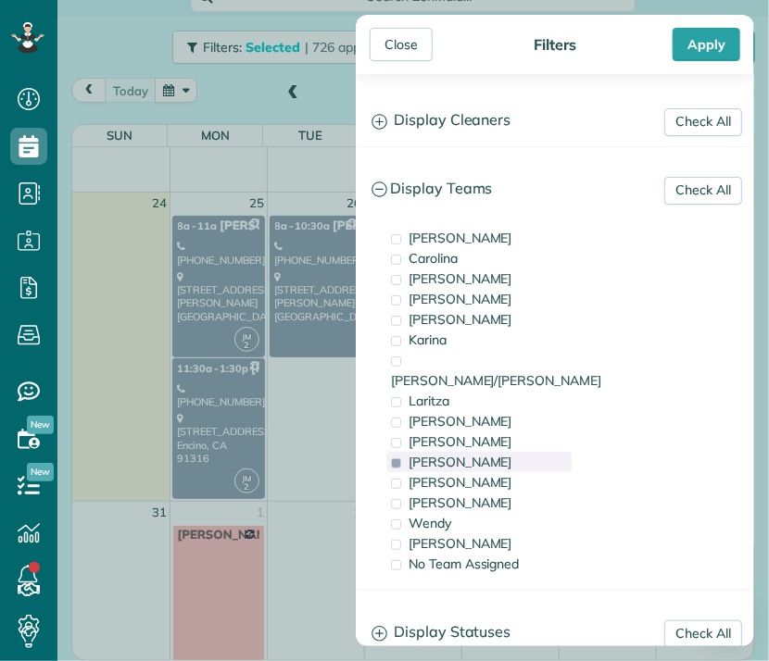
click at [427, 454] on span "Maria" at bounding box center [460, 462] width 104 height 17
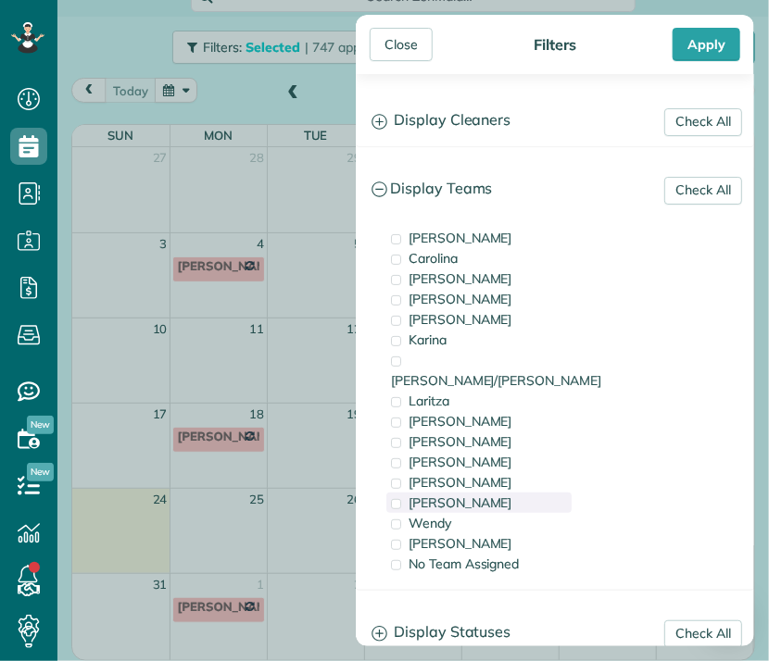
click at [435, 495] on span "Santy" at bounding box center [460, 503] width 104 height 17
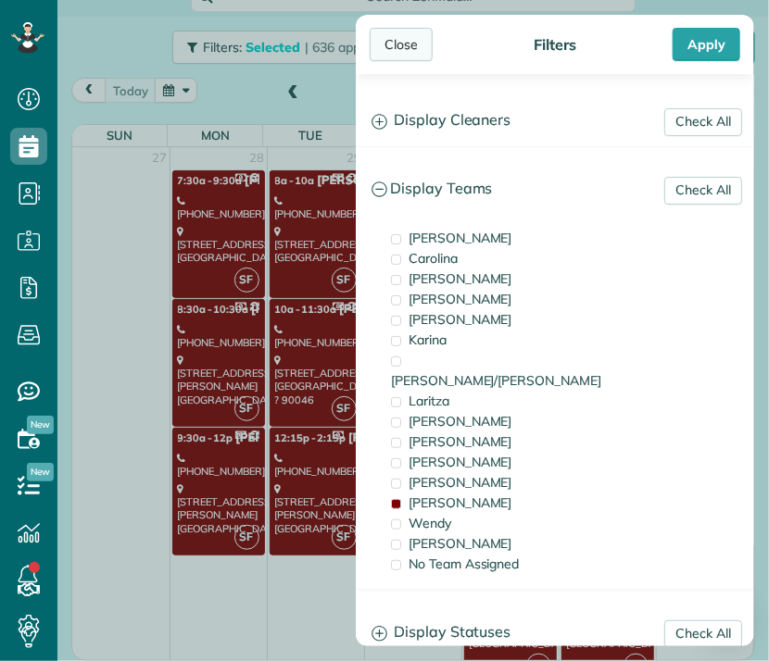
click at [415, 29] on div "Close" at bounding box center [400, 44] width 63 height 33
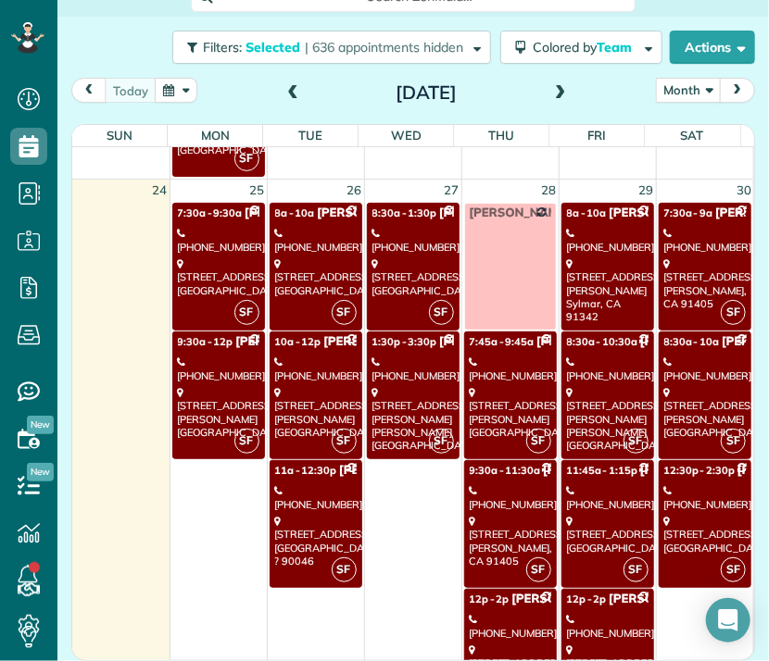
scroll to position [2515, 0]
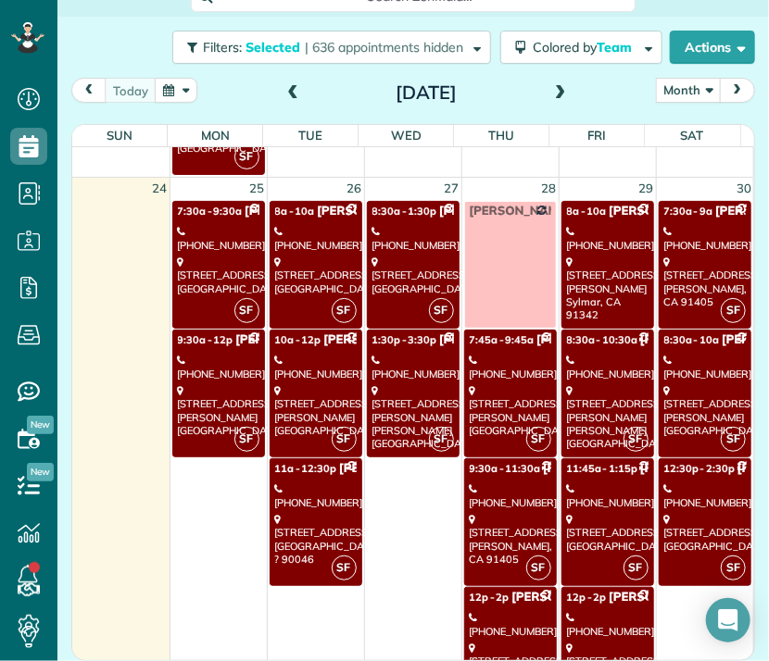
click at [239, 256] on div "4557 York Blvd Los Angeles, CA 90041" at bounding box center [218, 276] width 81 height 40
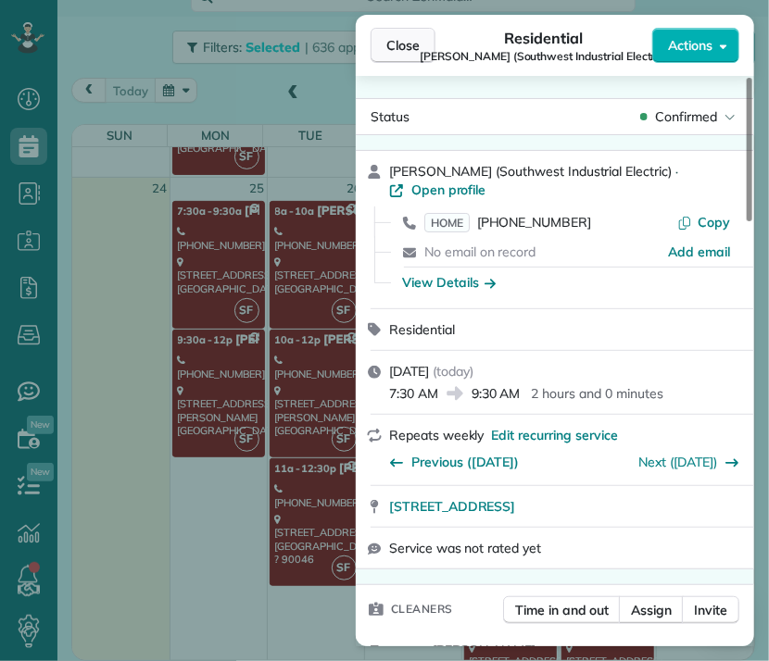
click at [398, 45] on span "Close" at bounding box center [402, 45] width 33 height 19
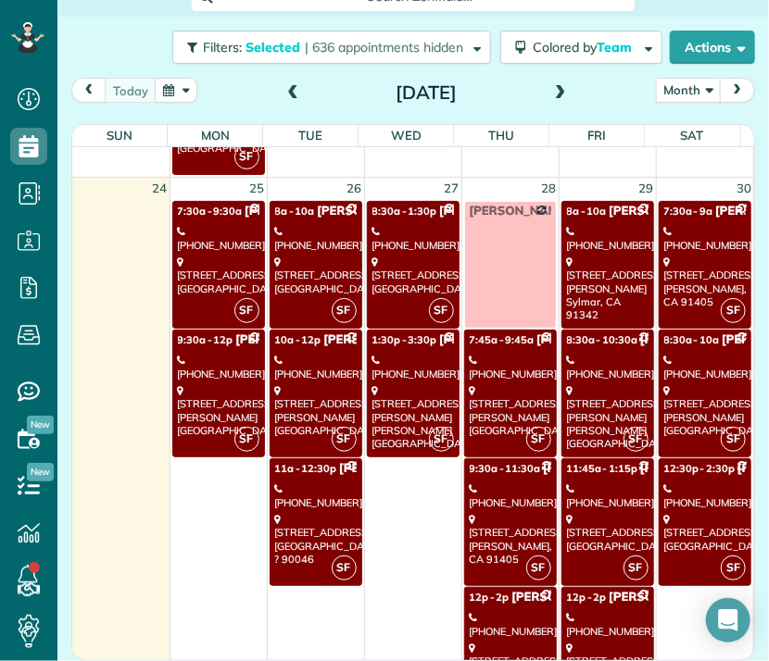
click at [243, 388] on div "2454 Nalin Dr Los Angeles, CA 90077" at bounding box center [218, 410] width 81 height 53
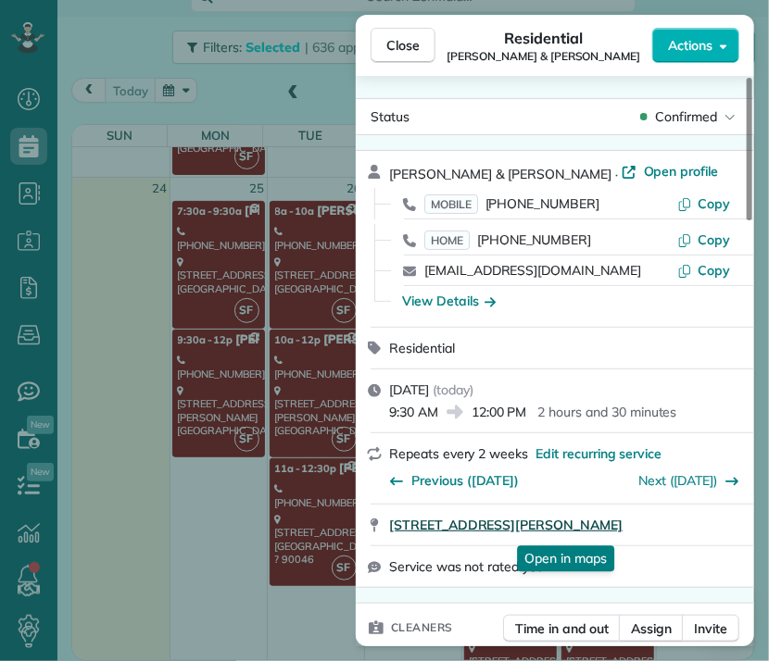
click at [558, 533] on span "2454 Nalin Dr Los Angeles CA 90077" at bounding box center [505, 525] width 233 height 19
click at [415, 46] on span "Close" at bounding box center [402, 45] width 33 height 19
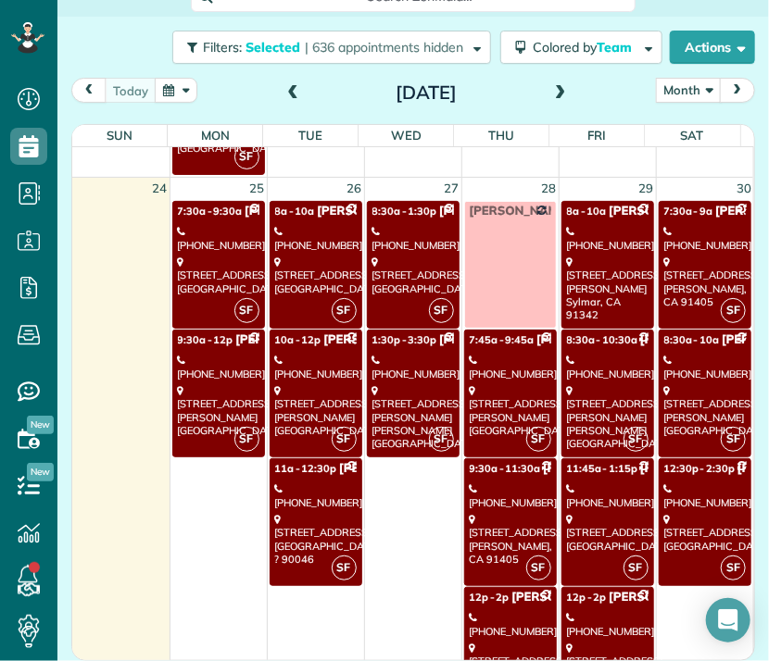
click at [290, 270] on div "2929 Motor Avenue Los Angeles, CA 90064" at bounding box center [315, 276] width 81 height 40
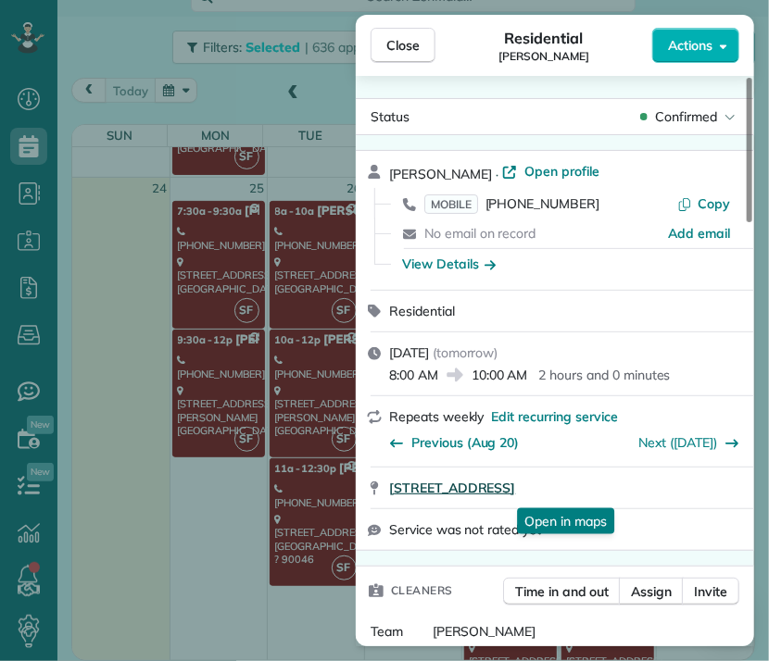
click at [515, 495] on span "2929 Motor Avenue Los Angeles CA 90064" at bounding box center [452, 488] width 126 height 19
click at [395, 44] on span "Close" at bounding box center [402, 45] width 33 height 19
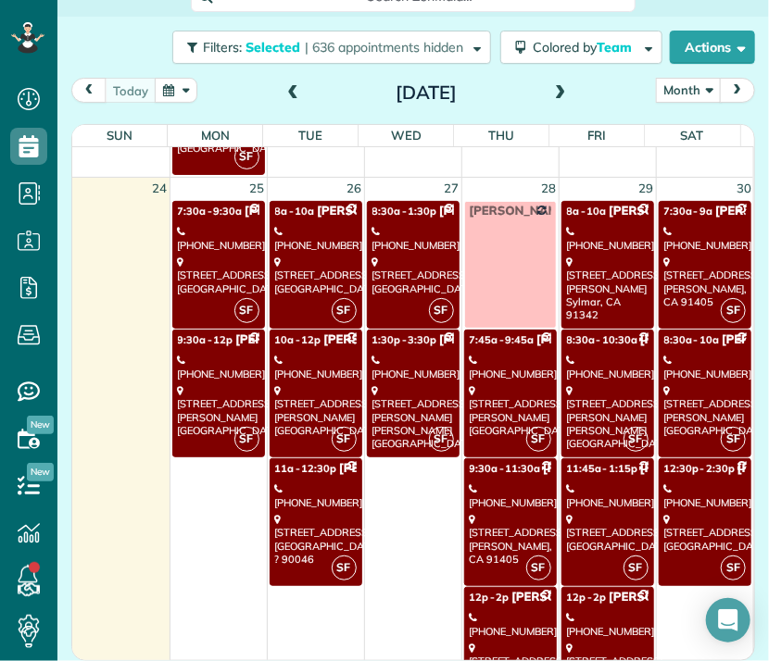
click at [305, 483] on div "(323) 447-0815" at bounding box center [315, 495] width 81 height 27
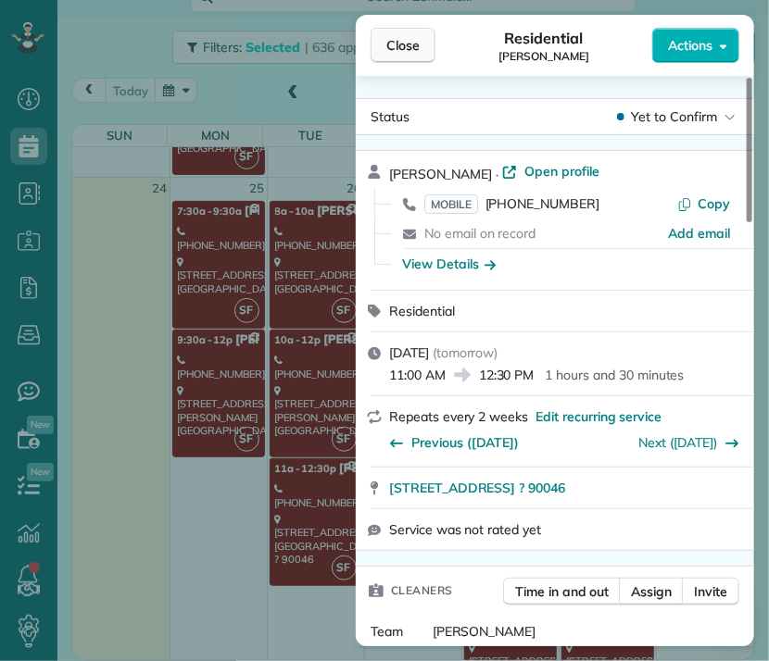
click at [407, 56] on button "Close" at bounding box center [402, 45] width 65 height 35
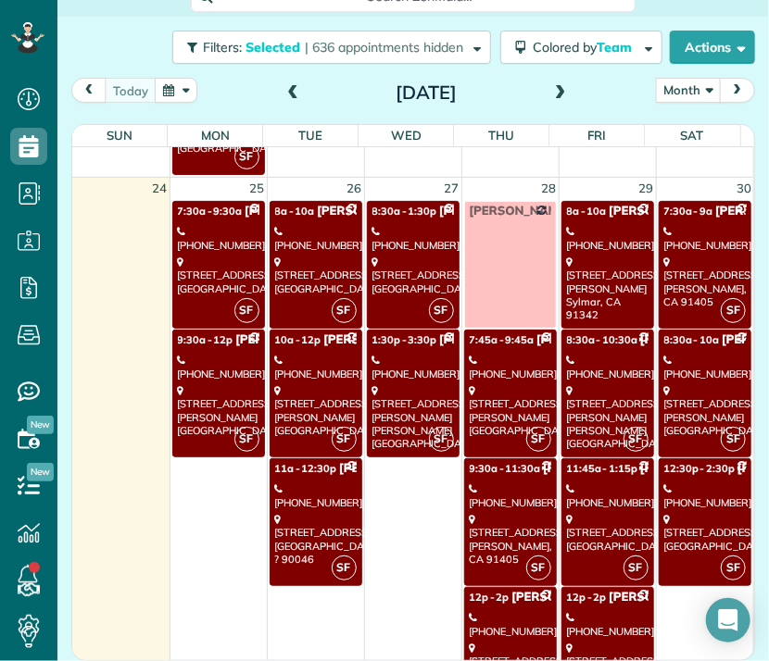
click at [385, 354] on div "(818) 269-3569" at bounding box center [412, 367] width 81 height 27
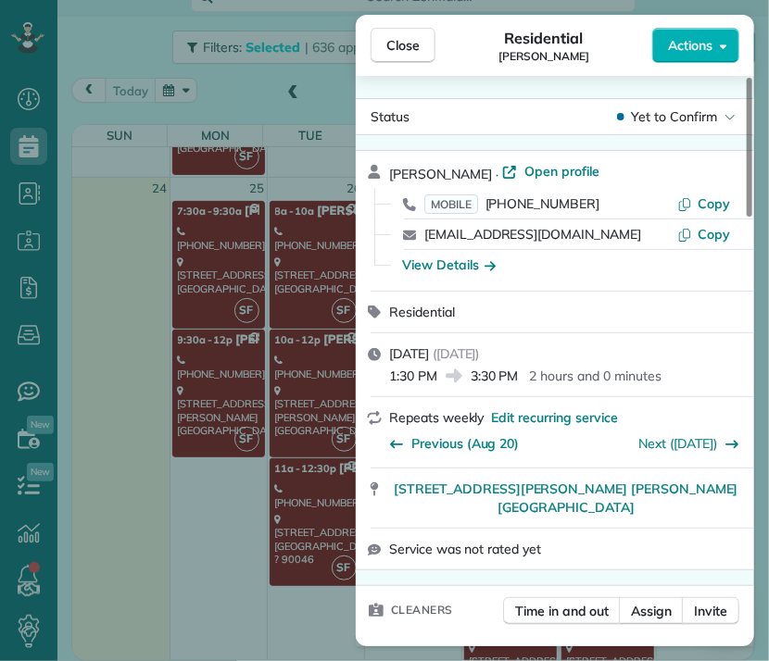
click at [298, 419] on div "Close Residential Joy McMaster Actions Status Yet to Confirm Joy McMaster · Ope…" at bounding box center [384, 330] width 769 height 661
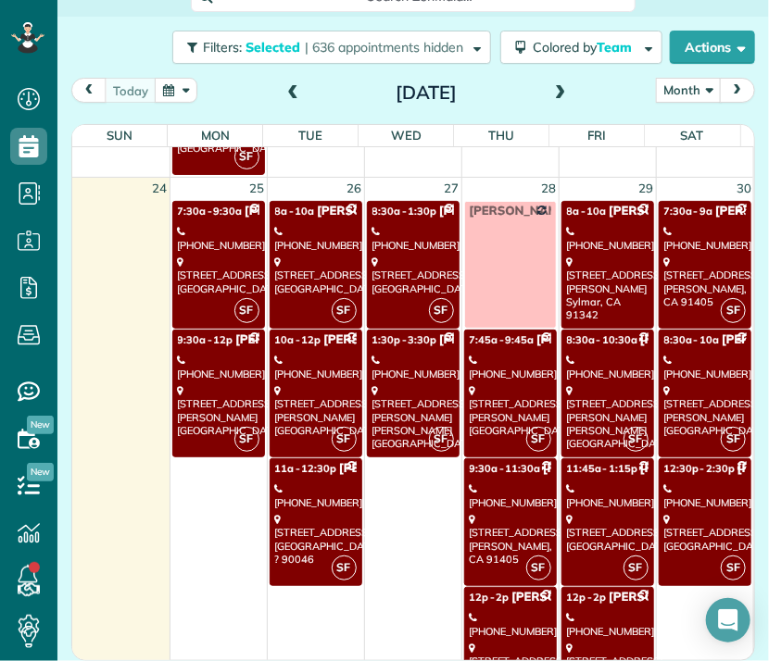
click at [292, 360] on div "(323) 704-6195" at bounding box center [315, 367] width 81 height 27
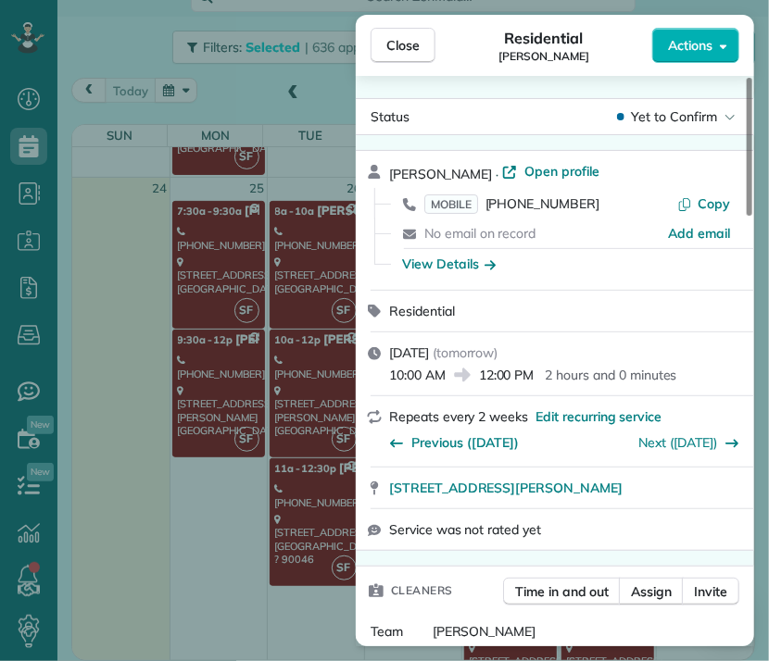
click at [288, 497] on div "Close Residential Robin Smalley Actions Status Yet to Confirm Robin Smalley · O…" at bounding box center [384, 330] width 769 height 661
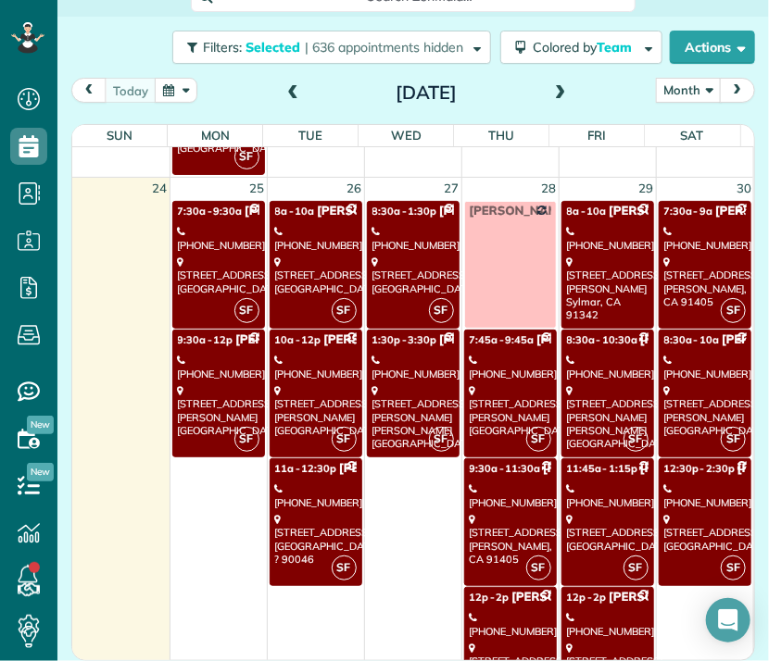
click at [289, 501] on link "SF 11a - 12:30p Ruslan Magidov (323) 447-0815 7270 Hillside Ave Apt.101 Los Ang…" at bounding box center [315, 522] width 93 height 128
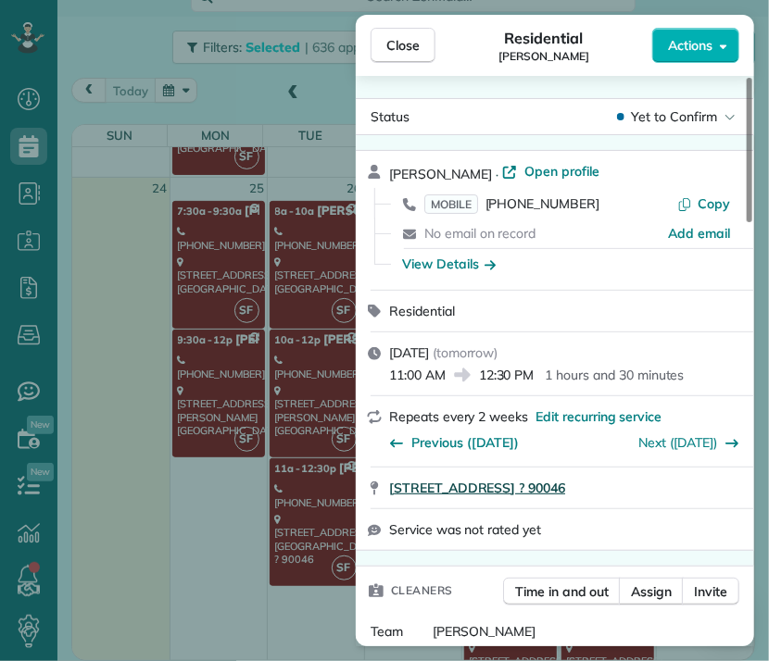
click at [565, 492] on span "7270 Hillside Ave Apt.101 Los Angeles ? 90046" at bounding box center [477, 488] width 176 height 19
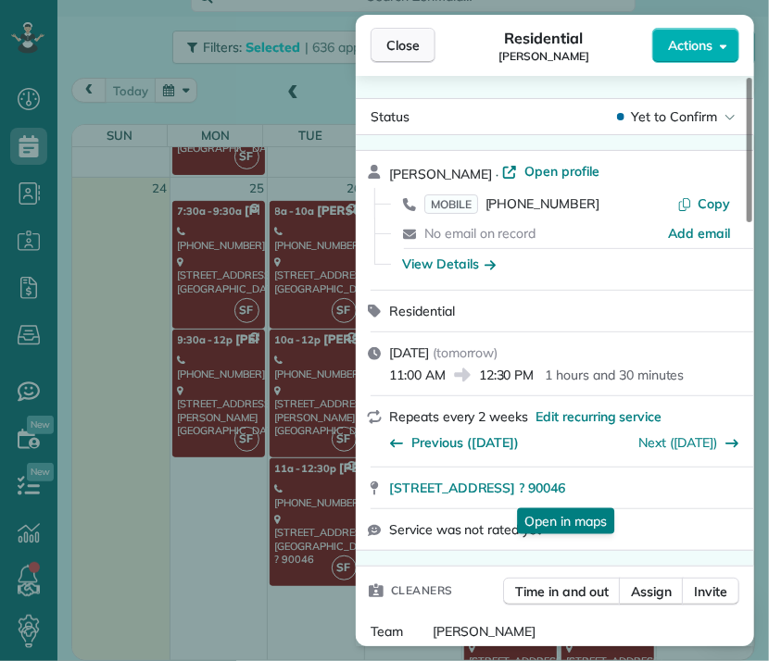
click at [419, 44] on span "Close" at bounding box center [402, 45] width 33 height 19
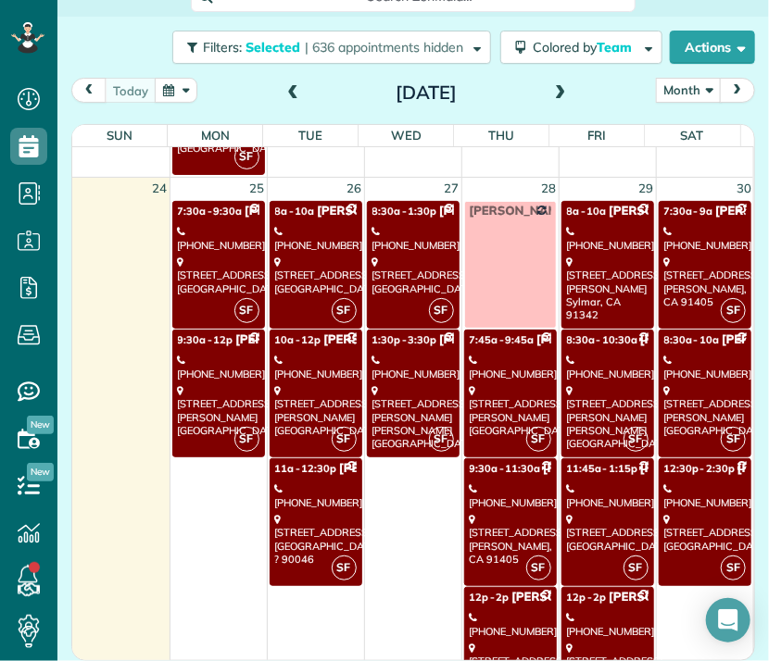
click at [410, 240] on div "(818) 585-4977" at bounding box center [412, 238] width 81 height 27
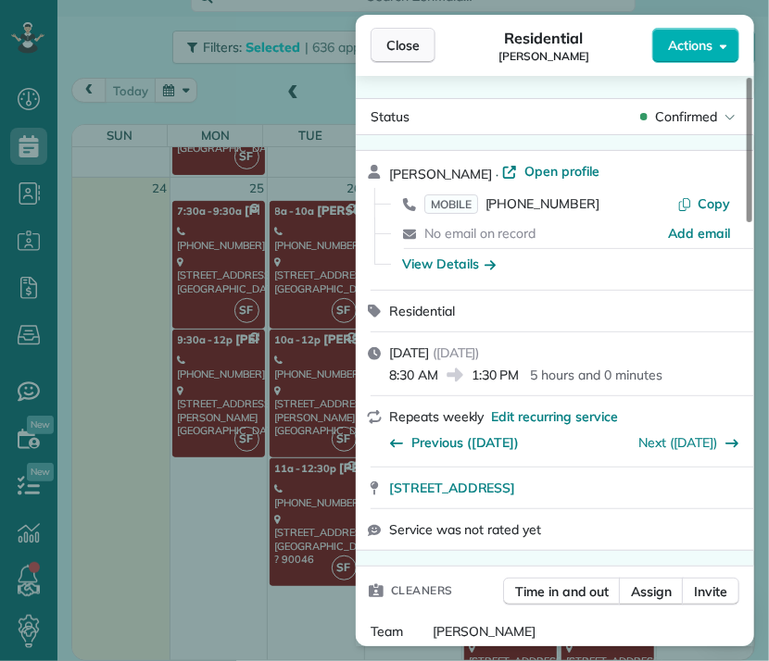
click at [406, 44] on span "Close" at bounding box center [402, 45] width 33 height 19
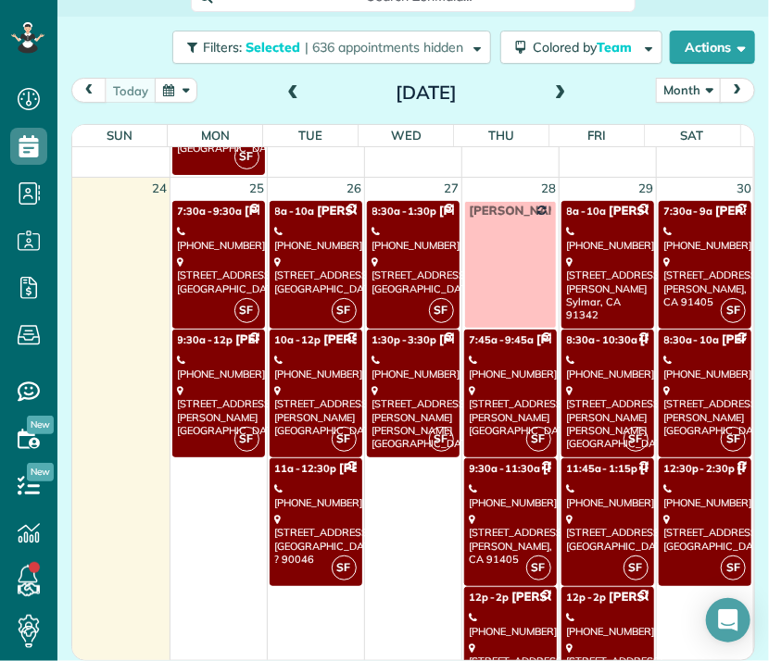
click at [422, 354] on div "(818) 269-3569" at bounding box center [412, 367] width 81 height 27
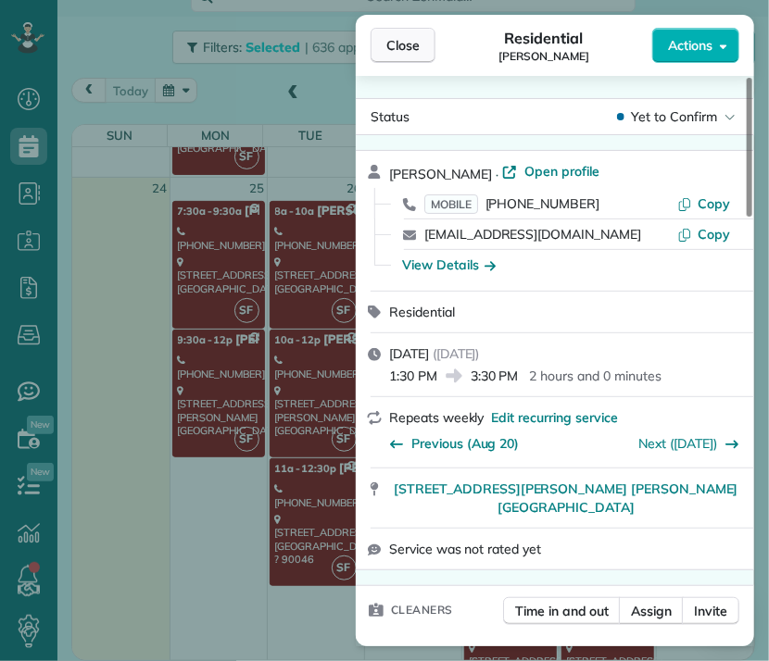
click at [406, 49] on span "Close" at bounding box center [402, 45] width 33 height 19
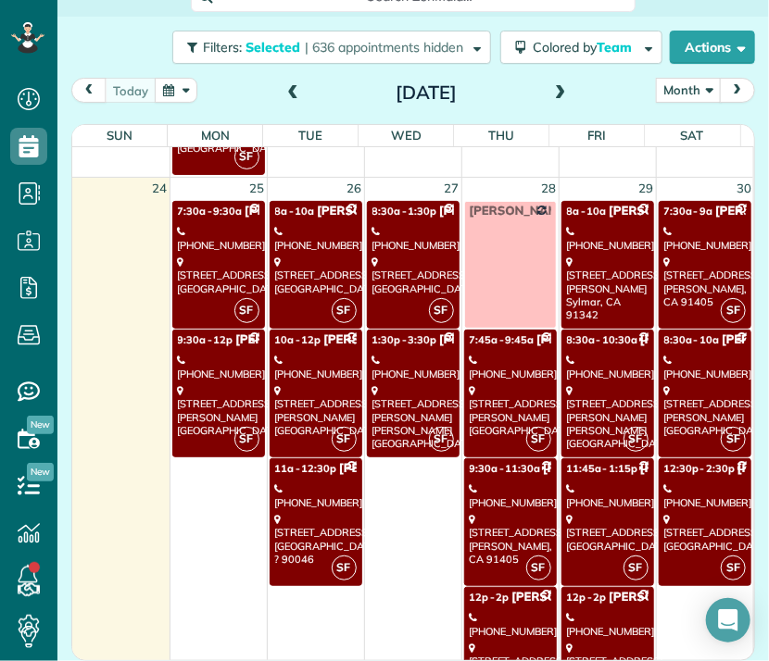
click at [491, 360] on div "(213) 364-6252" at bounding box center [510, 367] width 81 height 27
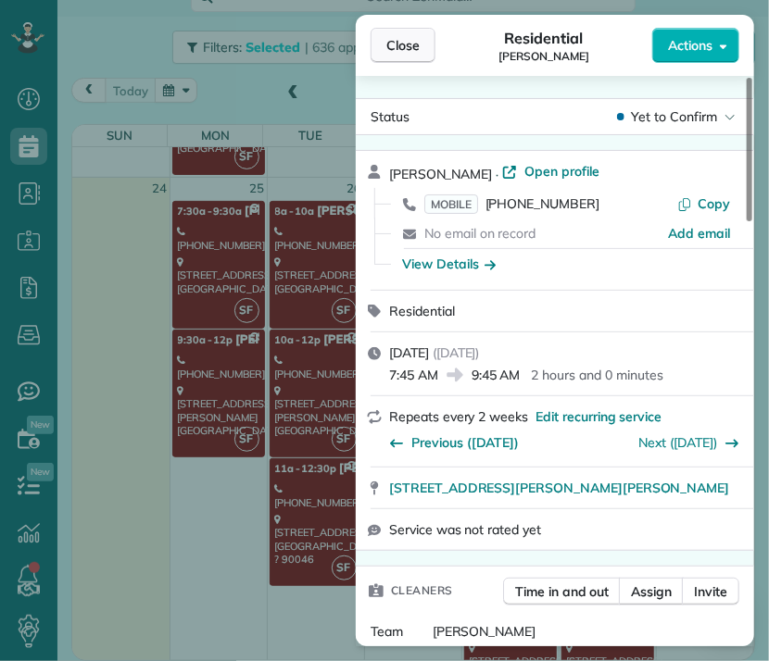
click at [412, 47] on span "Close" at bounding box center [402, 45] width 33 height 19
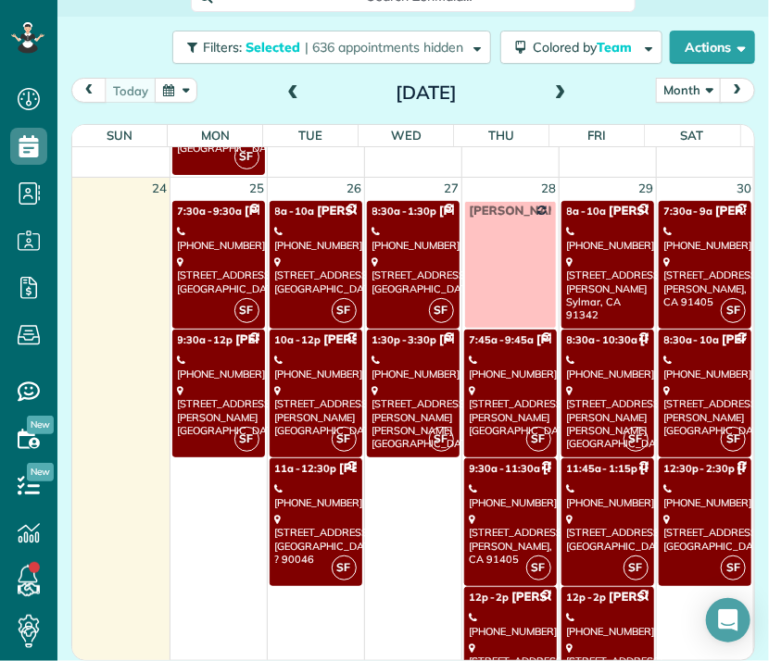
click at [492, 523] on div "13653 Wyandotte Street #8 Van Nuys, CA 91405" at bounding box center [510, 539] width 81 height 53
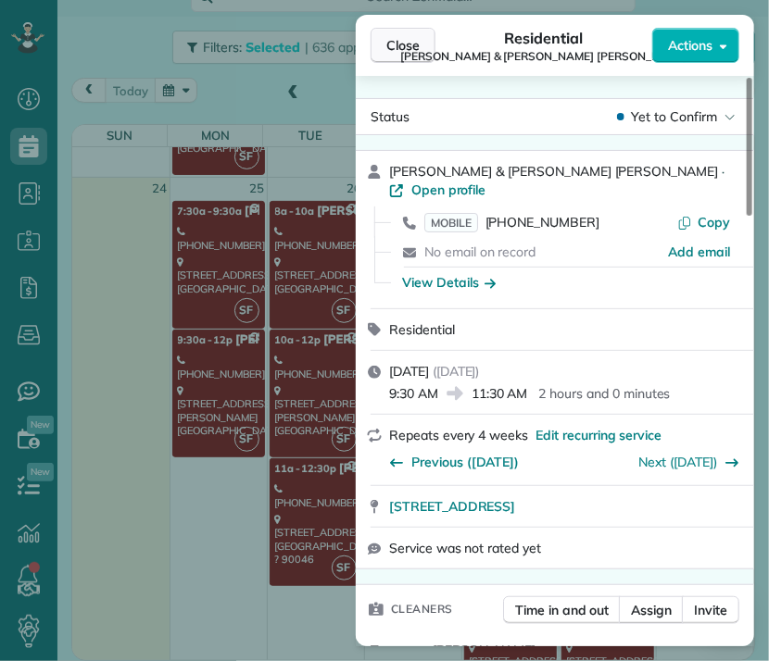
click at [410, 46] on span "Close" at bounding box center [402, 45] width 33 height 19
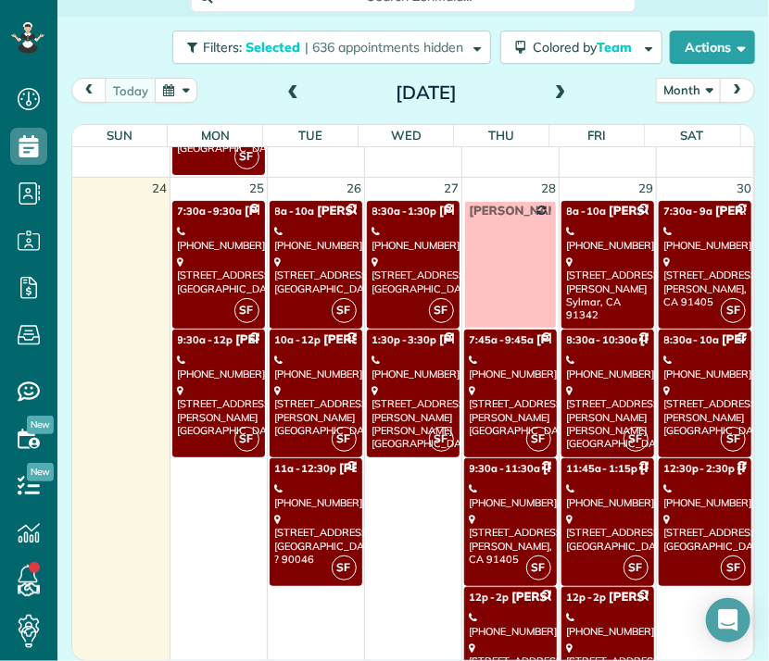
click at [492, 611] on div "(818) 694-1351" at bounding box center [510, 624] width 81 height 27
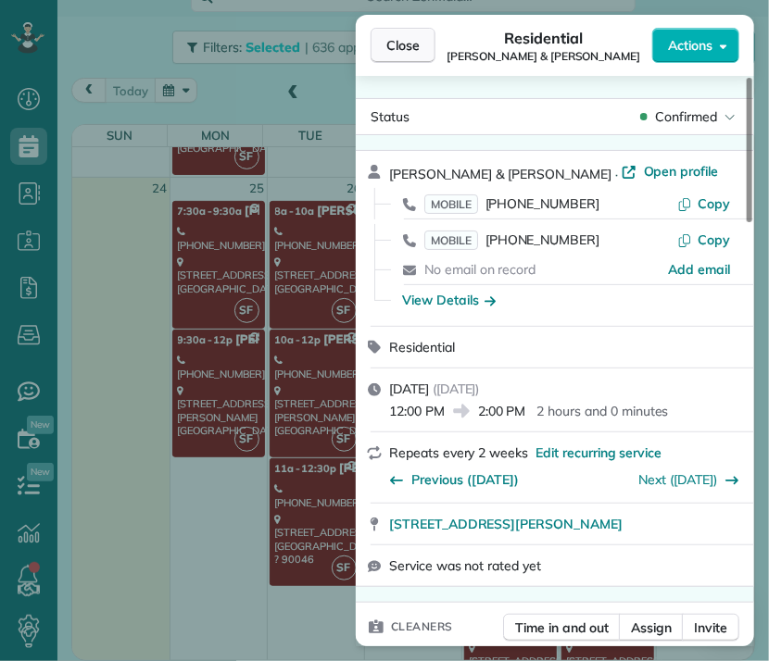
click at [412, 46] on span "Close" at bounding box center [402, 45] width 33 height 19
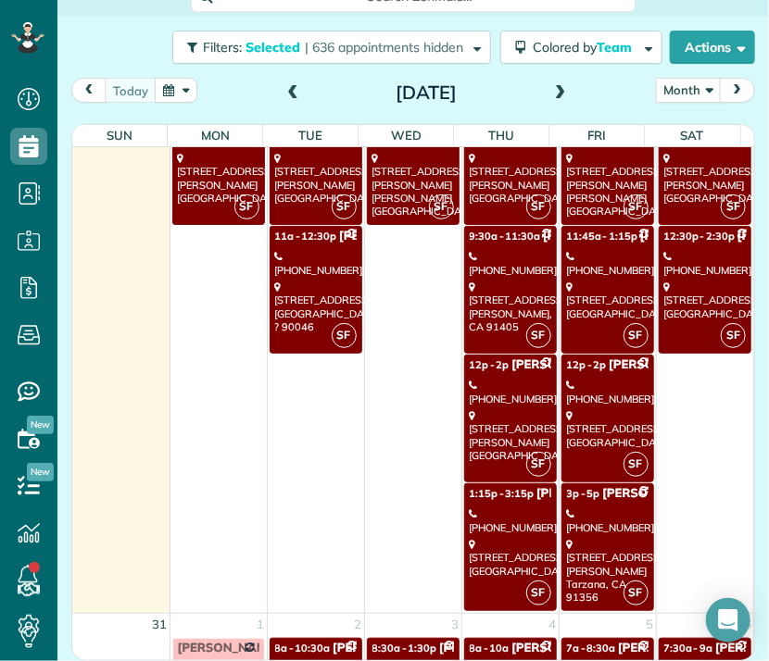
scroll to position [2760, 0]
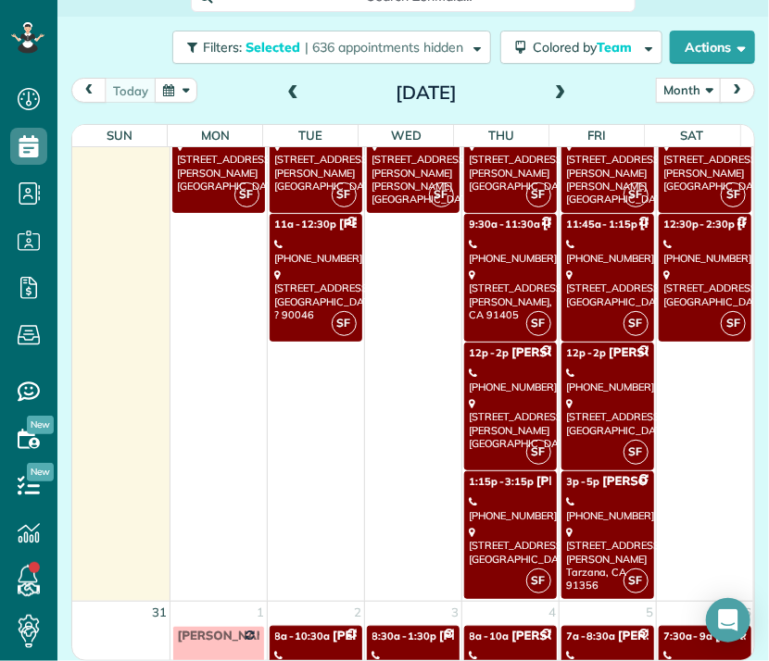
click at [492, 534] on div "5729 Summit Crest Drive La Cañada Flintridge, CA 91011" at bounding box center [510, 546] width 81 height 40
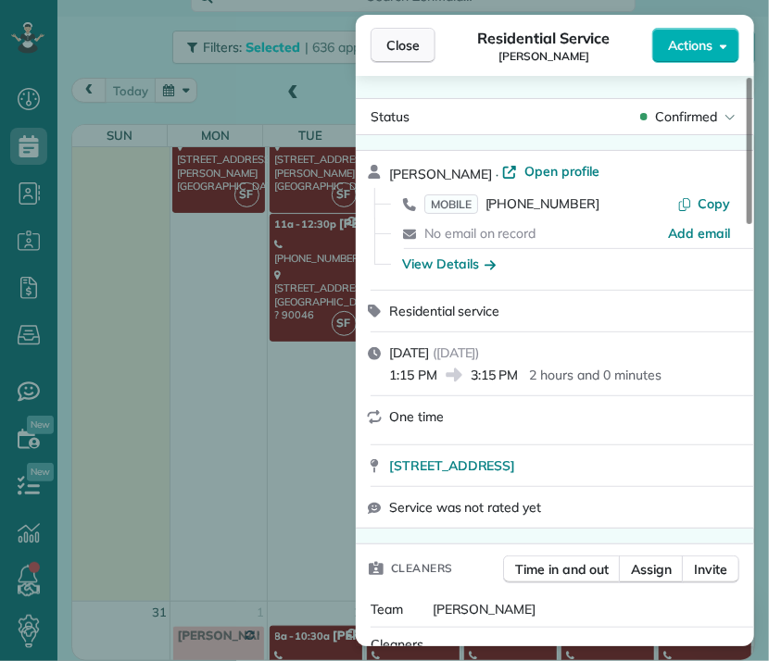
click at [417, 43] on span "Close" at bounding box center [402, 45] width 33 height 19
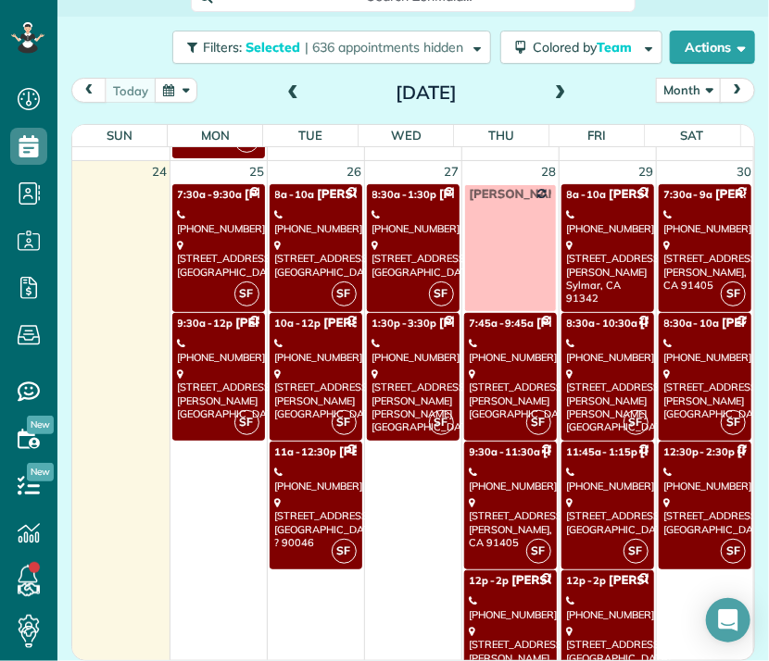
scroll to position [2533, 0]
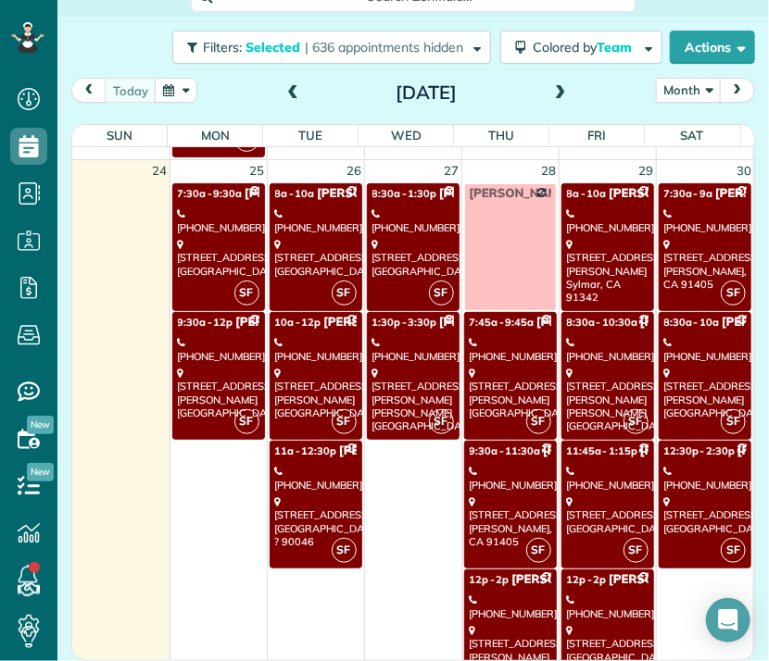
click at [582, 238] on div "13842 Eldridge Ave Sylmar, CA 91342" at bounding box center [607, 271] width 81 height 66
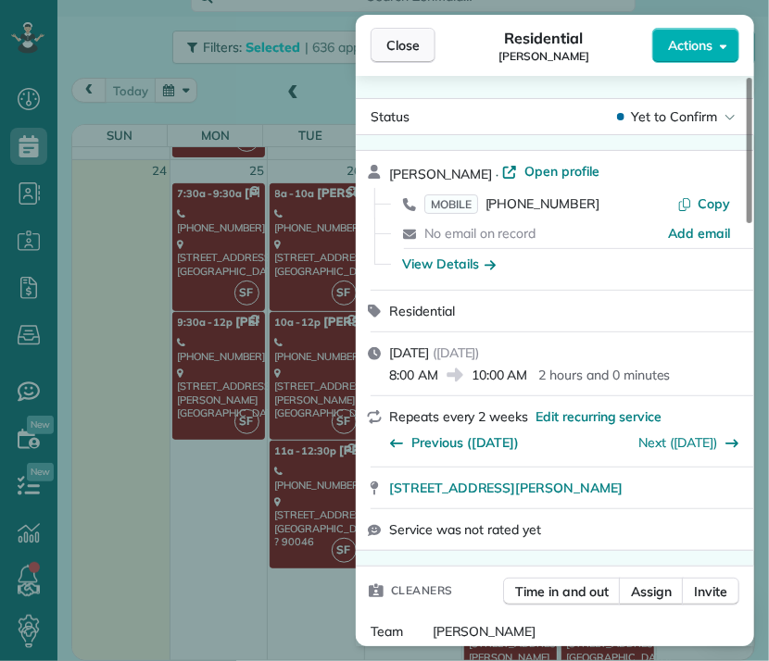
click at [400, 44] on span "Close" at bounding box center [402, 45] width 33 height 19
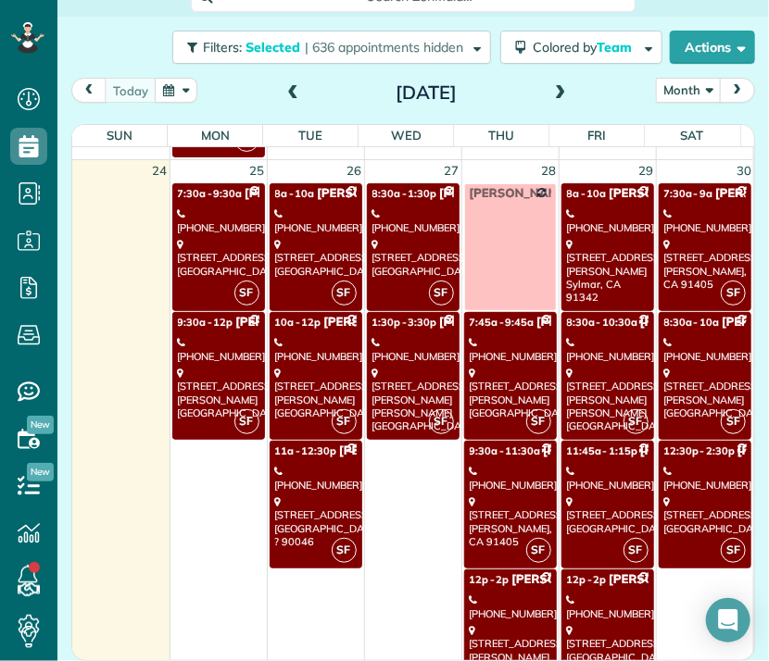
click at [594, 350] on div "(310) 463-7639" at bounding box center [607, 349] width 81 height 27
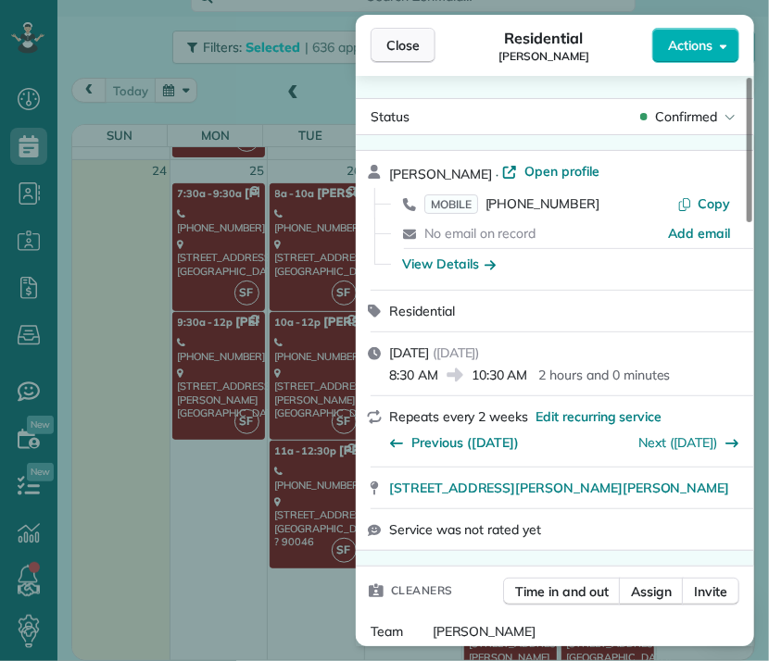
click at [405, 33] on button "Close" at bounding box center [402, 45] width 65 height 35
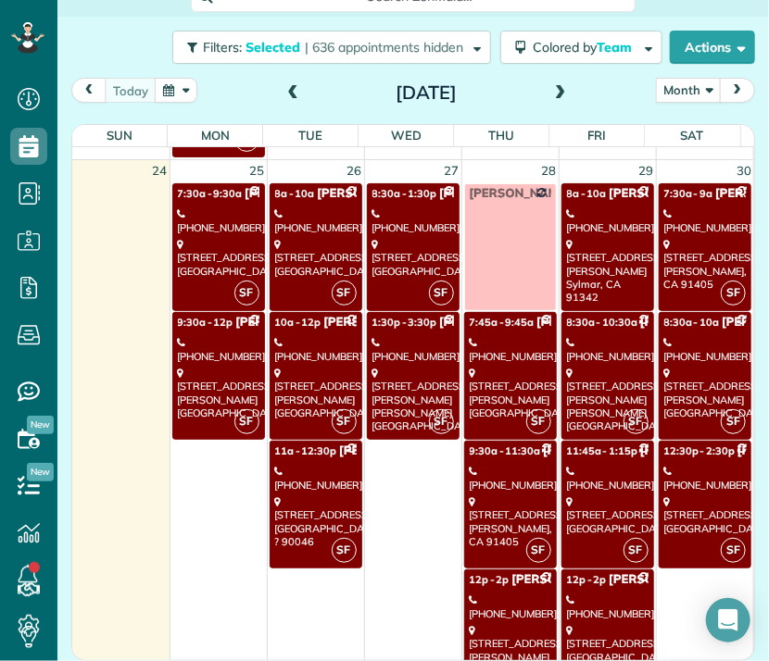
click at [598, 481] on div "(818) 355-4274" at bounding box center [607, 478] width 81 height 27
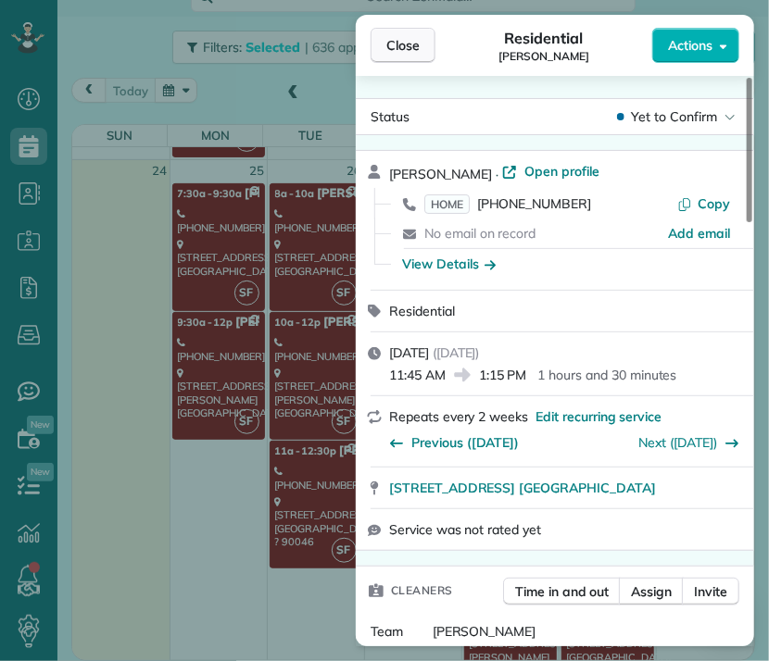
click at [399, 44] on span "Close" at bounding box center [402, 45] width 33 height 19
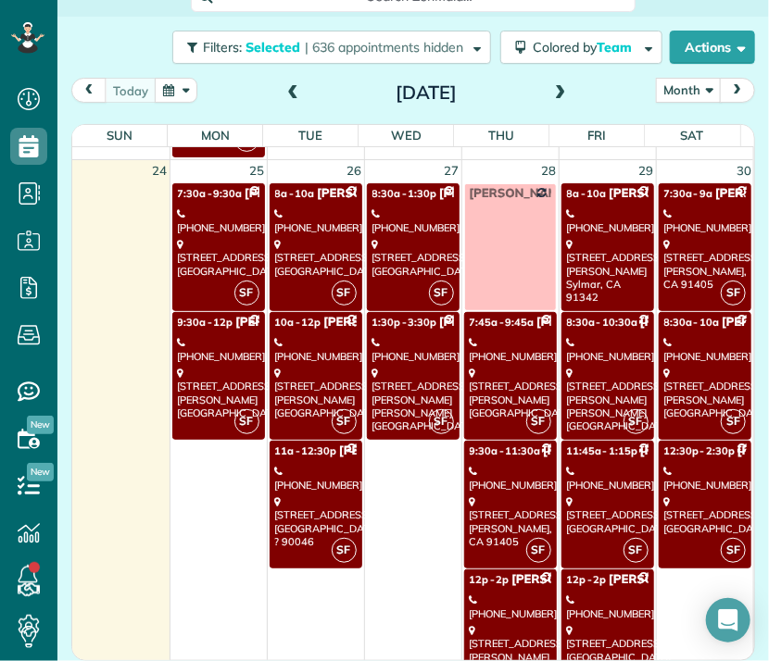
click at [574, 624] on div "2745 Mira Vista Glendale, CA 91208" at bounding box center [607, 644] width 81 height 40
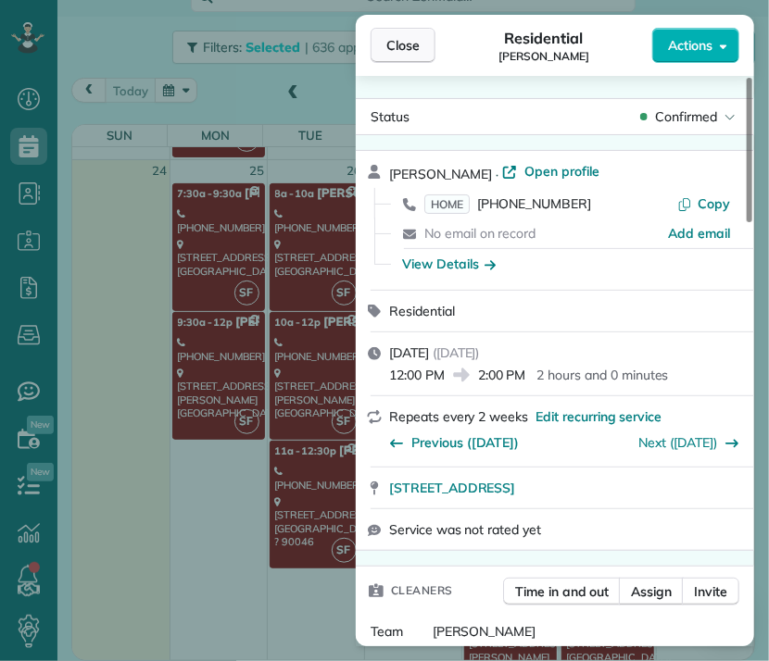
click at [395, 31] on button "Close" at bounding box center [402, 45] width 65 height 35
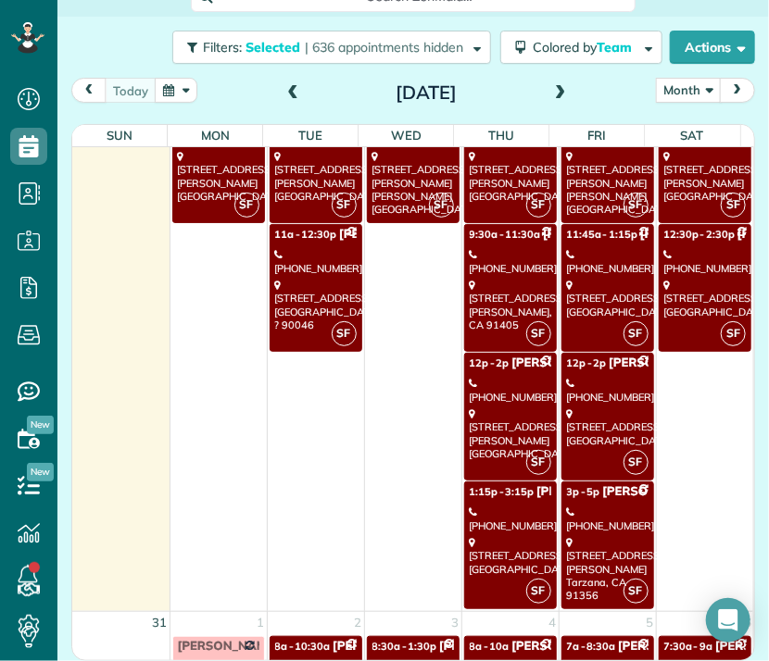
scroll to position [2750, 0]
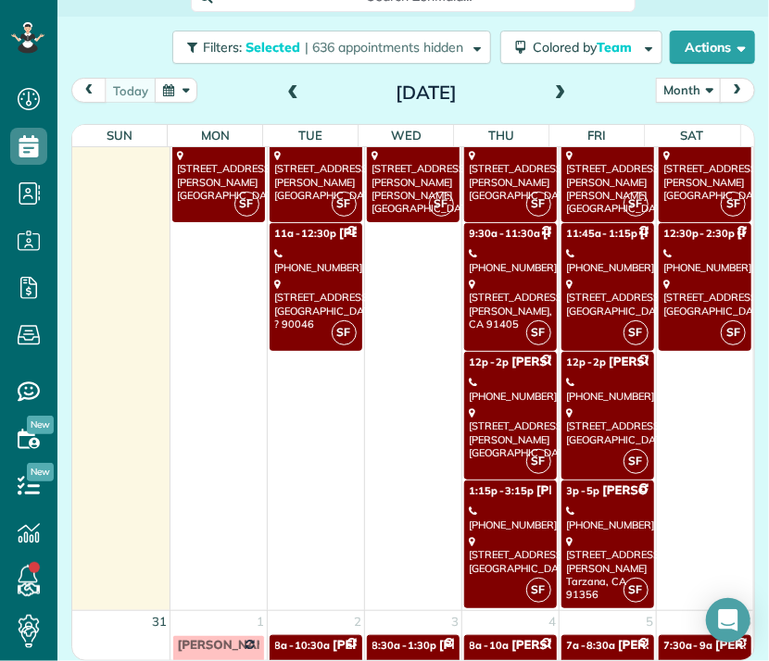
click at [588, 539] on div "3752 Winford Drive Tarzana, CA 91356" at bounding box center [607, 568] width 81 height 66
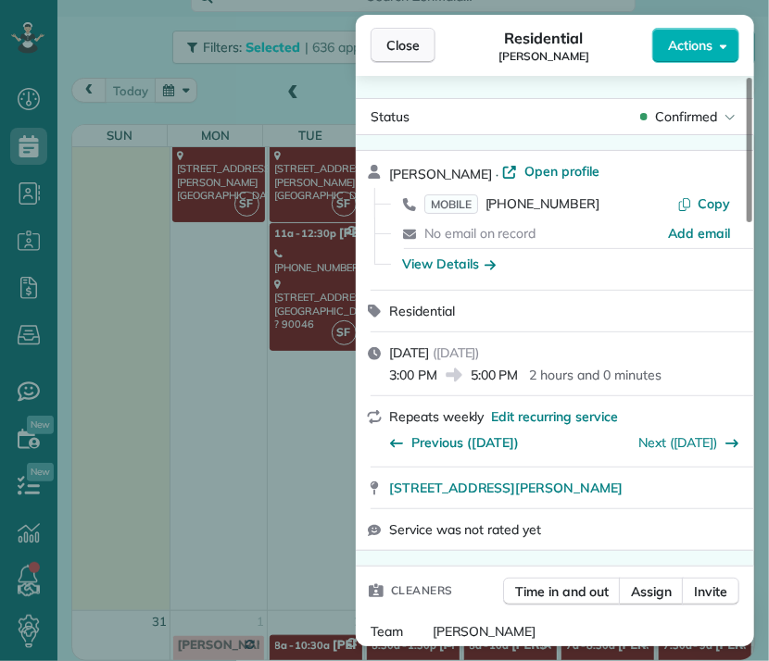
click at [431, 31] on button "Close" at bounding box center [402, 45] width 65 height 35
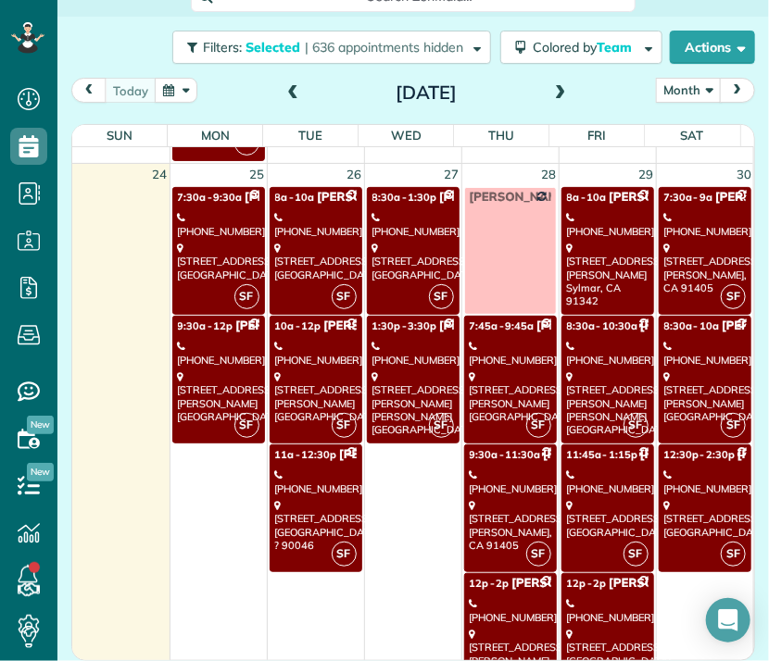
scroll to position [2537, 0]
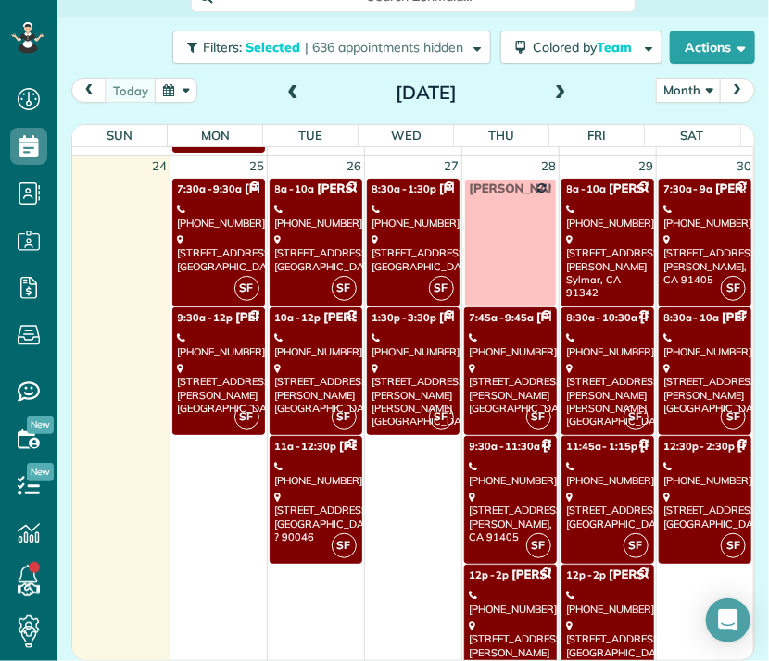
click at [693, 233] on div "6732 Van Nuys Boulevard Van nuys, CA 91405" at bounding box center [705, 259] width 82 height 53
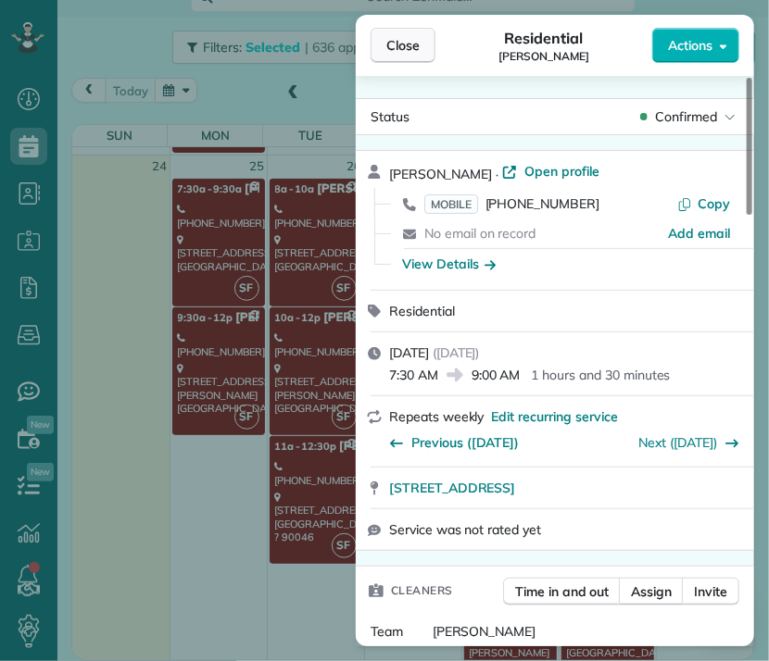
click at [407, 34] on button "Close" at bounding box center [402, 45] width 65 height 35
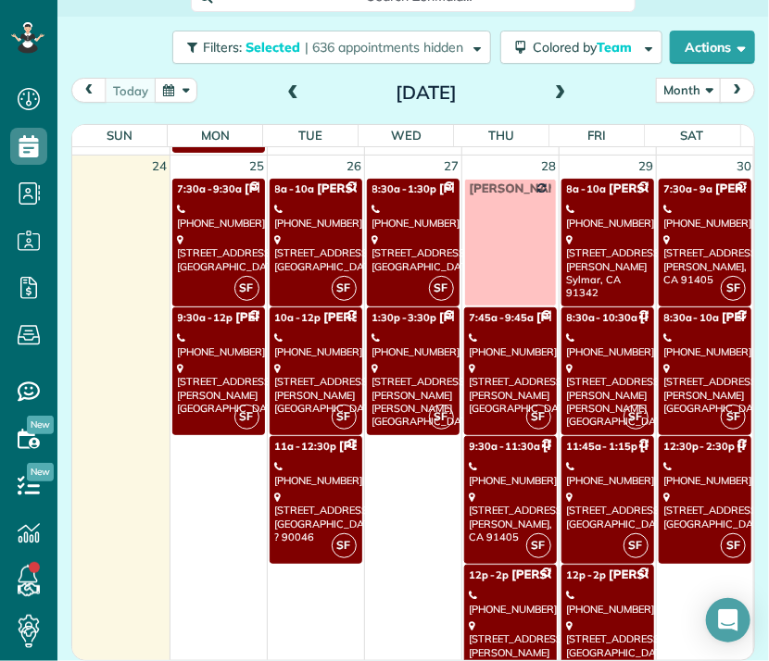
click at [667, 332] on div "(310) 560-2077" at bounding box center [705, 345] width 82 height 27
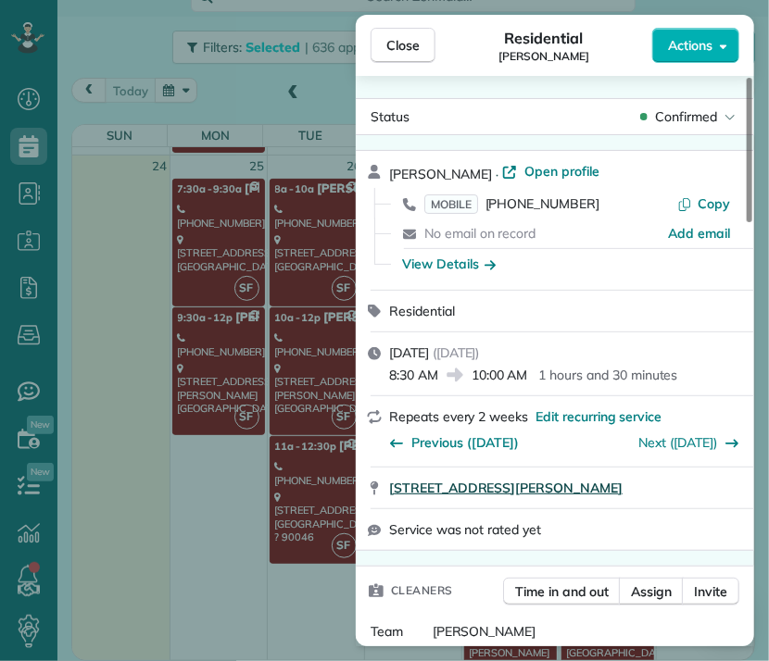
click at [539, 489] on span "8808 David Avenue Los Angeles CA 90034" at bounding box center [505, 488] width 233 height 19
click at [414, 43] on span "Close" at bounding box center [402, 45] width 33 height 19
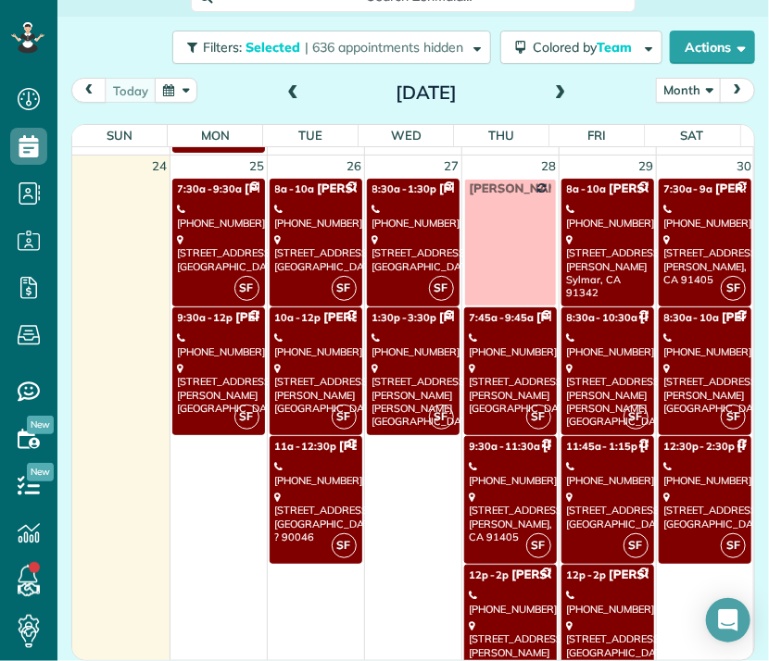
click at [699, 460] on div "(609) 638-6514" at bounding box center [705, 473] width 82 height 27
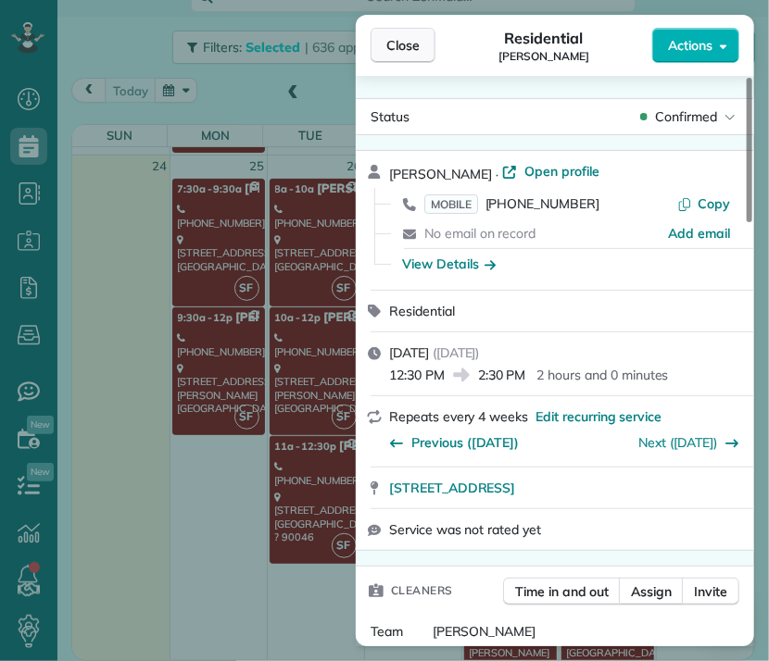
click at [417, 29] on button "Close" at bounding box center [402, 45] width 65 height 35
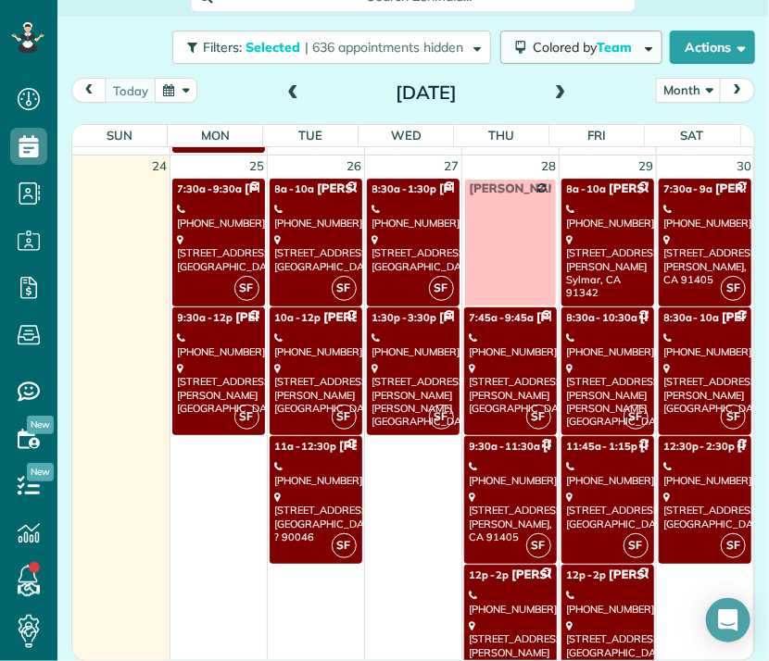
click at [563, 43] on span "Colored by Team" at bounding box center [585, 47] width 106 height 17
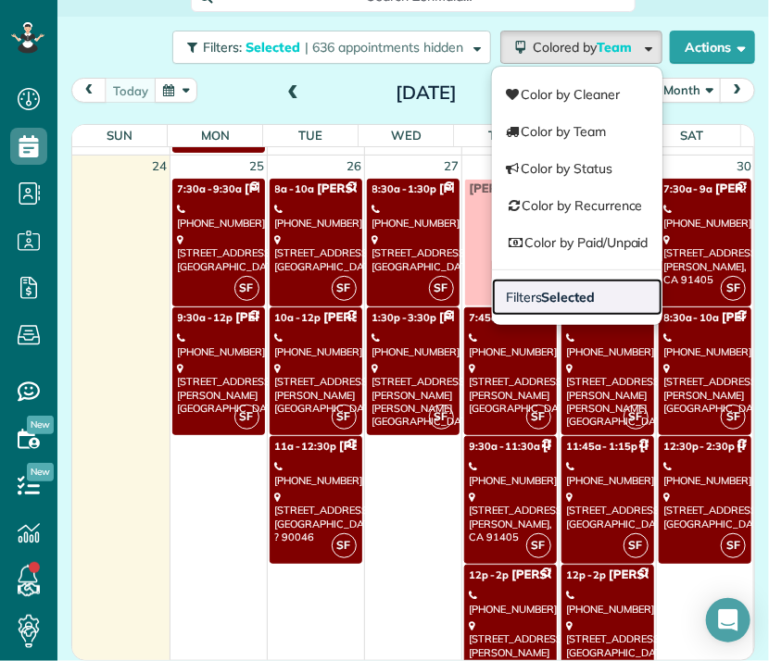
click at [561, 289] on strong "Selected" at bounding box center [569, 297] width 54 height 17
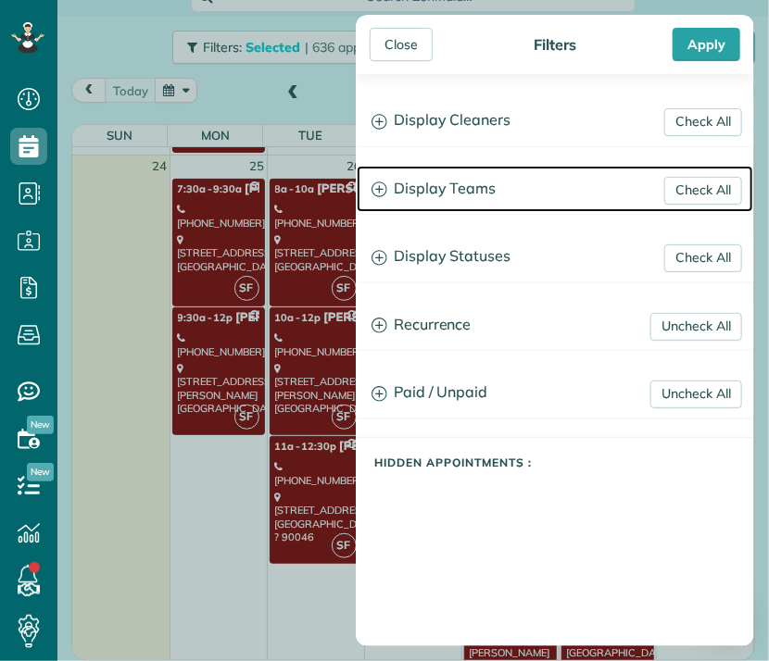
click at [463, 197] on h3 "Display Teams" at bounding box center [555, 189] width 396 height 47
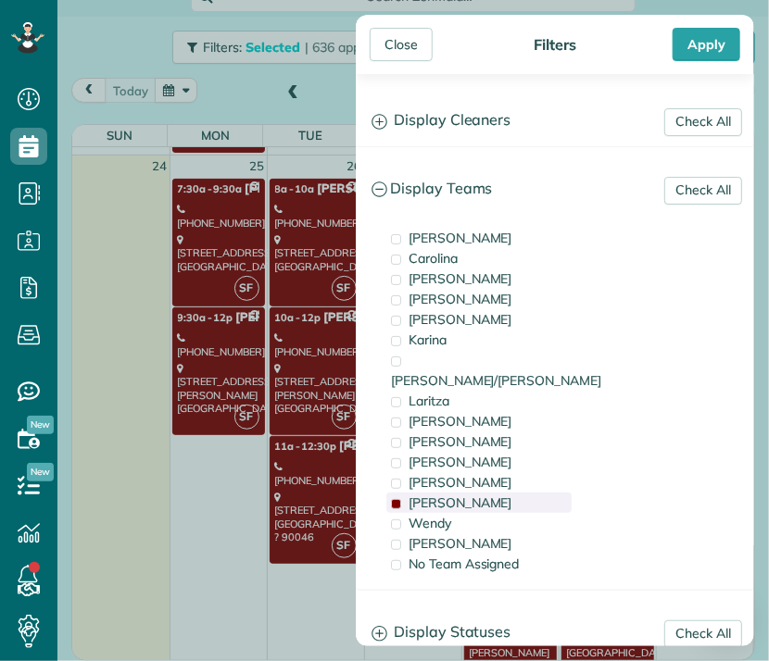
click at [432, 495] on span "Santy" at bounding box center [460, 503] width 104 height 17
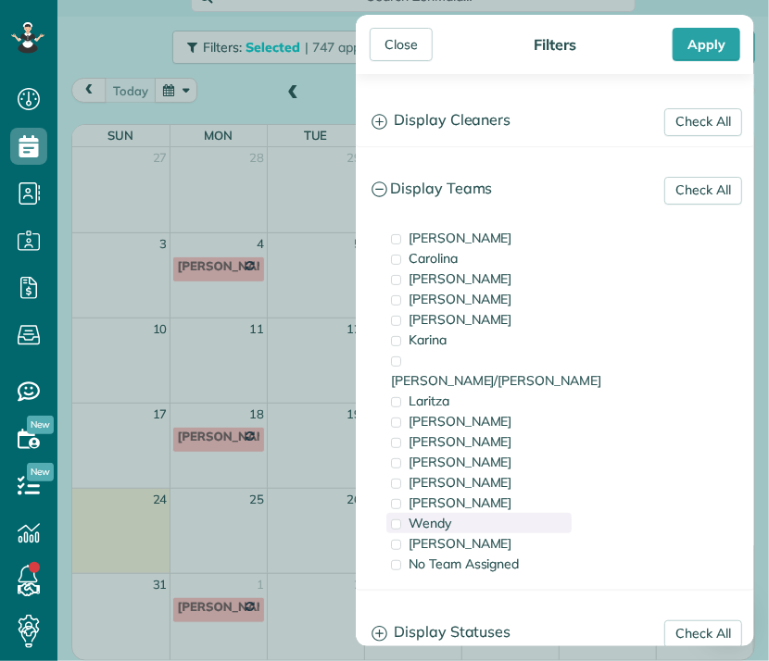
click at [437, 515] on span "Wendy" at bounding box center [429, 523] width 43 height 17
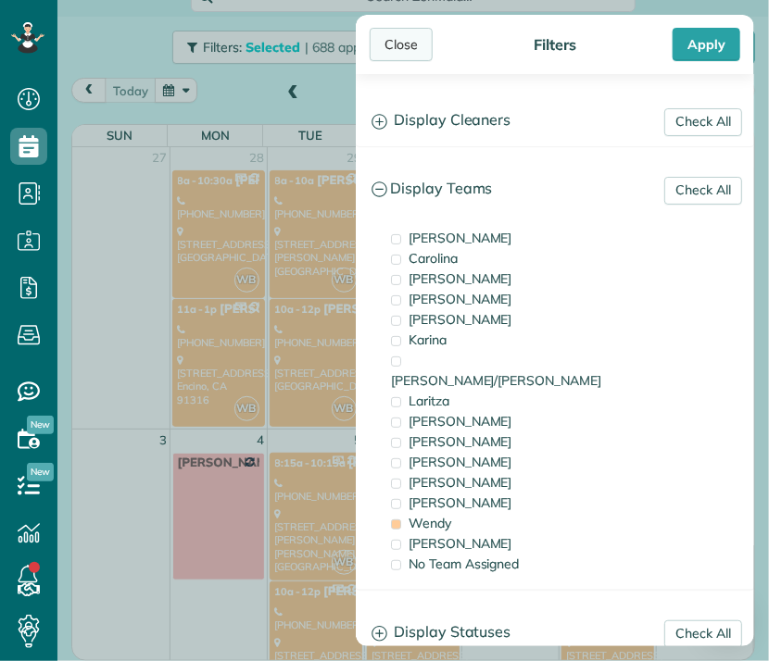
click at [390, 42] on div "Close" at bounding box center [400, 44] width 63 height 33
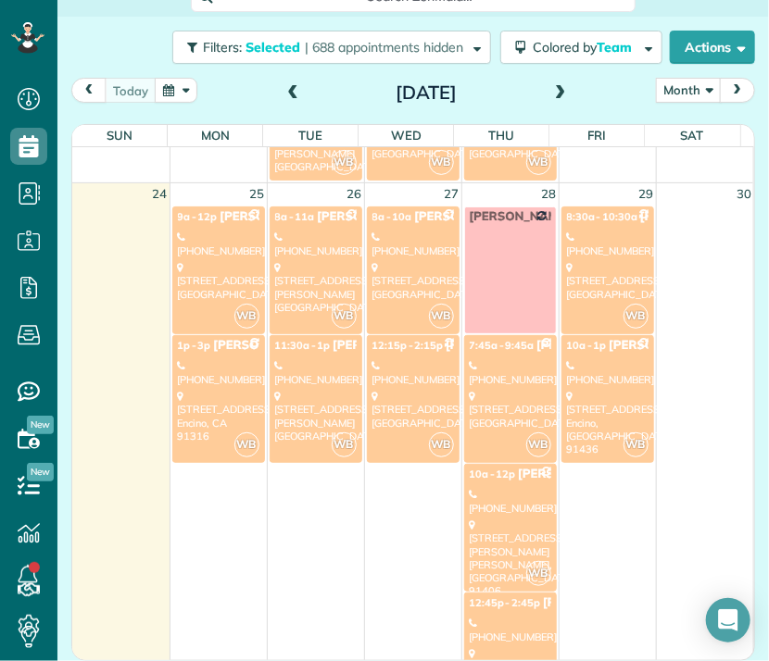
scroll to position [1482, 0]
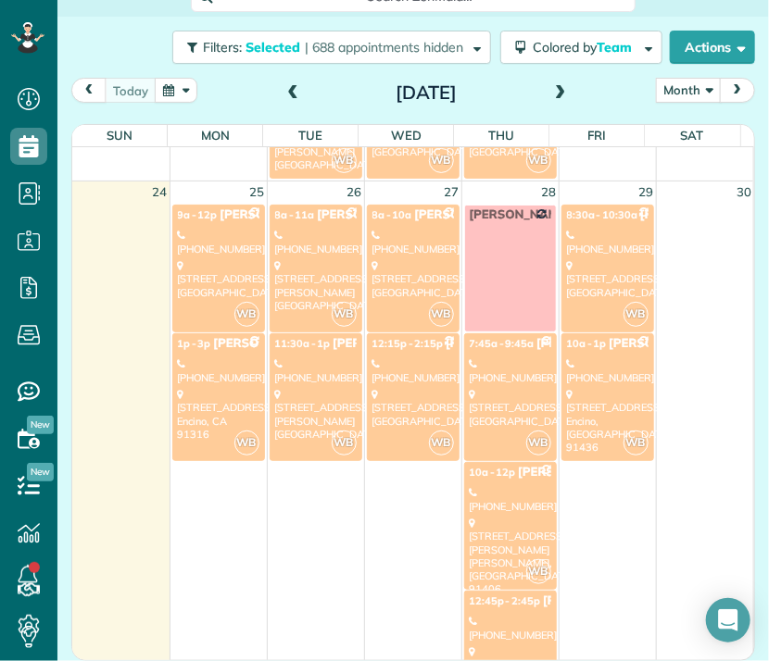
click at [210, 276] on div "601 South Beachwood Drive Burbank, CA 91506" at bounding box center [218, 279] width 81 height 40
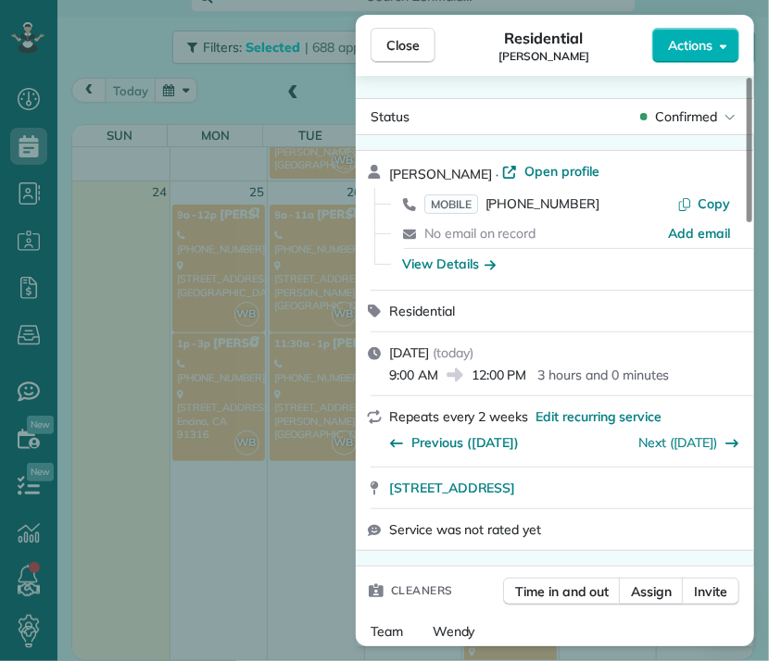
click at [216, 375] on div "Close Residential Diane Cripe Actions Status Confirmed Diane Cripe · Open profi…" at bounding box center [384, 330] width 769 height 661
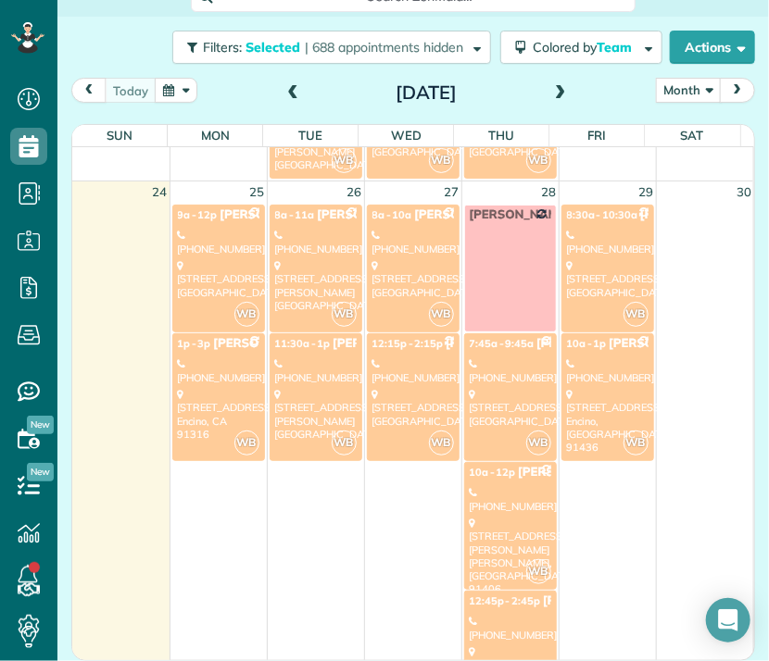
click at [219, 380] on link "WB 1p - 3p Cody Crutchley (301) 305-9135 5534 Encino Ave. # 208 Encino, CA 91316" at bounding box center [218, 397] width 93 height 128
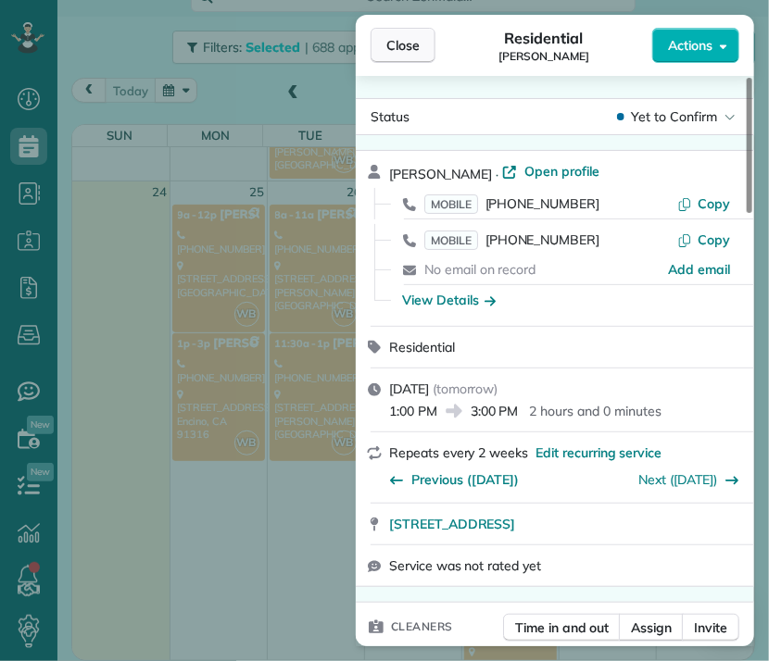
click at [400, 47] on span "Close" at bounding box center [402, 45] width 33 height 19
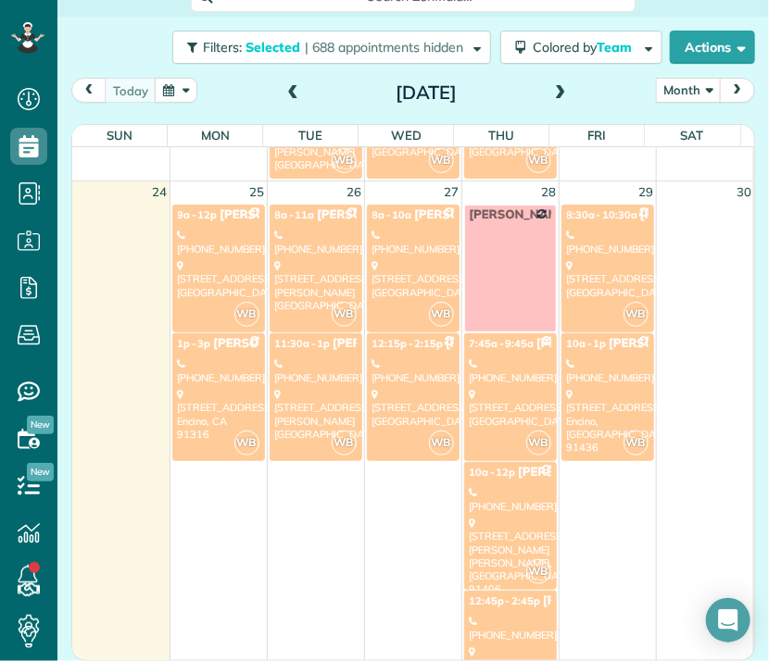
click at [307, 365] on div "(818) 974-4136" at bounding box center [315, 370] width 81 height 27
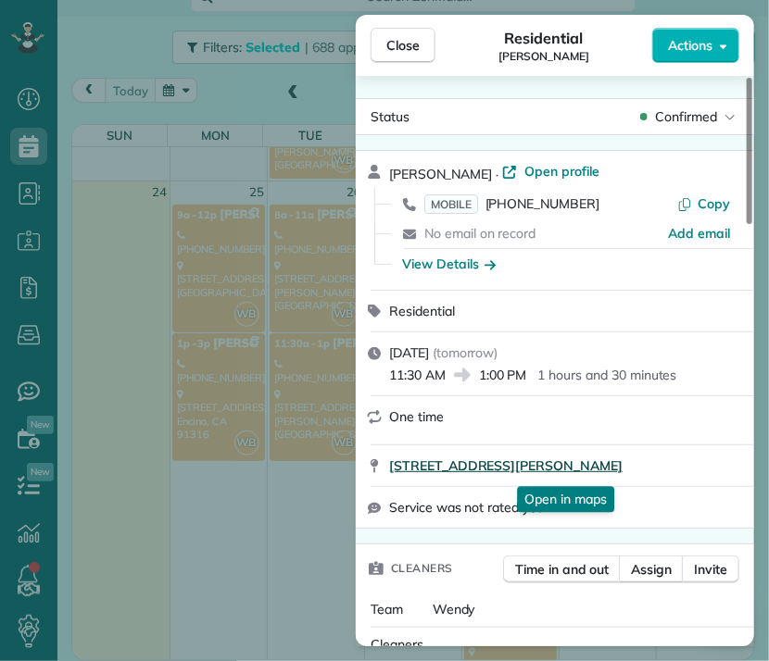
click at [615, 470] on span "8758 Debra Avenue Los Angeles CA 91343" at bounding box center [505, 466] width 233 height 19
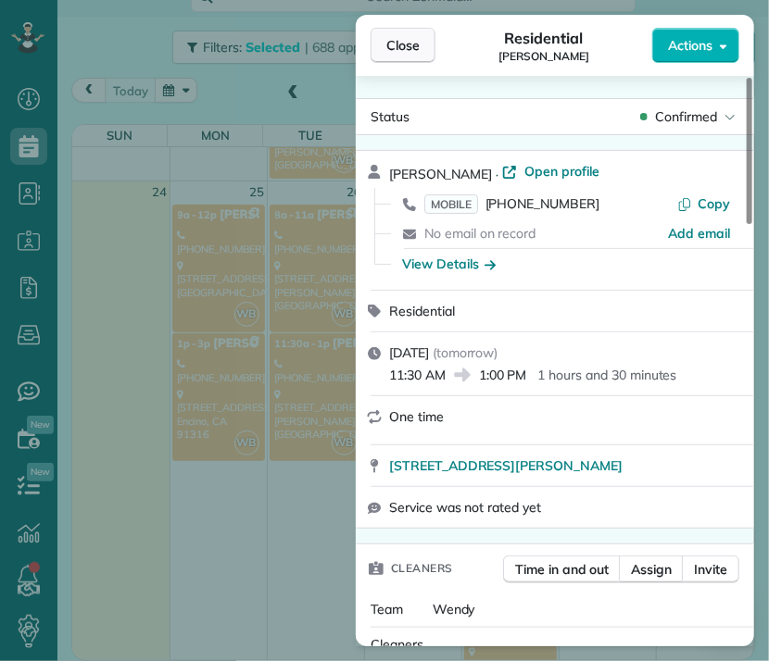
click at [401, 40] on span "Close" at bounding box center [402, 45] width 33 height 19
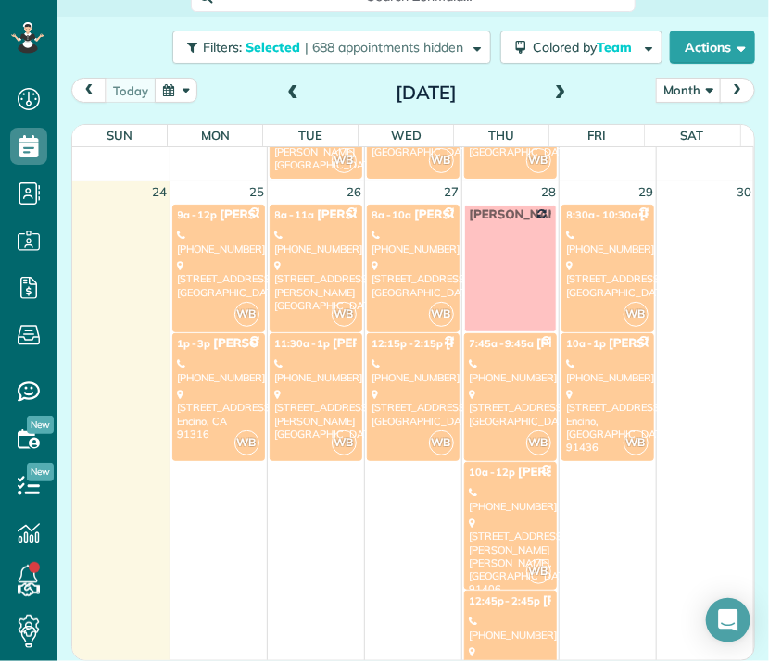
click at [319, 363] on div "(818) 974-4136" at bounding box center [315, 370] width 81 height 27
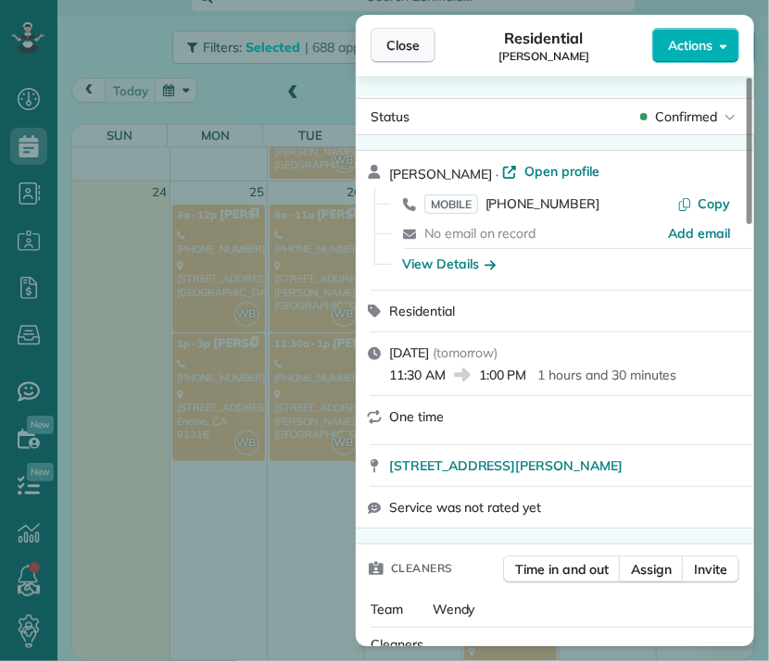
click at [399, 39] on span "Close" at bounding box center [402, 45] width 33 height 19
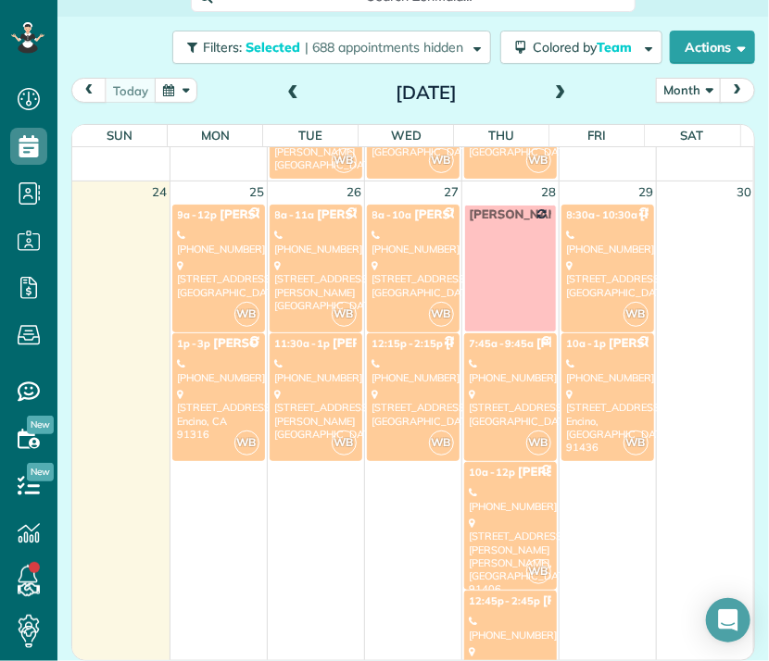
click at [318, 282] on div "4027 Beverly Glen Boulevard Los Angeles, CA 91423" at bounding box center [315, 285] width 81 height 53
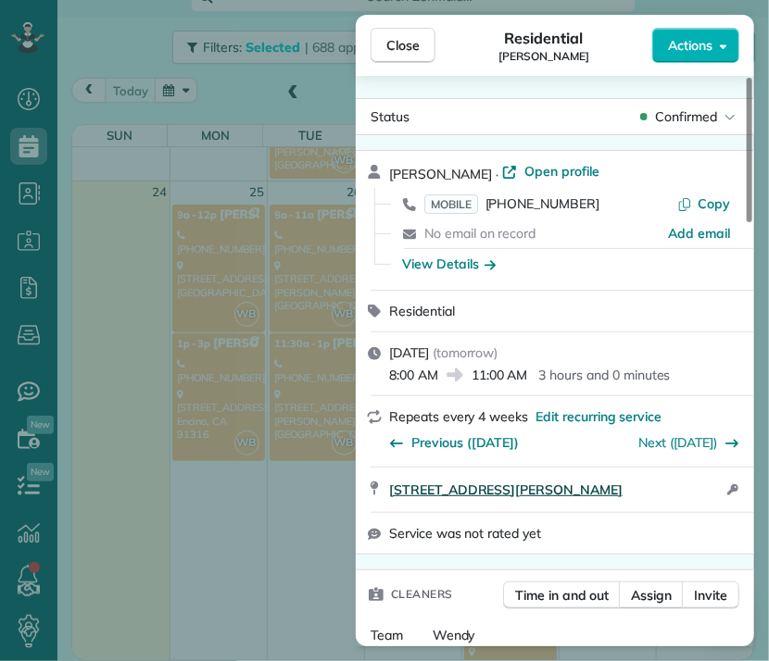
click at [555, 486] on span "4027 Beverly Glen Boulevard Los Angeles CA 91423" at bounding box center [505, 490] width 233 height 19
click at [418, 31] on button "Close" at bounding box center [402, 45] width 65 height 35
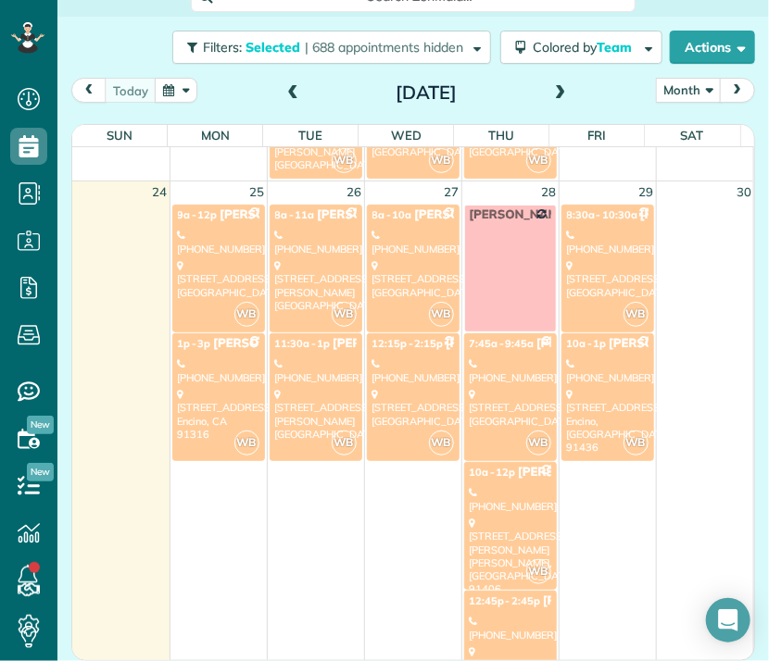
click at [401, 274] on div "311 South Lincoln Street Burbank, CA 91506" at bounding box center [412, 279] width 81 height 40
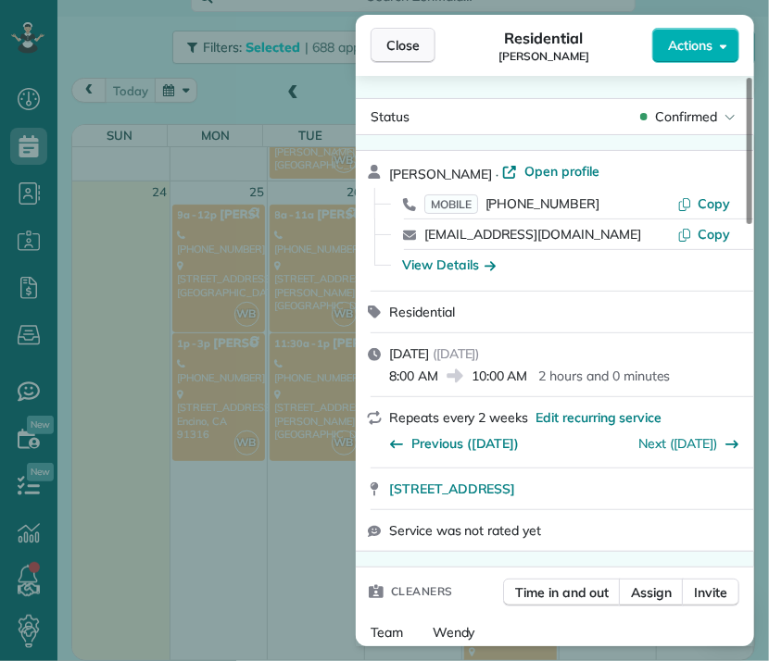
click at [404, 44] on span "Close" at bounding box center [402, 45] width 33 height 19
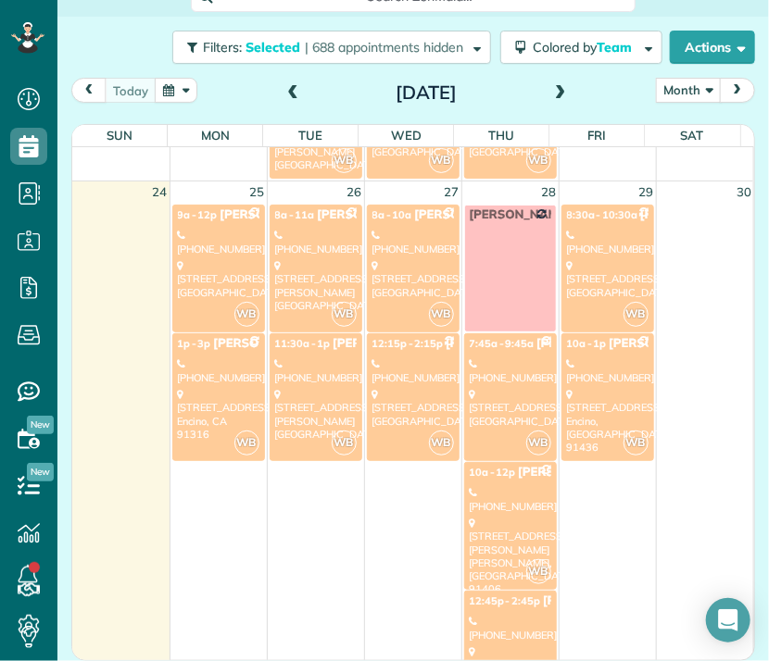
click at [382, 359] on div "(818) 398-8156" at bounding box center [412, 370] width 81 height 27
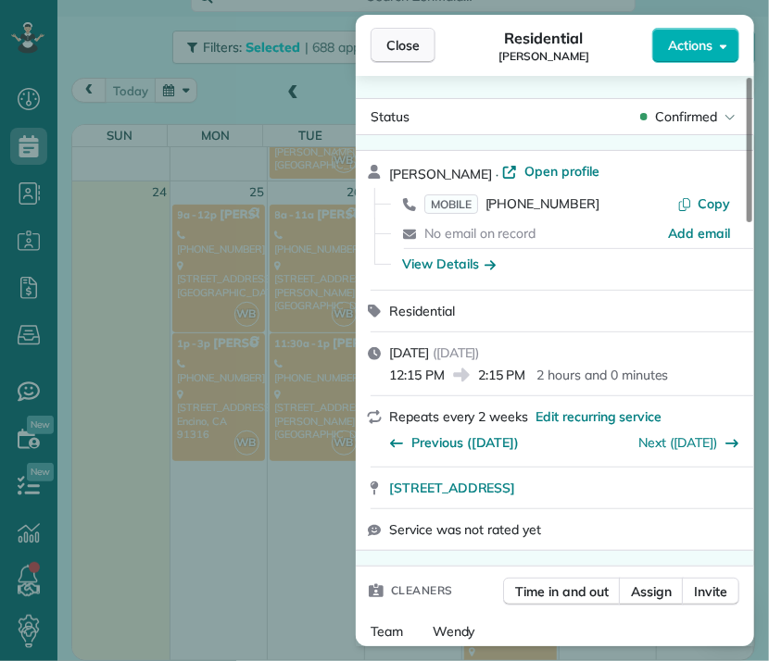
click at [426, 45] on button "Close" at bounding box center [402, 45] width 65 height 35
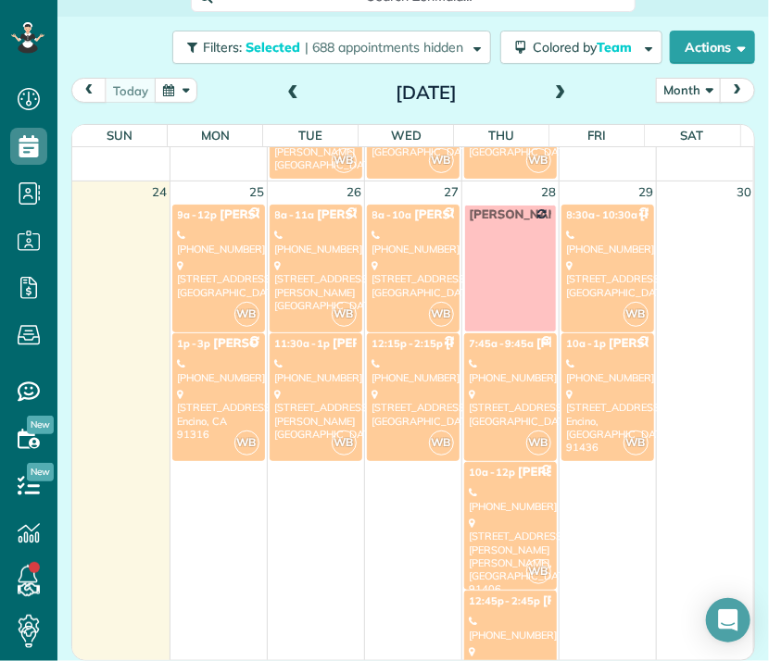
click at [482, 394] on div "5403 Oakdale Avenue Los Angeles, CA 91364" at bounding box center [510, 408] width 81 height 40
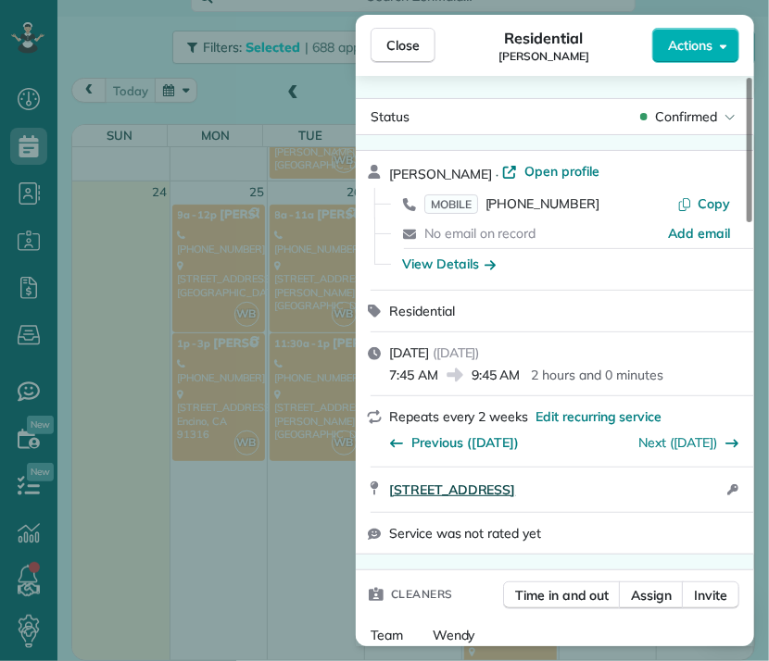
click at [515, 487] on span "5403 Oakdale Avenue Los Angeles CA 91364" at bounding box center [452, 490] width 126 height 19
click at [399, 43] on span "Close" at bounding box center [402, 45] width 33 height 19
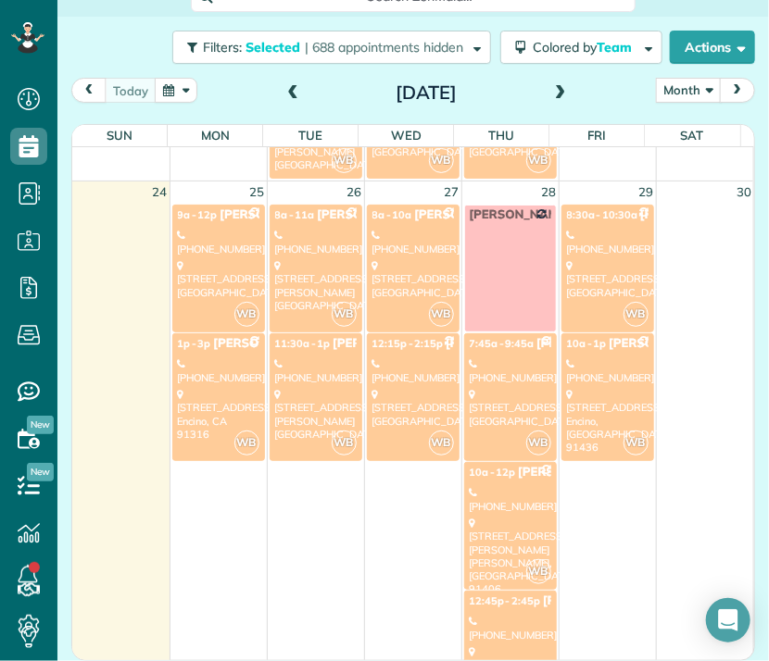
click at [514, 517] on div "7661 ostrom ave. van nuys, CA 91406" at bounding box center [510, 557] width 81 height 80
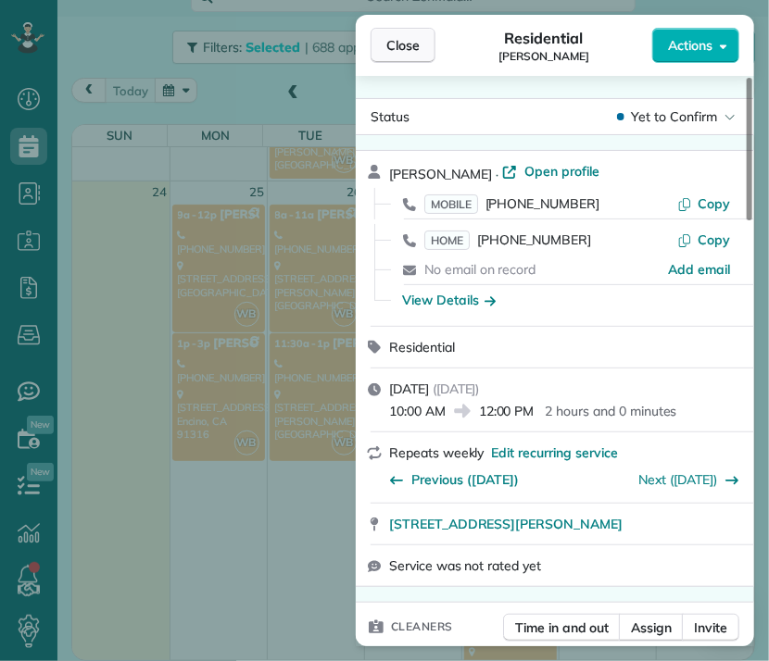
click at [385, 54] on button "Close" at bounding box center [402, 45] width 65 height 35
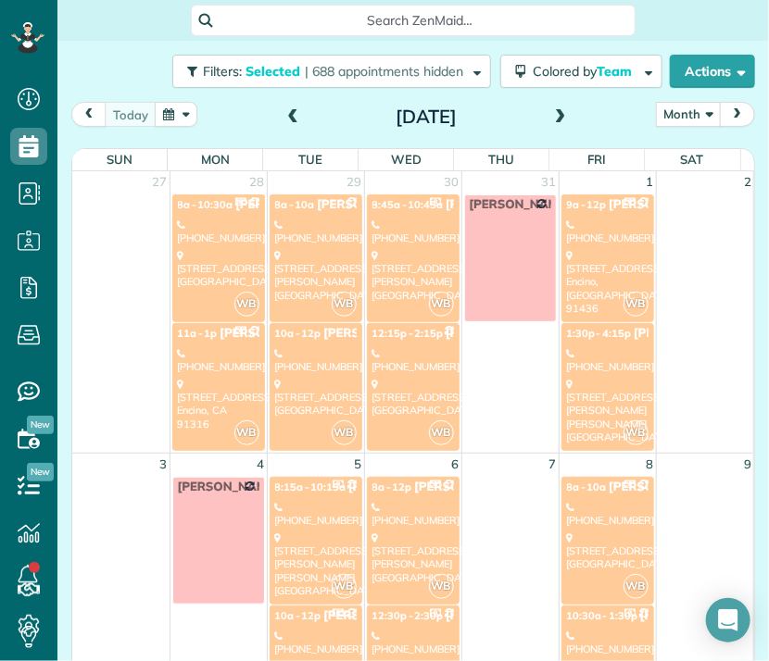
scroll to position [1482, 0]
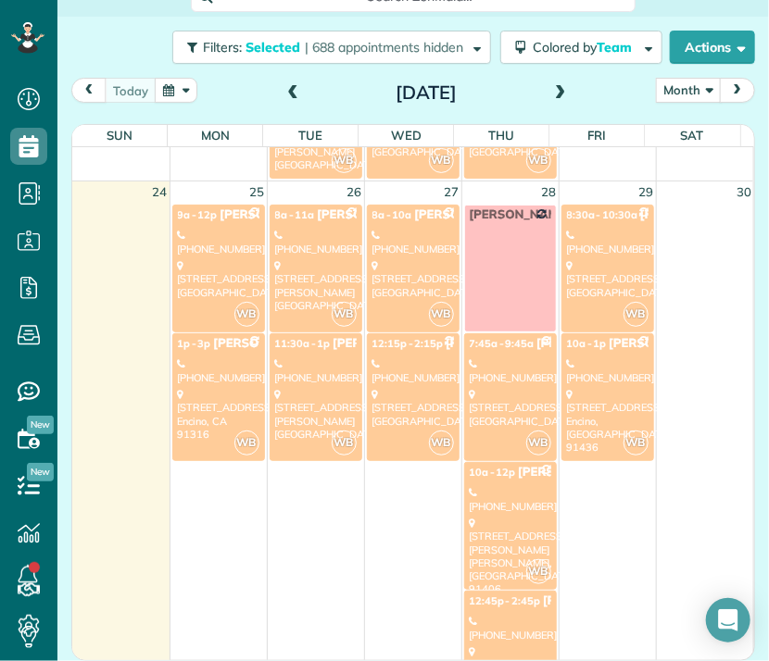
click at [495, 630] on div "(818) 804-7808" at bounding box center [510, 628] width 81 height 27
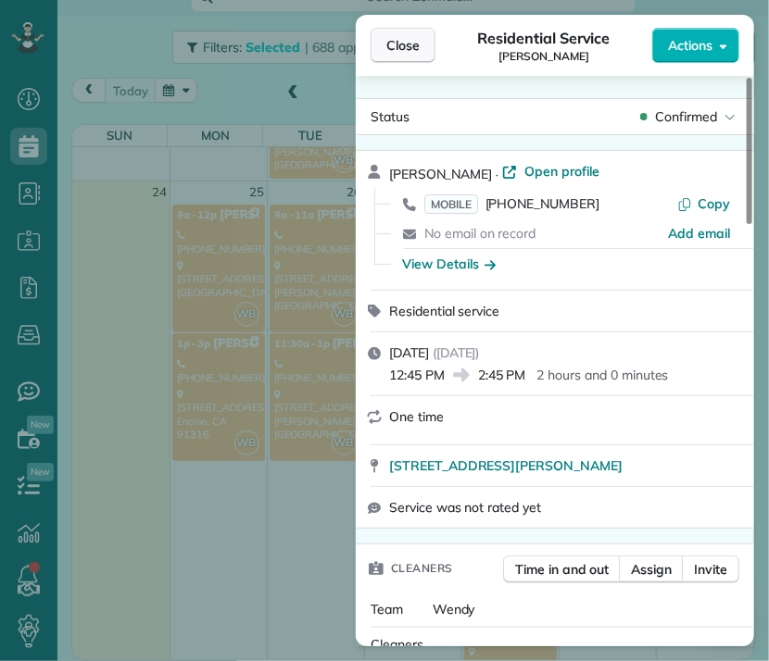
click at [418, 38] on span "Close" at bounding box center [402, 45] width 33 height 19
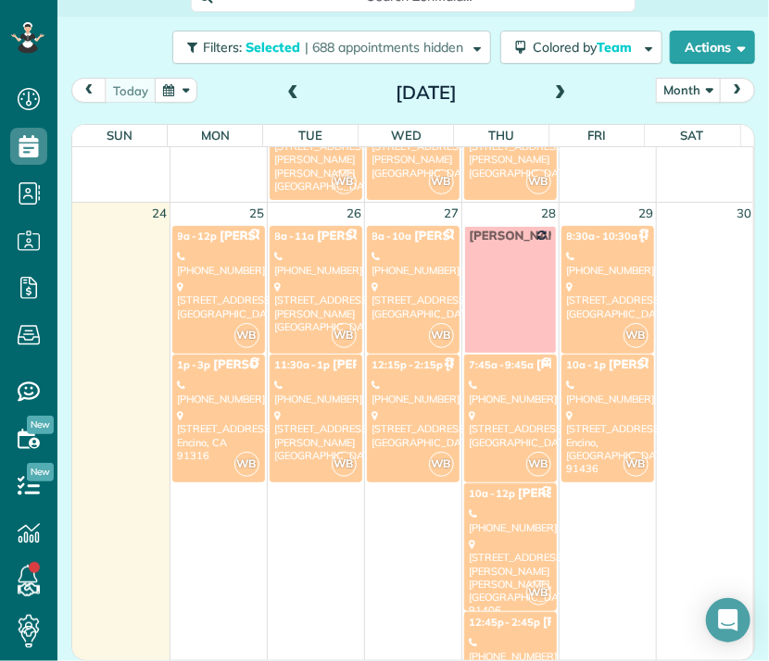
scroll to position [1459, 0]
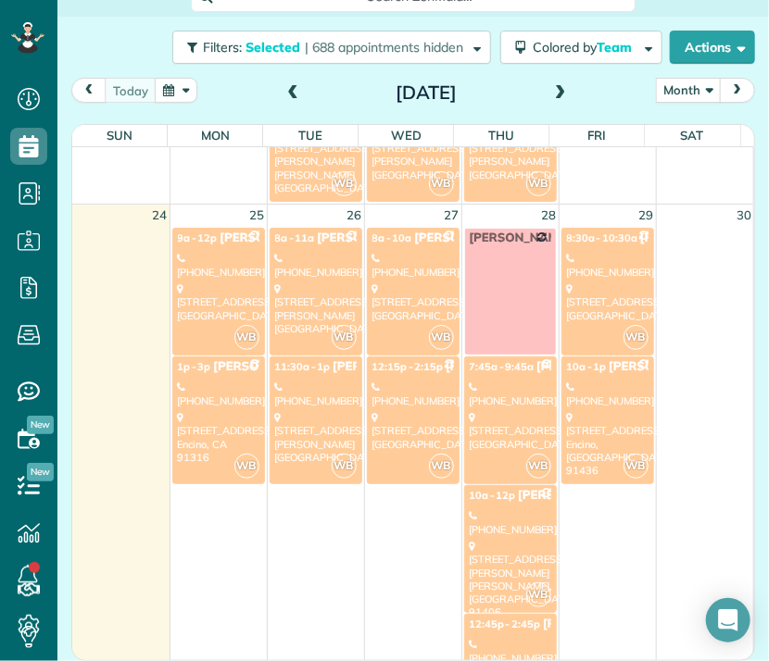
click at [604, 301] on div "17040 Community Street Northridge, CA 91325" at bounding box center [607, 302] width 81 height 40
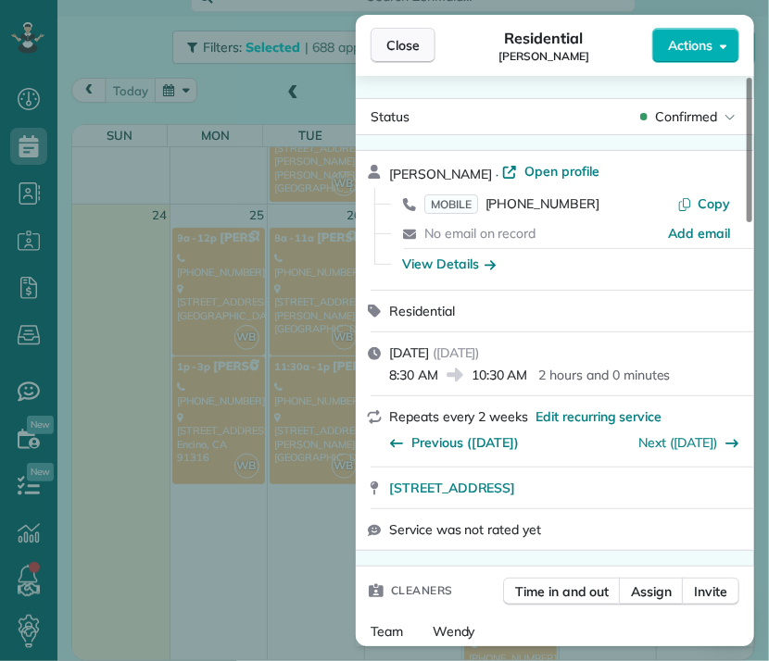
click at [402, 41] on span "Close" at bounding box center [402, 45] width 33 height 19
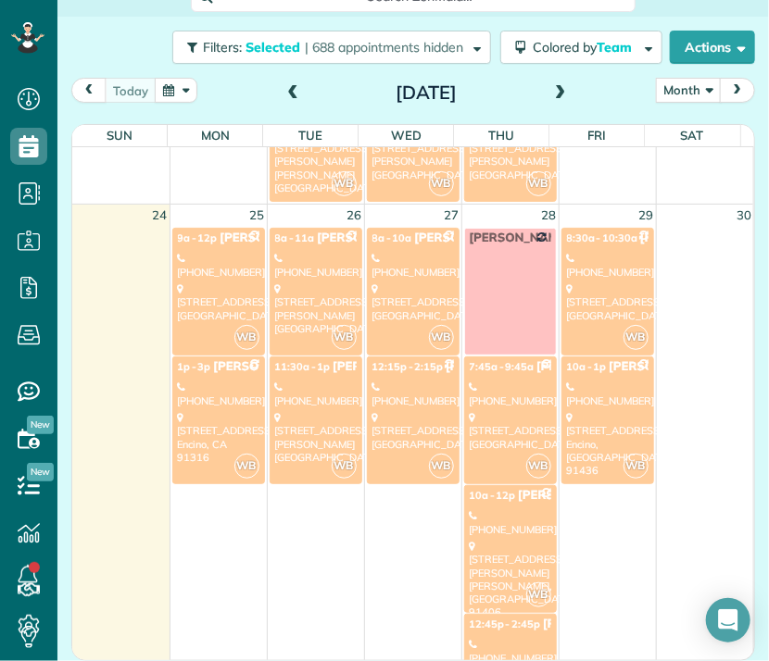
click at [569, 390] on div "(310) 666-0289" at bounding box center [607, 394] width 81 height 27
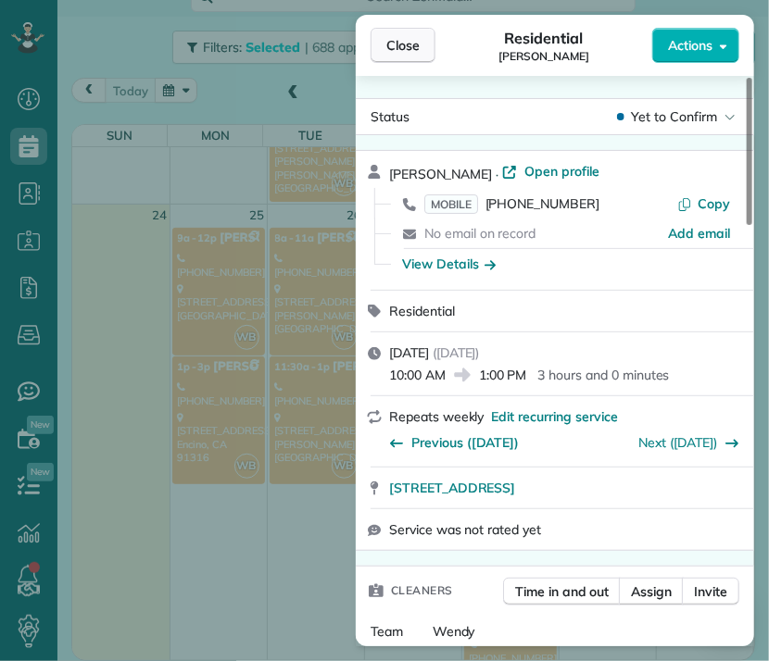
click at [402, 51] on span "Close" at bounding box center [402, 45] width 33 height 19
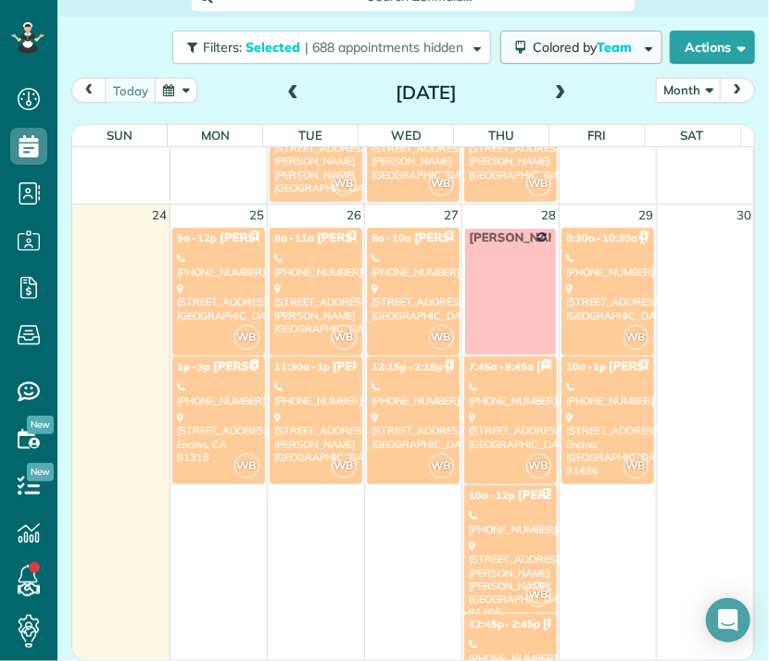
click at [561, 44] on span "Colored by Team" at bounding box center [585, 47] width 106 height 17
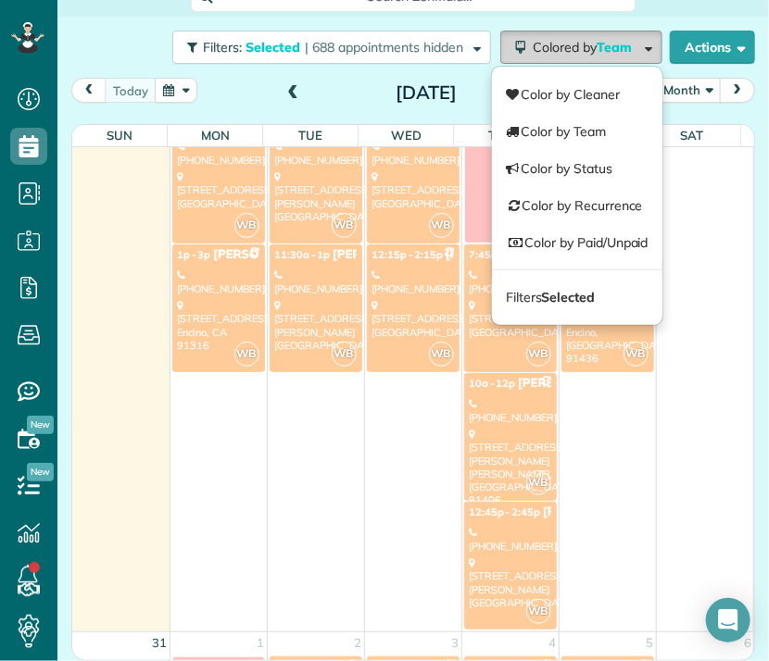
scroll to position [1564, 0]
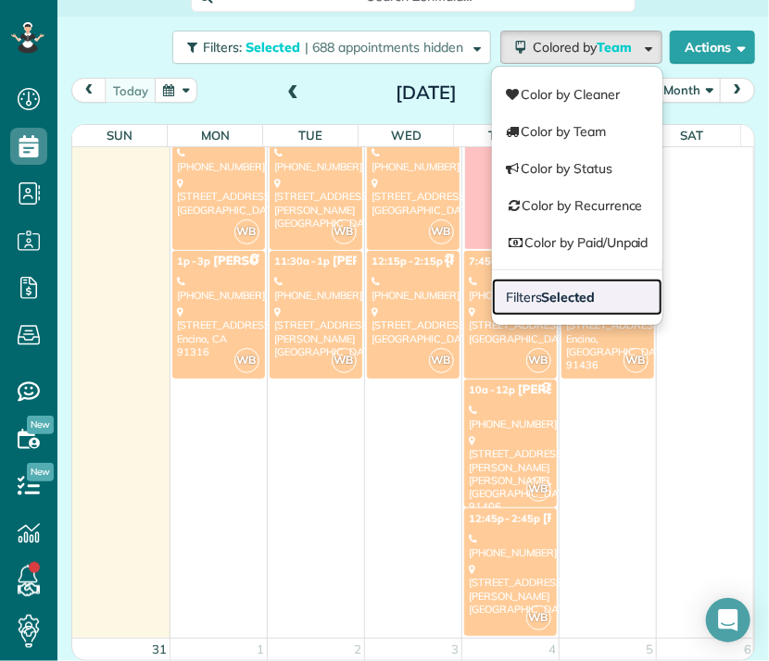
click at [577, 292] on strong "Selected" at bounding box center [569, 297] width 54 height 17
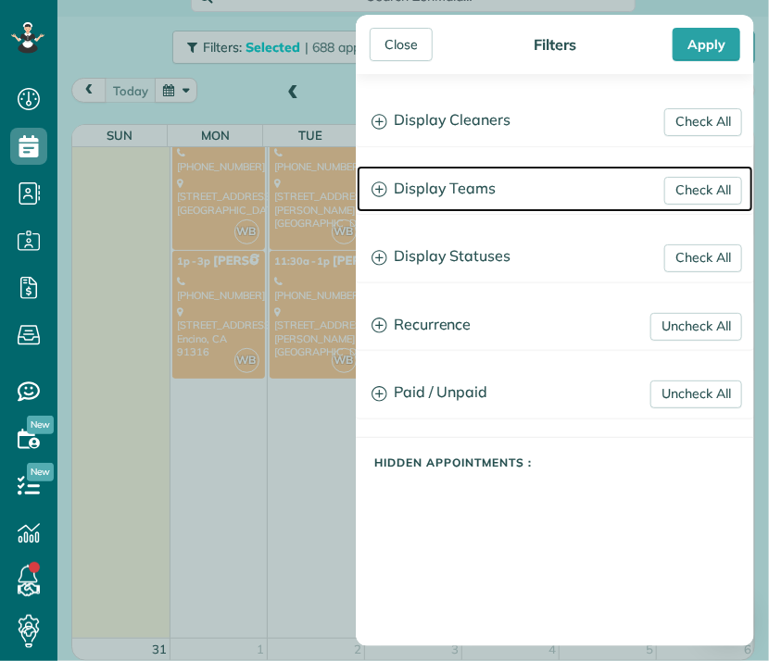
click at [464, 185] on h3 "Display Teams" at bounding box center [555, 189] width 396 height 47
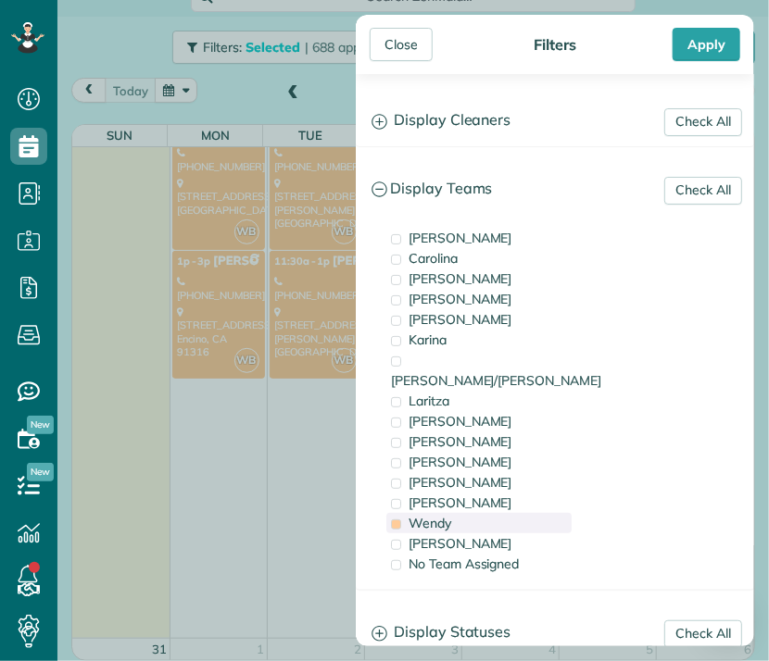
click at [437, 515] on span "Wendy" at bounding box center [429, 523] width 43 height 17
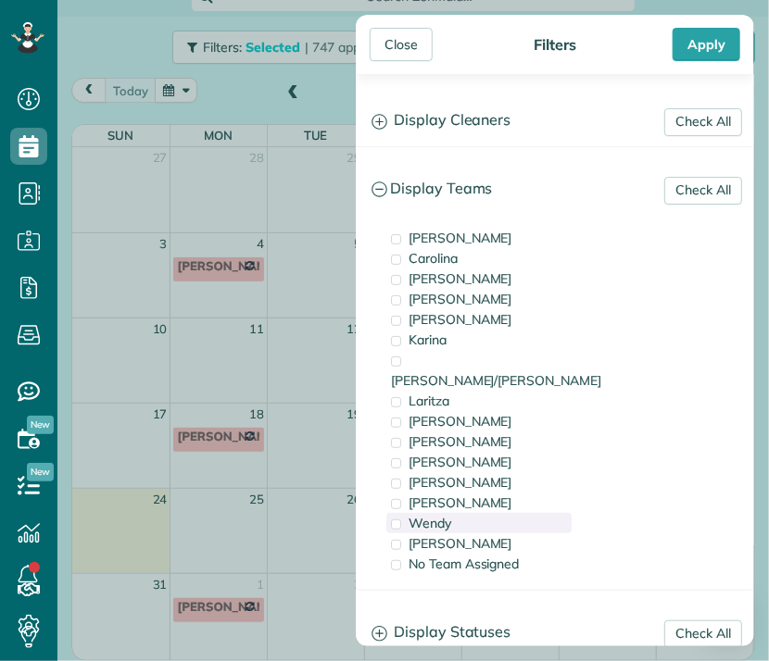
scroll to position [0, 0]
click at [436, 533] on div "Yuri" at bounding box center [478, 543] width 185 height 20
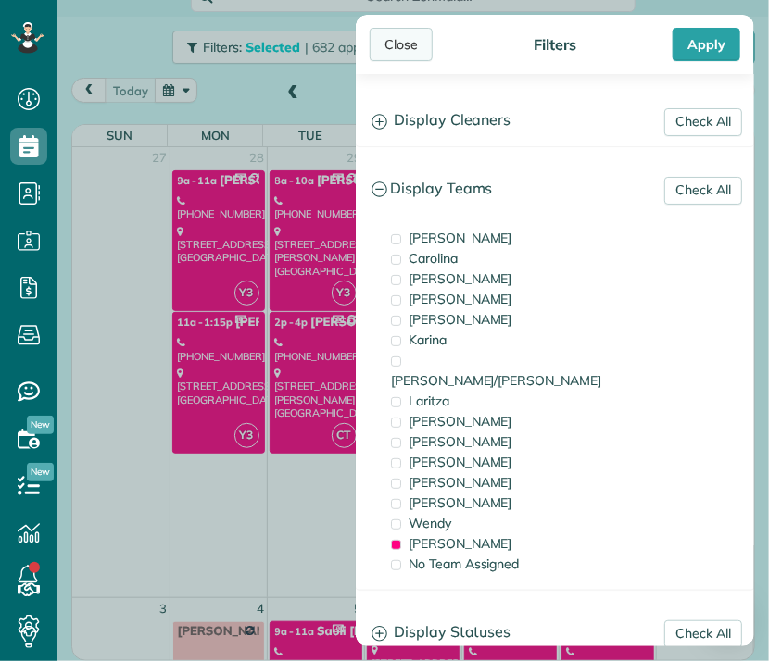
click at [397, 46] on div "Close" at bounding box center [400, 44] width 63 height 33
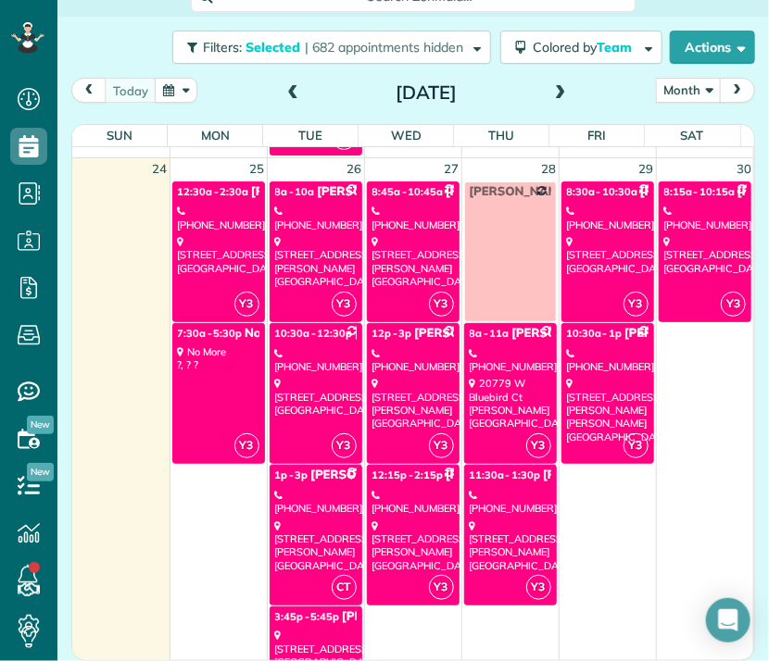
scroll to position [2076, 0]
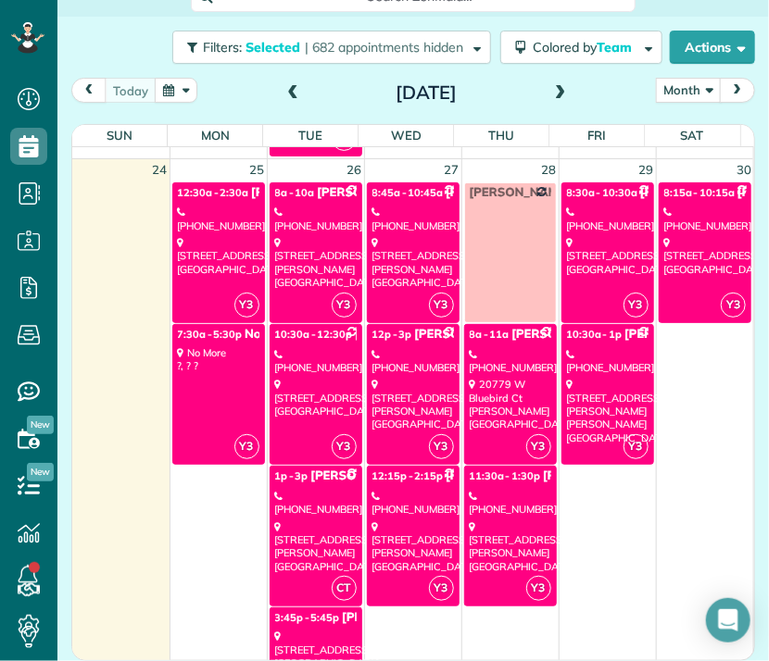
click at [204, 238] on div "23021 Blythe Street West Hills, CA 91304" at bounding box center [218, 256] width 81 height 40
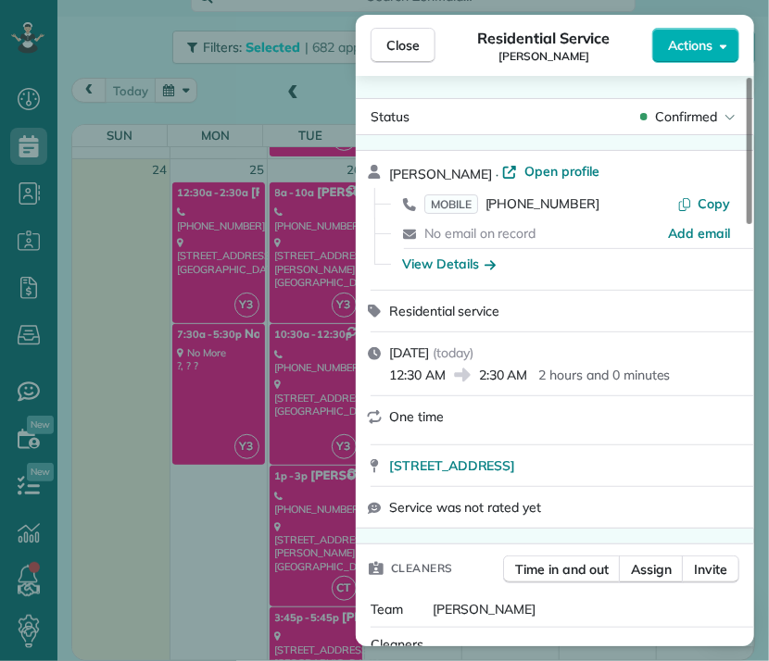
click at [222, 354] on div "Close Residential Service Kathy Oborn Actions Status Confirmed Kathy Oborn · Op…" at bounding box center [384, 330] width 769 height 661
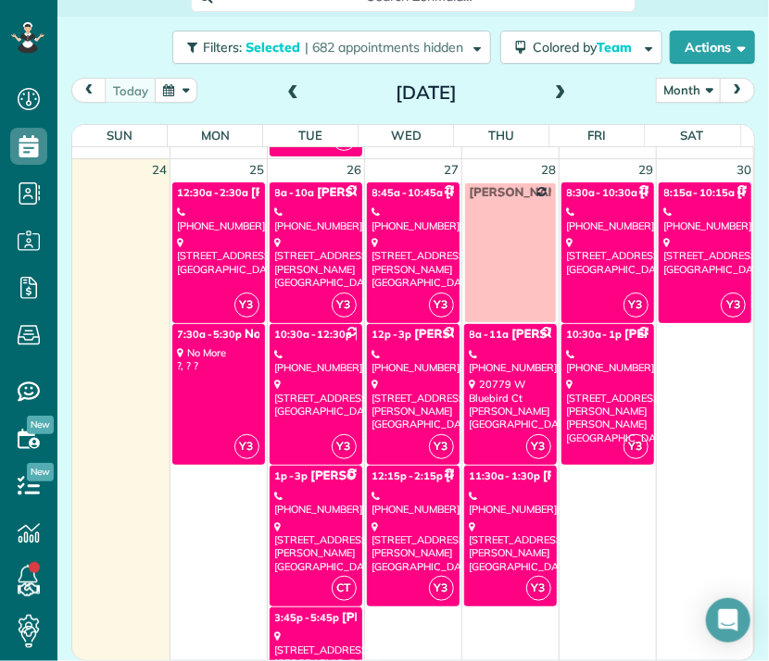
click at [298, 216] on div "(818) 935-1061" at bounding box center [315, 219] width 81 height 27
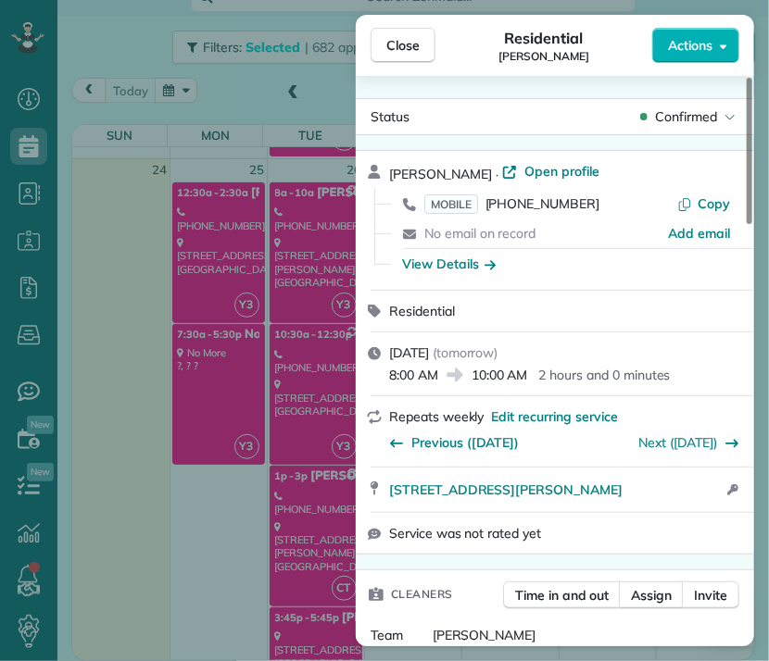
click at [294, 356] on div "Close Residential Rylie Barlowe Actions Status Confirmed Rylie Barlowe · Open p…" at bounding box center [384, 330] width 769 height 661
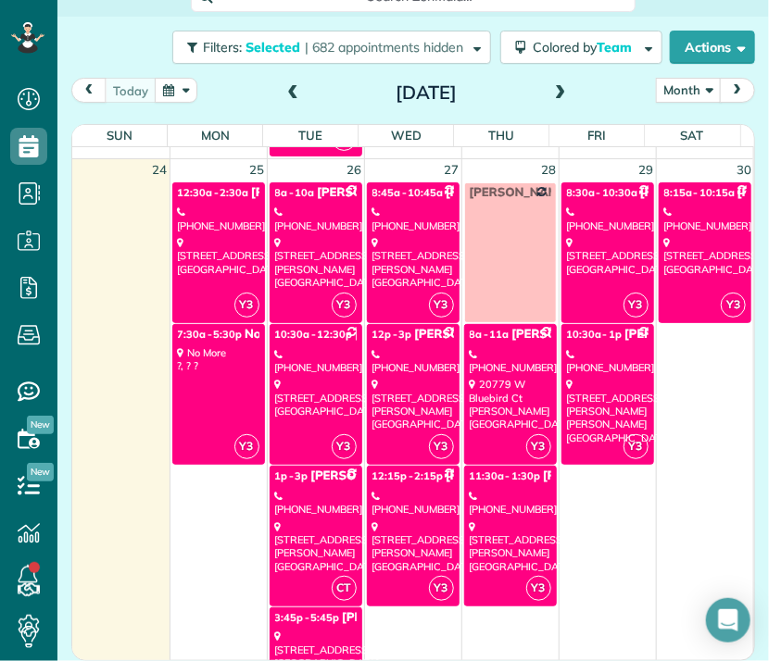
click at [294, 357] on div "(818) 359-4562" at bounding box center [315, 361] width 81 height 27
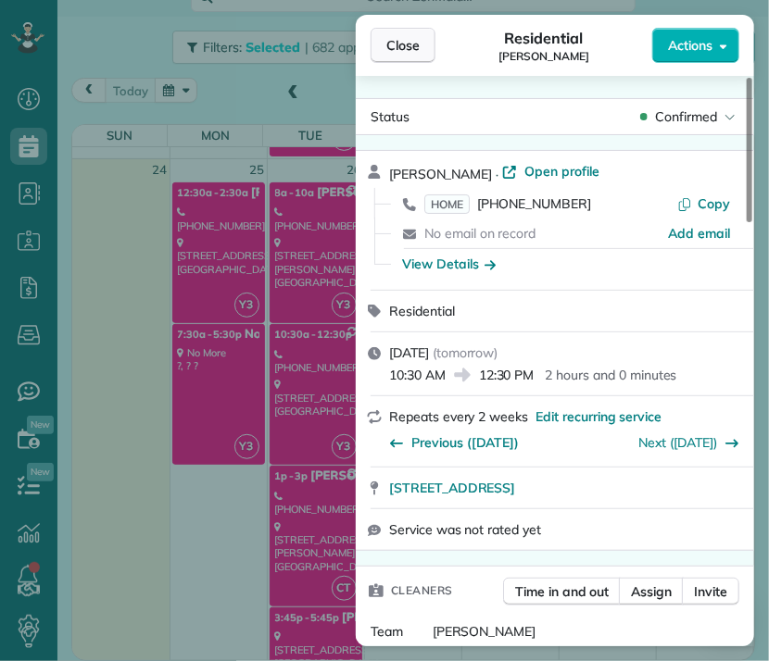
click at [409, 42] on span "Close" at bounding box center [402, 45] width 33 height 19
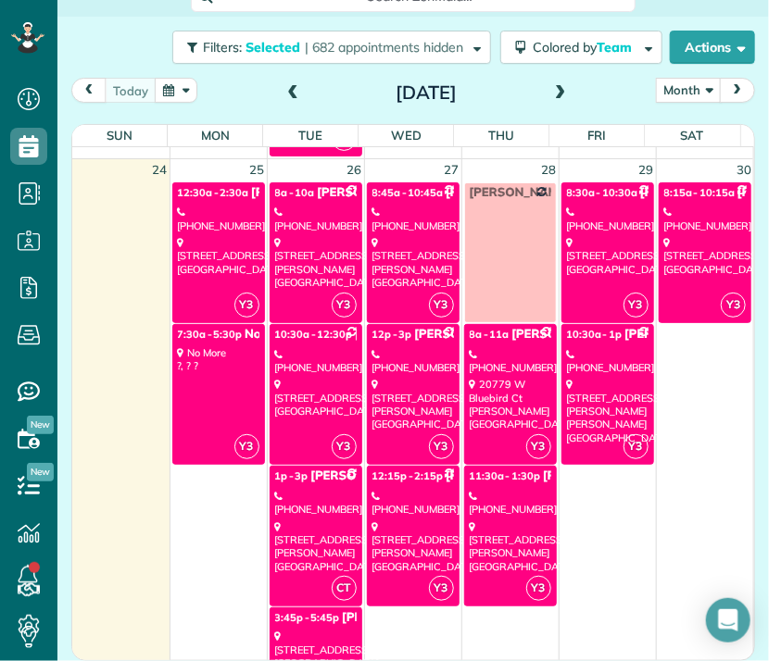
click at [317, 508] on link "CT 1p - 3p Daniel & Kathy Mellitz (562) 833-5209 13511 Rand Drive Sherman Oaks,…" at bounding box center [315, 536] width 93 height 141
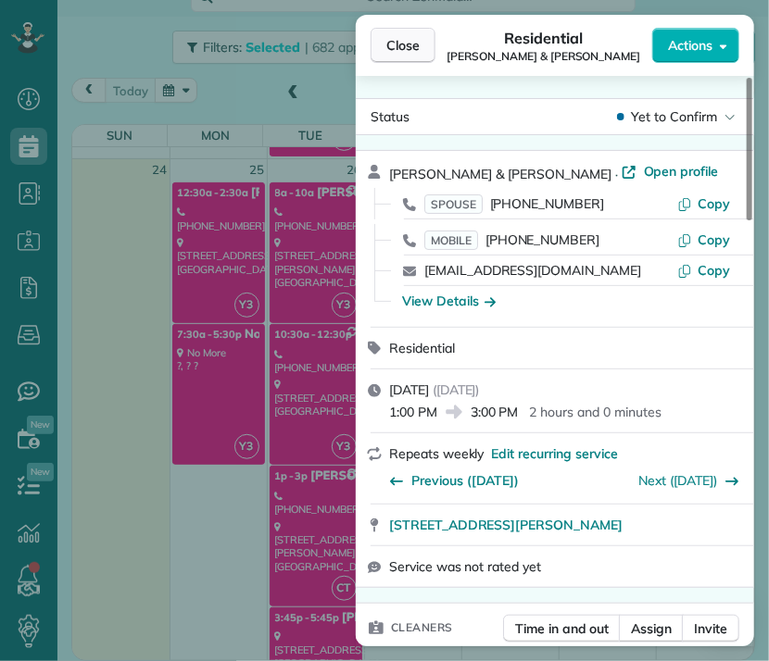
click at [401, 45] on span "Close" at bounding box center [402, 45] width 33 height 19
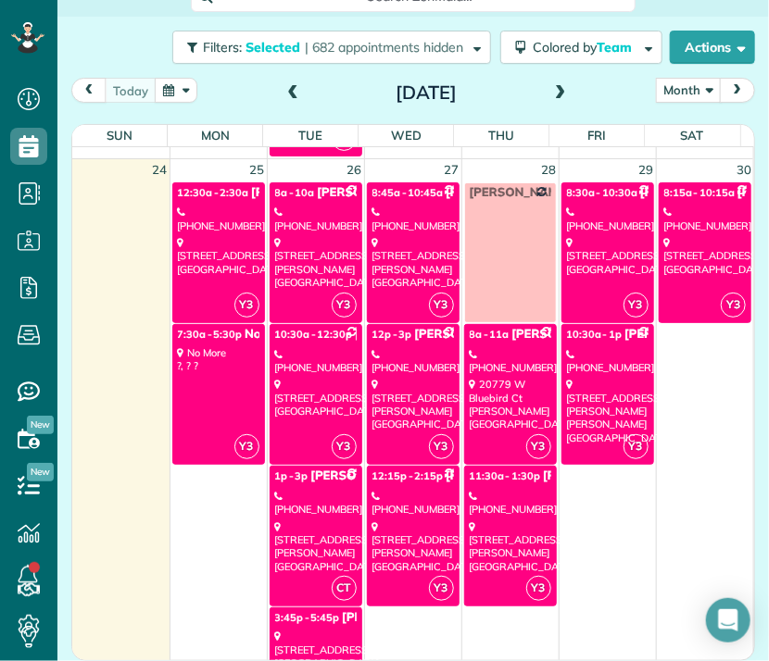
click at [311, 618] on div "3:45p - 5:45p Leah Balecha" at bounding box center [315, 618] width 81 height 16
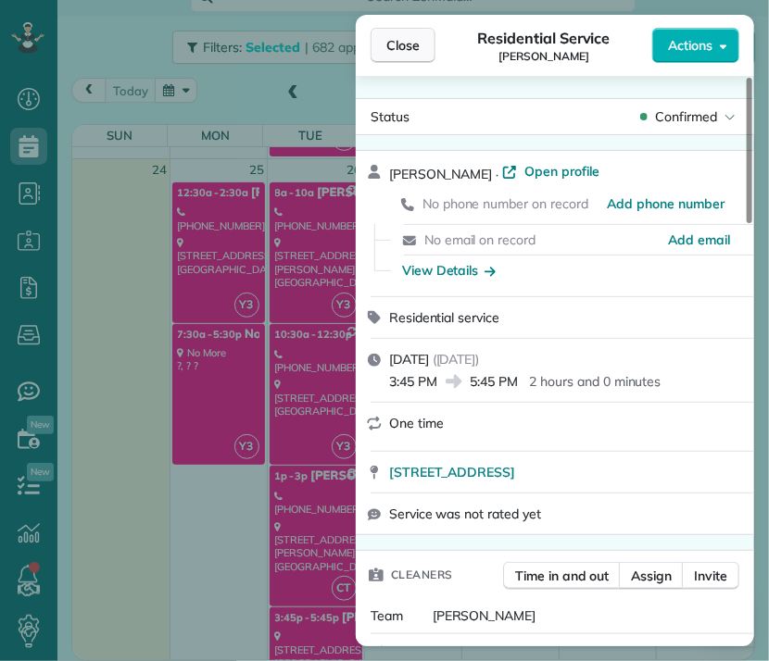
click at [404, 45] on span "Close" at bounding box center [402, 45] width 33 height 19
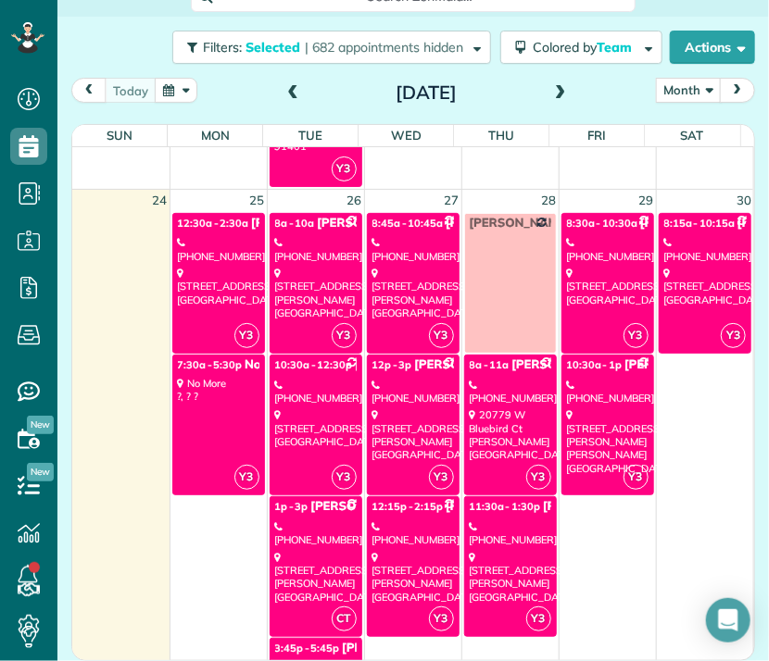
scroll to position [2039, 0]
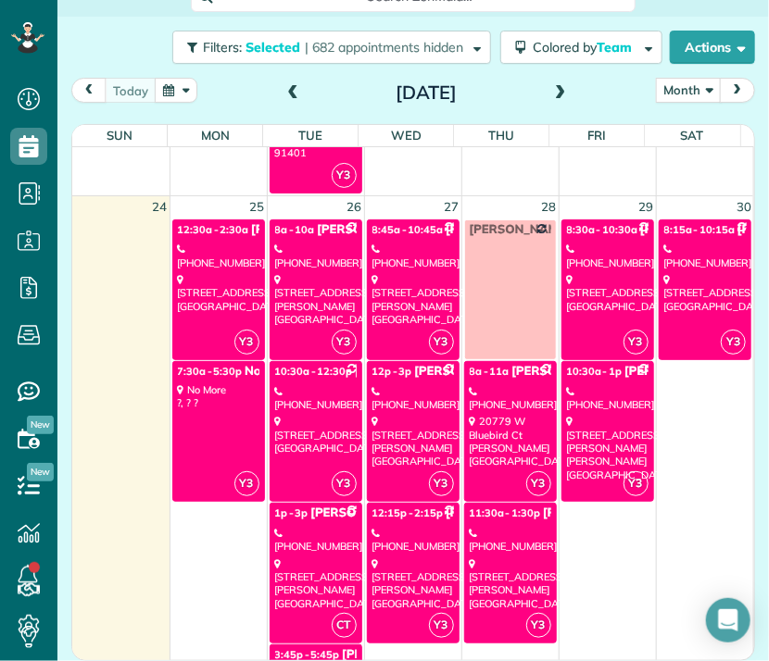
click at [396, 284] on div "13710 Valley Vista Boulevard Sherman oaks, CA 91423" at bounding box center [412, 299] width 81 height 53
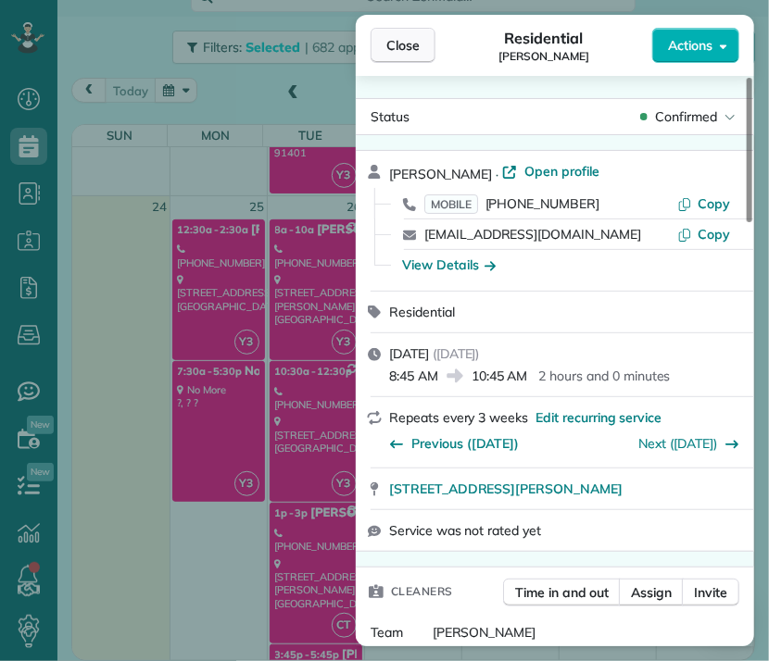
click at [404, 53] on span "Close" at bounding box center [402, 45] width 33 height 19
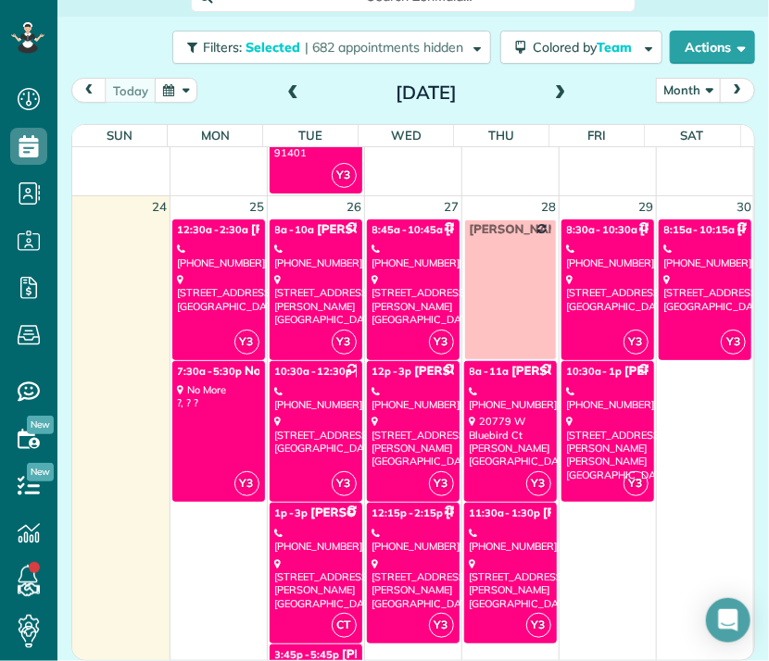
click at [401, 424] on div "20120 Wells Drive Woodland Hills, CA 91364" at bounding box center [412, 441] width 81 height 53
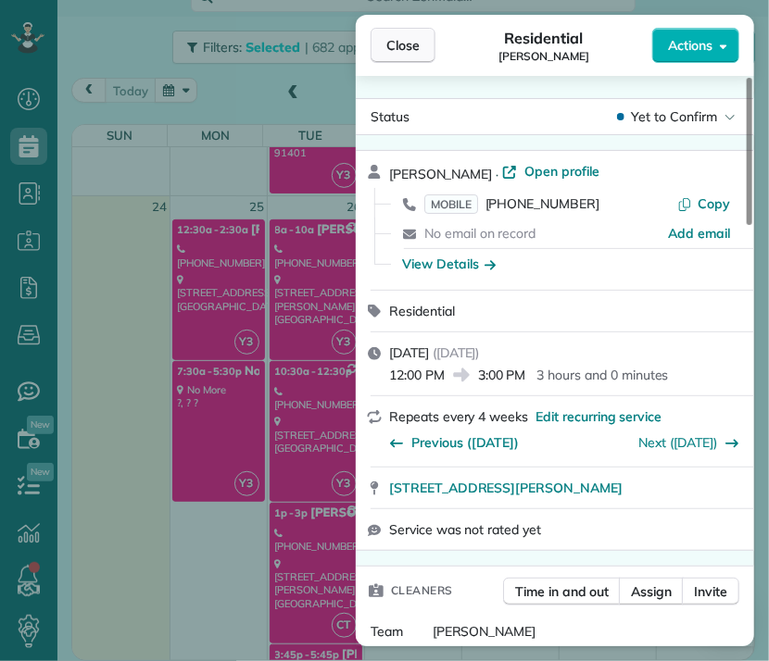
click at [414, 40] on span "Close" at bounding box center [402, 45] width 33 height 19
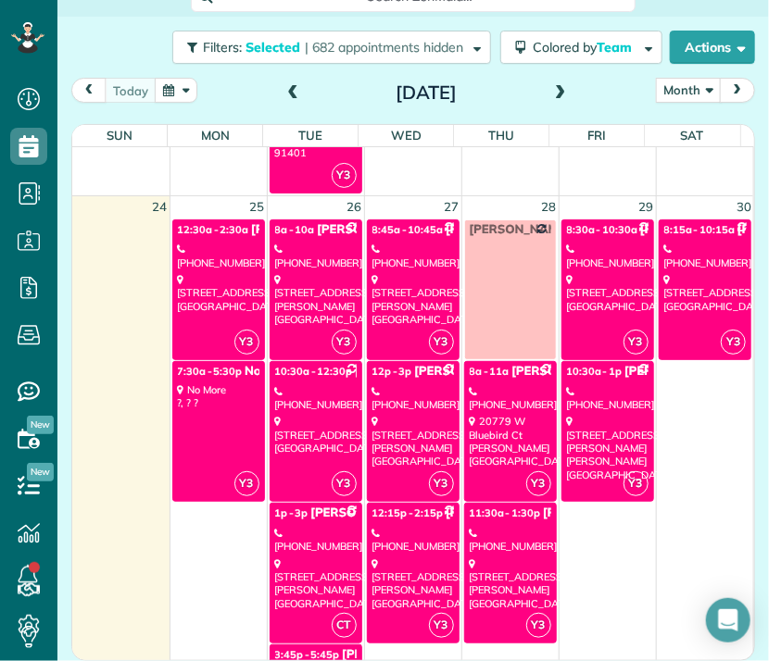
click at [407, 565] on div "1847 Burnell Drive Los Angeles, CA 90065" at bounding box center [412, 583] width 81 height 53
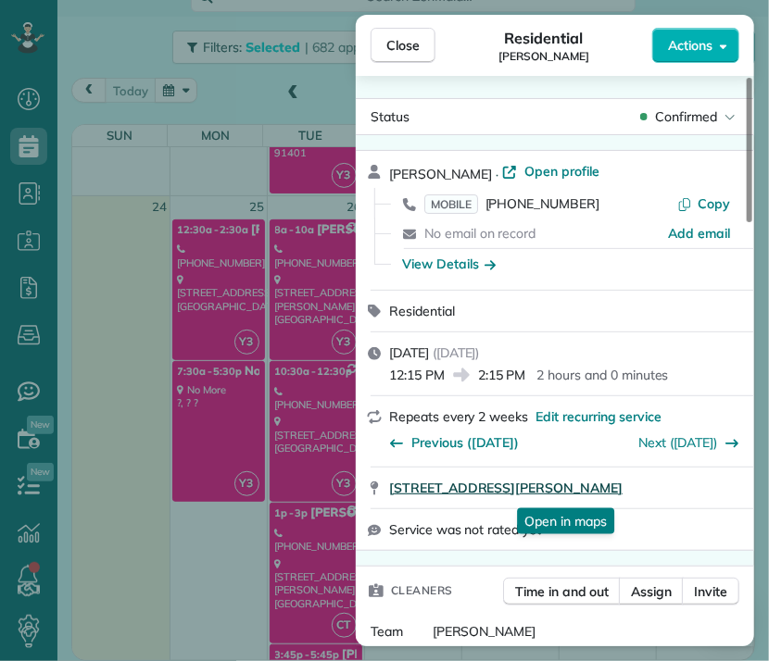
click at [507, 494] on span "1847 Burnell Drive Los Angeles CA 90065" at bounding box center [505, 488] width 233 height 19
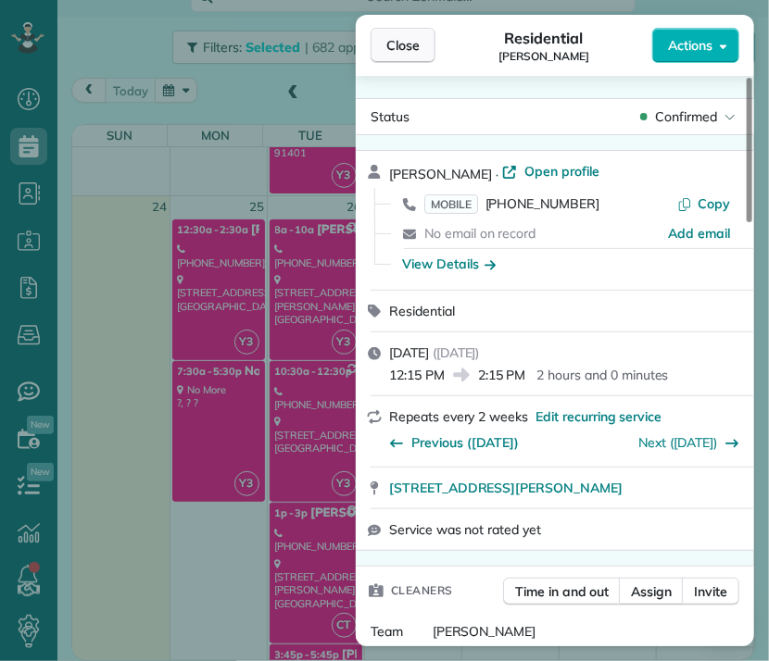
click at [392, 50] on span "Close" at bounding box center [402, 45] width 33 height 19
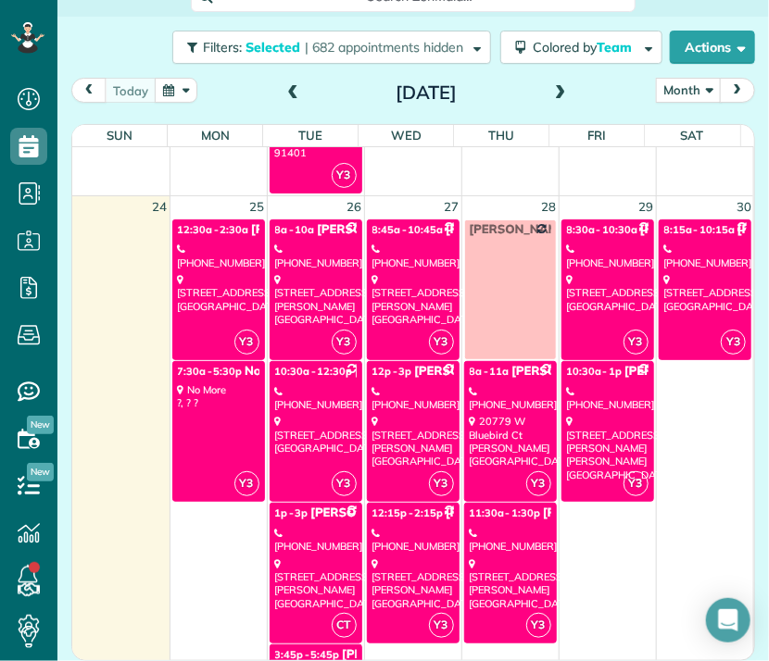
click at [475, 444] on div "20779 W Bluebird Ct Porter Ranch, CA 91326" at bounding box center [510, 441] width 81 height 53
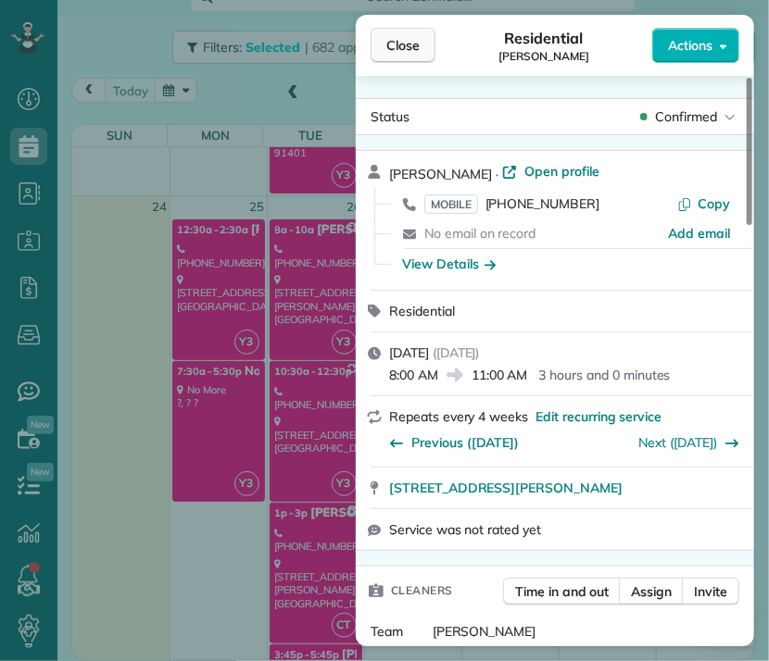
click at [415, 36] on span "Close" at bounding box center [402, 45] width 33 height 19
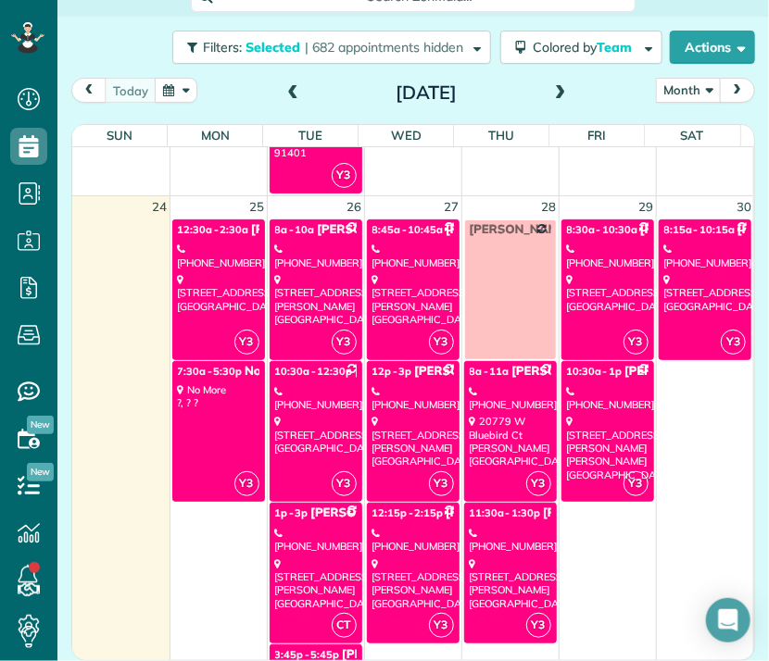
click at [490, 559] on div "4615 Ventura Canyon Avenue Sherman Oaks, CA 91423" at bounding box center [510, 583] width 81 height 53
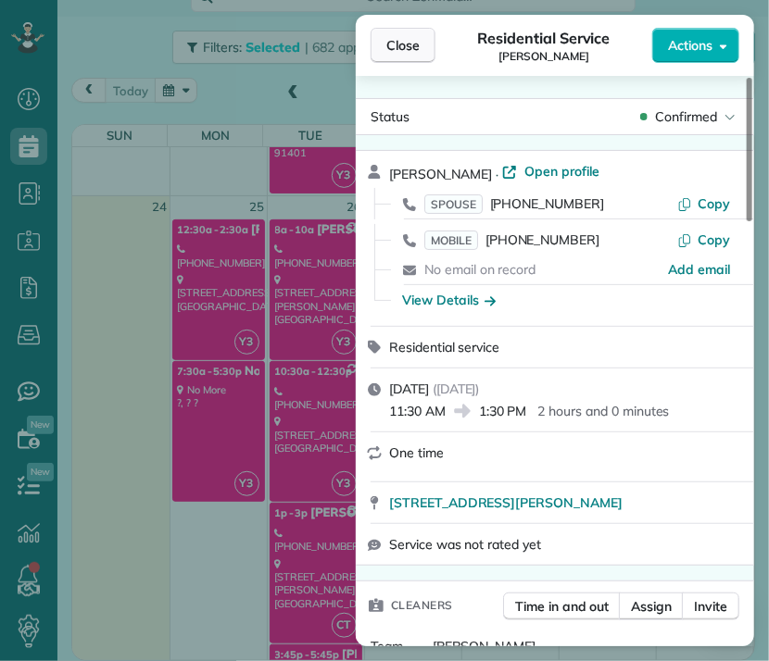
click at [402, 33] on button "Close" at bounding box center [402, 45] width 65 height 35
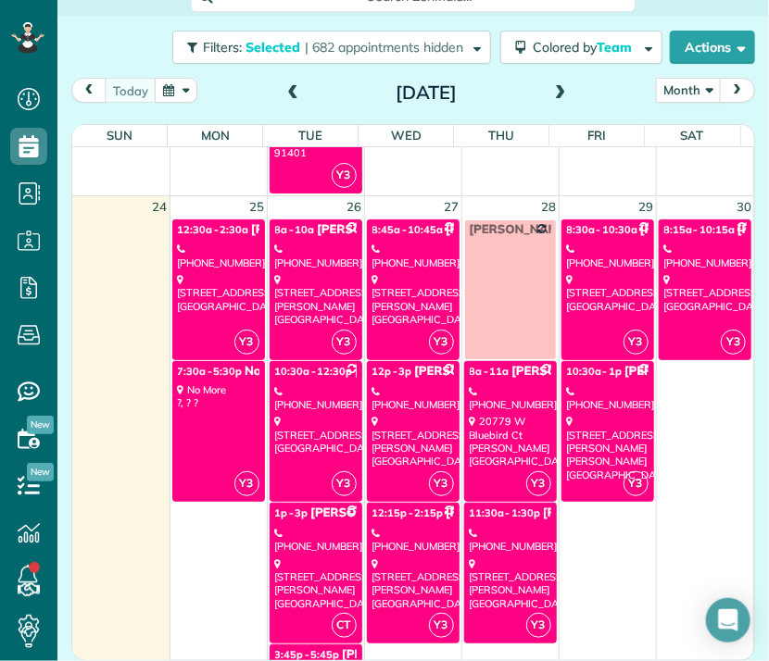
click at [594, 243] on div "(323) 804-1028" at bounding box center [607, 256] width 81 height 27
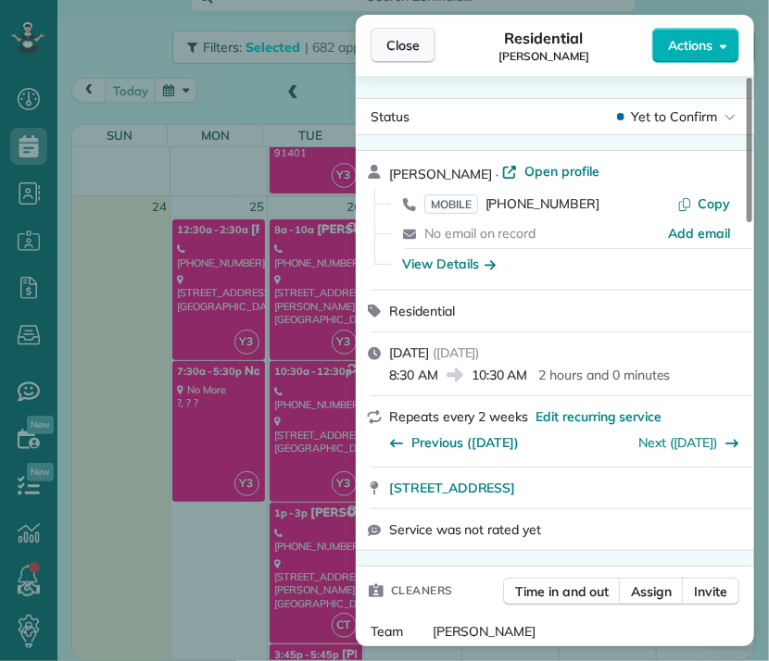
click at [395, 56] on button "Close" at bounding box center [402, 45] width 65 height 35
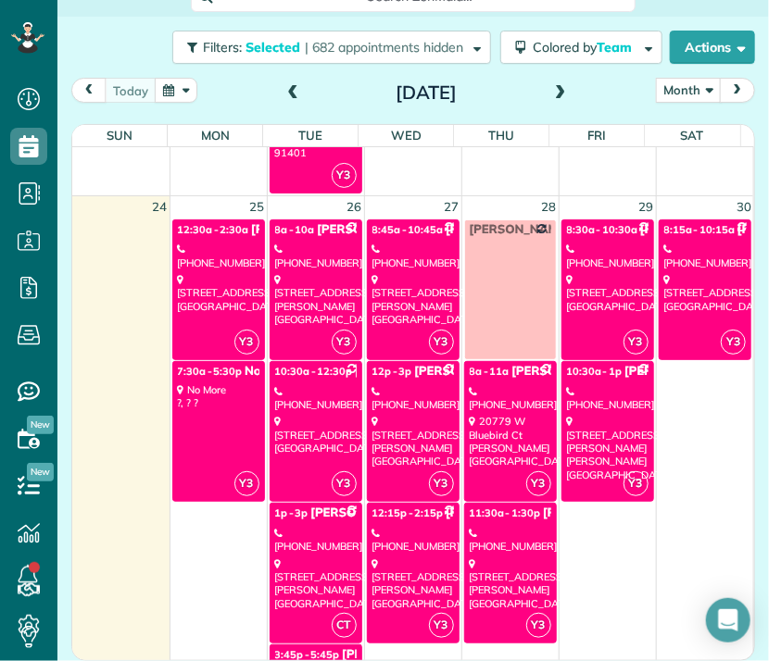
click at [595, 434] on div "14917 Hesby Street Sherman Oaks, CA 91403" at bounding box center [607, 448] width 81 height 66
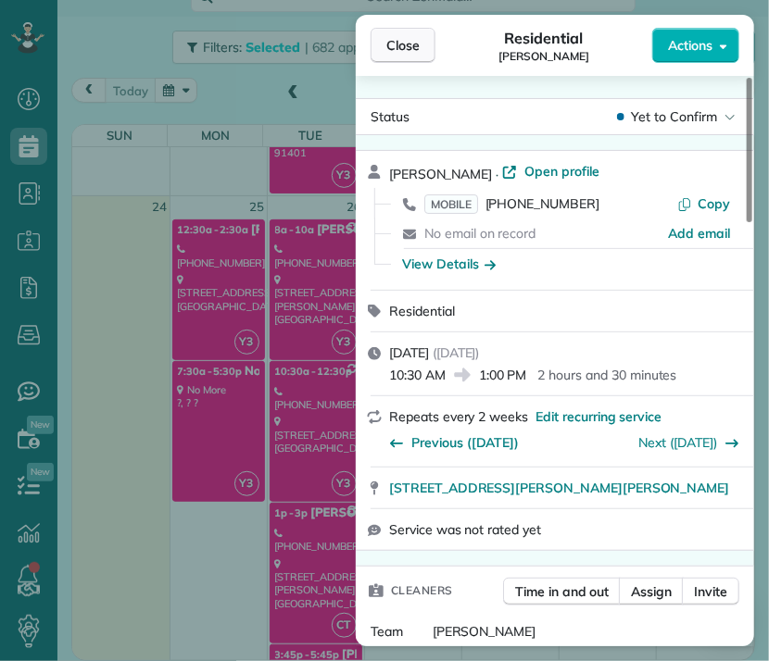
click at [400, 45] on span "Close" at bounding box center [402, 45] width 33 height 19
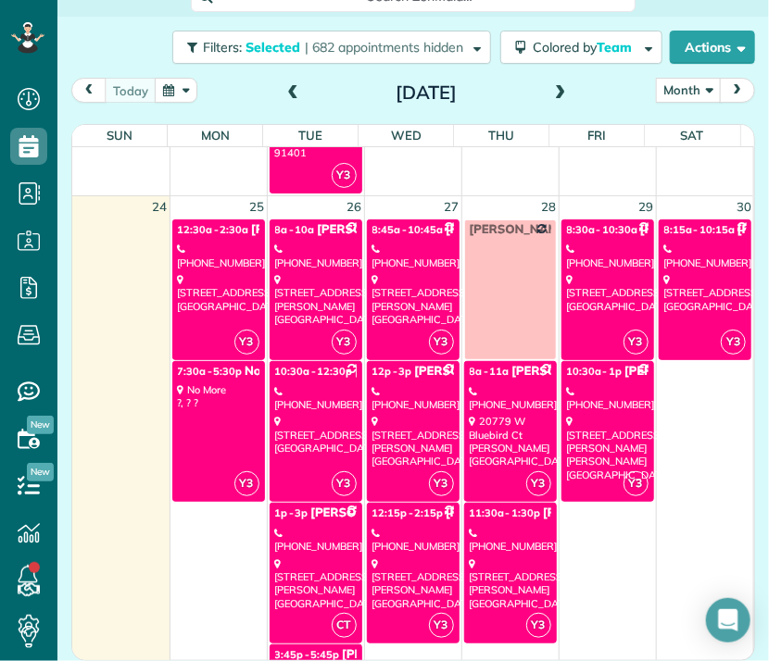
click at [667, 276] on div "11301 Miranda Street North Hollywood, CA 91601" at bounding box center [705, 293] width 82 height 40
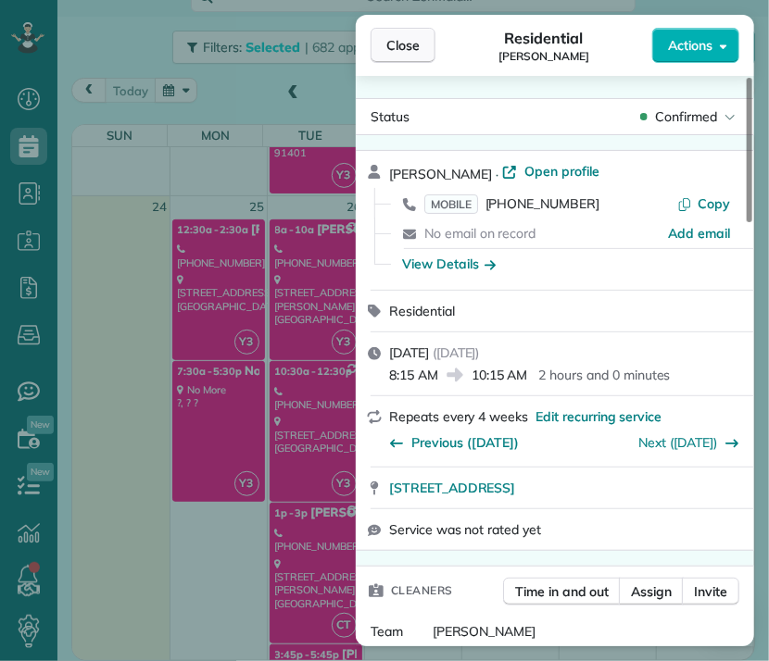
click at [405, 50] on span "Close" at bounding box center [402, 45] width 33 height 19
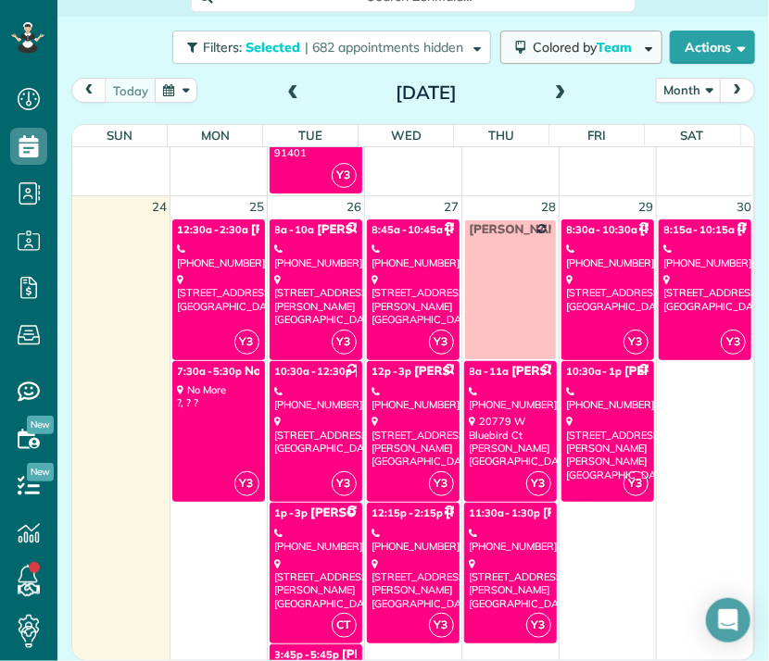
click at [547, 60] on button "Colored by Team" at bounding box center [581, 47] width 162 height 33
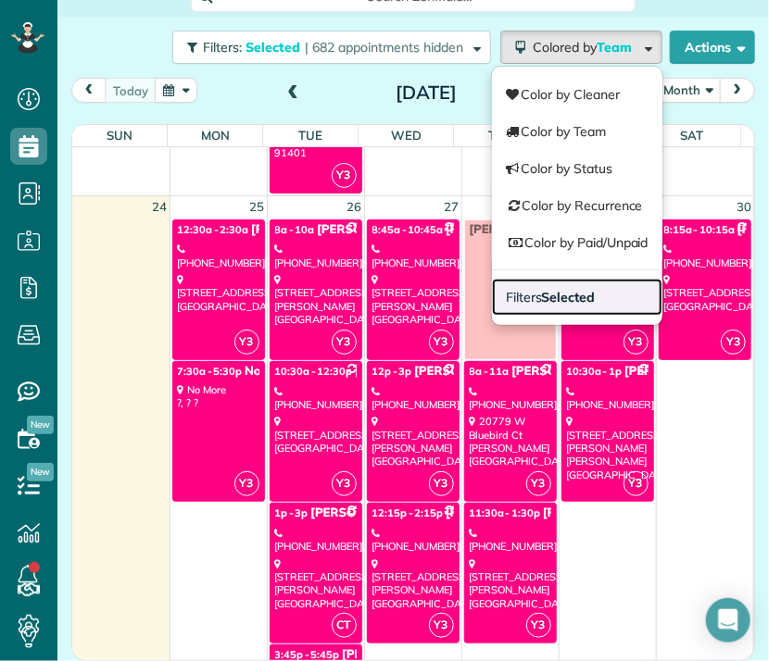
click at [554, 291] on strong "Selected" at bounding box center [569, 297] width 54 height 17
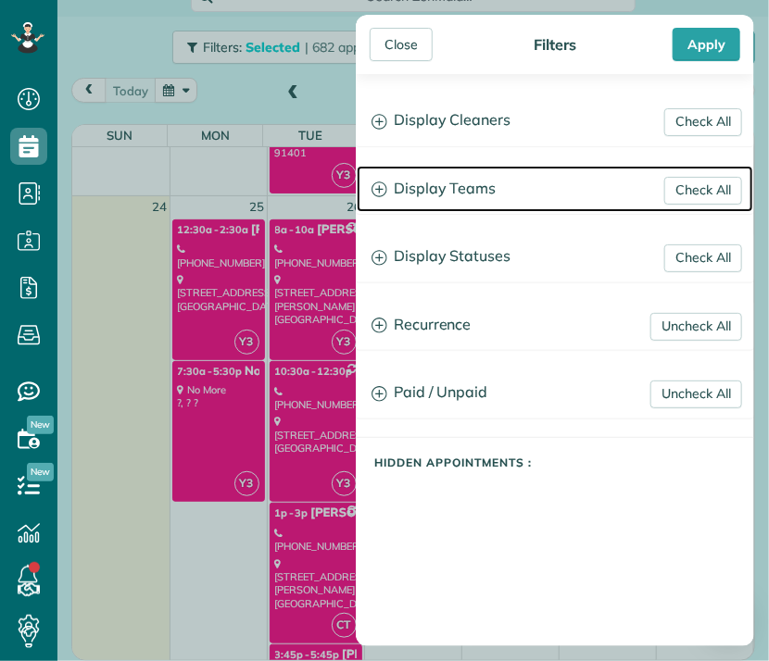
click at [470, 186] on h3 "Display Teams" at bounding box center [555, 189] width 396 height 47
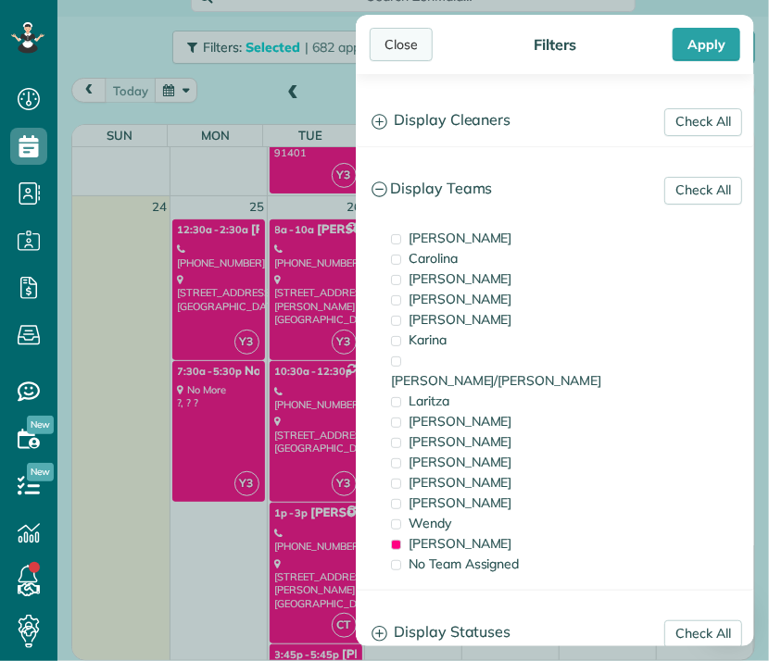
click at [398, 35] on div "Close" at bounding box center [400, 44] width 63 height 33
